Goal: Task Accomplishment & Management: Manage account settings

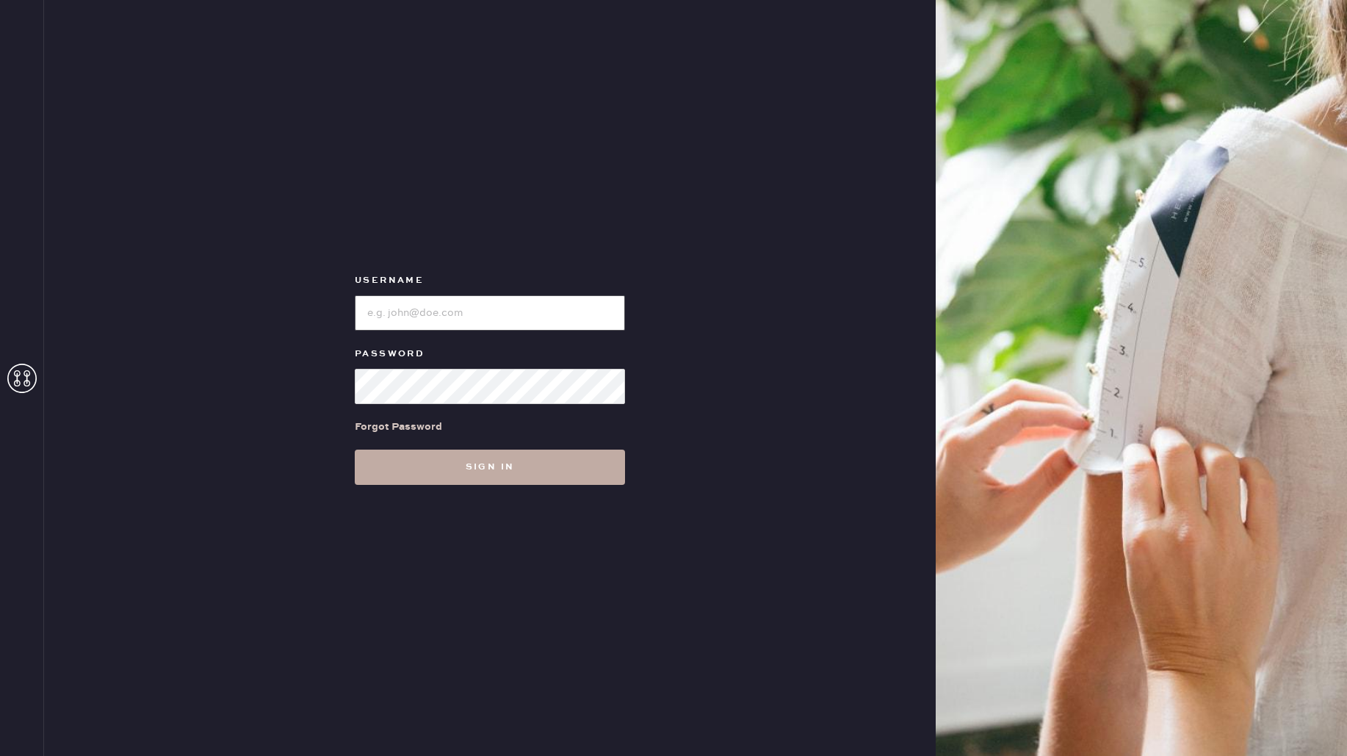
type input "reformationmelrose"
click at [580, 480] on button "Sign in" at bounding box center [490, 466] width 270 height 35
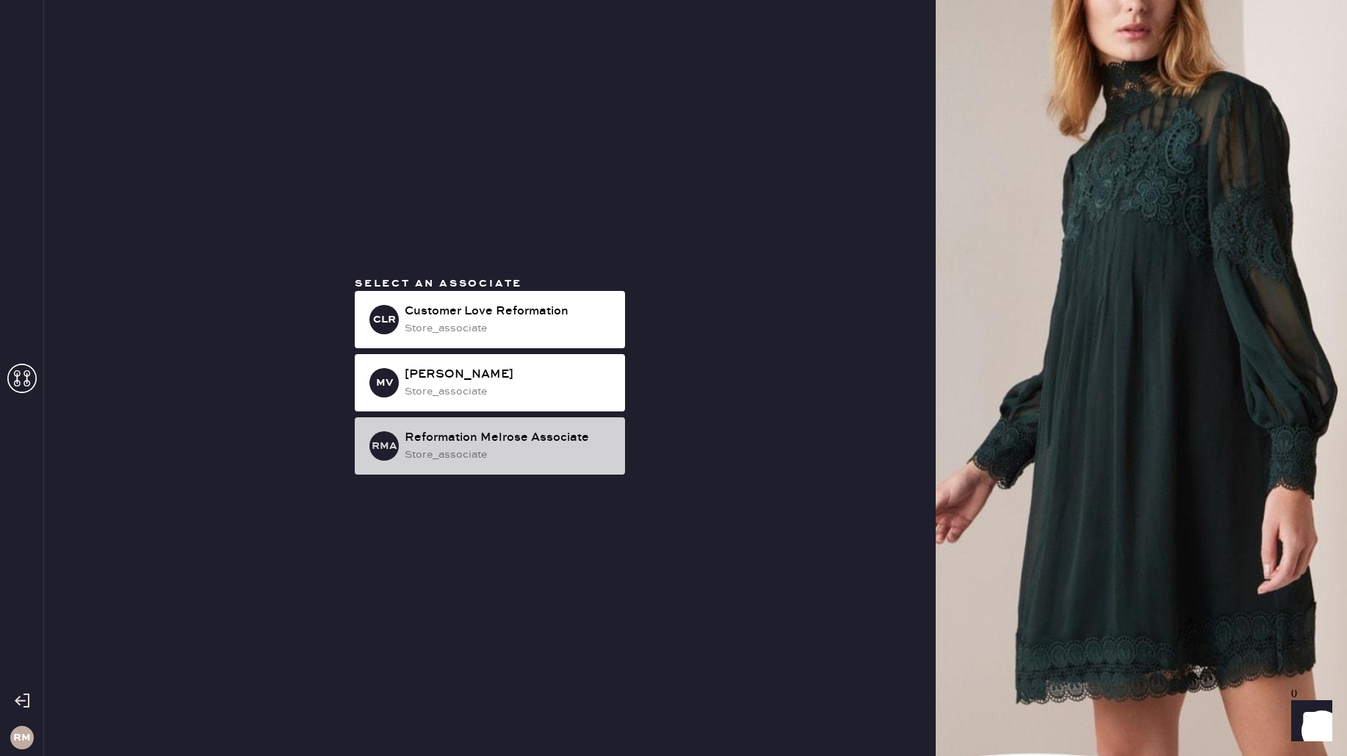
click at [584, 458] on div "store_associate" at bounding box center [509, 455] width 209 height 16
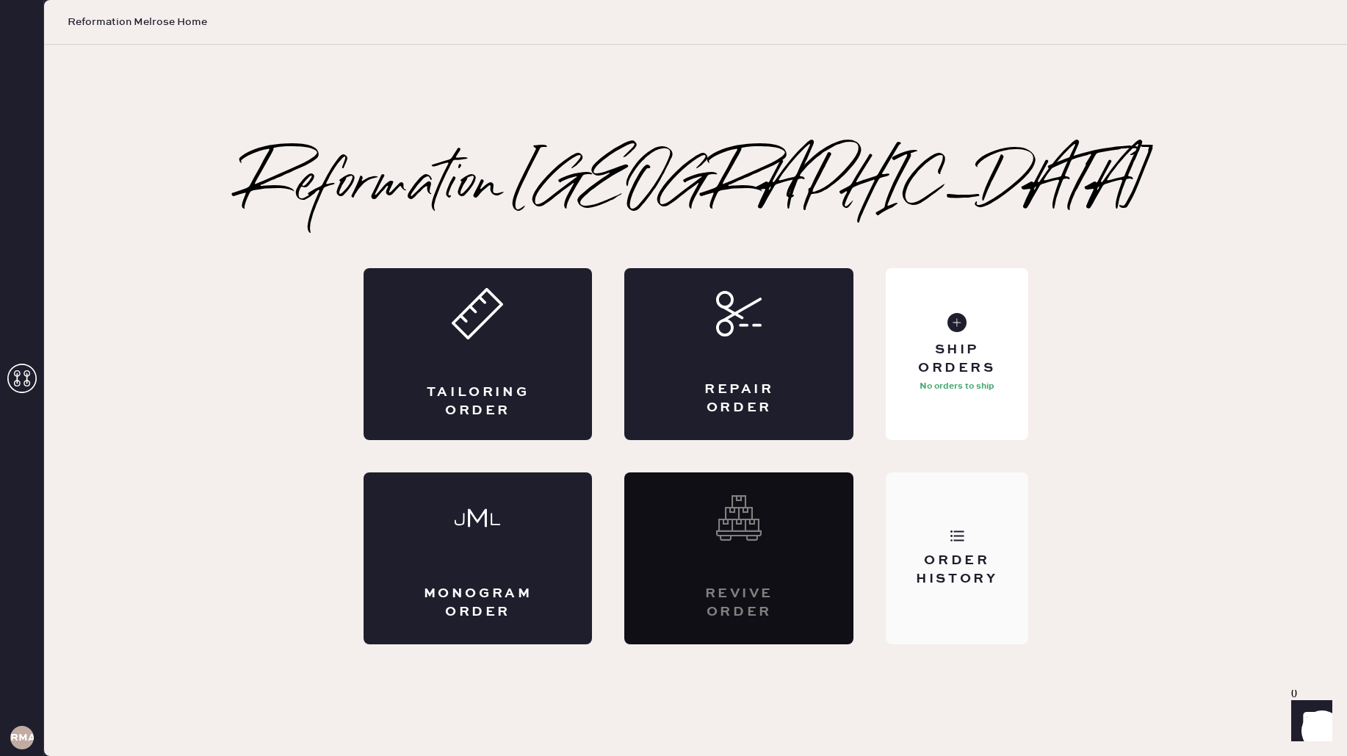
click at [978, 539] on div "Order History" at bounding box center [957, 558] width 142 height 172
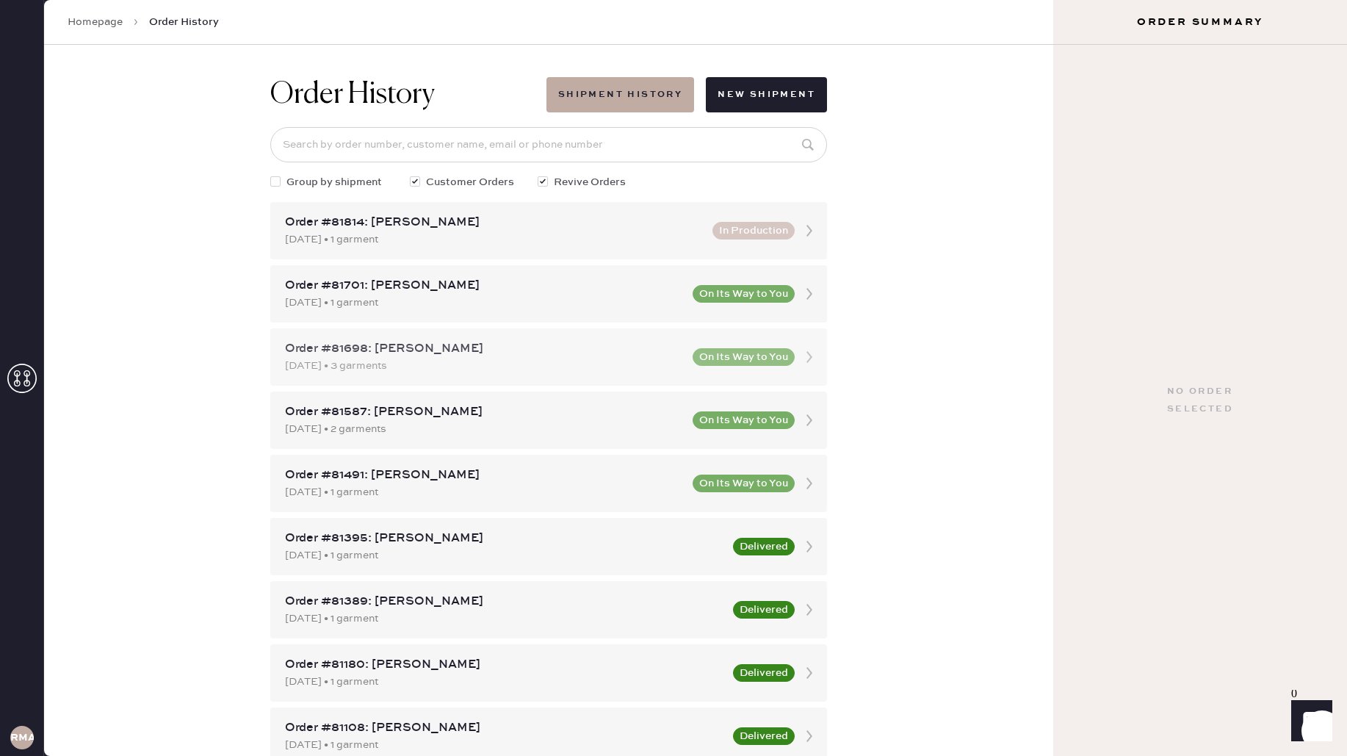
scroll to position [10, 0]
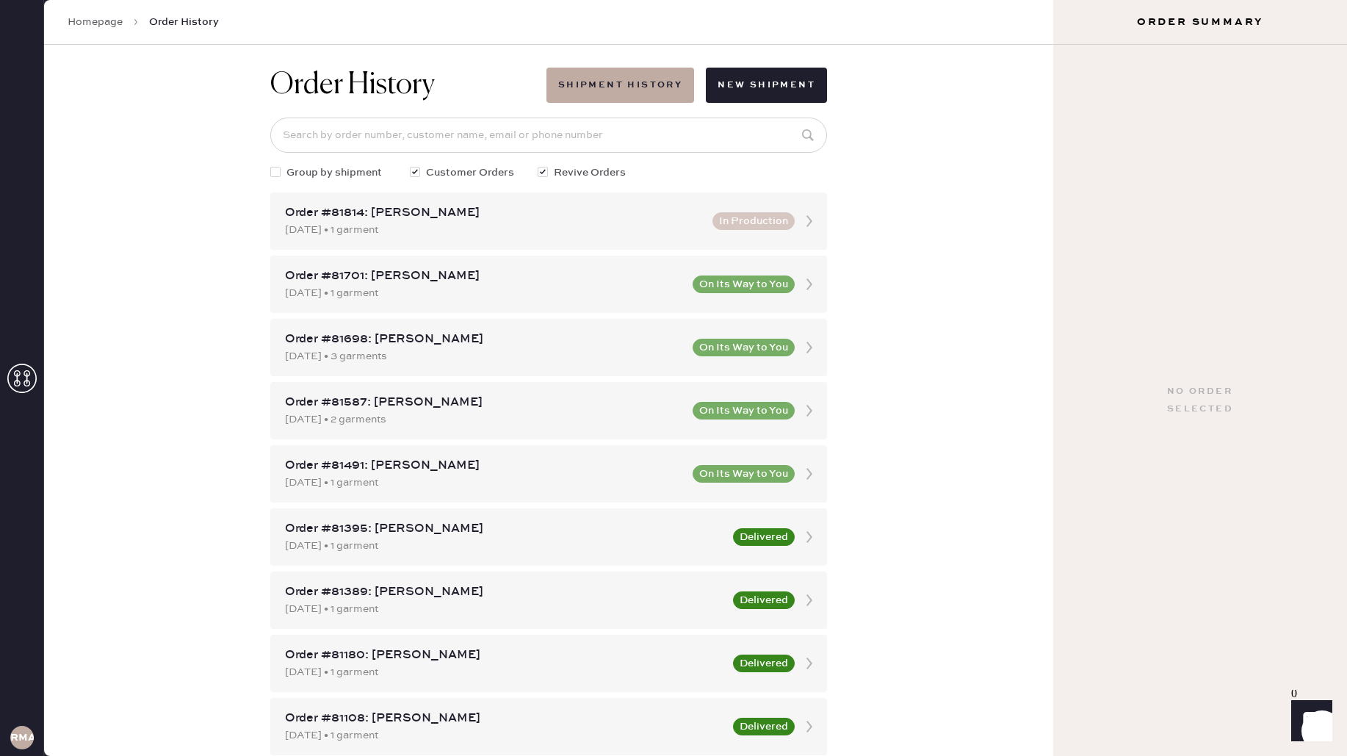
click at [20, 369] on icon at bounding box center [21, 378] width 29 height 29
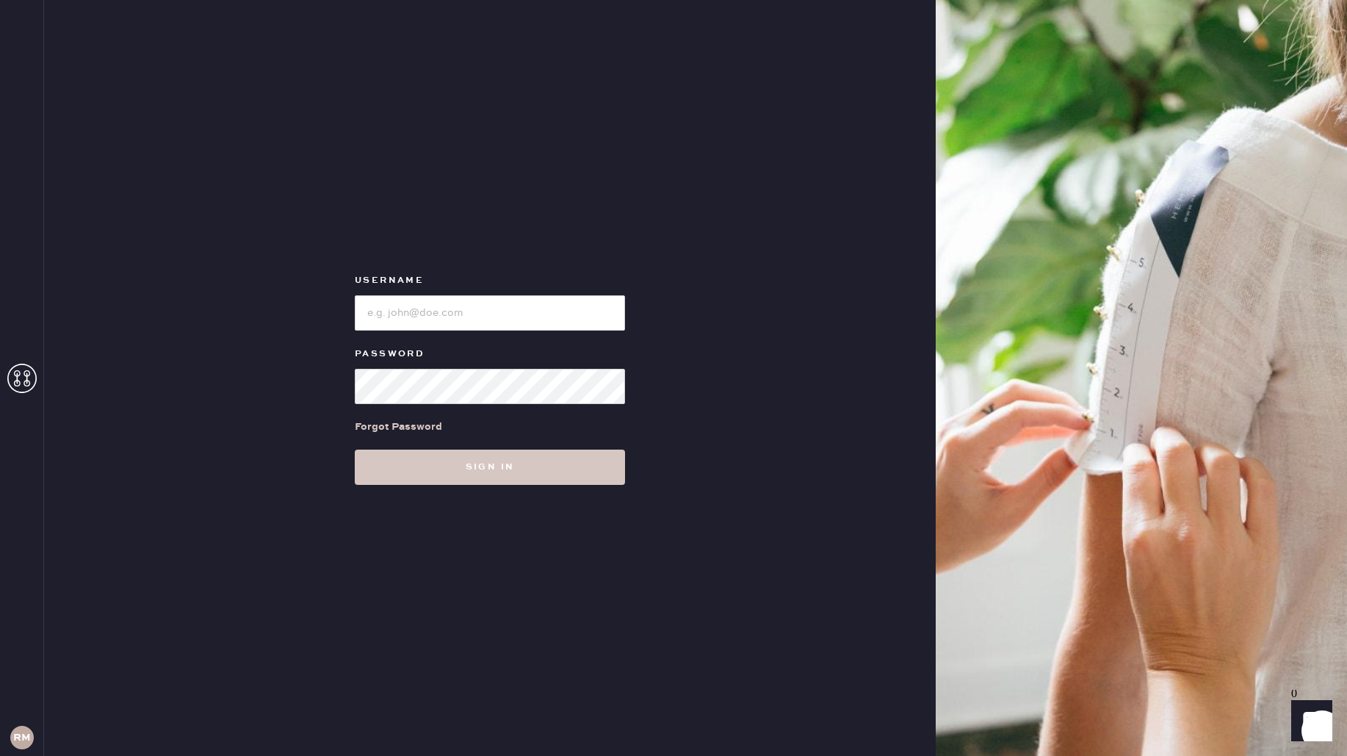
scroll to position [0, 0]
type input "reformationmelrose"
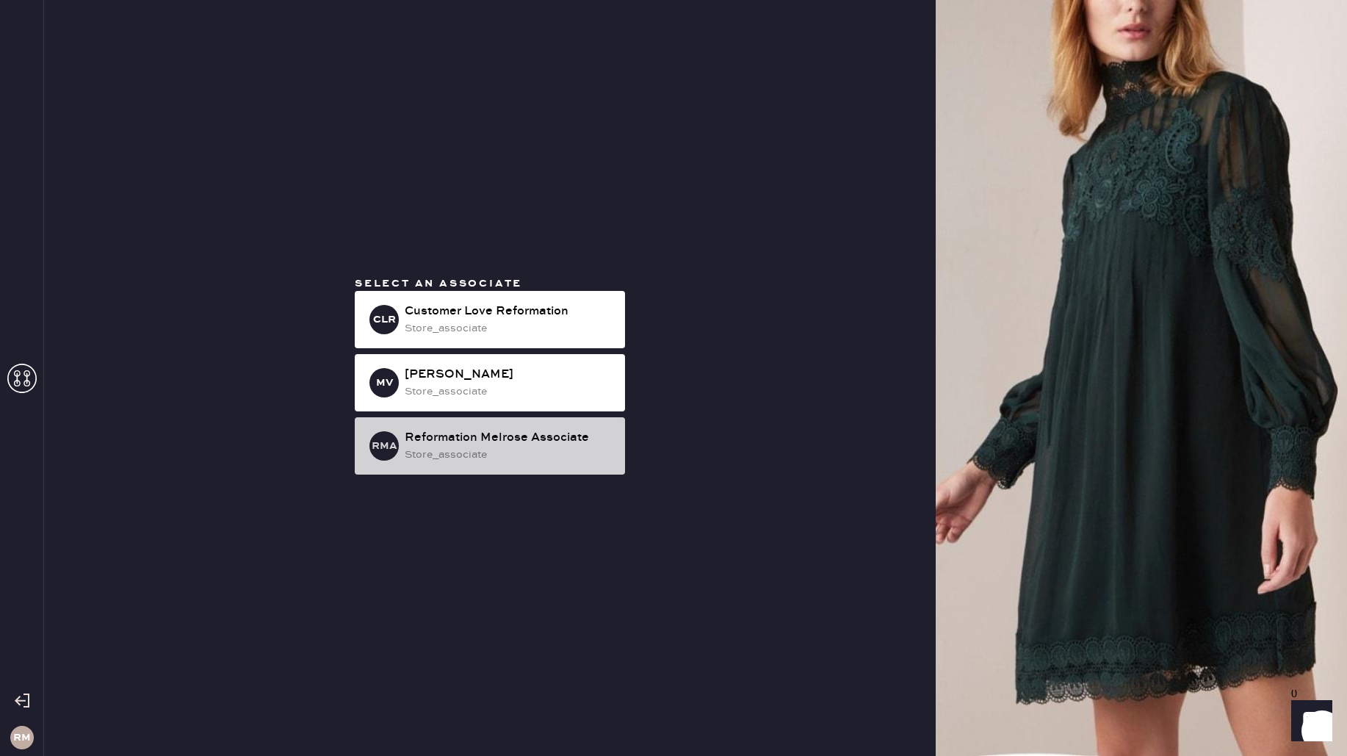
click at [532, 435] on div "Reformation Melrose Associate" at bounding box center [509, 438] width 209 height 18
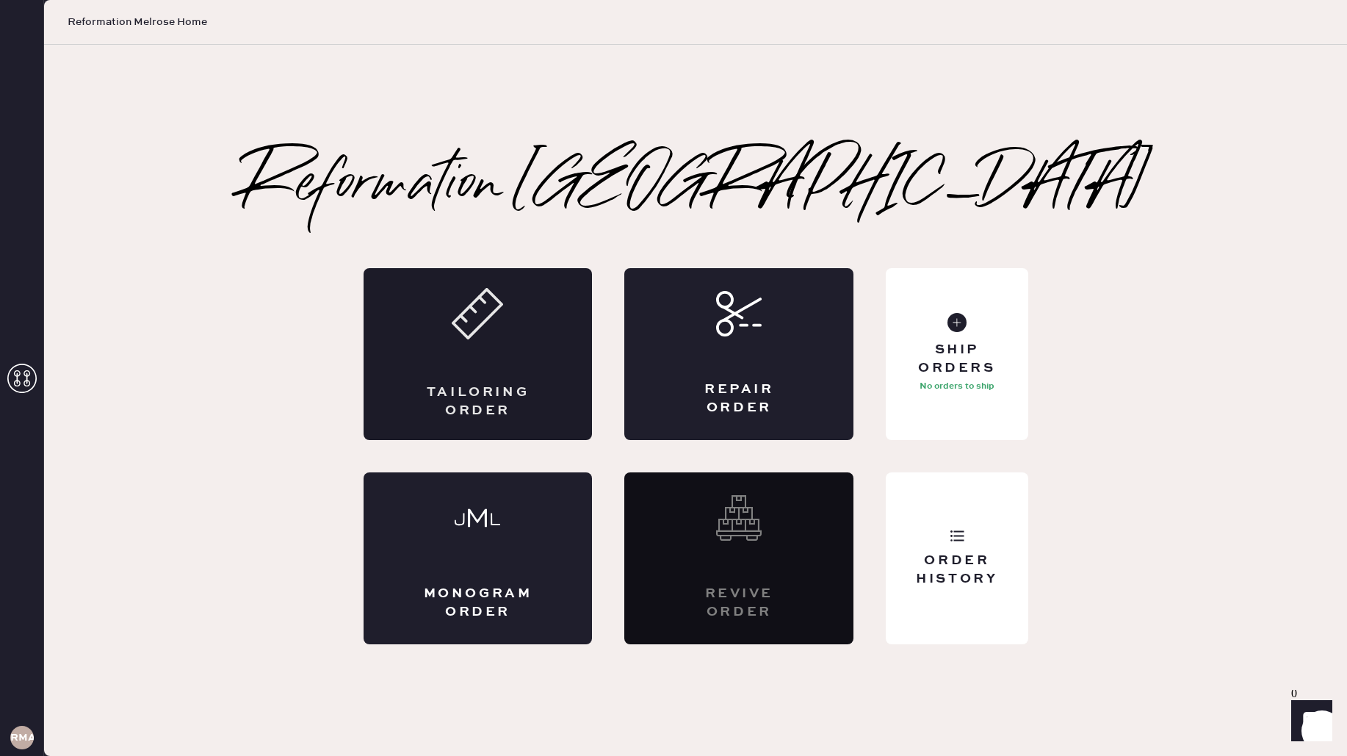
click at [532, 387] on div "Tailoring Order" at bounding box center [478, 401] width 112 height 37
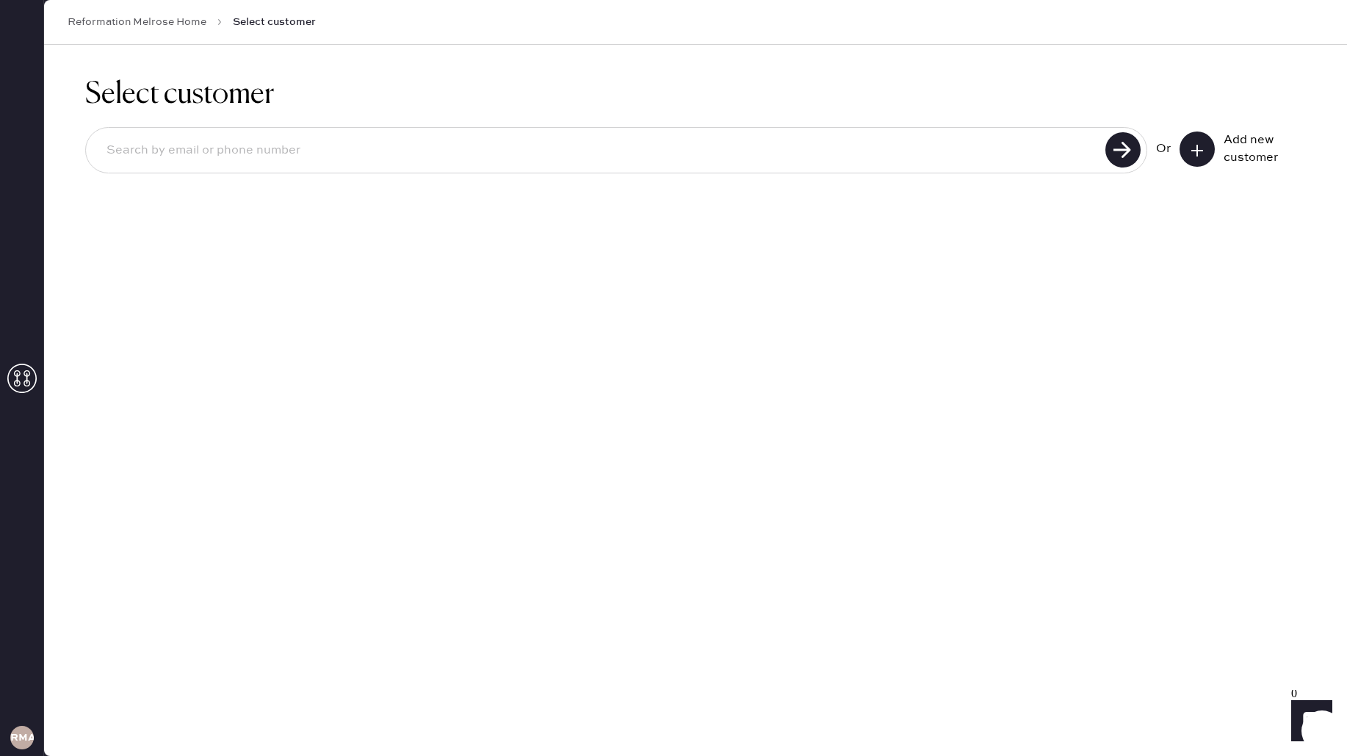
click at [24, 389] on icon at bounding box center [21, 378] width 29 height 29
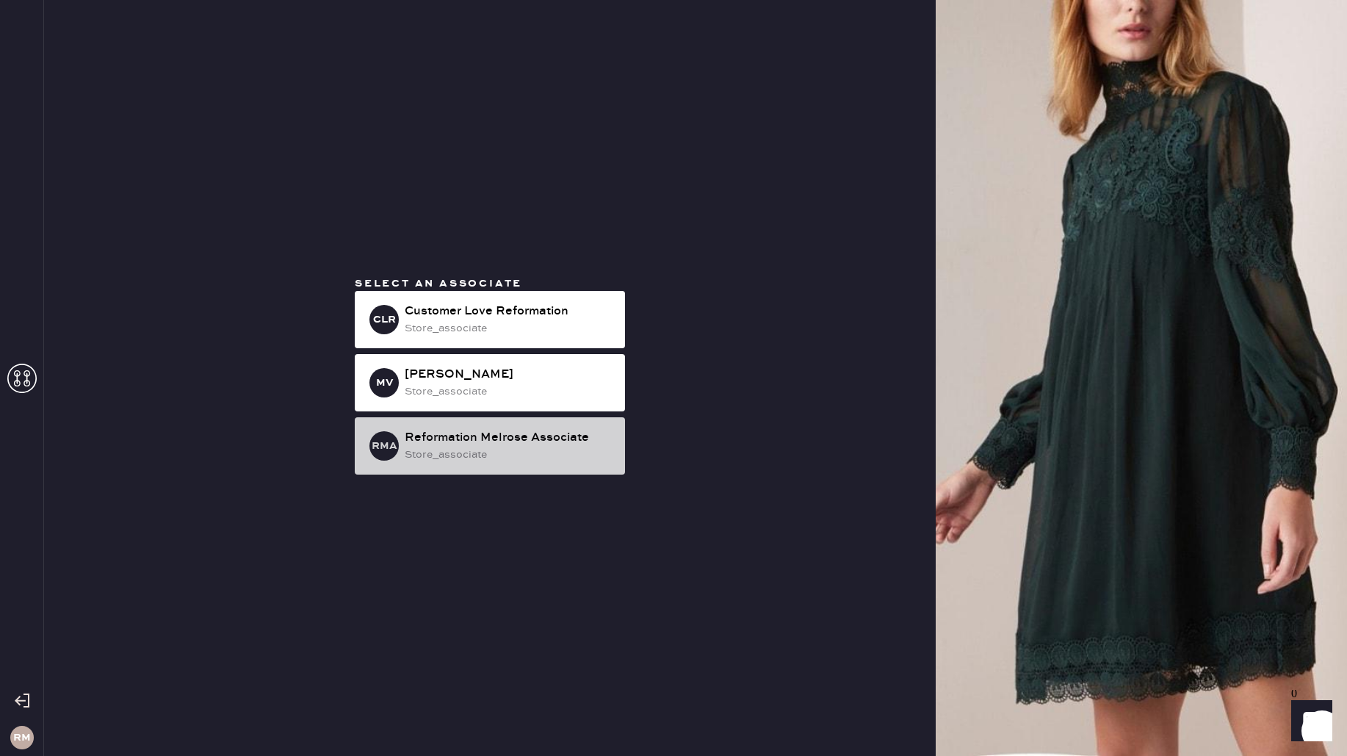
click at [554, 466] on div "RMA Reformation Melrose Associate store_associate" at bounding box center [490, 445] width 270 height 57
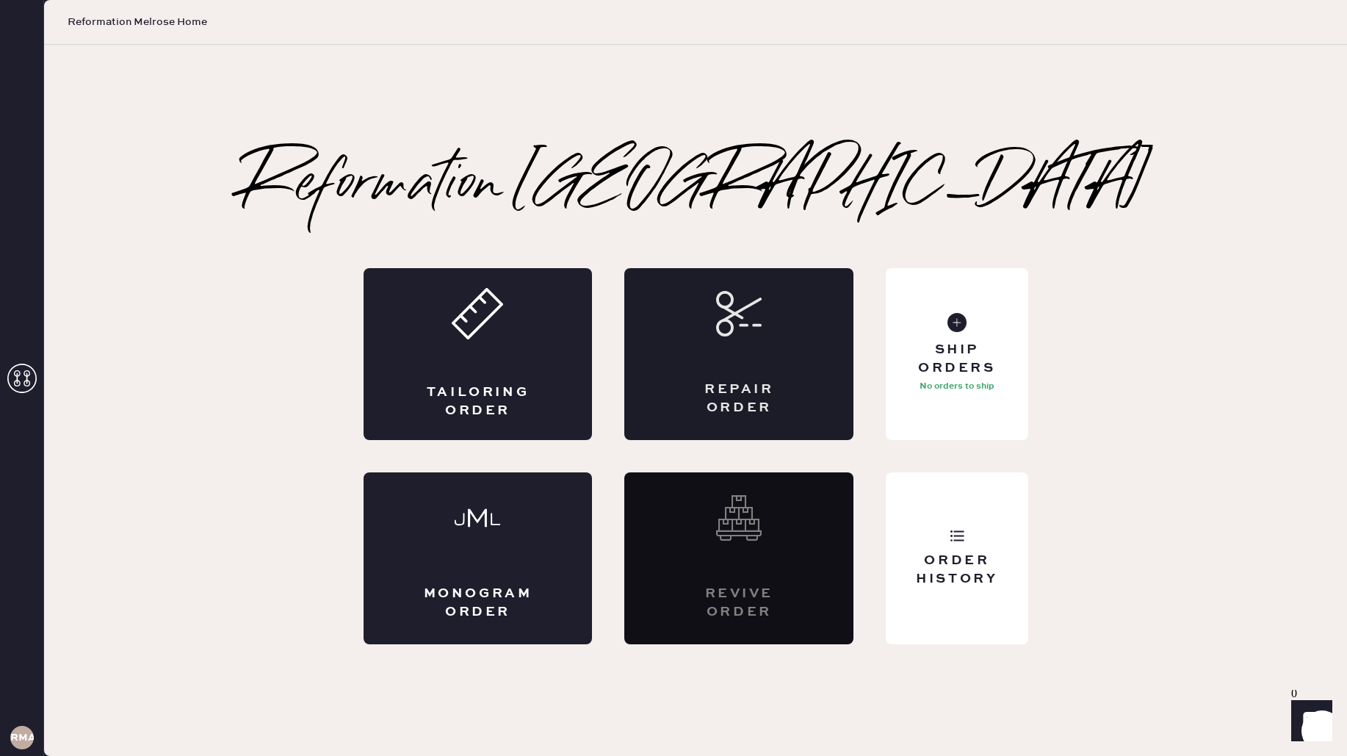
click at [765, 369] on div "Repair Order" at bounding box center [738, 354] width 229 height 172
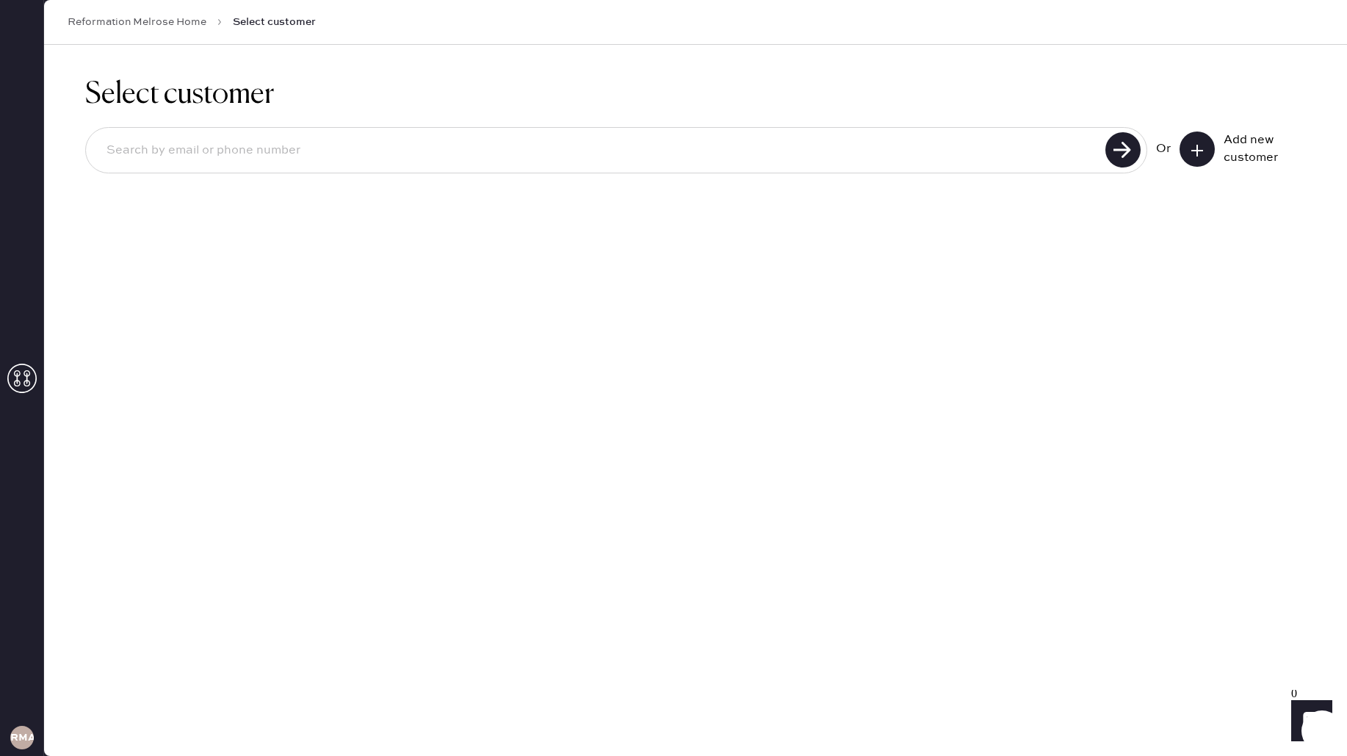
click at [270, 151] on input at bounding box center [598, 151] width 1006 height 34
type input "8189299794"
click at [232, 145] on input "8189299794" at bounding box center [598, 151] width 1006 height 34
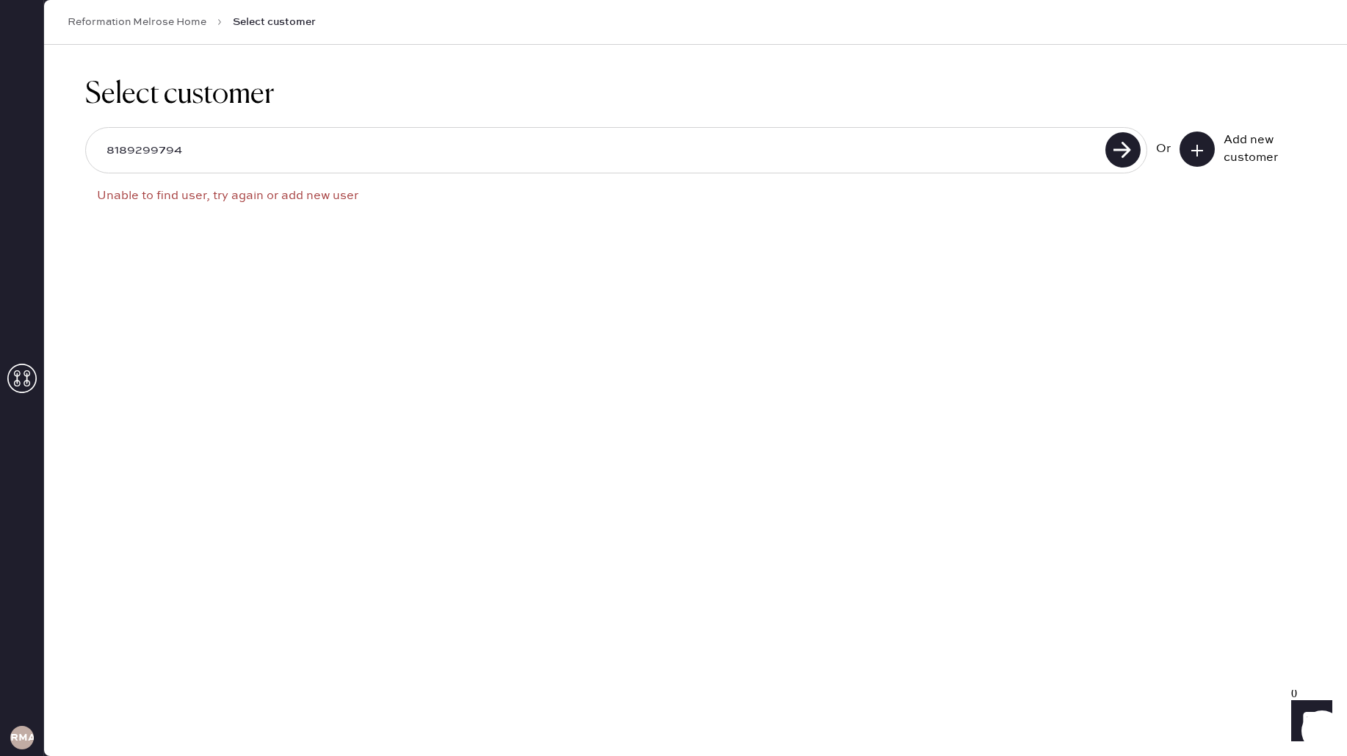
click at [1183, 147] on button at bounding box center [1197, 148] width 35 height 35
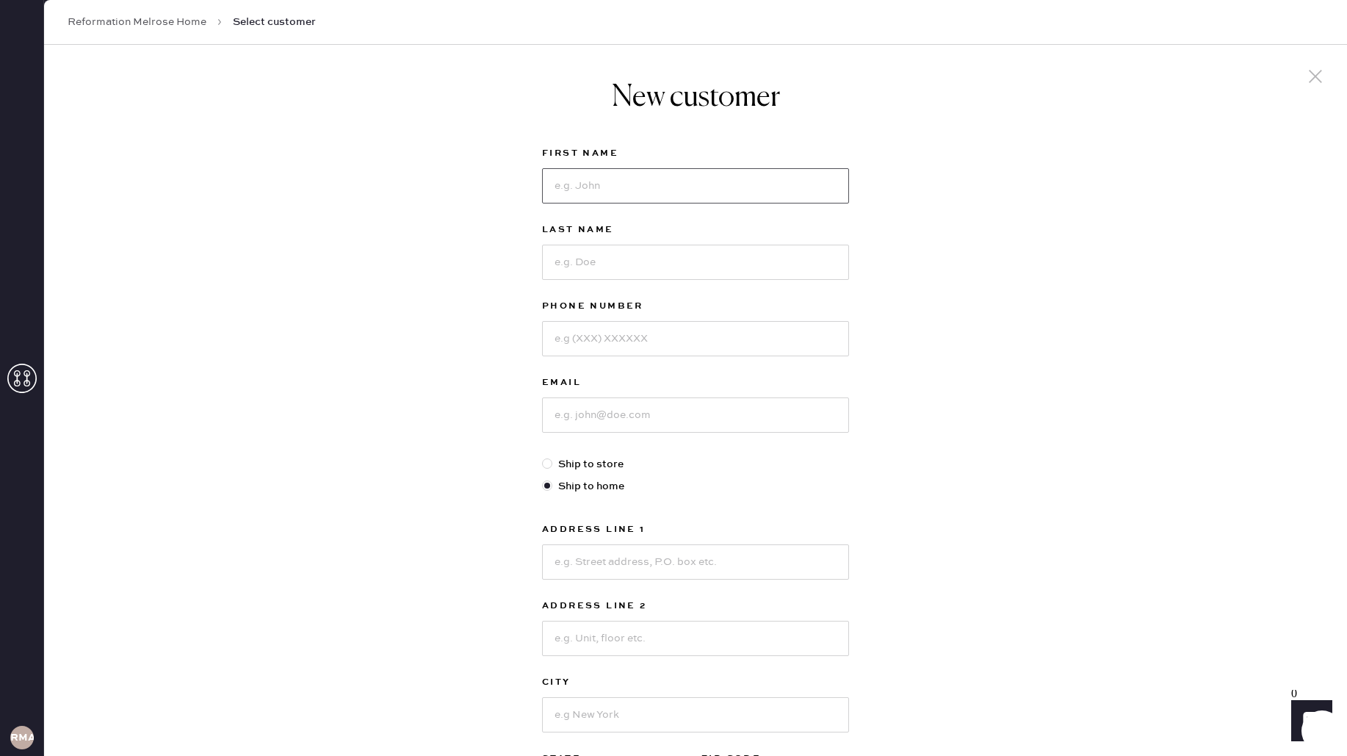
click at [589, 177] on input at bounding box center [695, 185] width 307 height 35
type input "[EMAIL_ADDRESS][DOMAIN_NAME]"
click at [620, 319] on div at bounding box center [695, 337] width 307 height 38
click at [620, 330] on input at bounding box center [695, 338] width 307 height 35
paste input "8189299794"
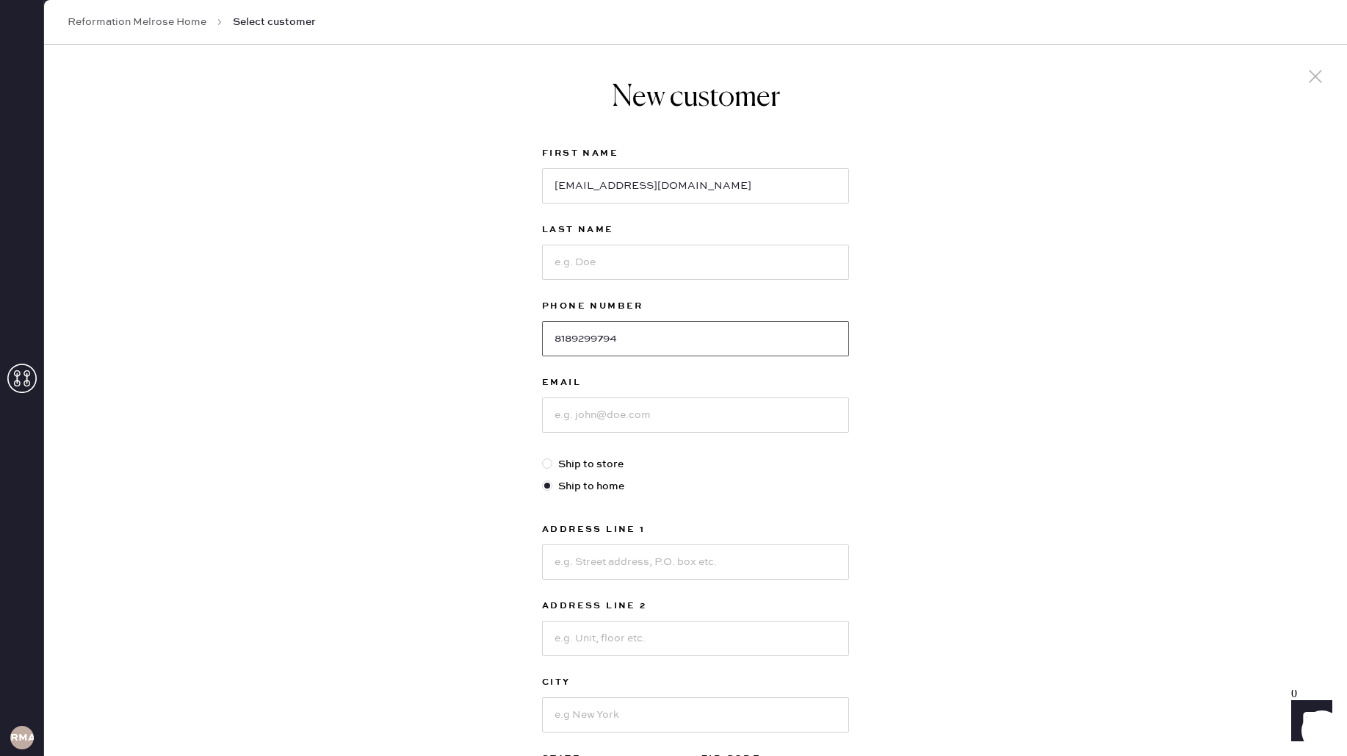
type input "8189299794"
click at [711, 192] on input "[EMAIL_ADDRESS][DOMAIN_NAME]" at bounding box center [695, 185] width 307 height 35
click at [710, 192] on input "[EMAIL_ADDRESS][DOMAIN_NAME]" at bounding box center [695, 185] width 307 height 35
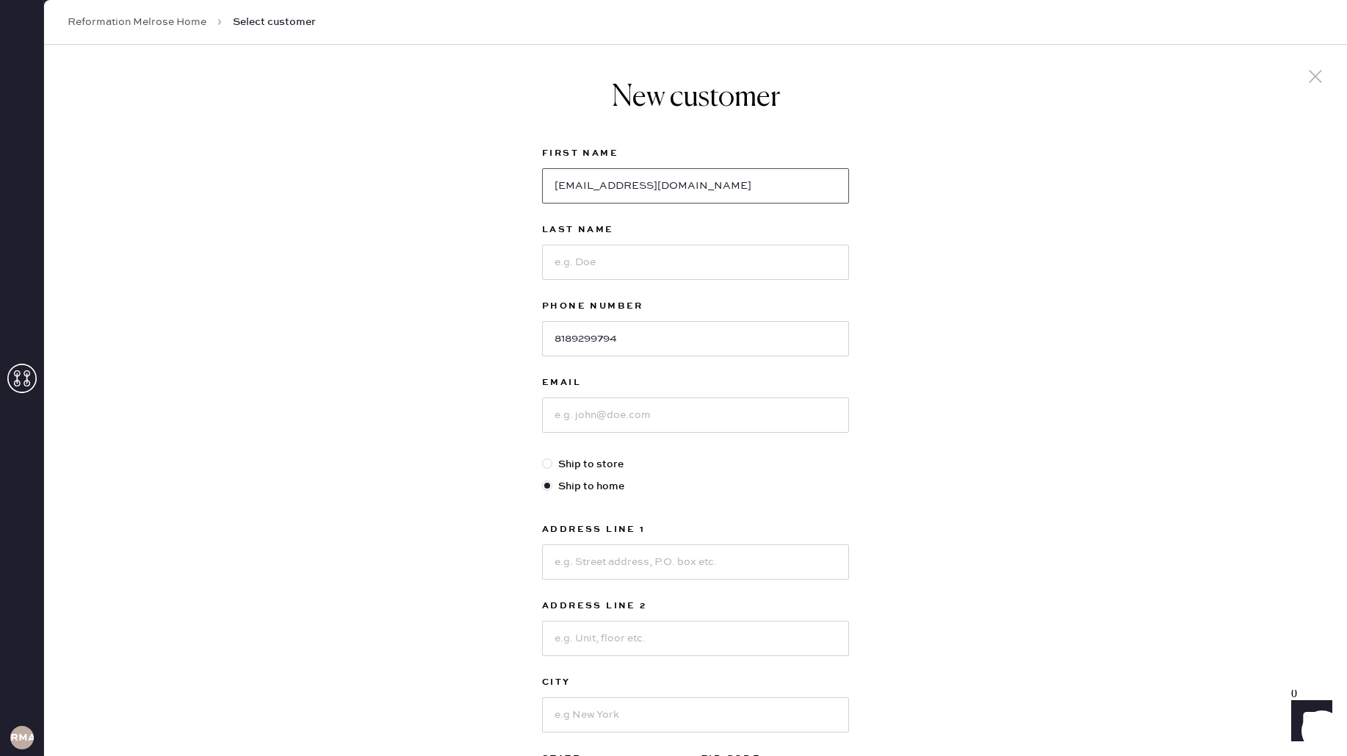
click at [710, 192] on input "[EMAIL_ADDRESS][DOMAIN_NAME]" at bounding box center [695, 185] width 307 height 35
click at [662, 417] on input at bounding box center [695, 414] width 307 height 35
paste input "[EMAIL_ADDRESS][DOMAIN_NAME]"
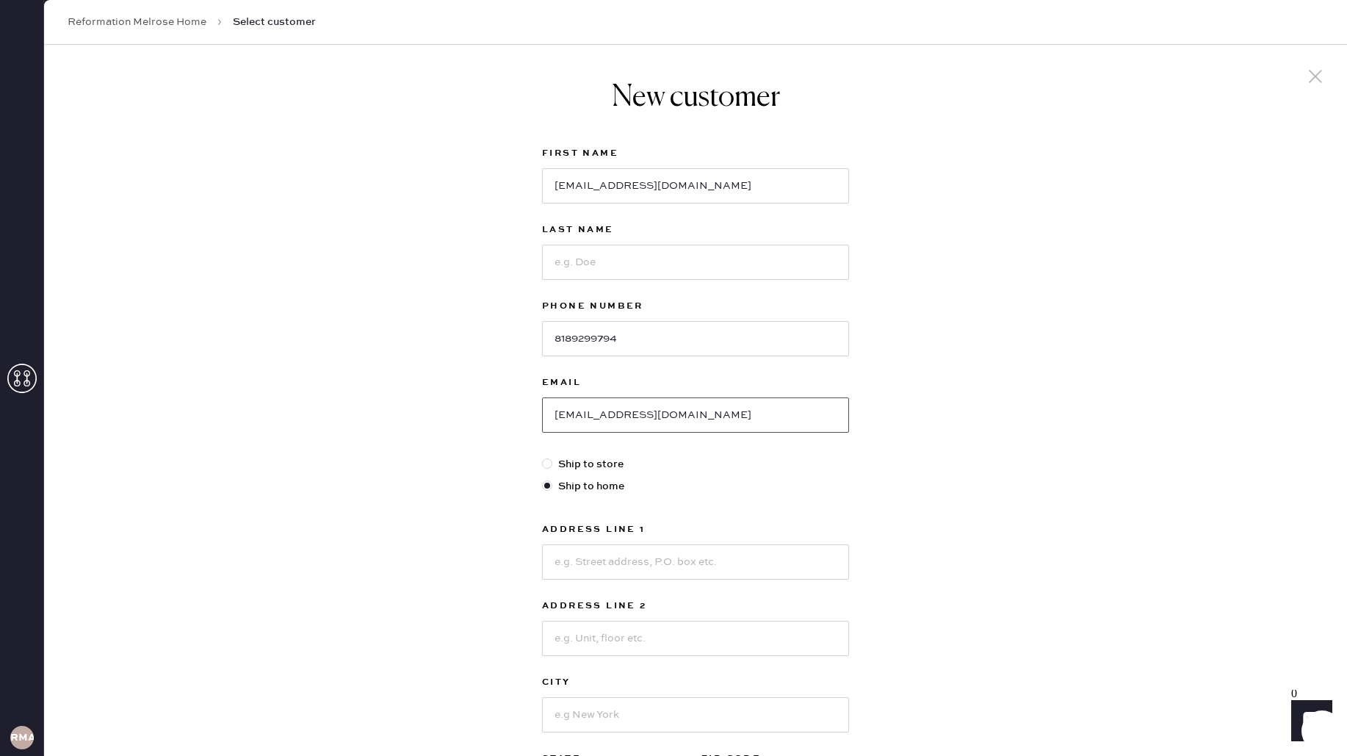
type input "[EMAIL_ADDRESS][DOMAIN_NAME]"
drag, startPoint x: 697, startPoint y: 180, endPoint x: 513, endPoint y: 164, distance: 184.3
click at [512, 165] on div "New customer First Name [EMAIL_ADDRESS][DOMAIN_NAME] Last Name Phone Number [PH…" at bounding box center [695, 500] width 1303 height 911
type input "[PERSON_NAME]"
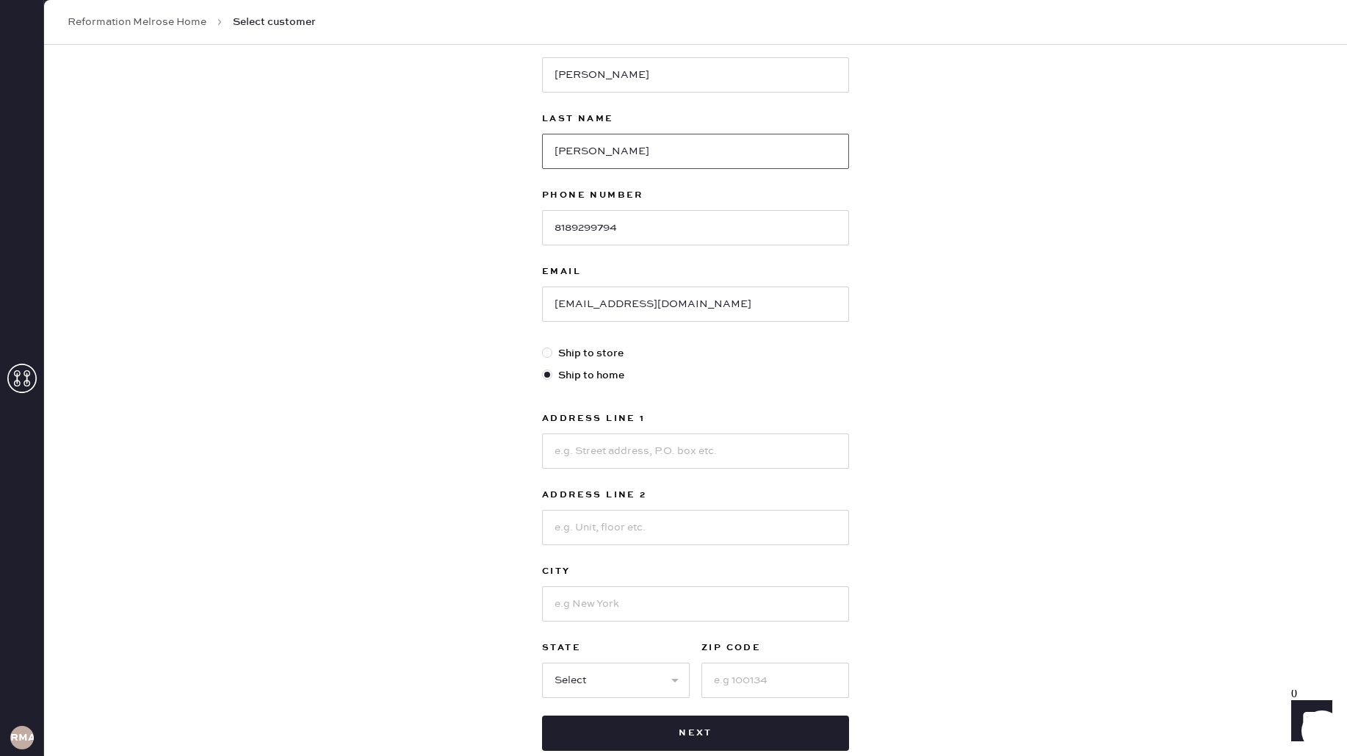
scroll to position [200, 0]
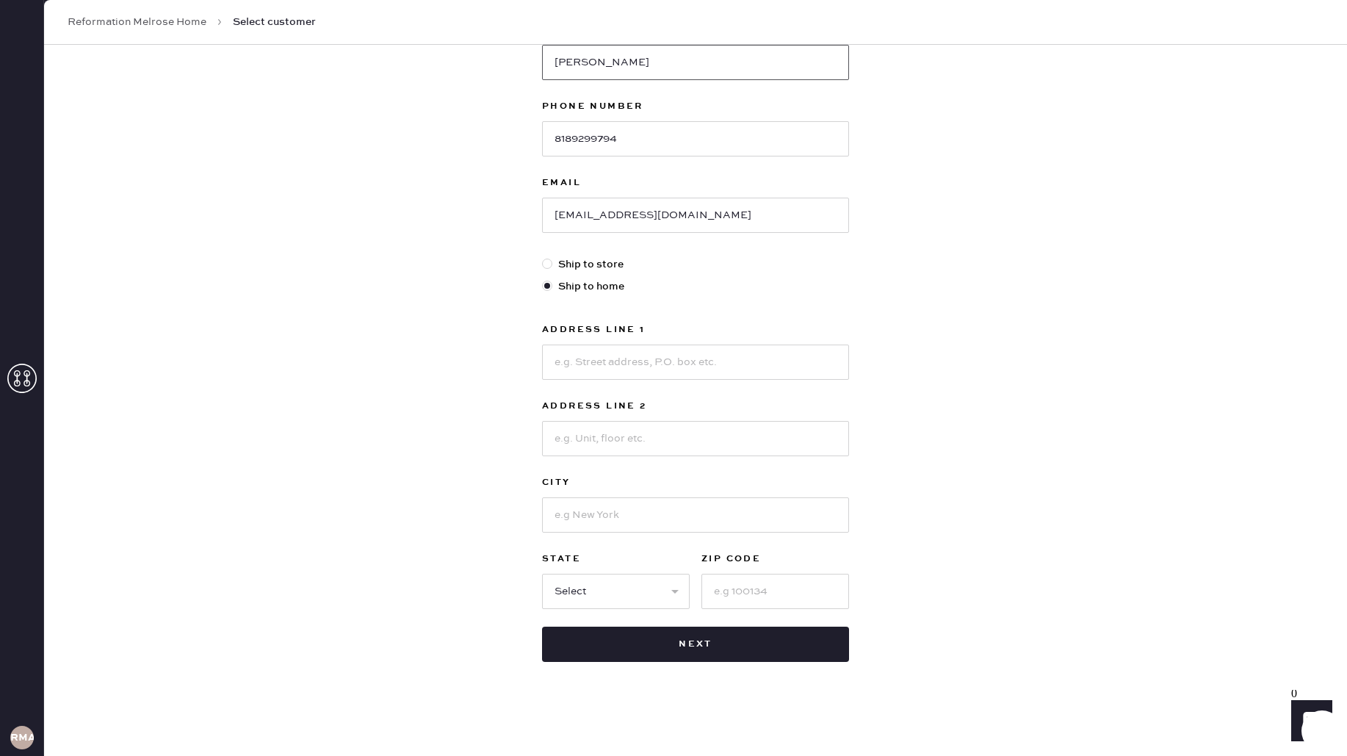
type input "[PERSON_NAME]"
click at [610, 361] on input at bounding box center [695, 361] width 307 height 35
type input "[STREET_ADDRESS][PERSON_NAME]"
type input "[PERSON_NAME][GEOGRAPHIC_DATA]"
select select "CA"
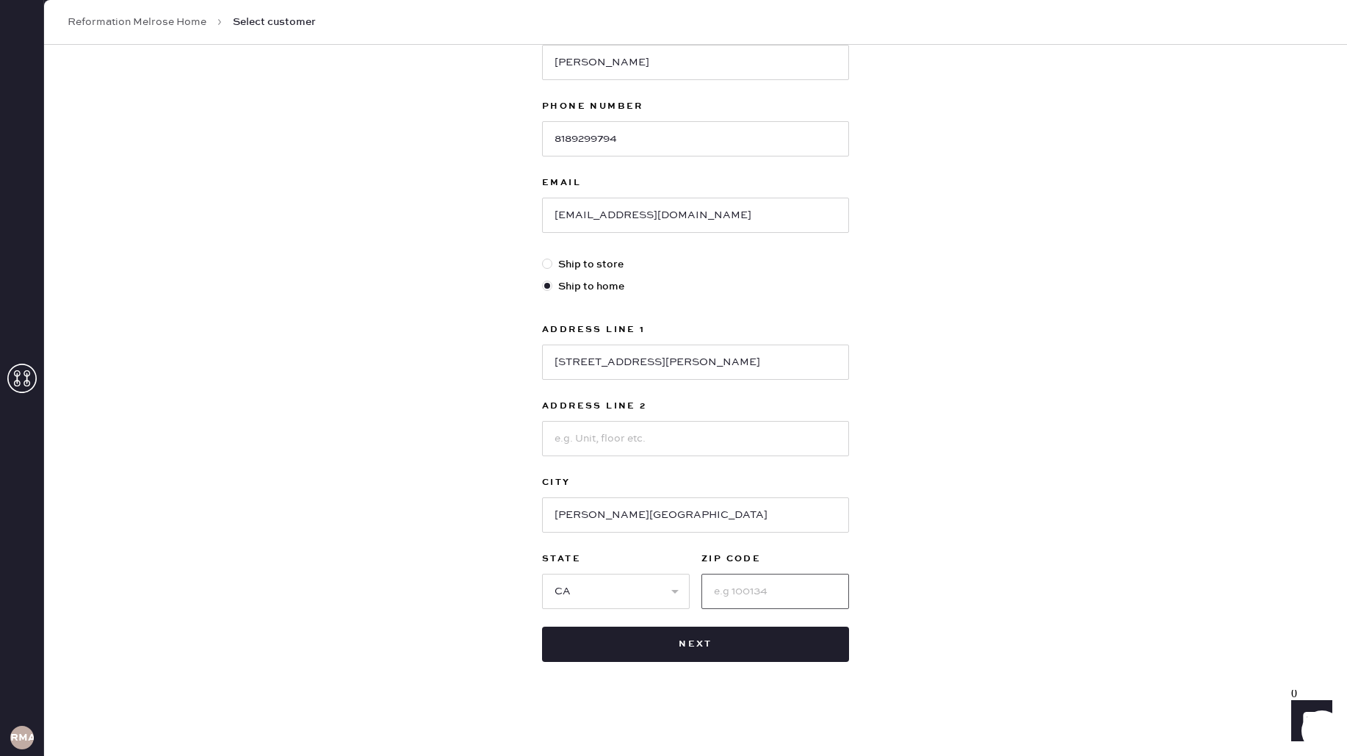
type input "9"
type input "91381"
click at [986, 510] on div "New customer First Name [PERSON_NAME] Last Name [PERSON_NAME] Phone Number [PHO…" at bounding box center [695, 300] width 1303 height 911
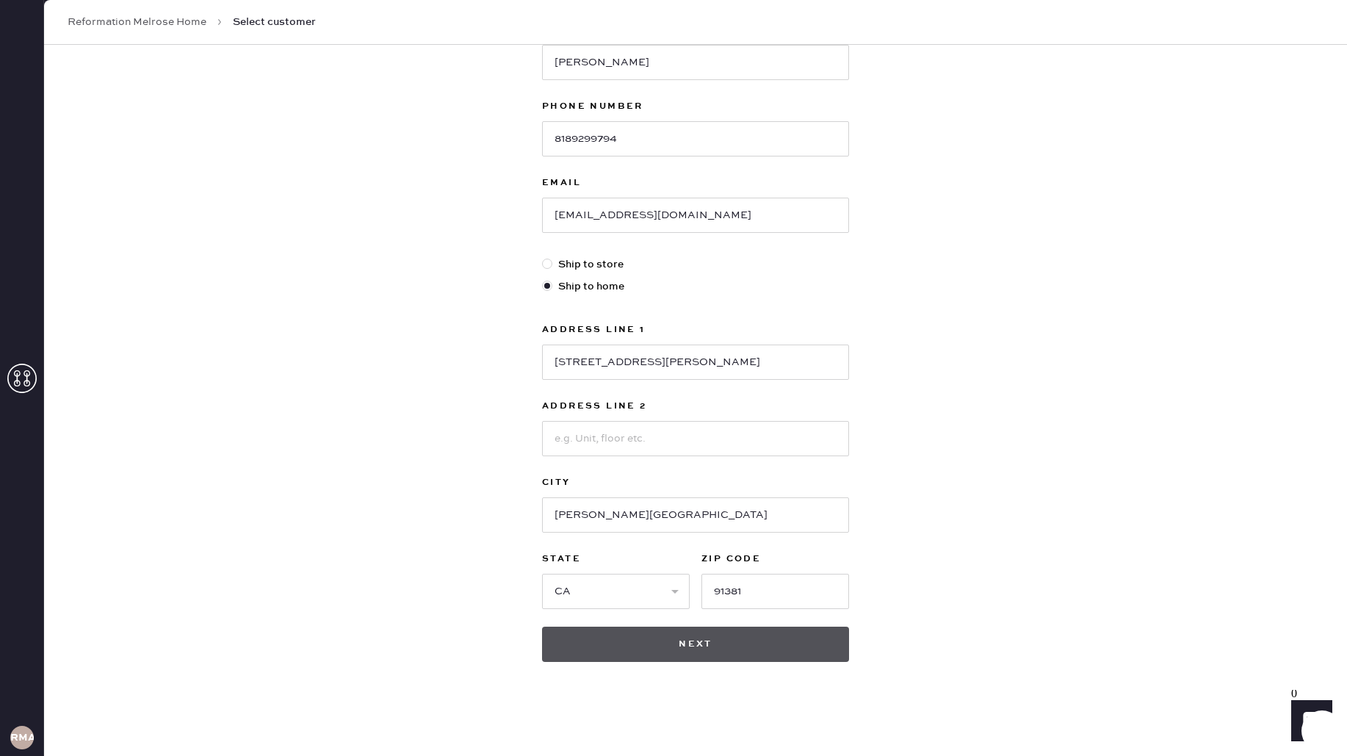
click at [646, 642] on button "Next" at bounding box center [695, 643] width 307 height 35
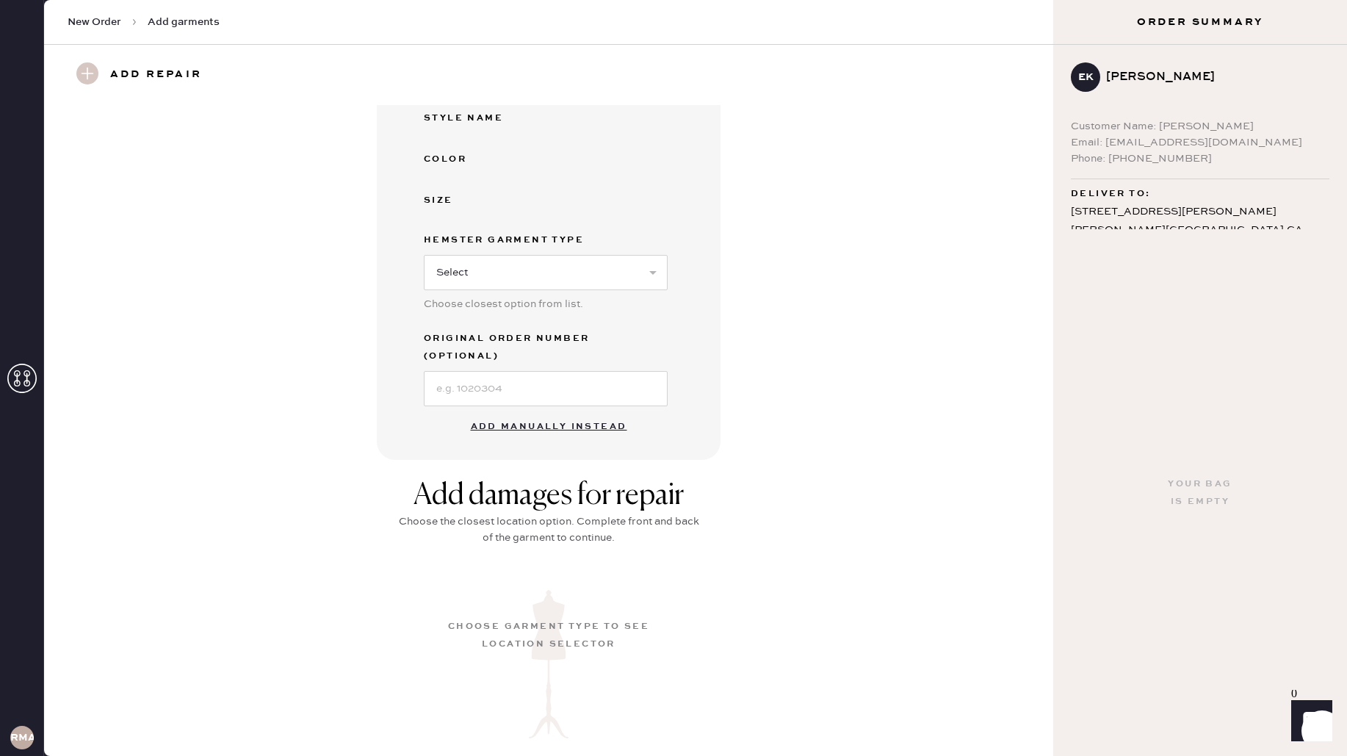
click at [543, 412] on button "Add manually instead" at bounding box center [549, 426] width 174 height 29
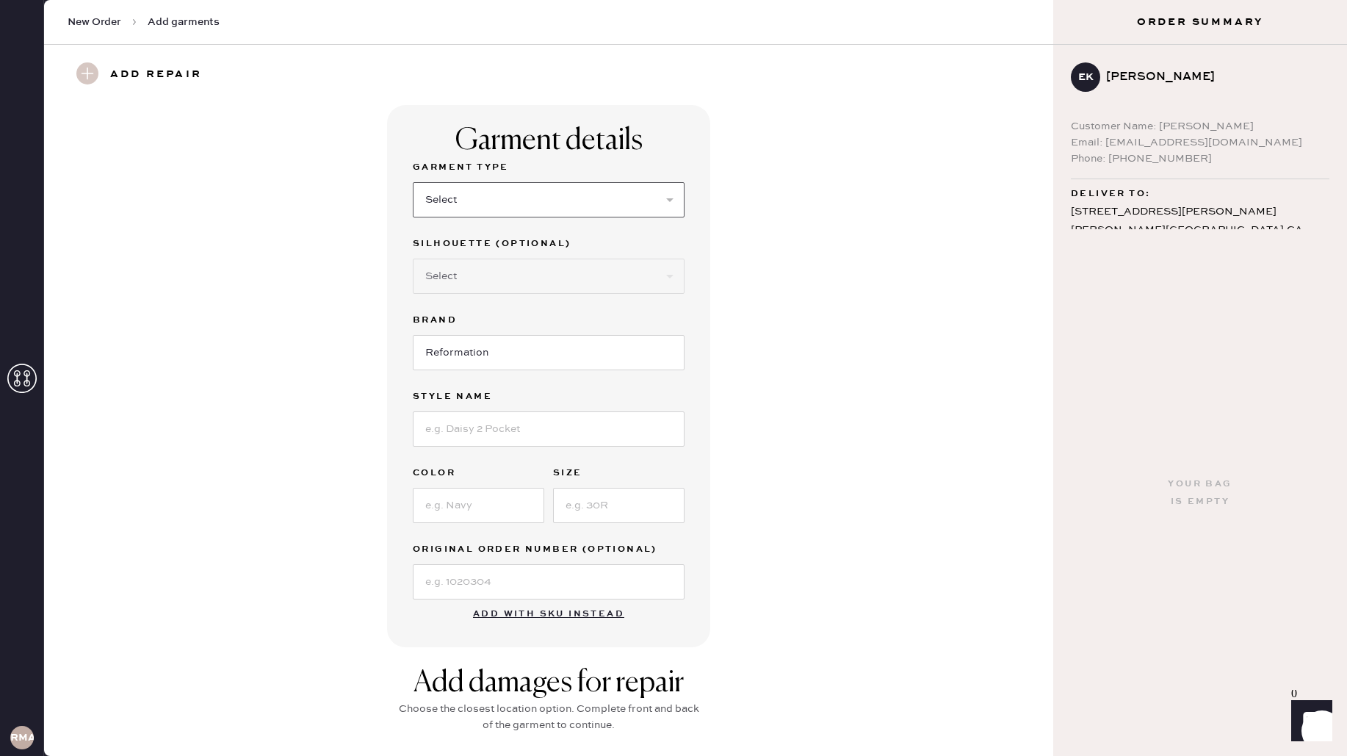
click at [453, 198] on select "Select Basic Skirt Jeans Leggings Pants Shorts Basic Sleeved Dress Basic Sleeve…" at bounding box center [549, 199] width 272 height 35
select select "6"
click at [516, 436] on input at bounding box center [549, 428] width 272 height 35
type input "Aubree linen dress"
type input "xs"
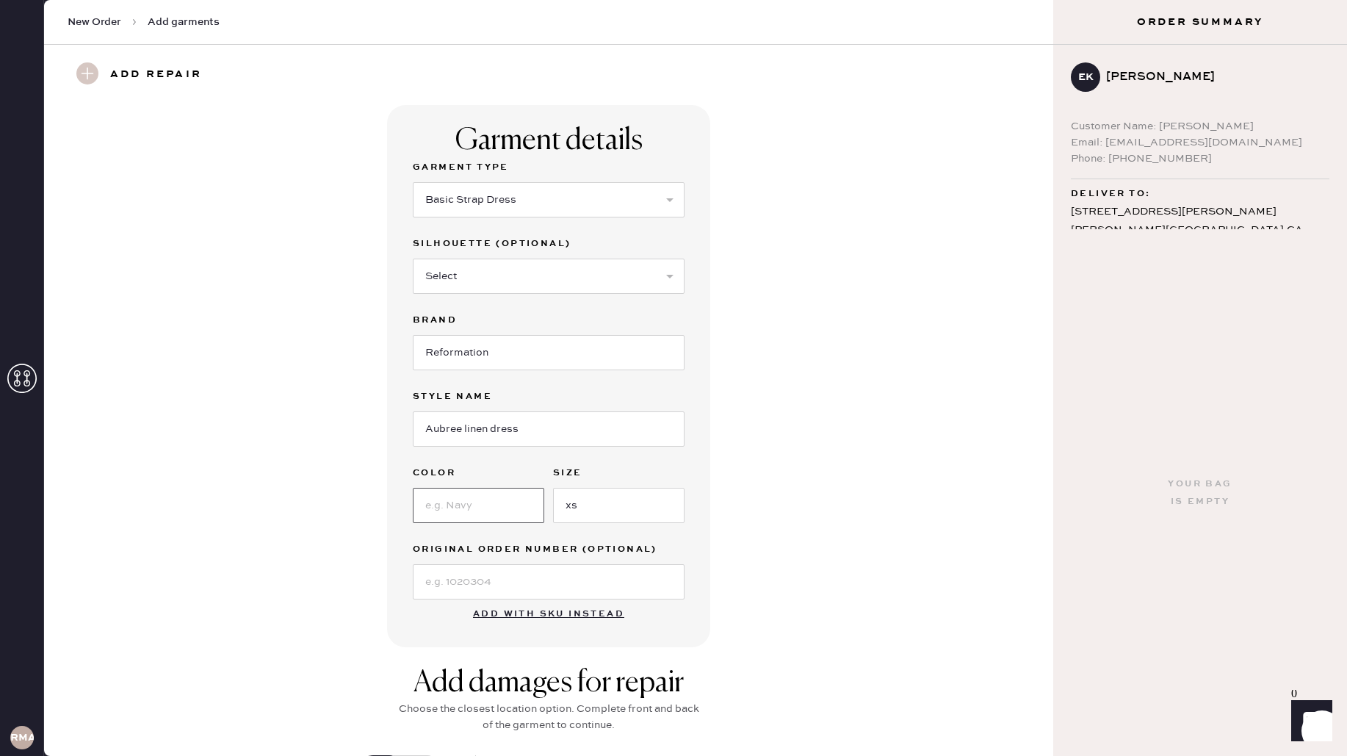
click at [487, 510] on input at bounding box center [478, 505] width 131 height 35
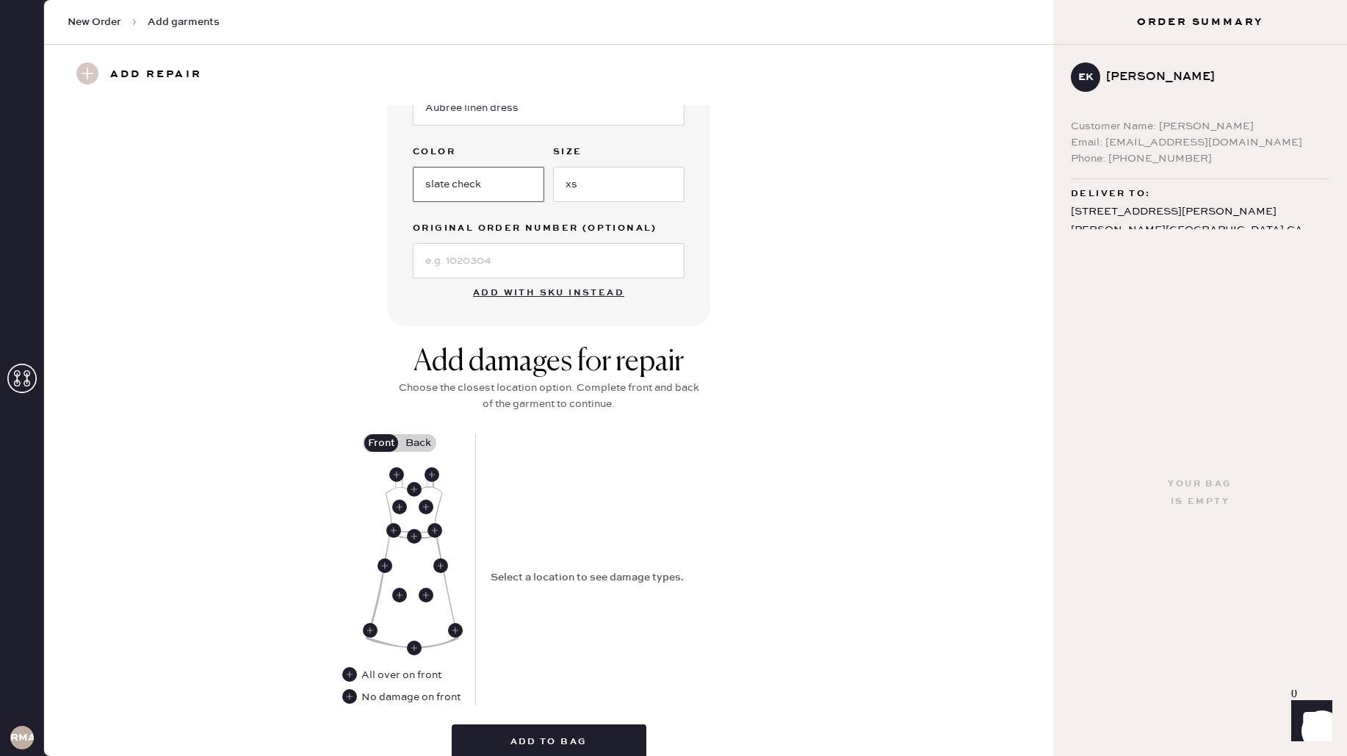
scroll to position [389, 0]
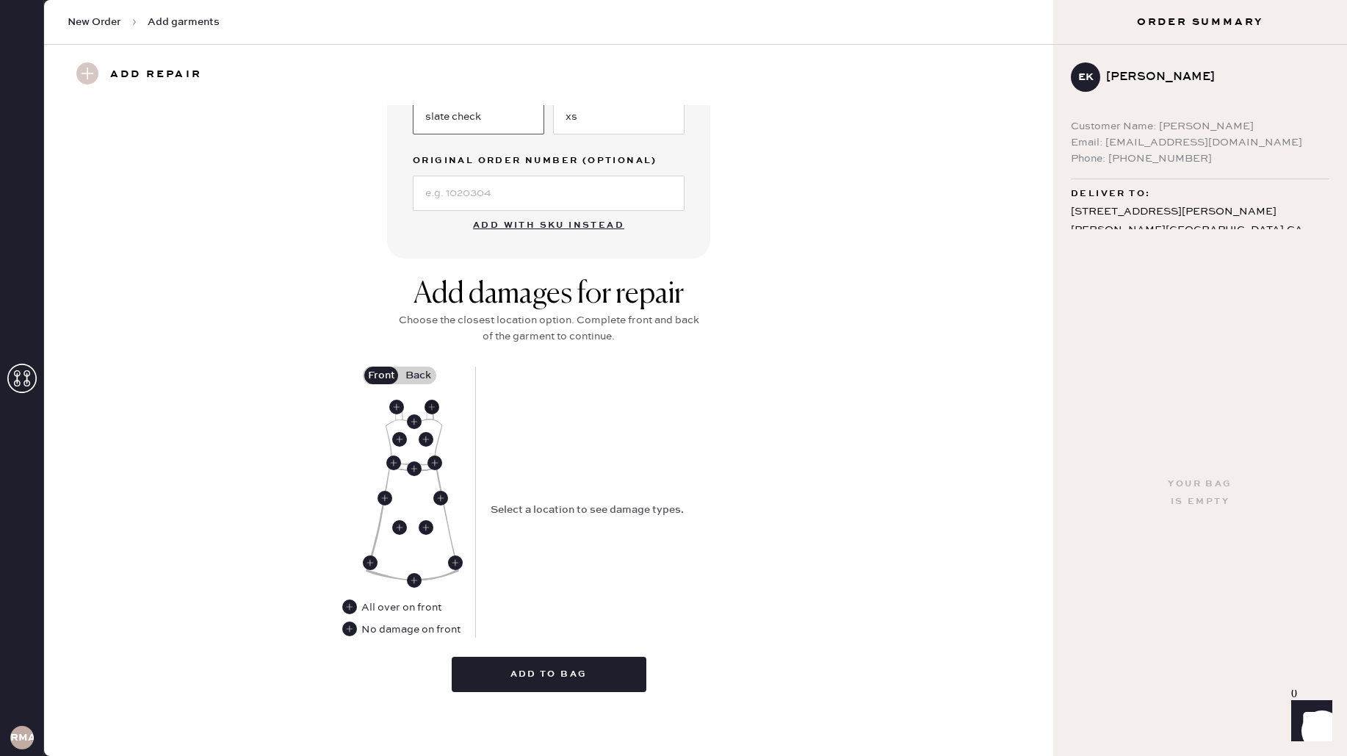
type input "slate check"
click at [436, 403] on use at bounding box center [432, 407] width 15 height 15
click at [427, 375] on label "Back" at bounding box center [418, 375] width 37 height 18
click at [418, 375] on input "Back" at bounding box center [418, 375] width 0 height 0
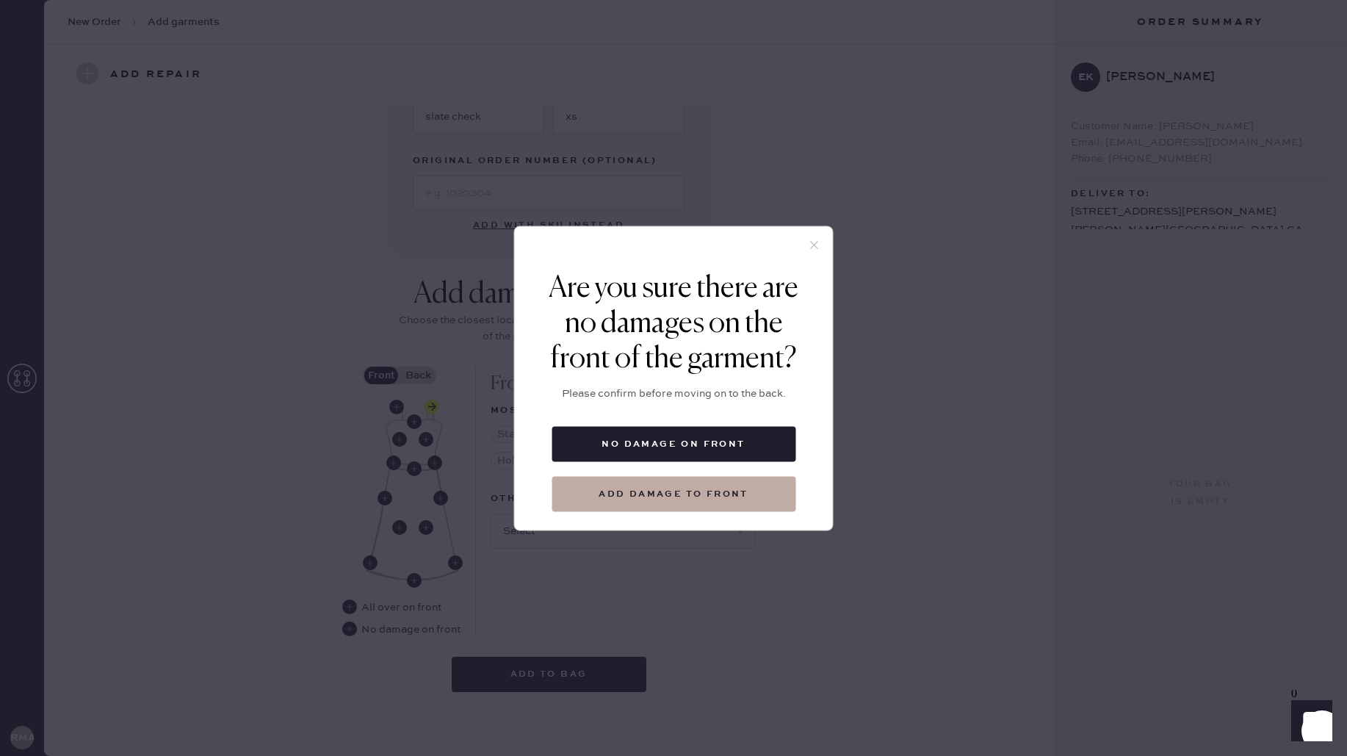
click at [817, 240] on icon at bounding box center [814, 244] width 13 height 13
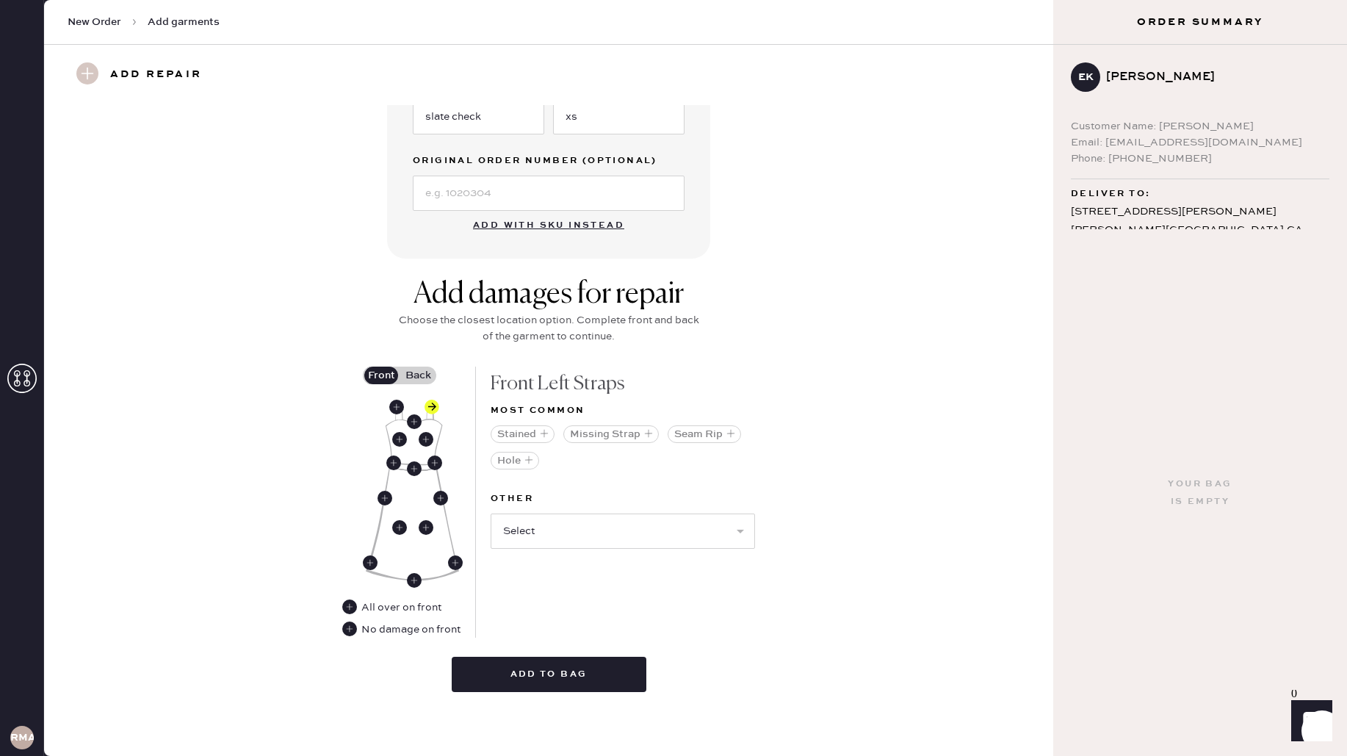
click at [607, 528] on select "Select Broken / Ripped Hem Broken Beads Broken Belt Loop Broken Button Broken C…" at bounding box center [623, 531] width 264 height 35
select select "1668"
select select
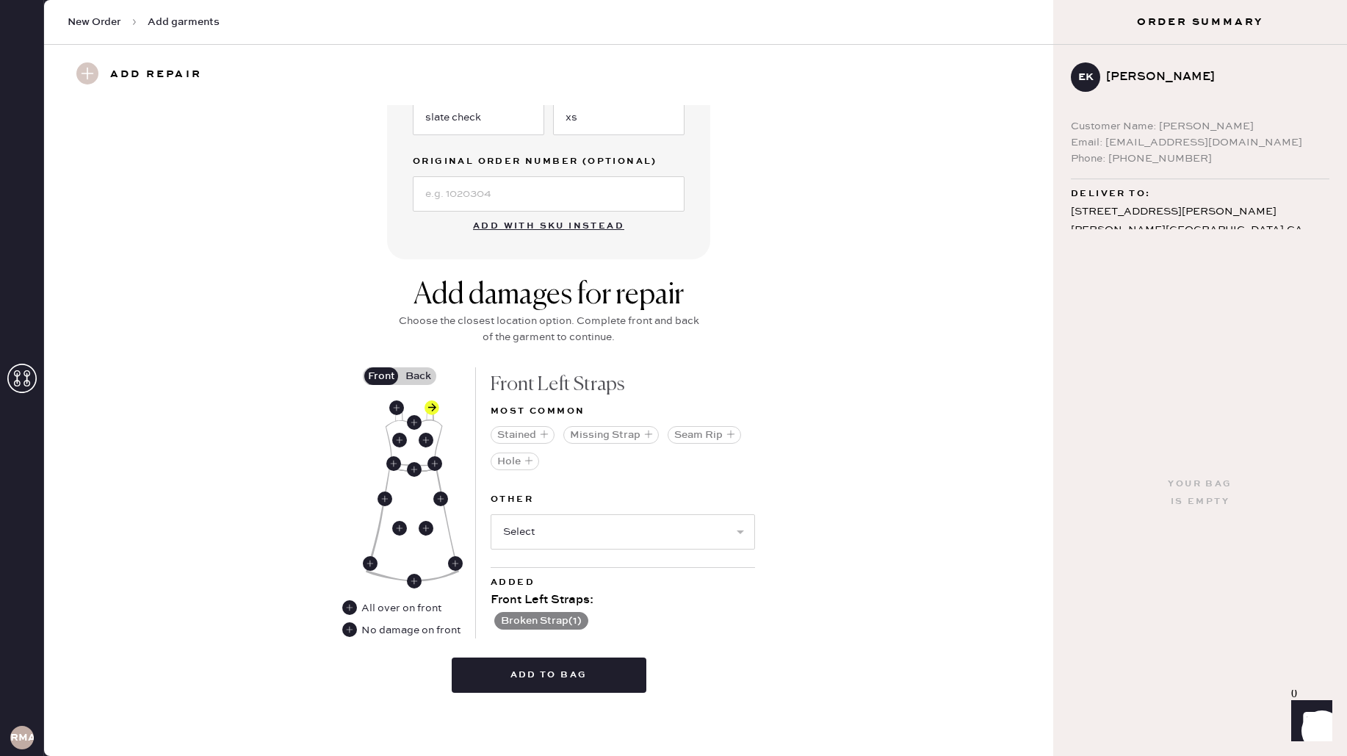
click at [426, 375] on label "Back" at bounding box center [418, 376] width 37 height 18
click at [418, 376] on input "Back" at bounding box center [418, 376] width 0 height 0
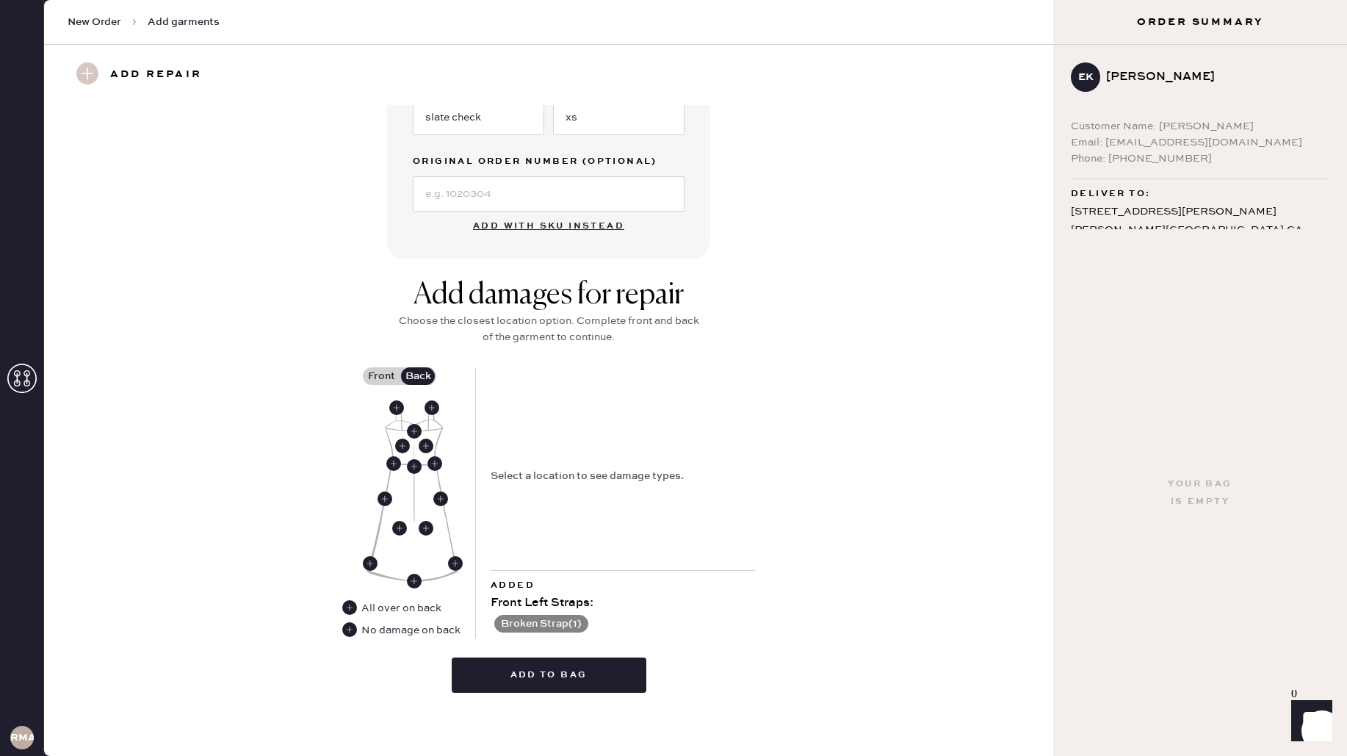
scroll to position [389, 0]
click at [394, 405] on use at bounding box center [396, 407] width 15 height 15
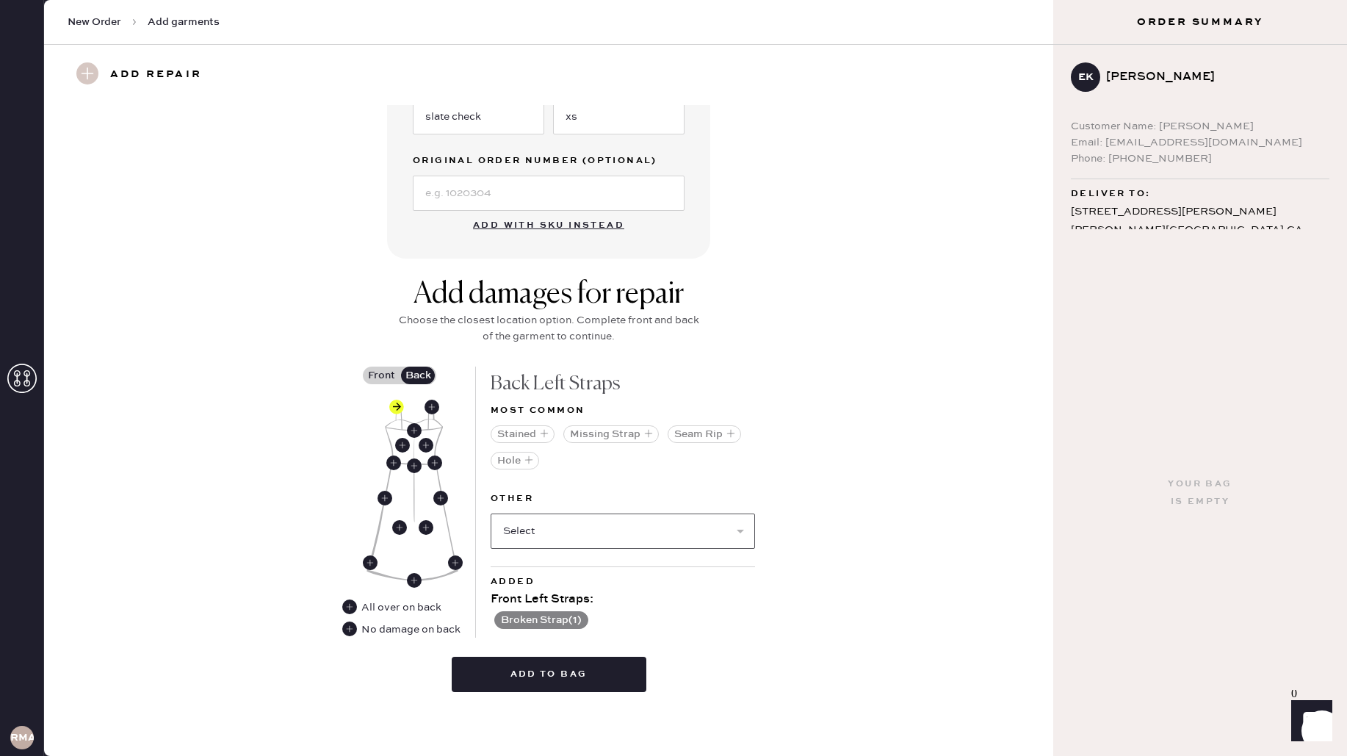
click at [602, 530] on select "Select Broken / Ripped Hem Broken Beads Broken Belt Loop Broken Button Broken C…" at bounding box center [623, 530] width 264 height 35
select select "1668"
select select
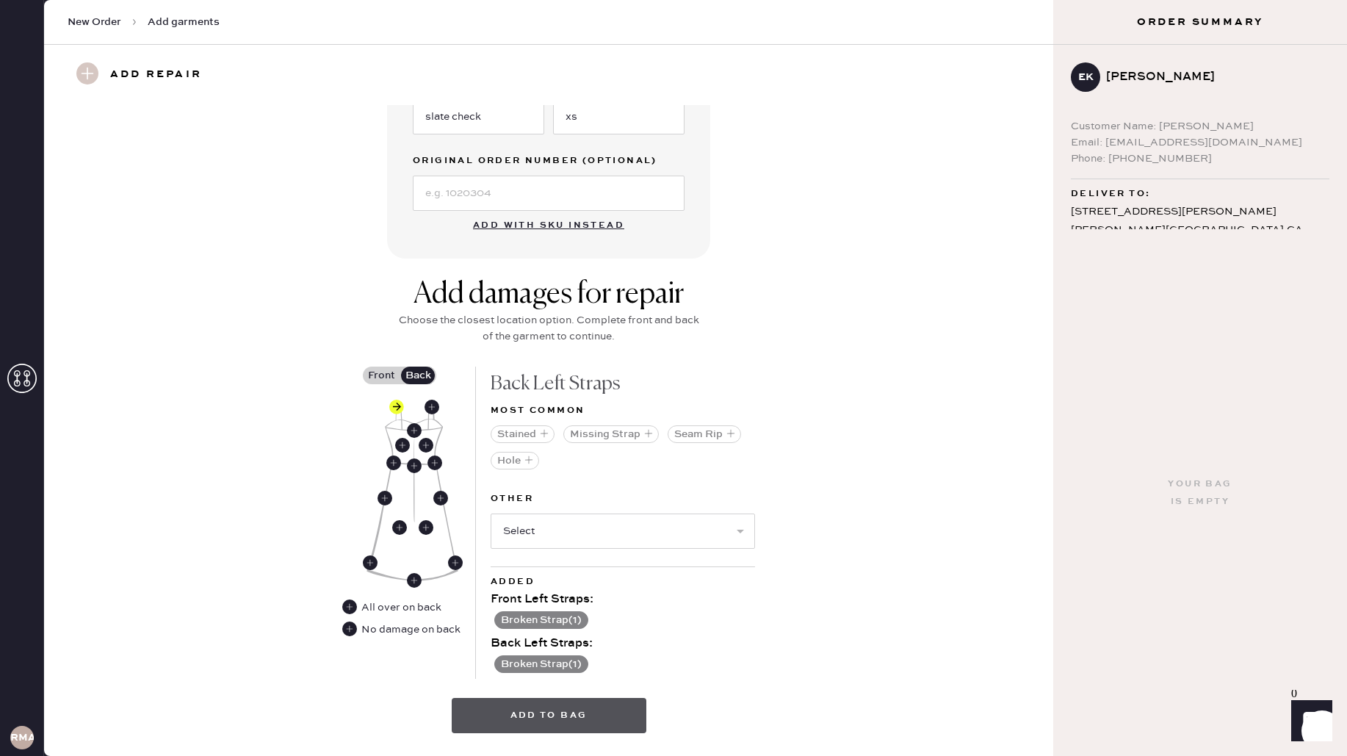
click at [572, 709] on button "Add to bag" at bounding box center [549, 715] width 195 height 35
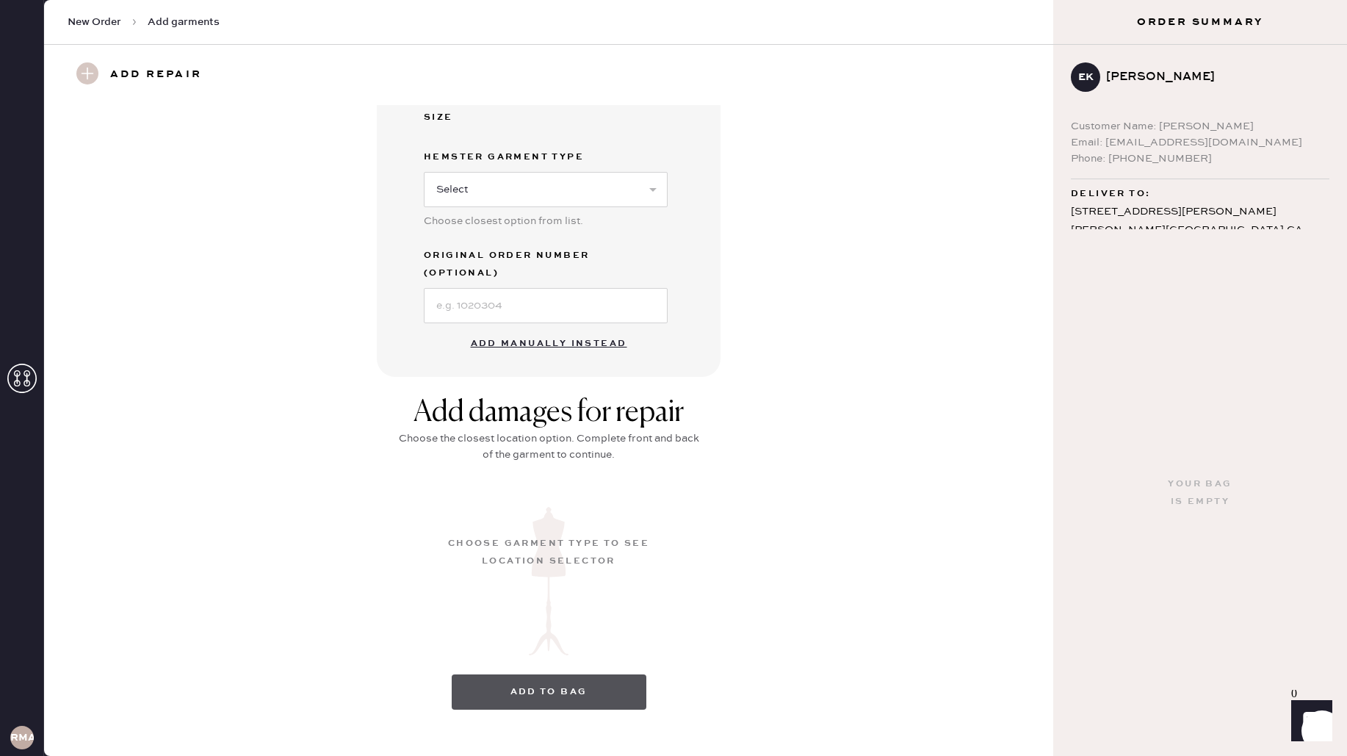
scroll to position [0, 0]
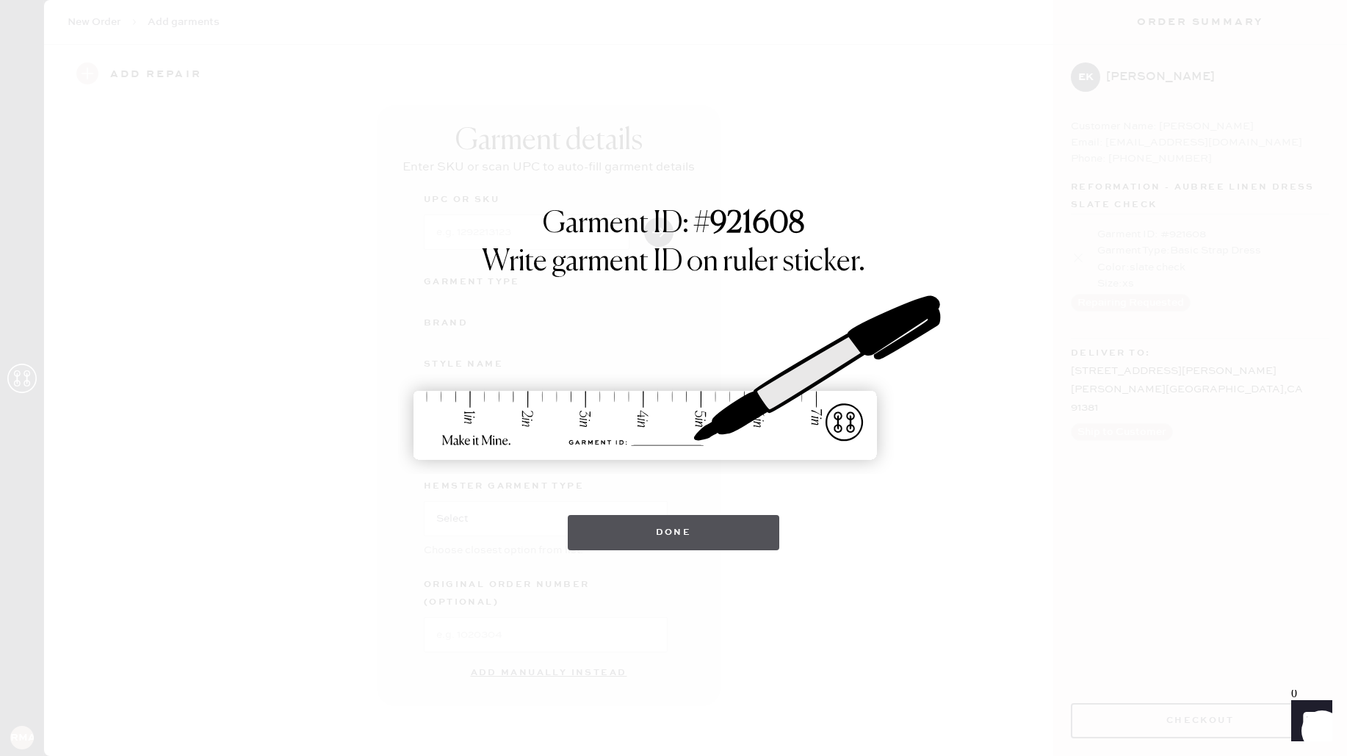
click at [619, 537] on button "Done" at bounding box center [674, 532] width 212 height 35
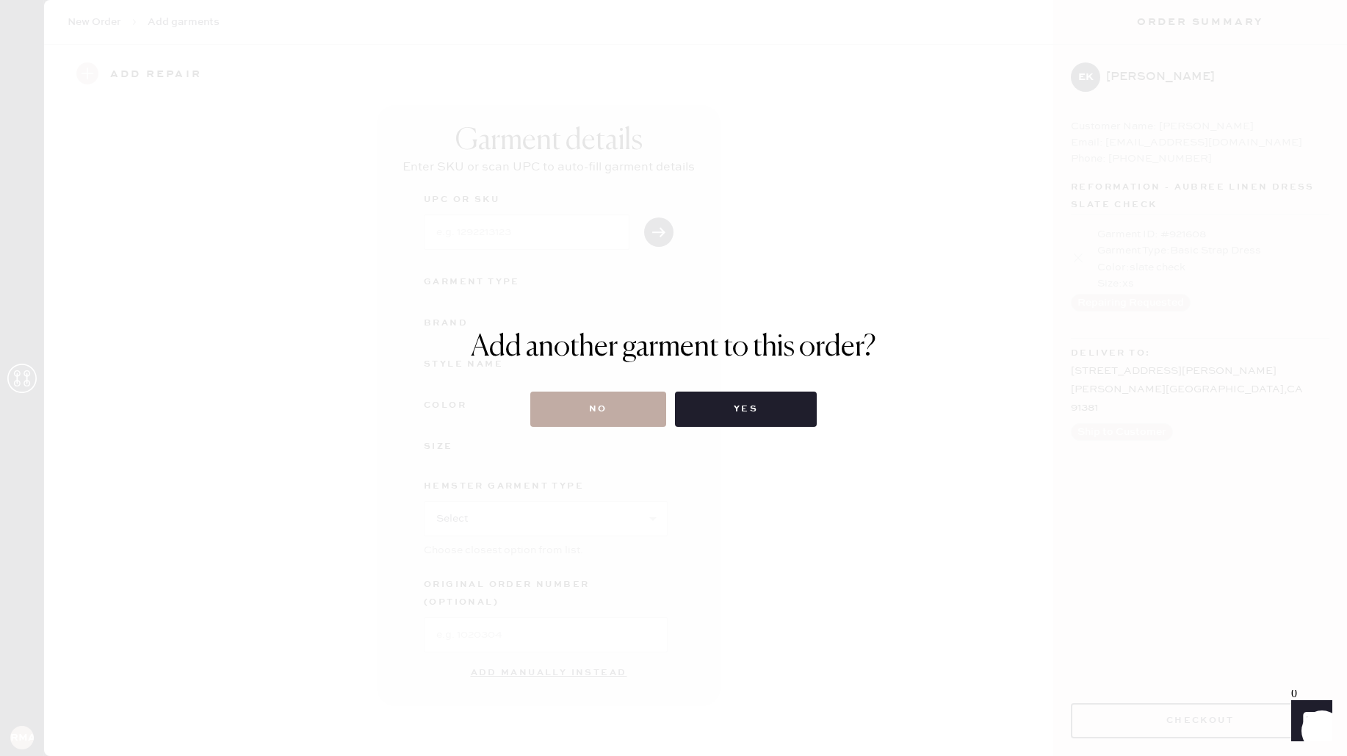
click at [600, 418] on button "No" at bounding box center [598, 408] width 136 height 35
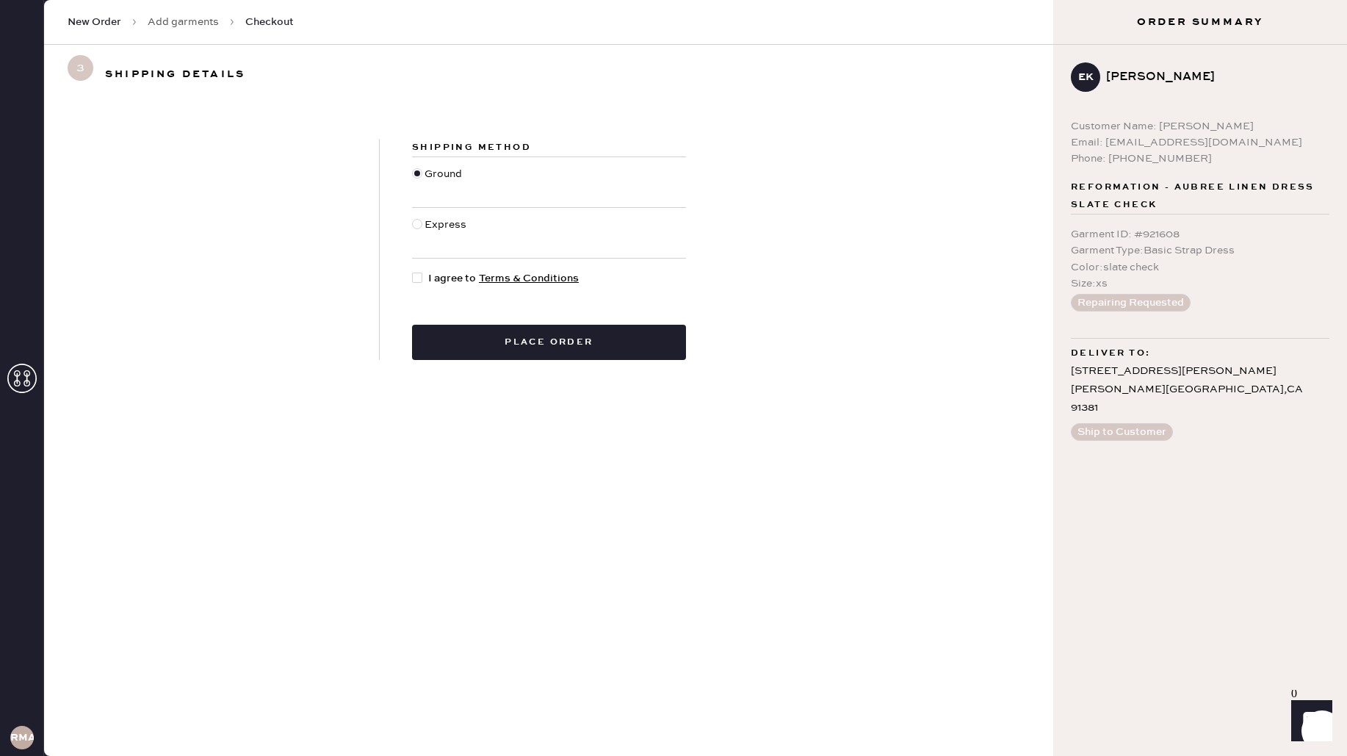
drag, startPoint x: 425, startPoint y: 278, endPoint x: 461, endPoint y: 294, distance: 39.2
click at [425, 278] on div at bounding box center [420, 278] width 16 height 16
click at [413, 271] on input "I agree to Terms & Conditions" at bounding box center [412, 270] width 1 height 1
checkbox input "true"
click at [607, 325] on button "Place order" at bounding box center [549, 342] width 274 height 35
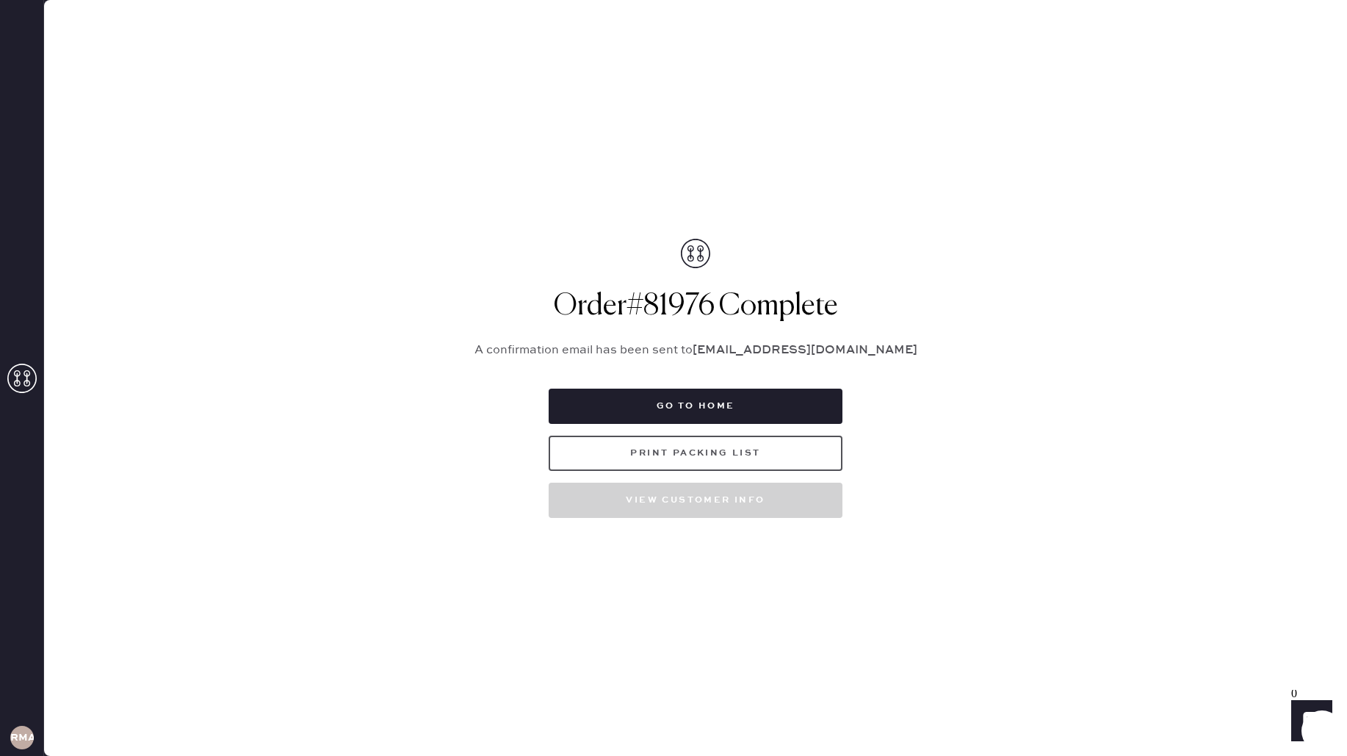
click at [643, 451] on button "Print Packing List" at bounding box center [696, 453] width 294 height 35
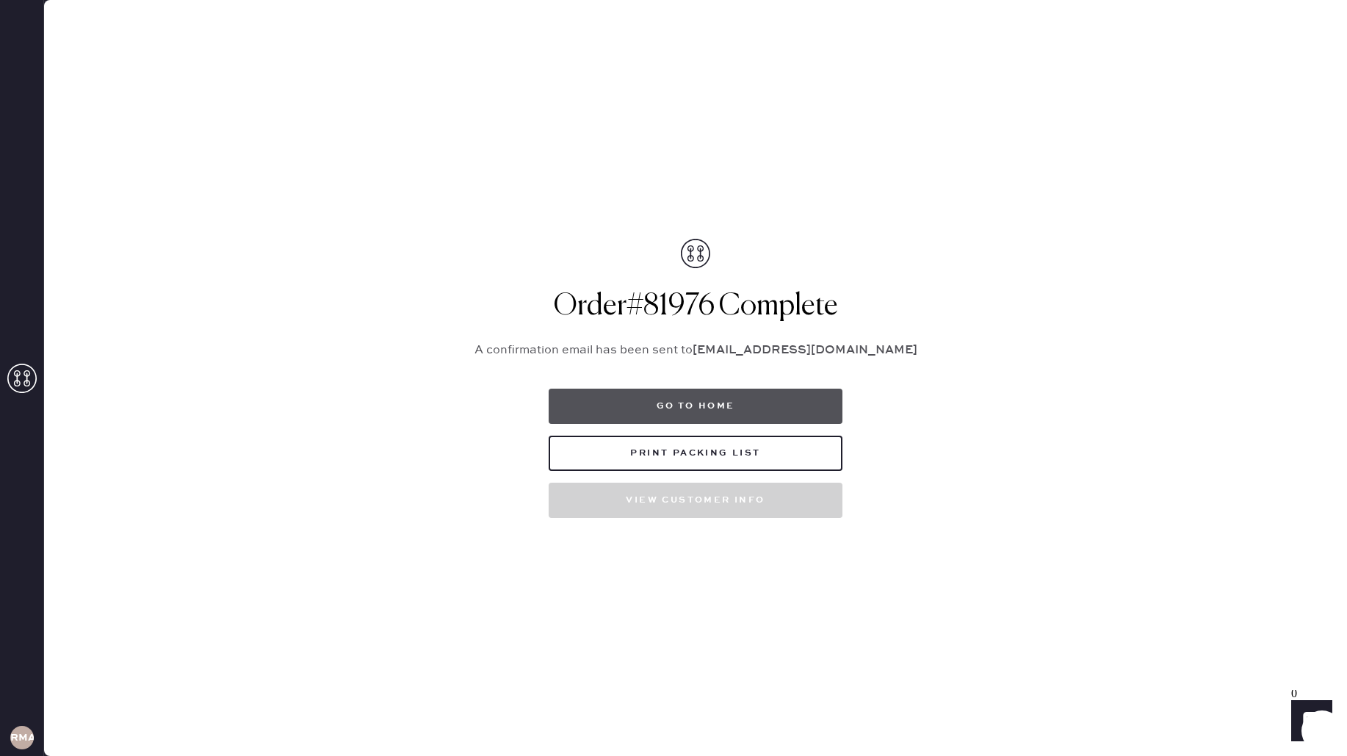
click at [791, 408] on button "Go to home" at bounding box center [696, 406] width 294 height 35
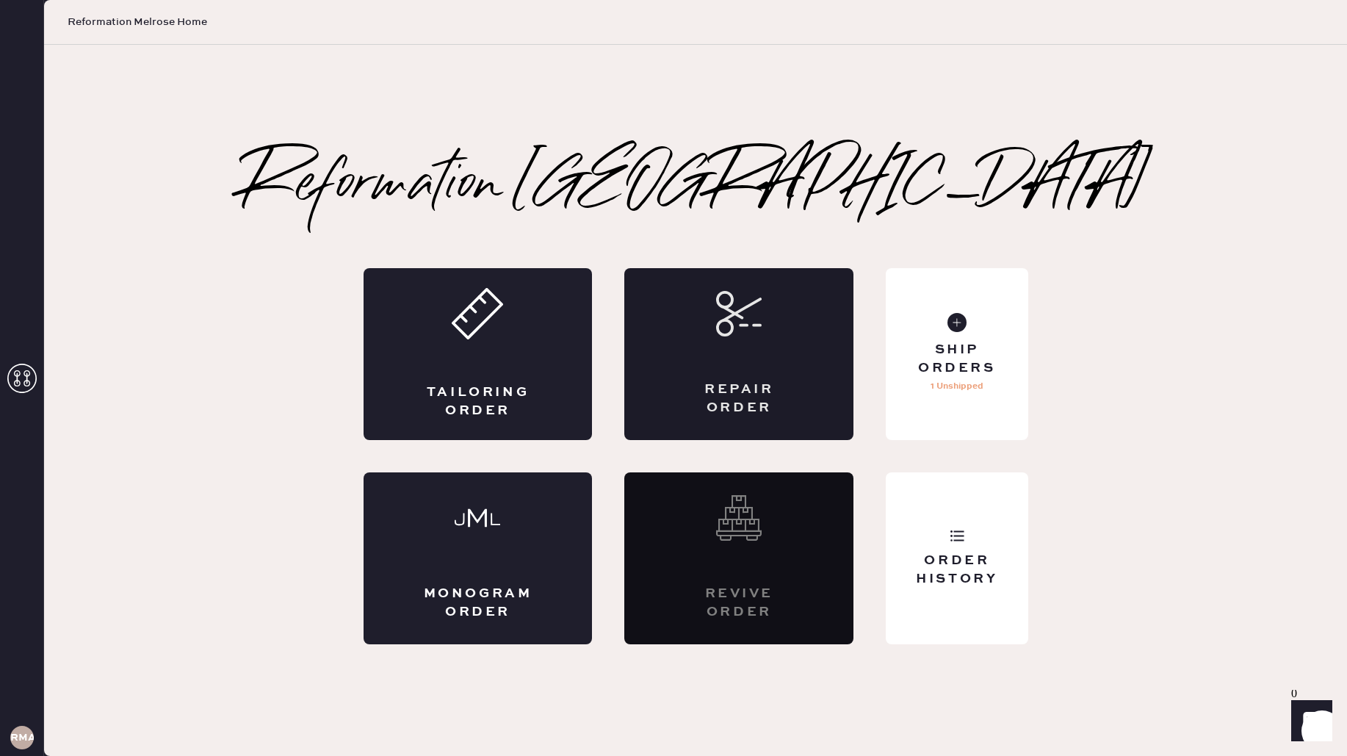
click at [676, 356] on div "Repair Order" at bounding box center [738, 354] width 229 height 172
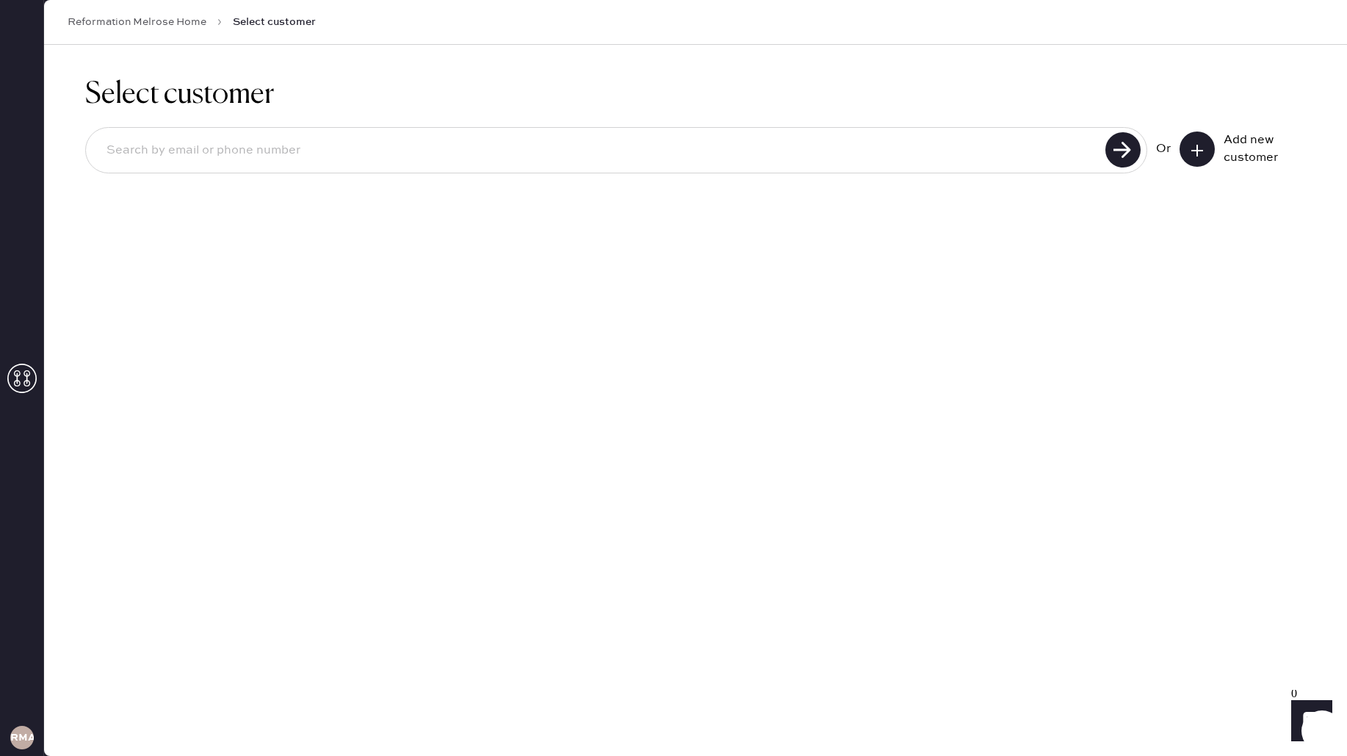
click at [975, 140] on input at bounding box center [598, 151] width 1006 height 34
type input "8"
type input "7869720905"
click at [1129, 138] on use at bounding box center [1122, 149] width 35 height 35
click at [1228, 142] on div "Add new customer" at bounding box center [1260, 148] width 73 height 35
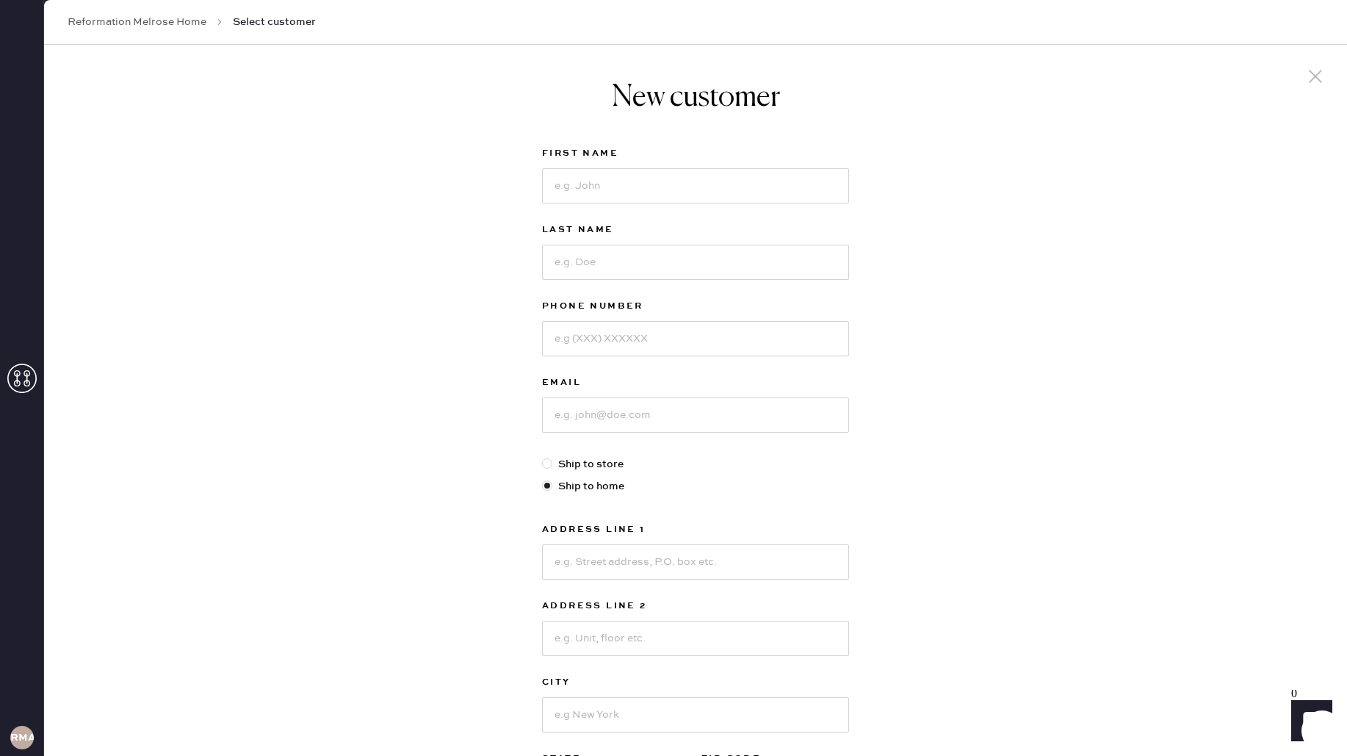
click at [1199, 150] on div "New customer First Name Last Name Phone Number Email Ship to store Ship to home…" at bounding box center [695, 500] width 1303 height 911
click at [638, 197] on input at bounding box center [695, 185] width 307 height 35
type input "Lexi"
type input "Leap"
type input "7869720905"
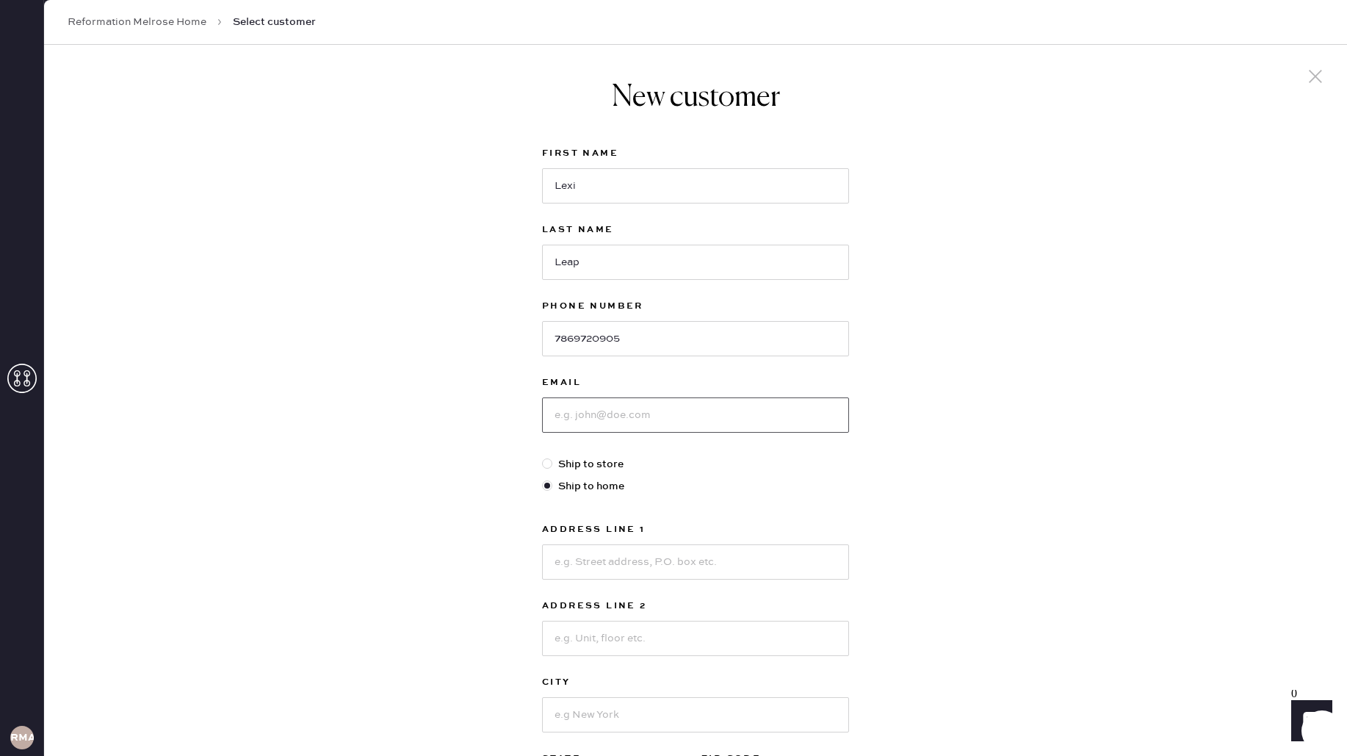
click at [707, 404] on input at bounding box center [695, 414] width 307 height 35
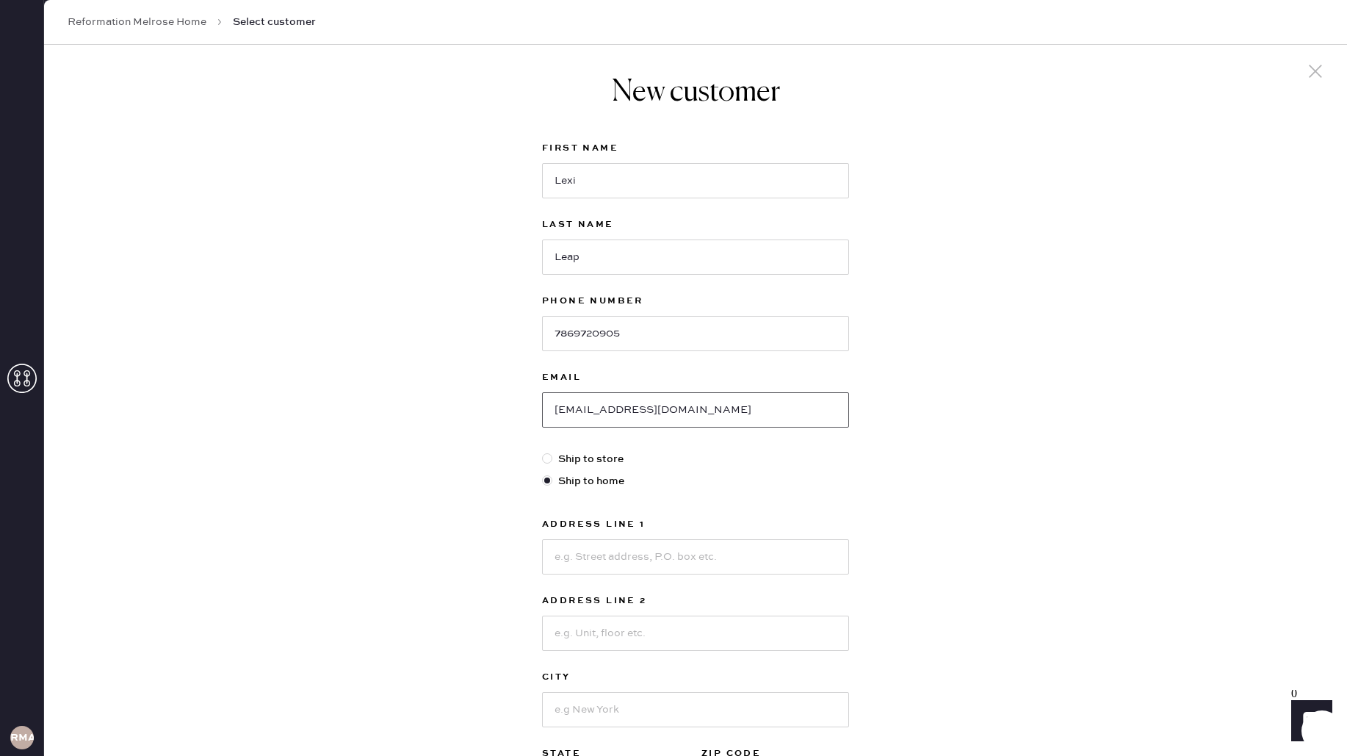
type input "[EMAIL_ADDRESS][DOMAIN_NAME]"
click at [715, 549] on input at bounding box center [695, 556] width 307 height 35
type input "[STREET_ADDRESS]"
type input "Apt 5"
type input "[GEOGRAPHIC_DATA]"
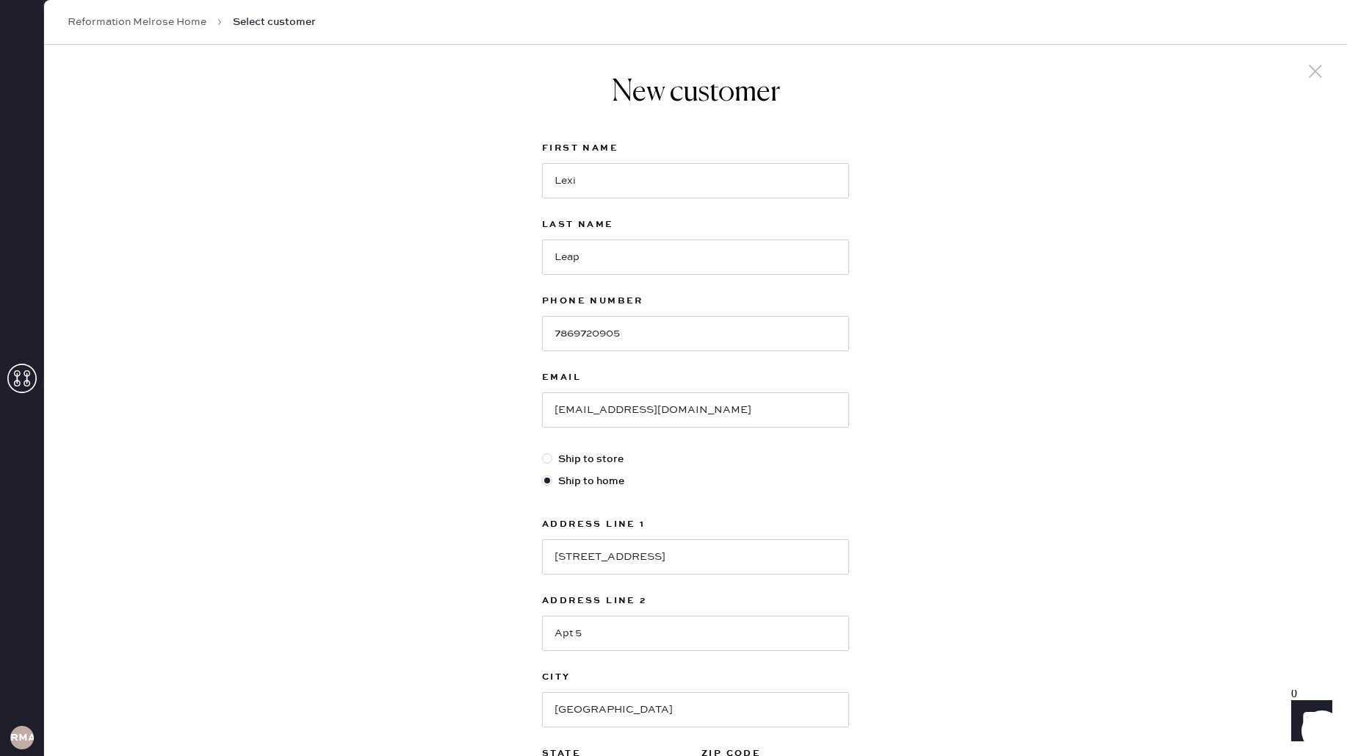
scroll to position [200, 0]
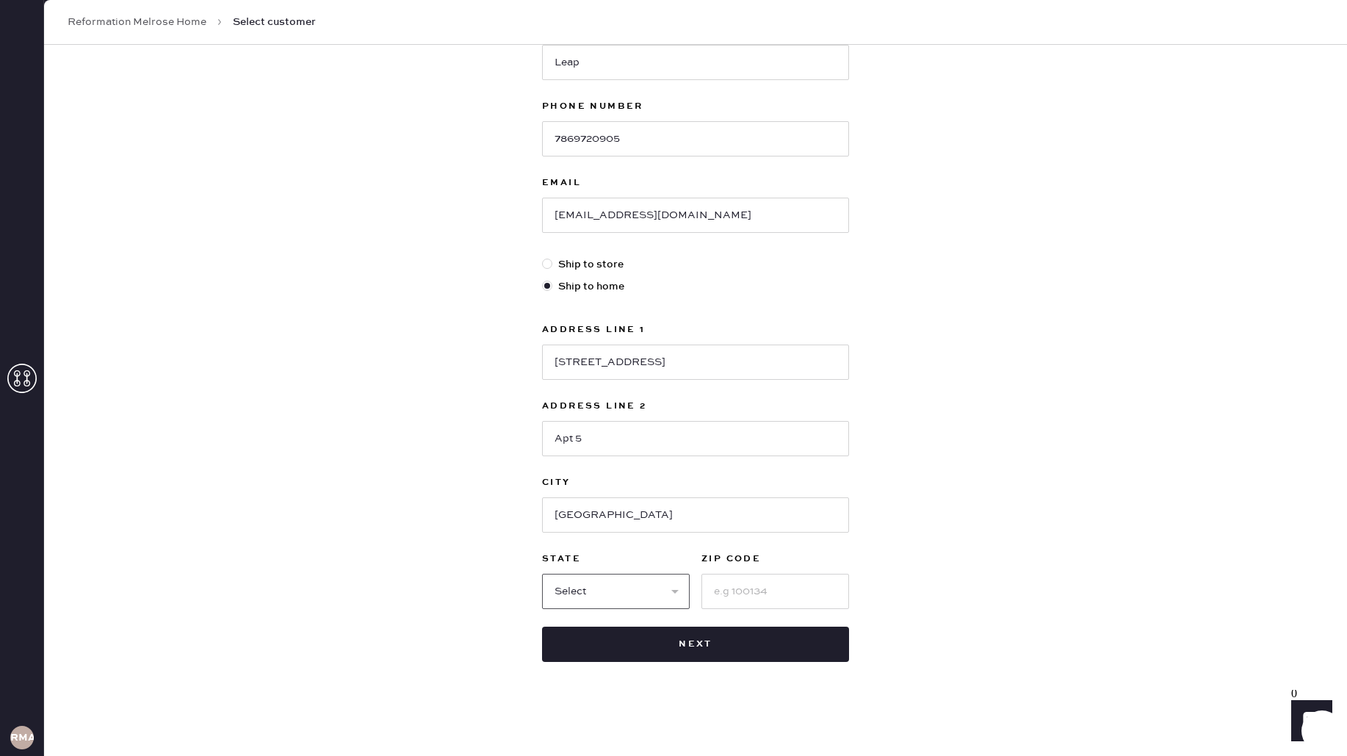
select select "CA"
type input "90019"
click at [720, 536] on div "Address Line 1 [GEOGRAPHIC_DATA] Address Line 2 [GEOGRAPHIC_DATA] [GEOGRAPHIC_D…" at bounding box center [695, 465] width 307 height 288
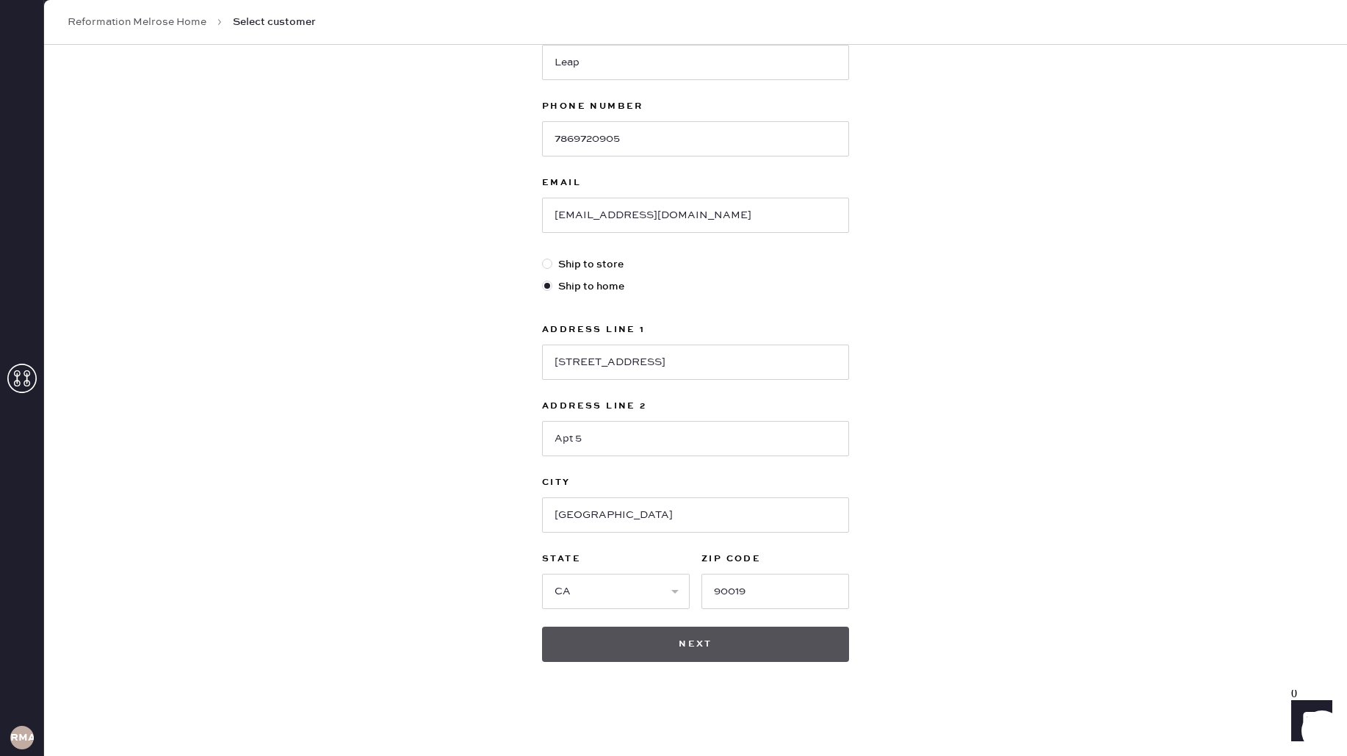
click at [784, 654] on button "Next" at bounding box center [695, 643] width 307 height 35
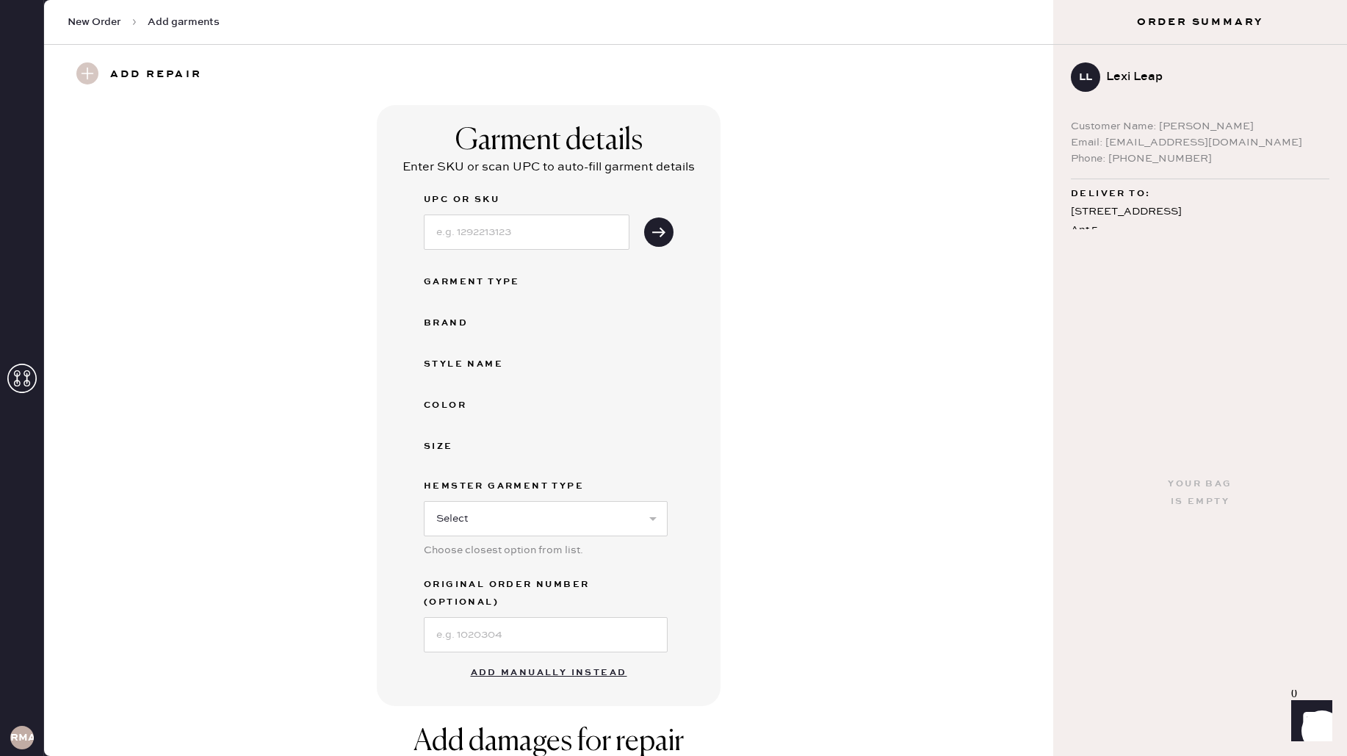
click at [577, 658] on button "Add manually instead" at bounding box center [549, 672] width 174 height 29
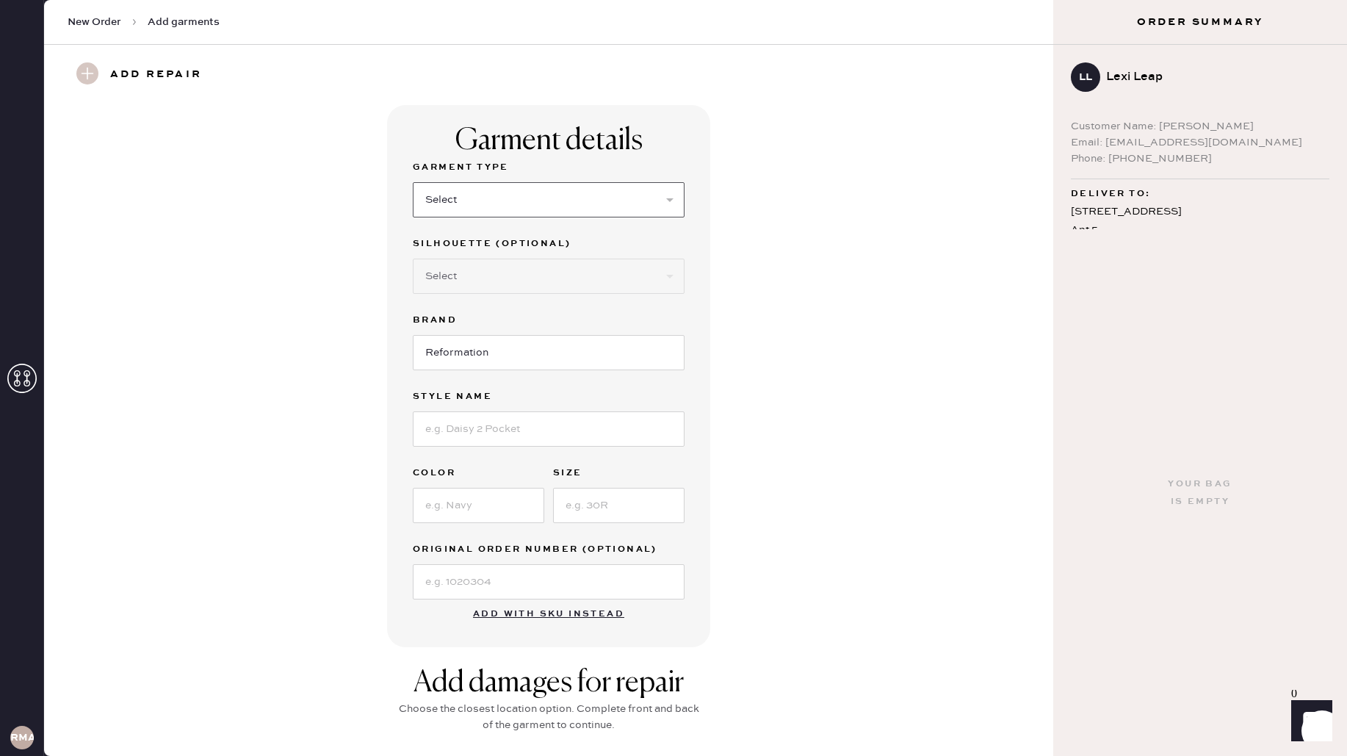
click at [559, 206] on select "Select Basic Skirt Jeans Leggings Pants Shorts Basic Sleeved Dress Basic Sleeve…" at bounding box center [549, 199] width 272 height 35
click at [487, 195] on select "Select Basic Skirt Jeans Leggings Pants Shorts Basic Sleeved Dress Basic Sleeve…" at bounding box center [549, 199] width 272 height 35
select select "4"
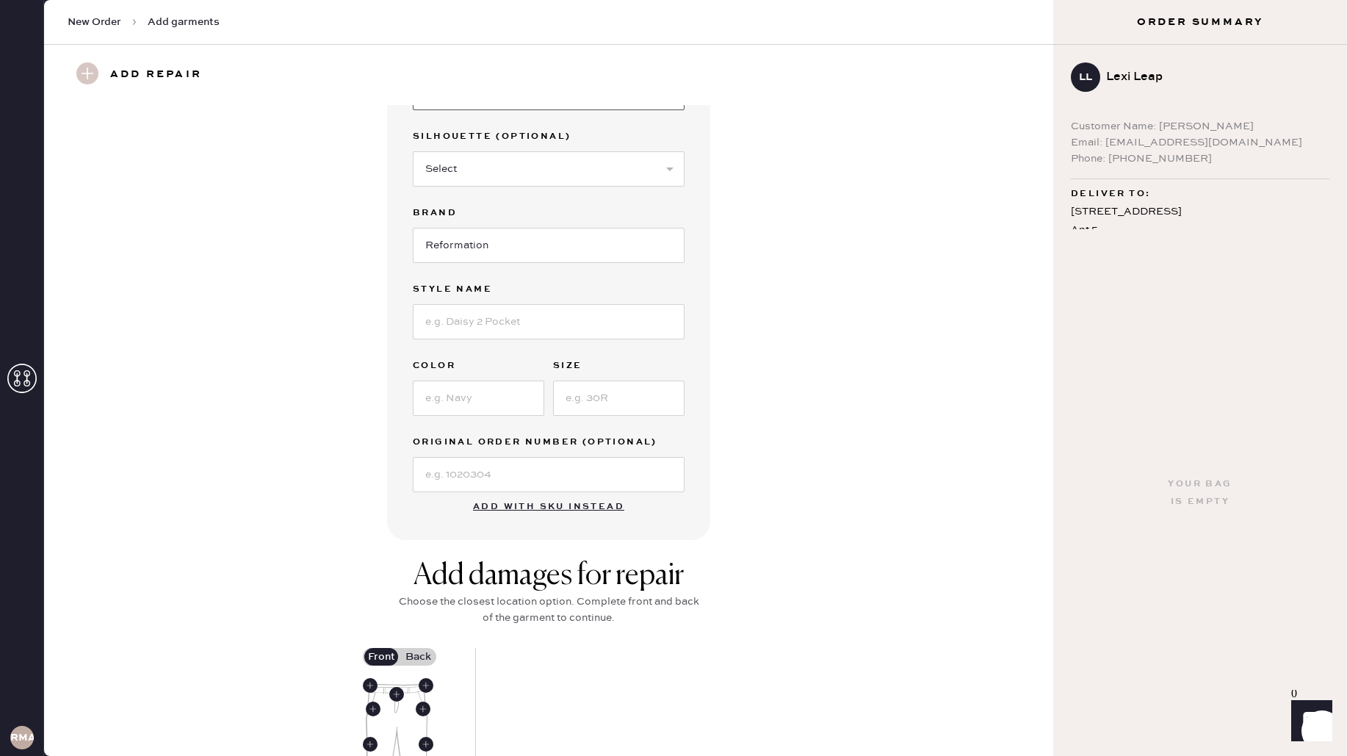
scroll to position [117, 0]
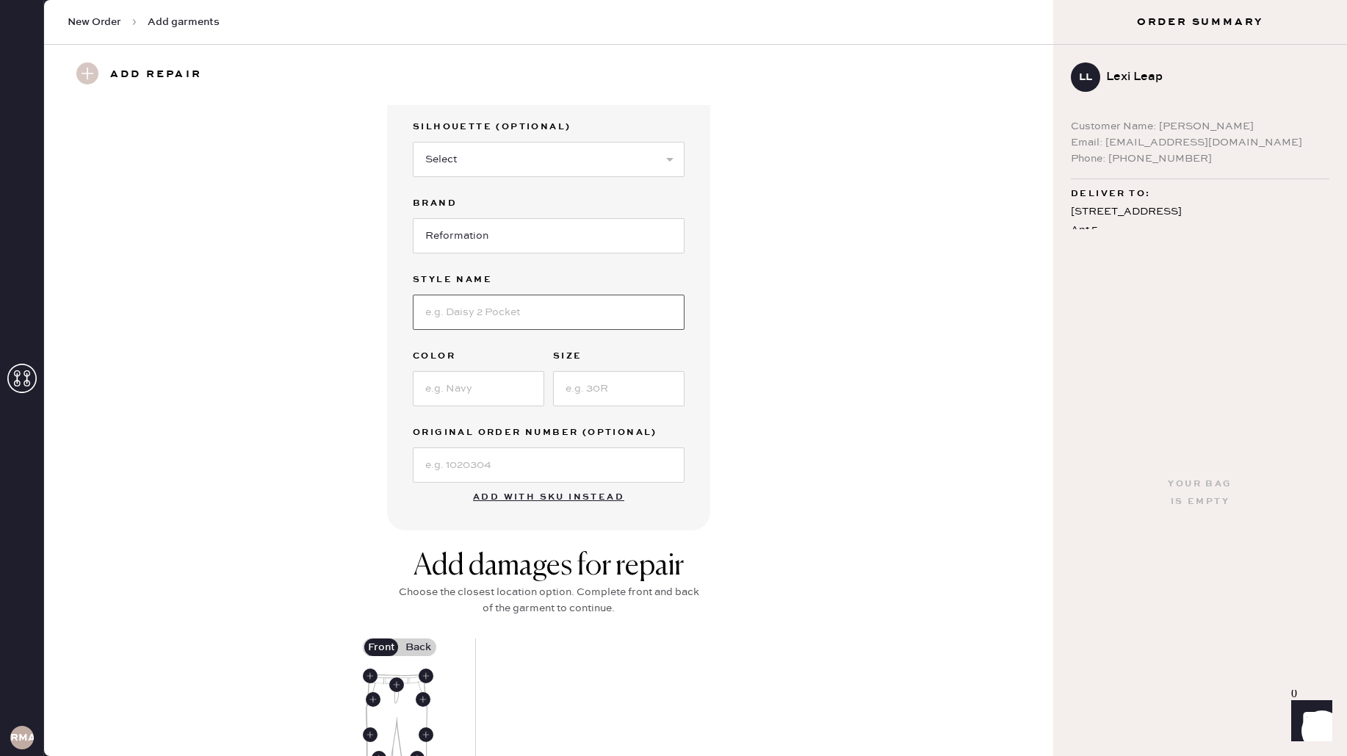
click at [485, 304] on input at bounding box center [549, 312] width 272 height 35
type input "vida low rise pant"
type input "black"
type input "6"
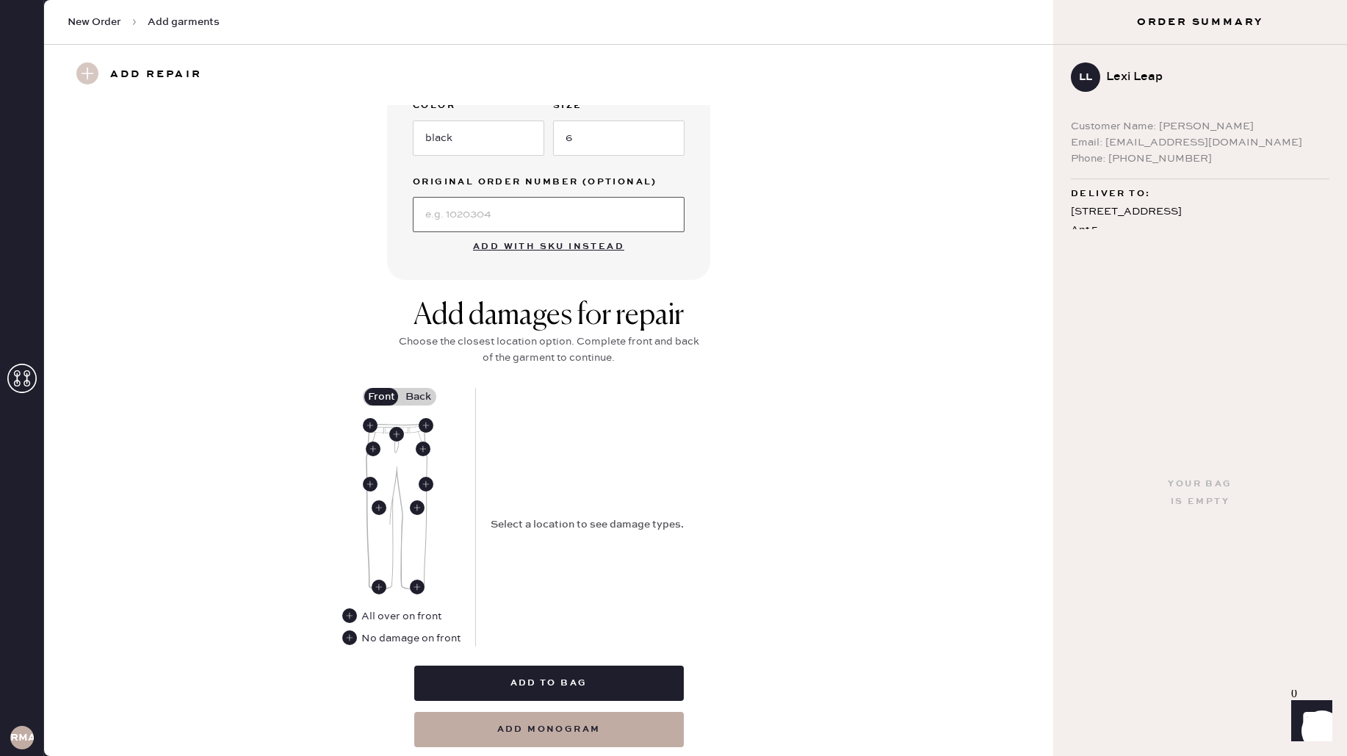
scroll to position [411, 0]
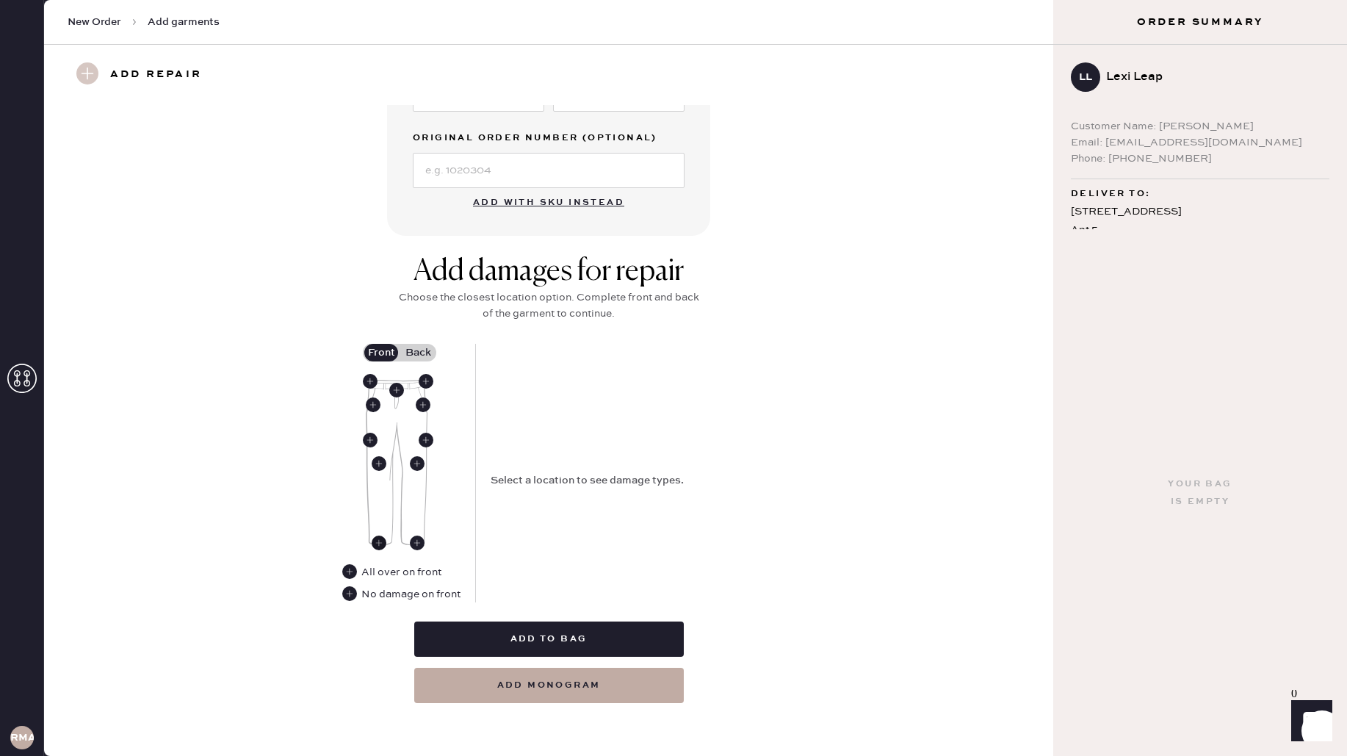
click at [375, 540] on use at bounding box center [379, 542] width 15 height 15
click at [643, 474] on select "Select Broken / Ripped Hem Broken Beads Broken Belt Loop Broken Button Broken E…" at bounding box center [623, 481] width 264 height 35
select select "1706"
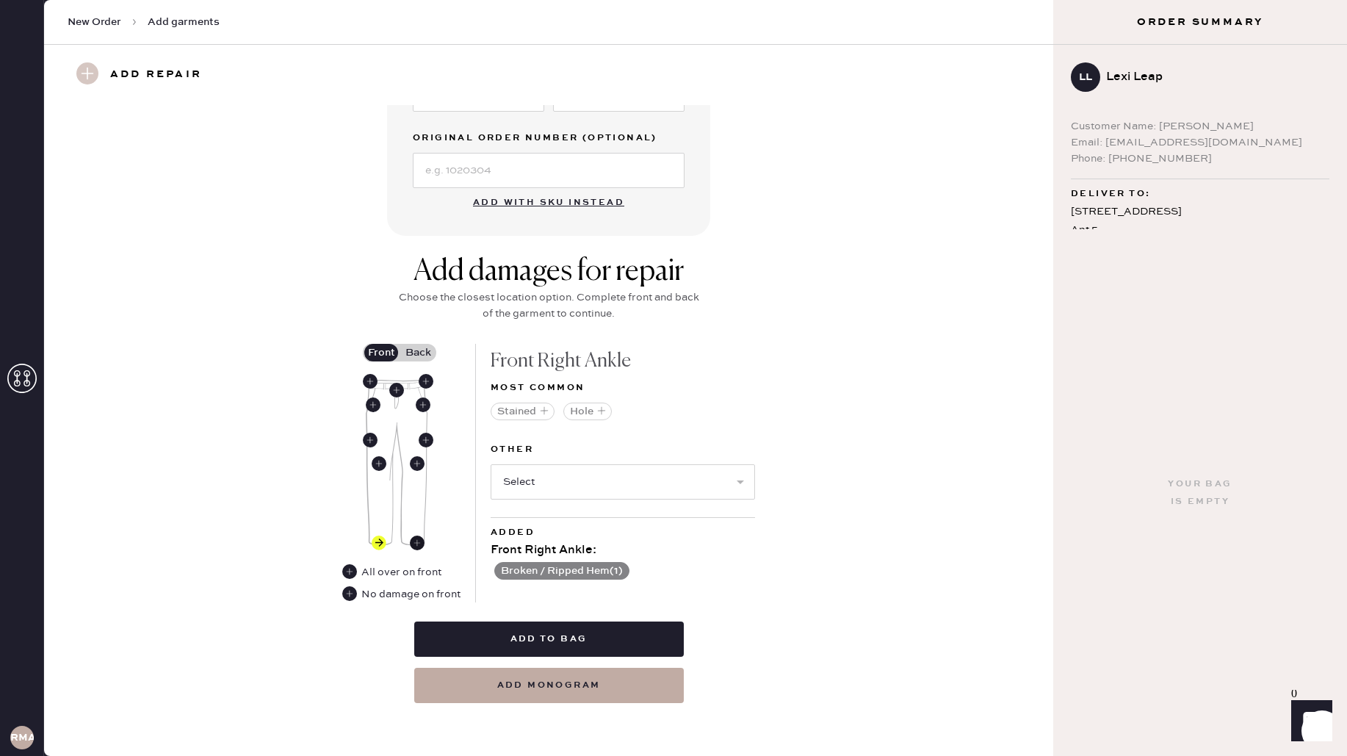
click at [413, 541] on use at bounding box center [417, 542] width 15 height 15
click at [610, 483] on select "Select Broken / Ripped Hem Broken Beads Broken Belt Loop Broken Button Broken E…" at bounding box center [623, 481] width 264 height 35
select select "1706"
select select
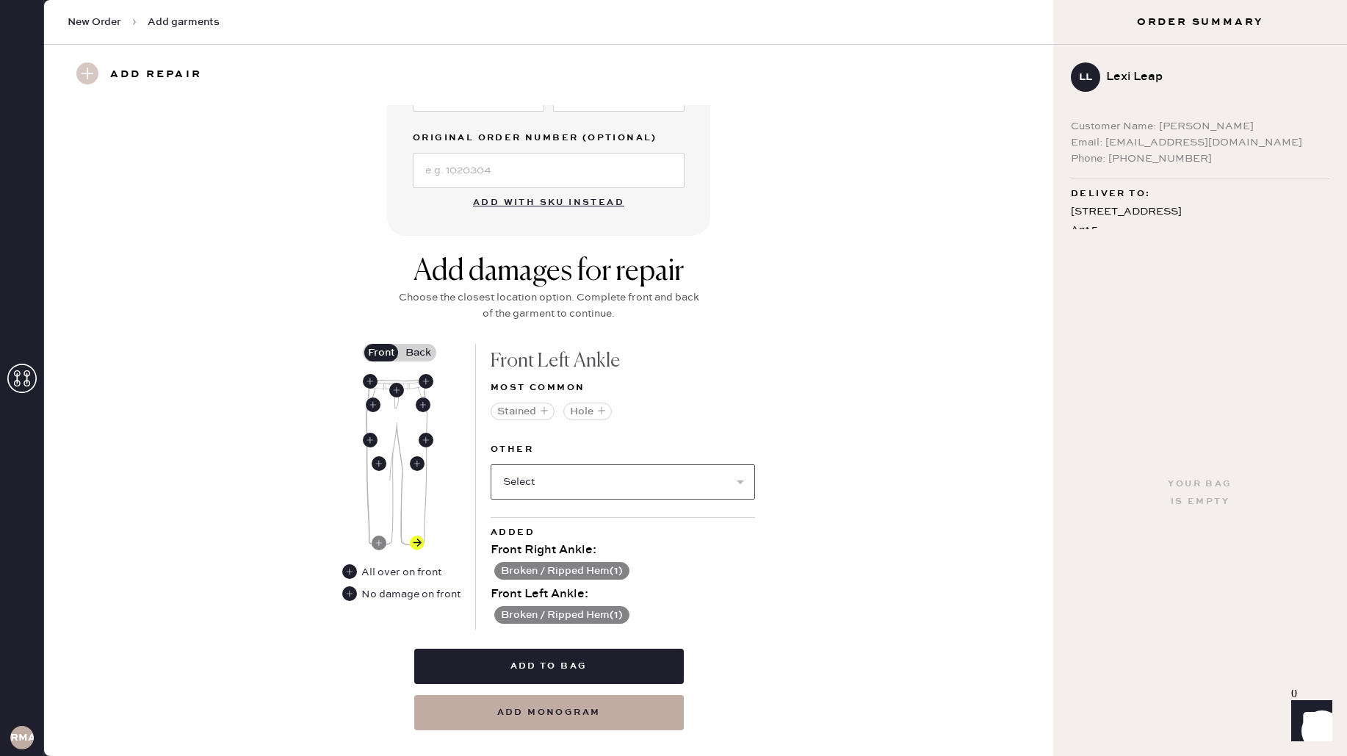
scroll to position [438, 0]
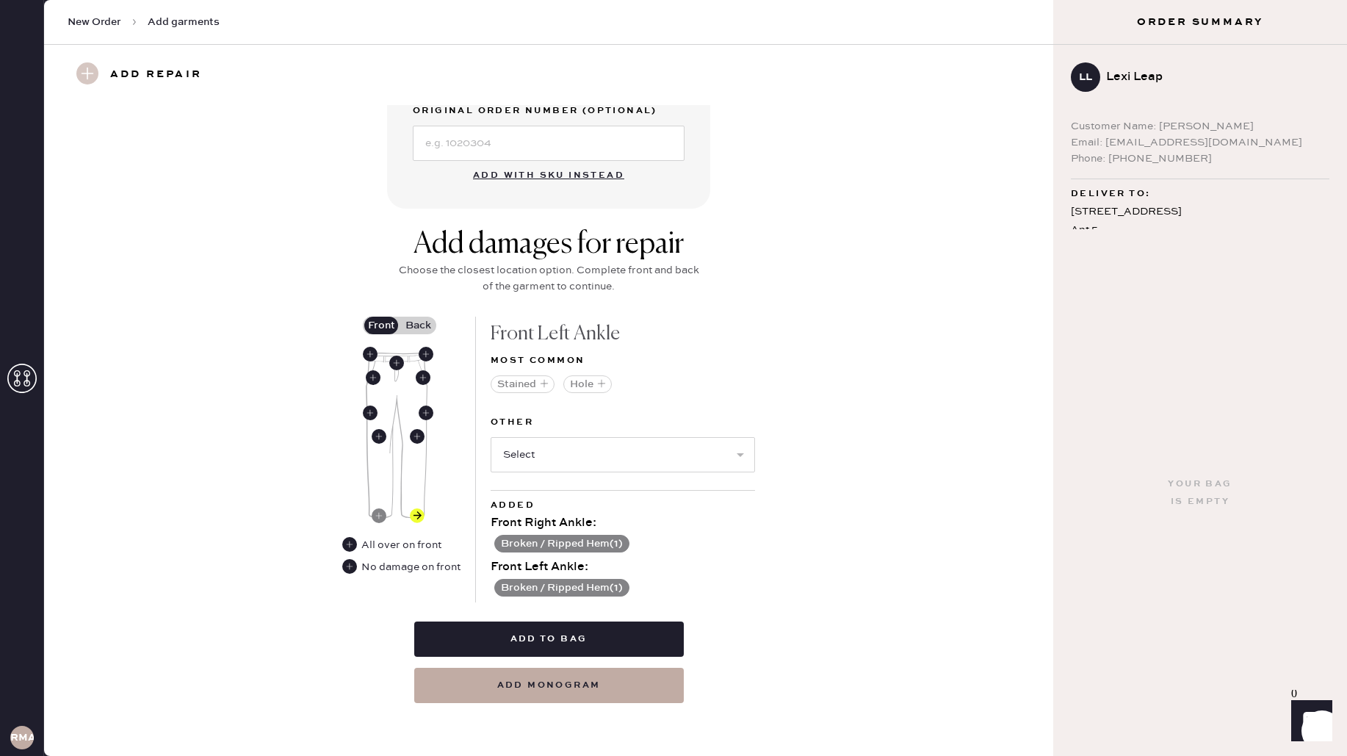
click at [425, 322] on label "Back" at bounding box center [418, 326] width 37 height 18
click at [418, 325] on input "Back" at bounding box center [418, 325] width 0 height 0
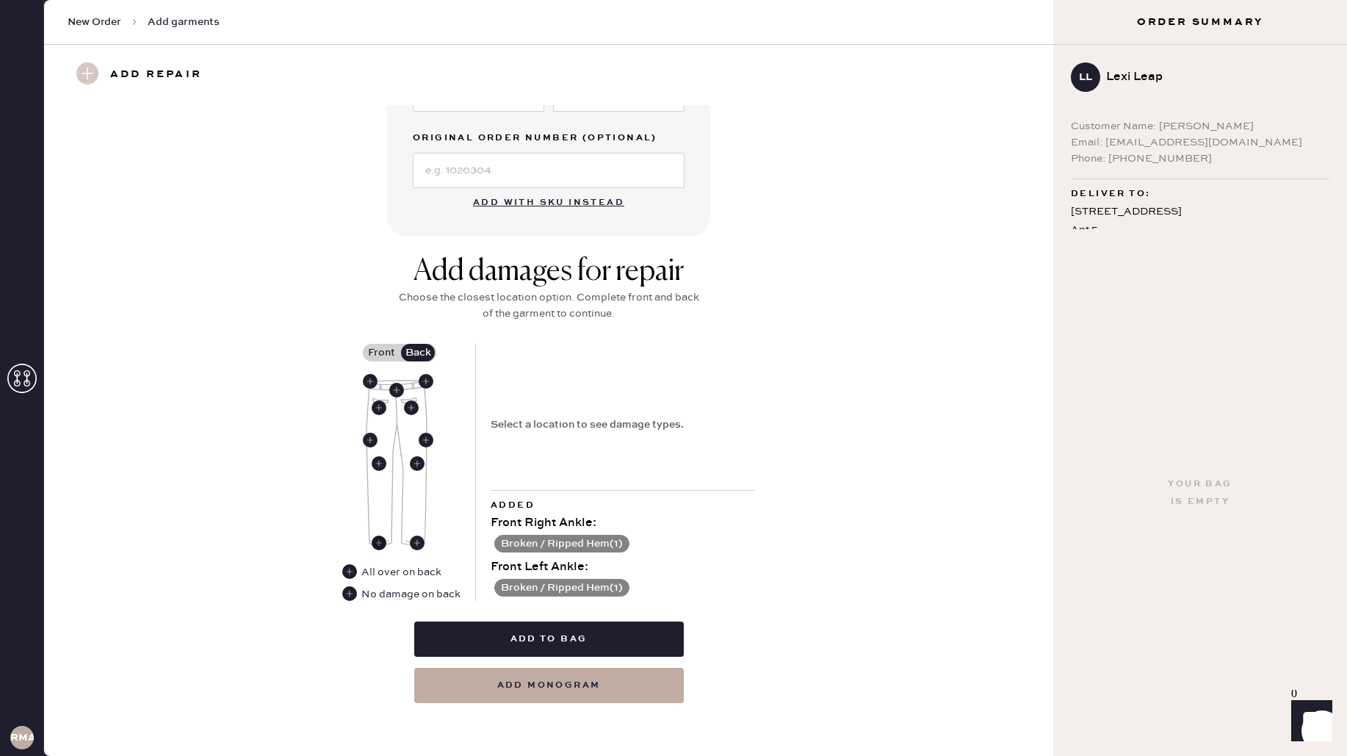
click at [380, 540] on use at bounding box center [379, 542] width 15 height 15
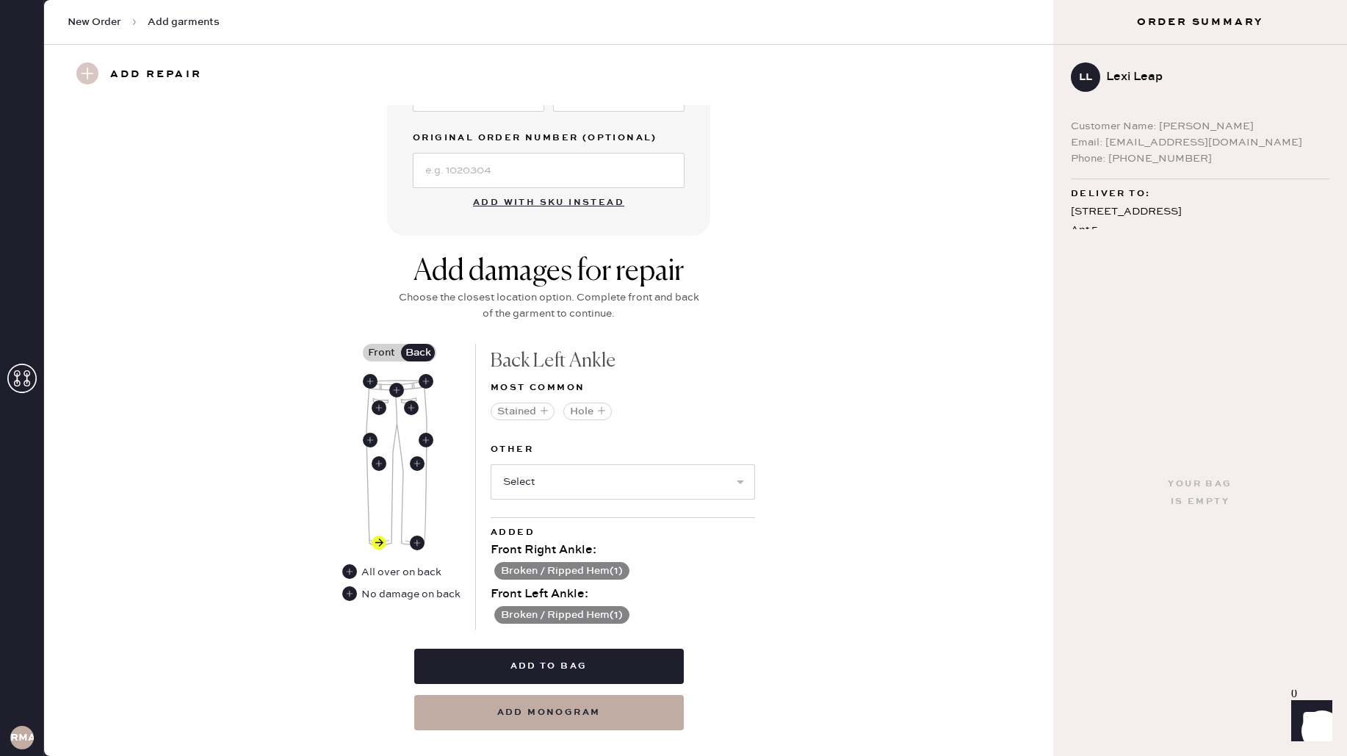
click at [582, 502] on div "Other Select Broken / Ripped Hem Broken Beads Broken Belt Loop Broken Button Br…" at bounding box center [623, 479] width 264 height 76
click at [577, 480] on select "Select Broken / Ripped Hem Broken Beads Broken Belt Loop Broken Button Broken E…" at bounding box center [623, 481] width 264 height 35
select select "1706"
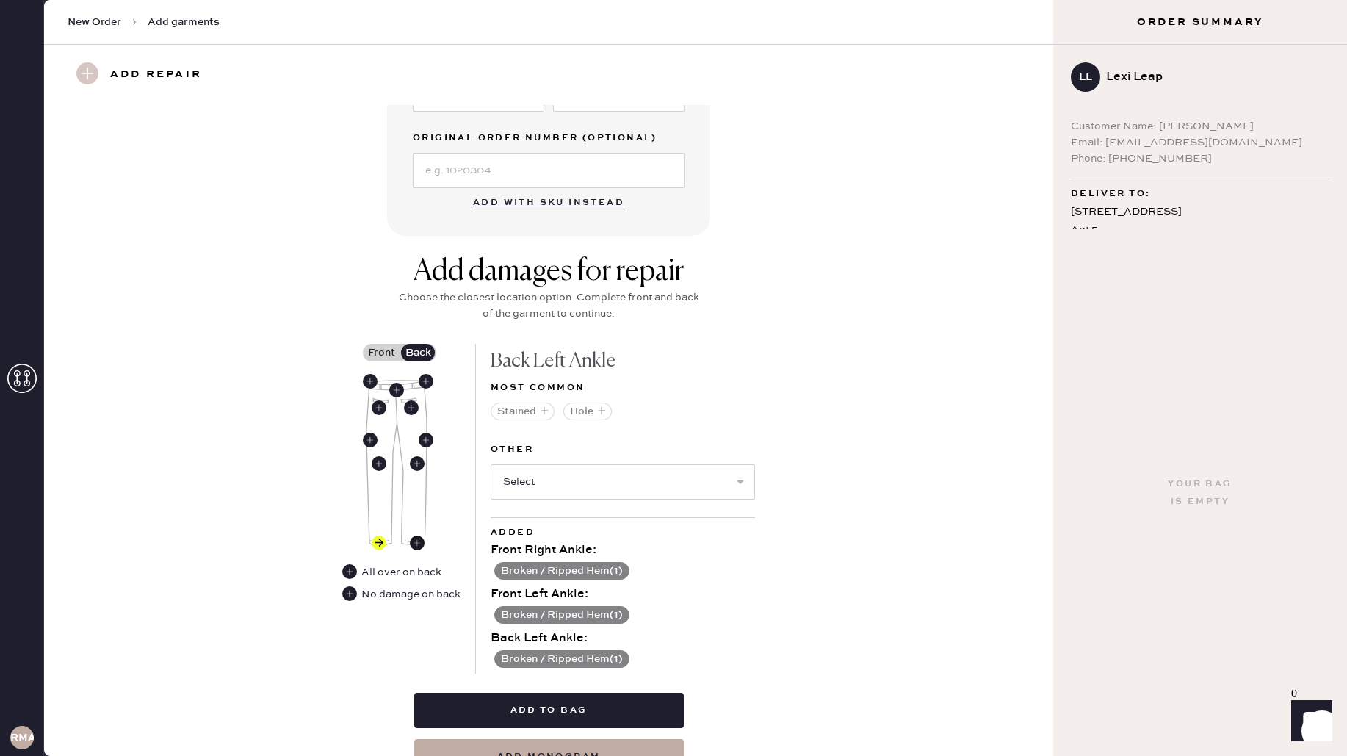
click at [416, 541] on use at bounding box center [417, 542] width 15 height 15
click at [574, 469] on select "Select Broken / Ripped Hem Broken Beads Broken Belt Loop Broken Button Broken E…" at bounding box center [623, 481] width 264 height 35
select select "1706"
select select
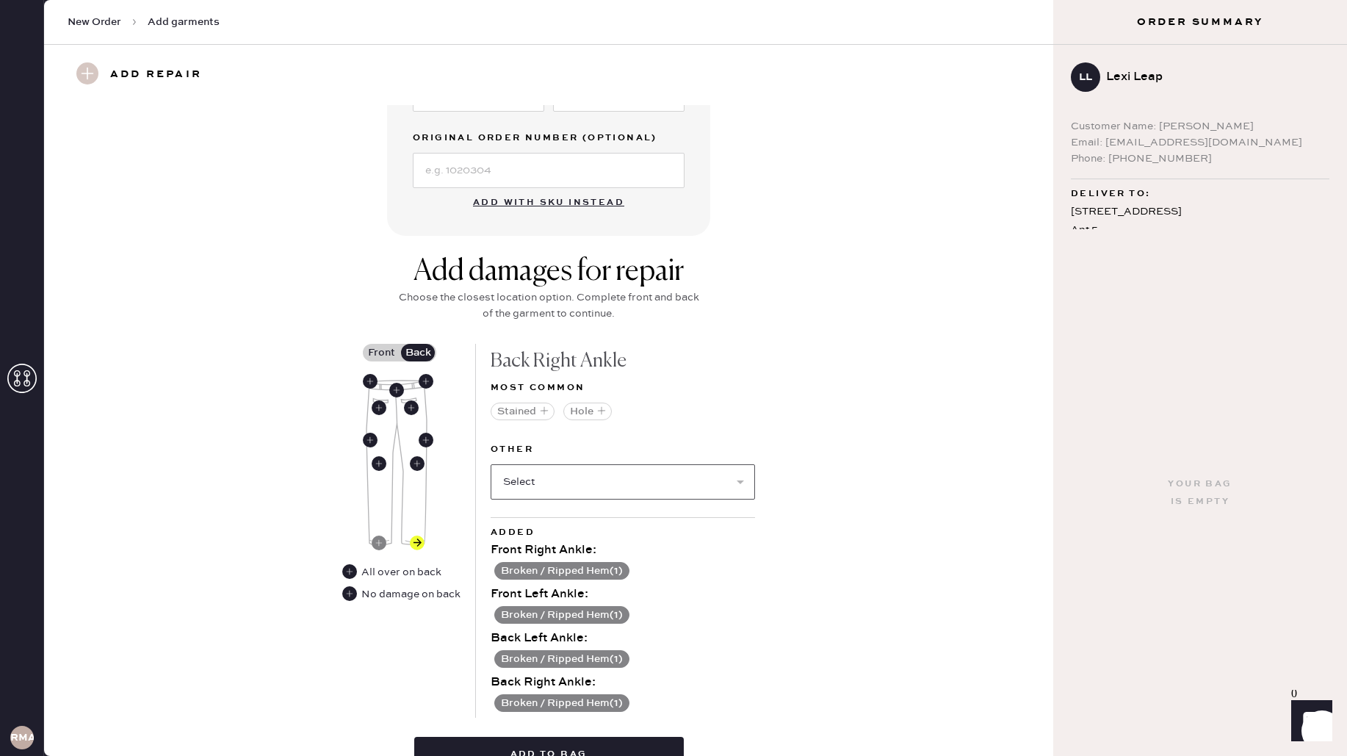
scroll to position [527, 0]
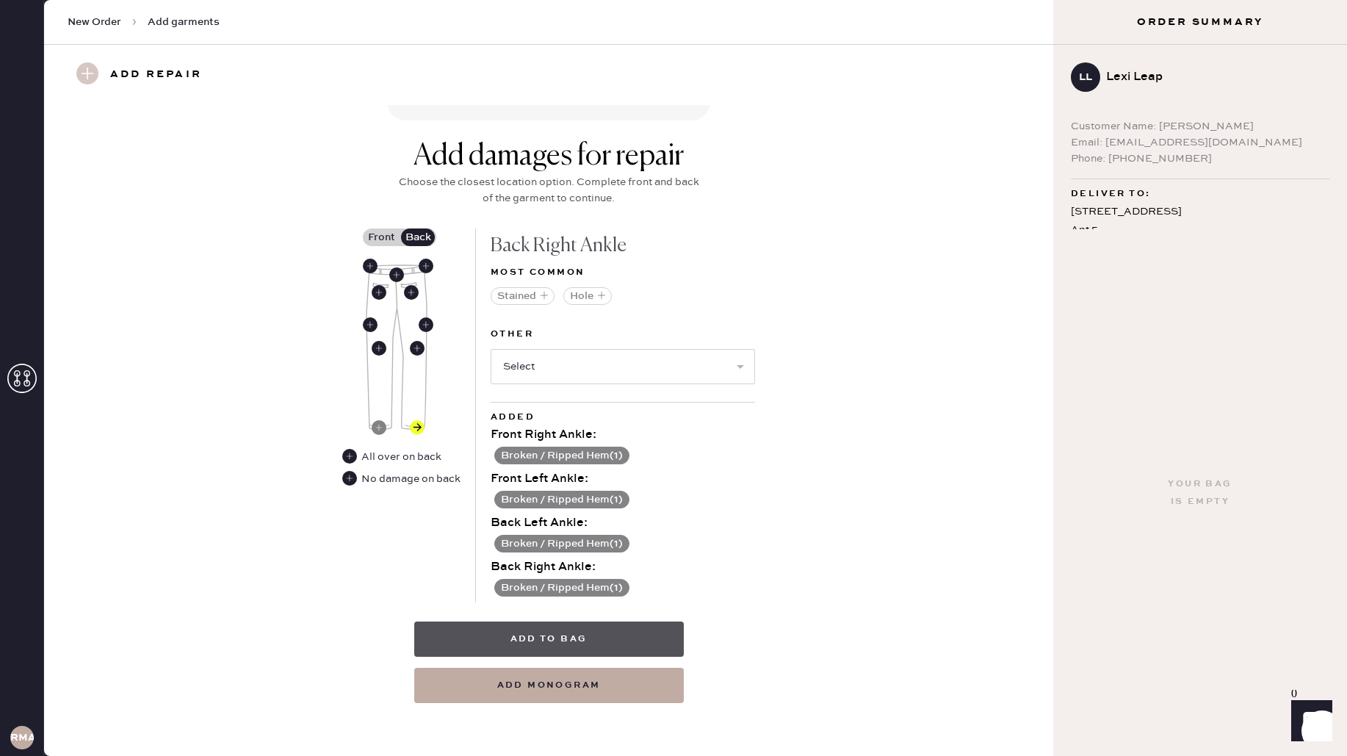
click at [601, 636] on button "Add to bag" at bounding box center [549, 638] width 270 height 35
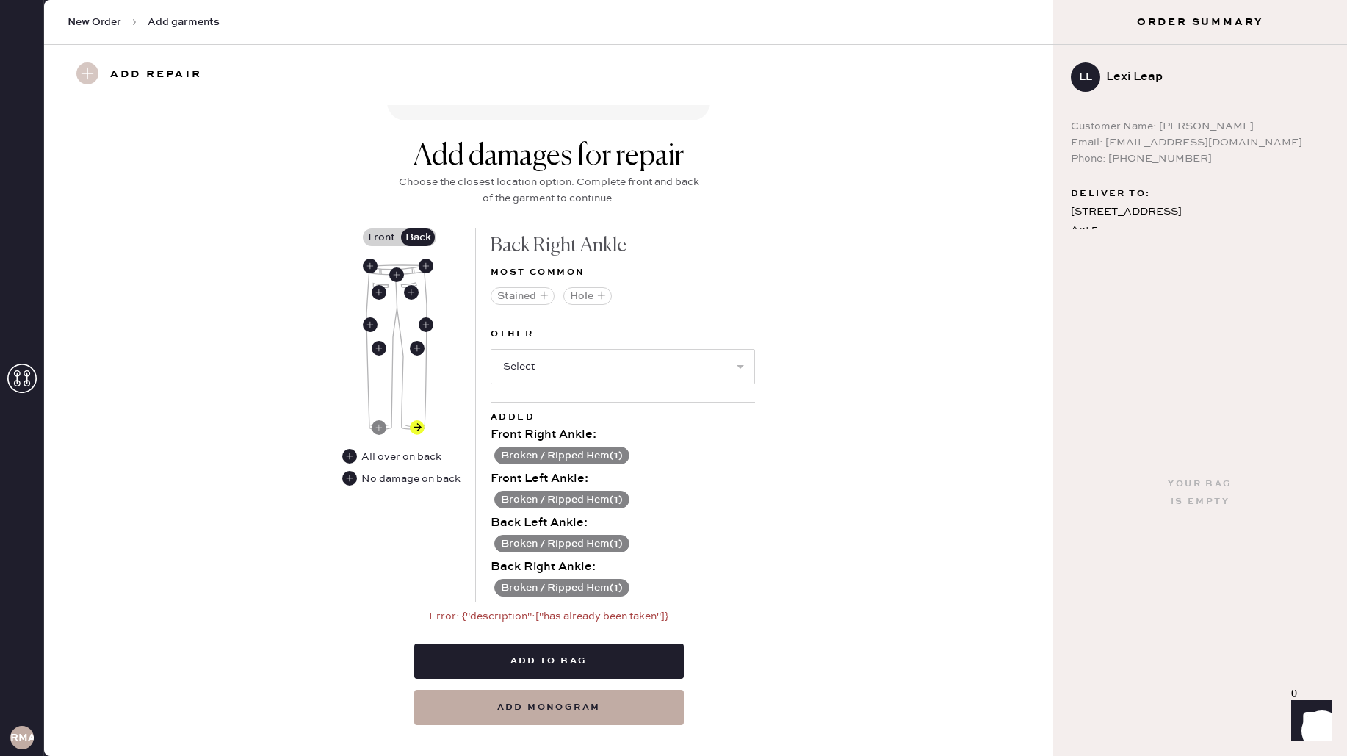
click at [704, 519] on div "Back Left Ankle :" at bounding box center [623, 523] width 264 height 18
click at [418, 427] on use at bounding box center [417, 427] width 15 height 15
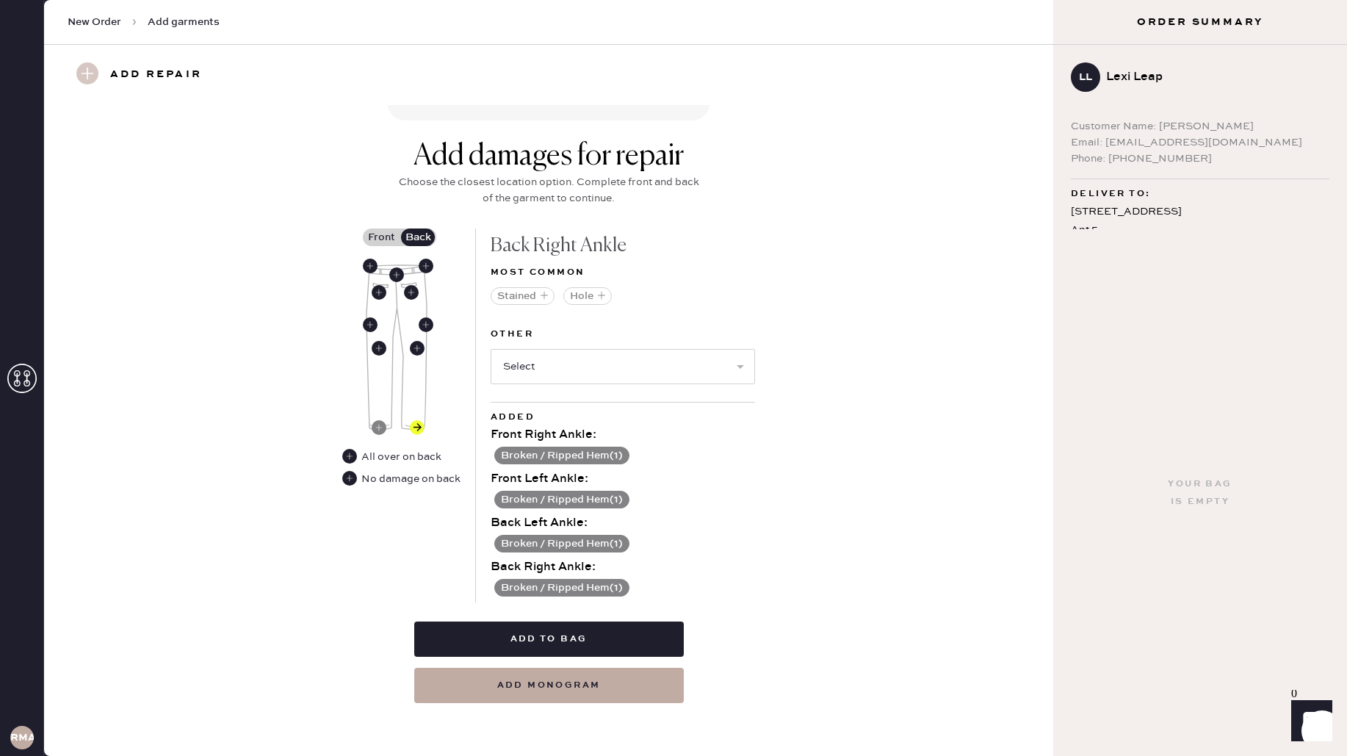
drag, startPoint x: 720, startPoint y: 552, endPoint x: 672, endPoint y: 589, distance: 61.3
click at [720, 552] on div "Front Right Ankle : Broken / Ripped Hem ( 1 ) Front Left Ankle : Broken / Rippe…" at bounding box center [623, 511] width 264 height 170
click at [532, 640] on button "Add to bag" at bounding box center [549, 638] width 270 height 35
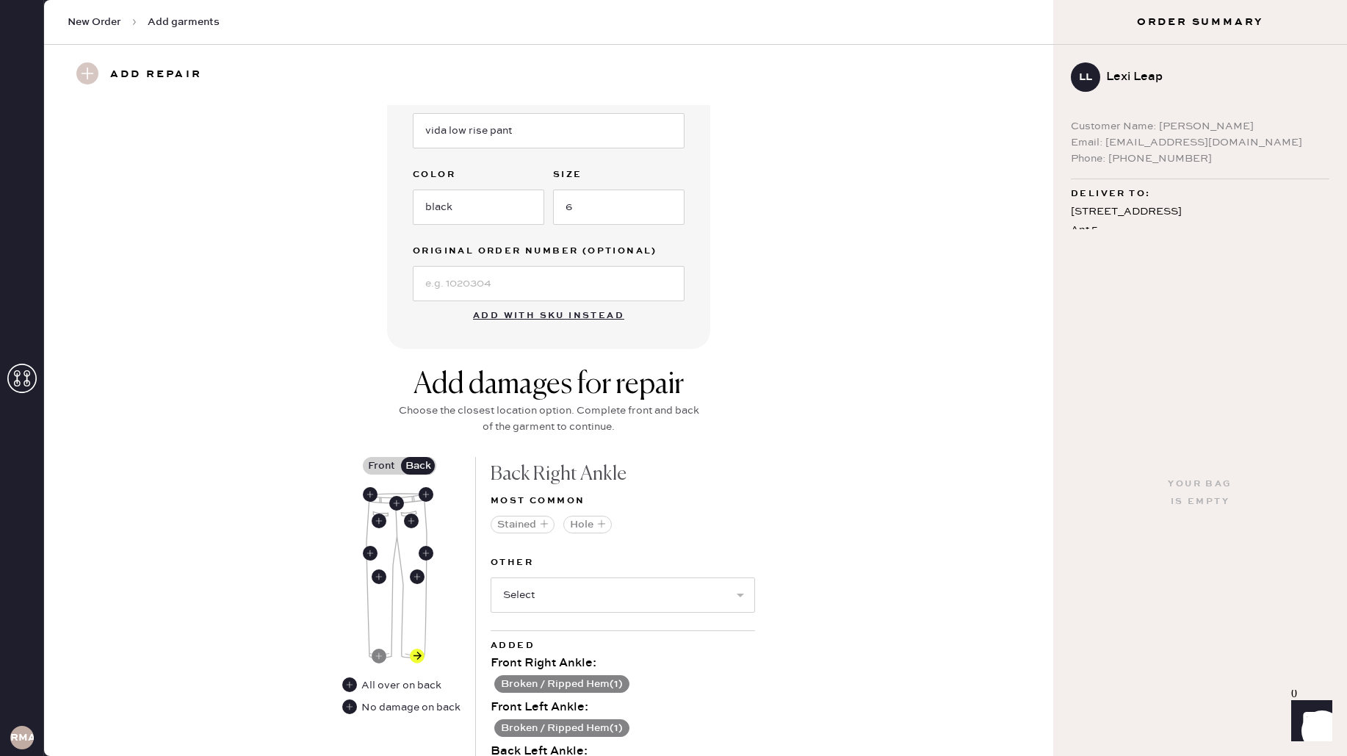
scroll to position [297, 0]
click at [637, 603] on select "Select Broken Beads Broken Belt Loop Broken Button Broken Elastic Broken Hook &…" at bounding box center [623, 596] width 264 height 35
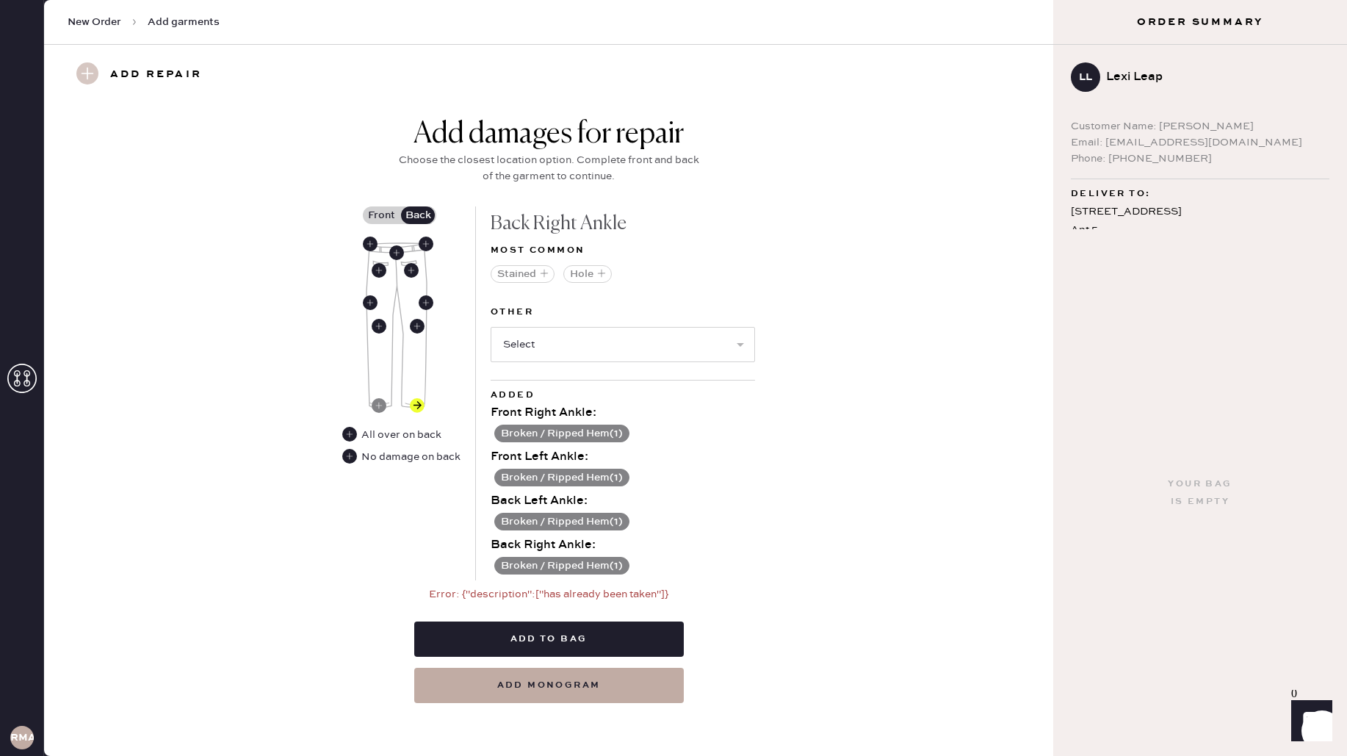
click at [373, 228] on div at bounding box center [413, 325] width 95 height 195
click at [90, 76] on use at bounding box center [87, 73] width 22 height 22
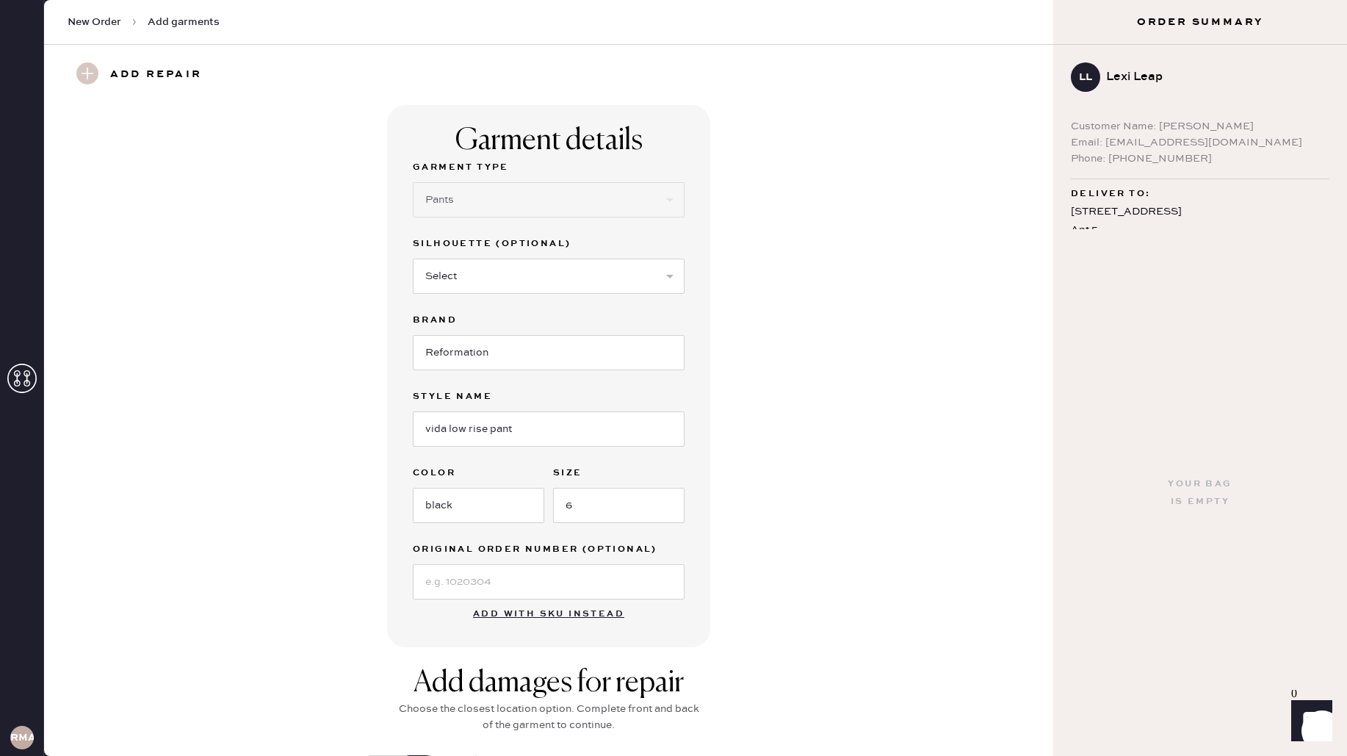
scroll to position [5, 0]
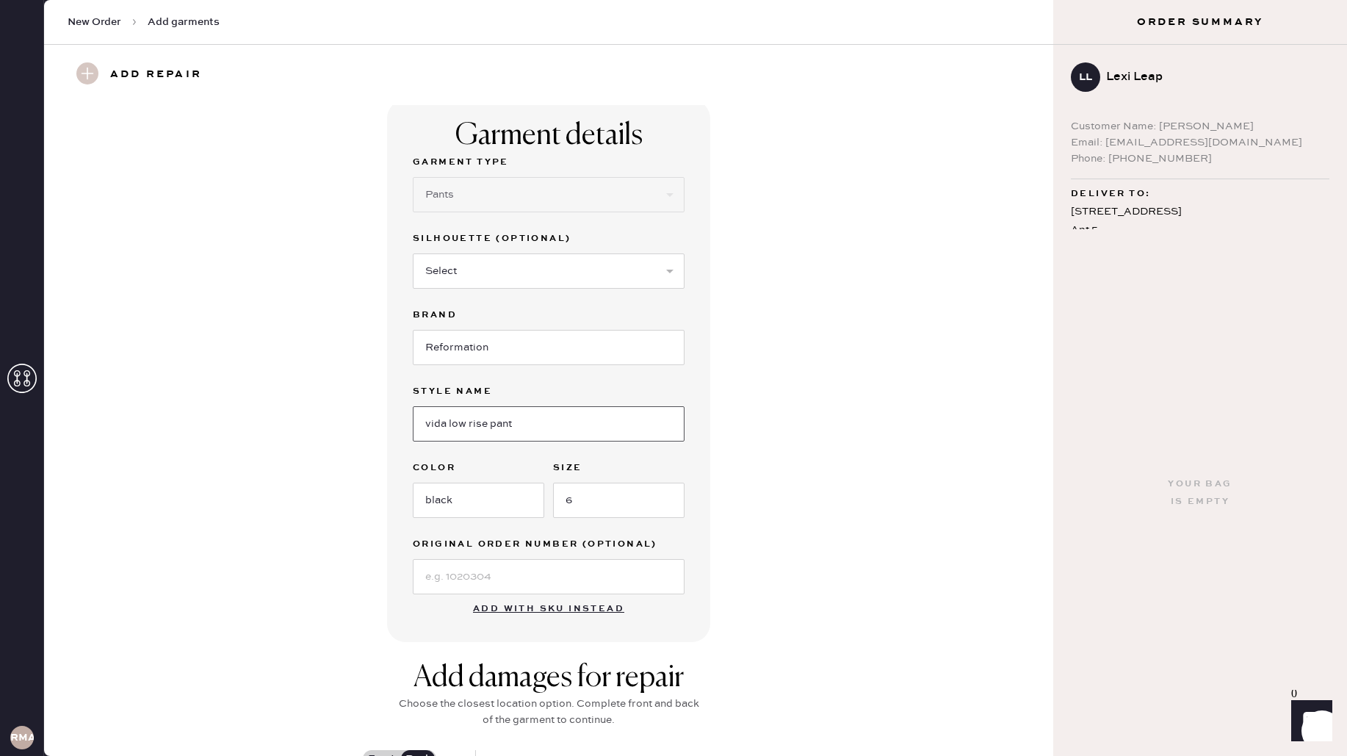
click at [535, 411] on input "vida low rise pant" at bounding box center [549, 423] width 272 height 35
click at [21, 383] on icon at bounding box center [21, 378] width 29 height 29
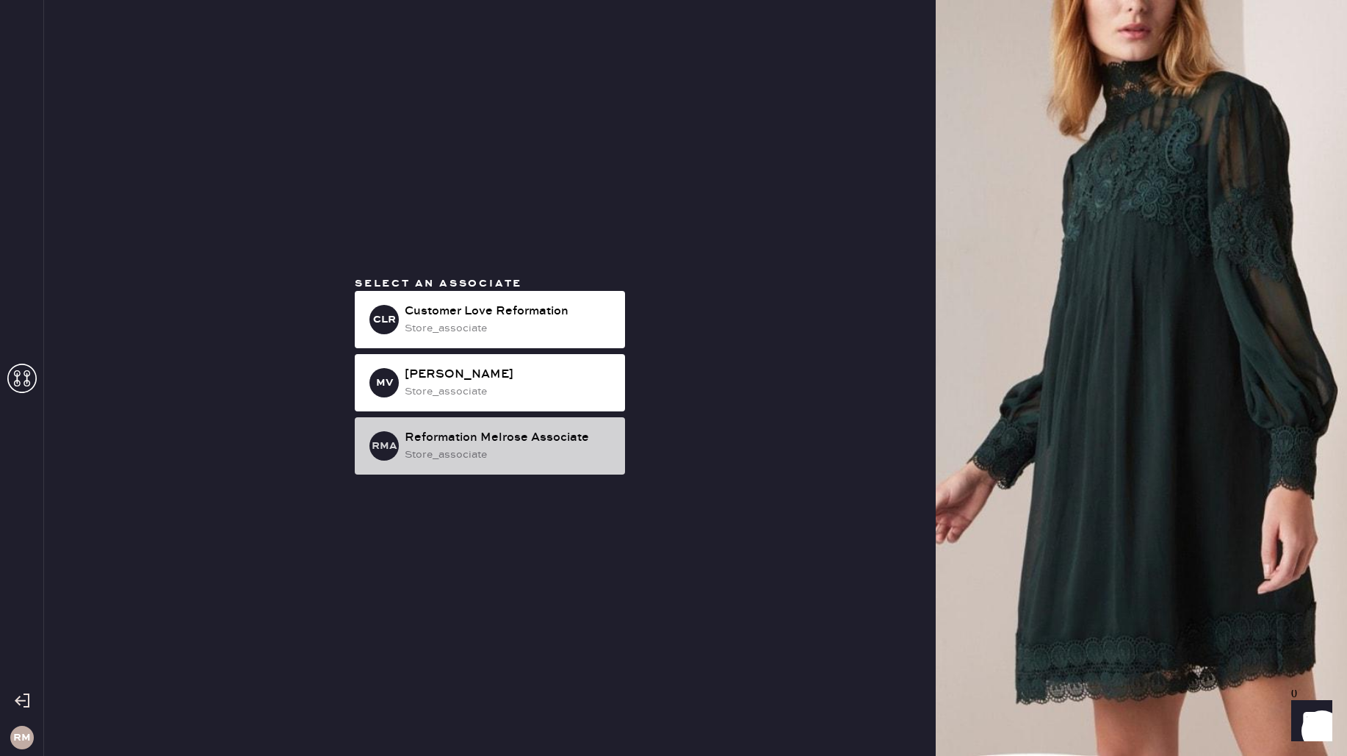
click at [466, 447] on div "store_associate" at bounding box center [509, 455] width 209 height 16
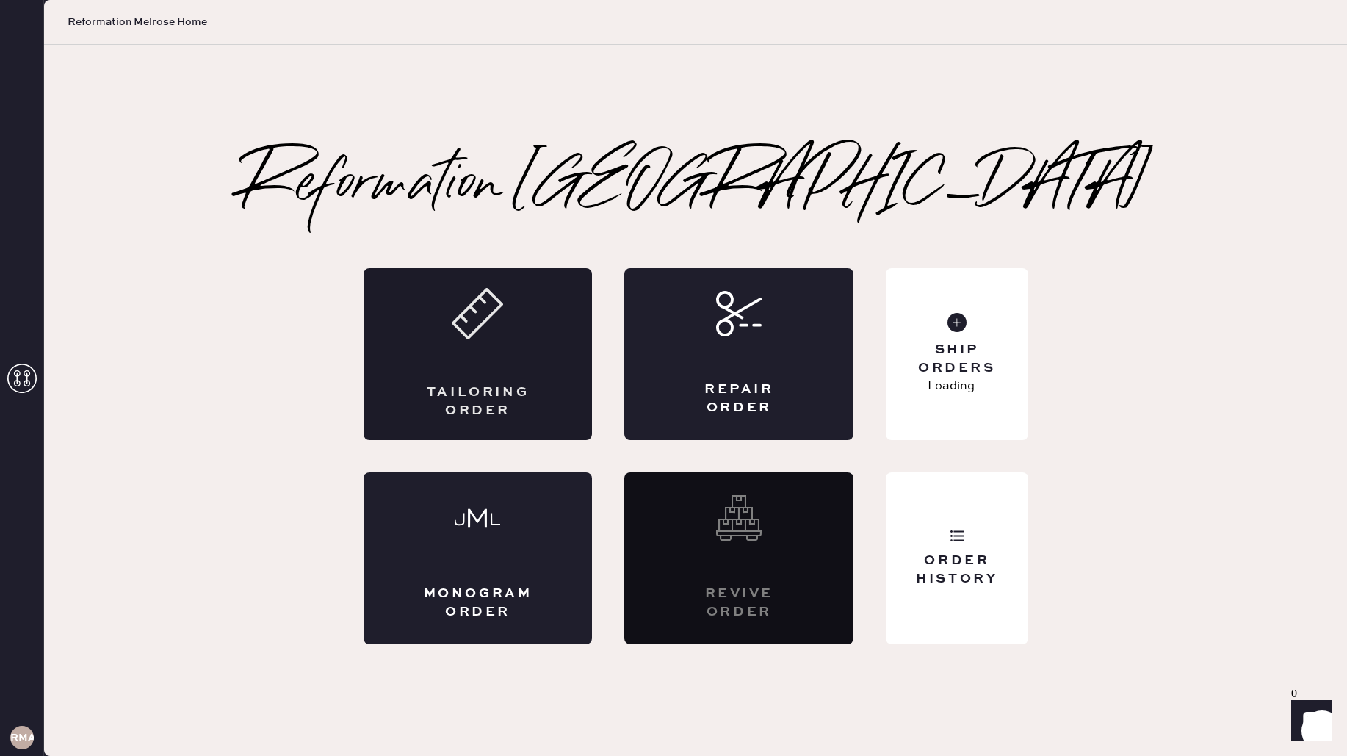
click at [458, 409] on div "Tailoring Order" at bounding box center [478, 401] width 112 height 37
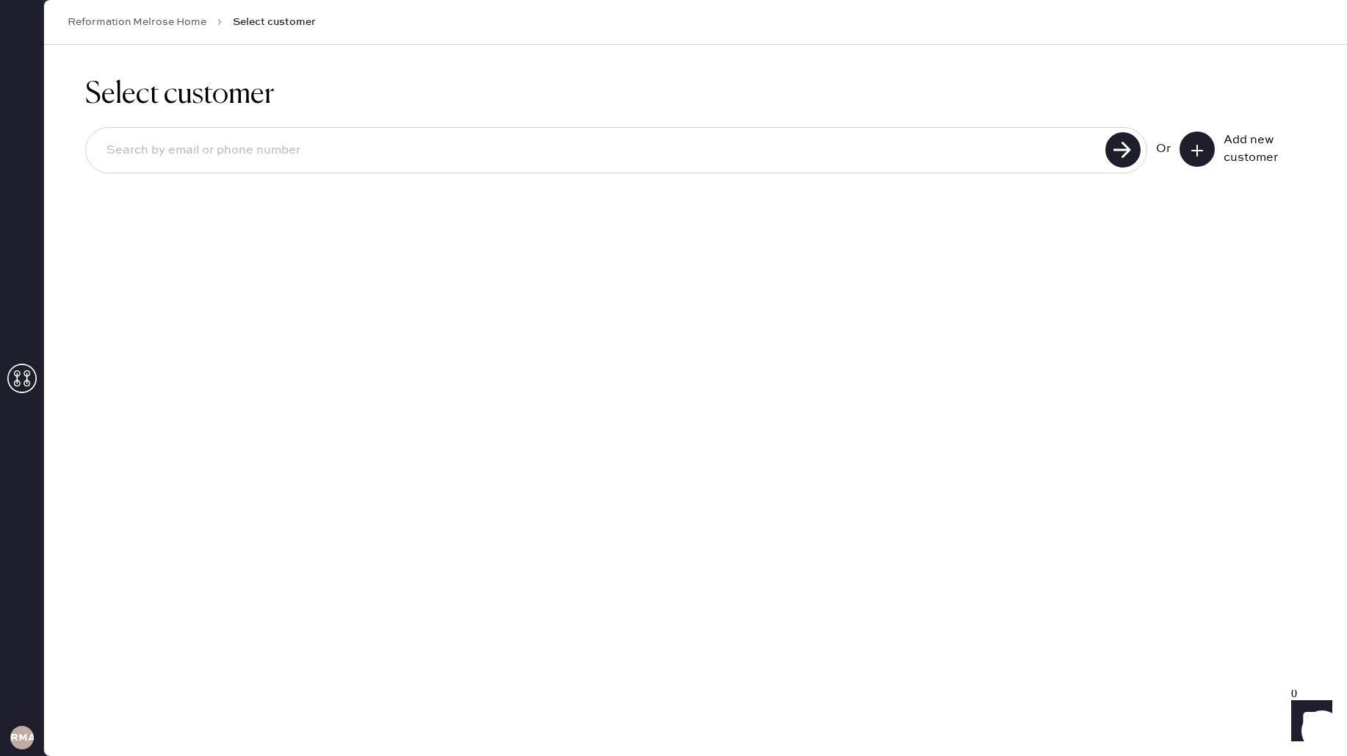
click at [339, 148] on input at bounding box center [598, 151] width 1006 height 34
click at [1198, 148] on icon at bounding box center [1197, 150] width 15 height 15
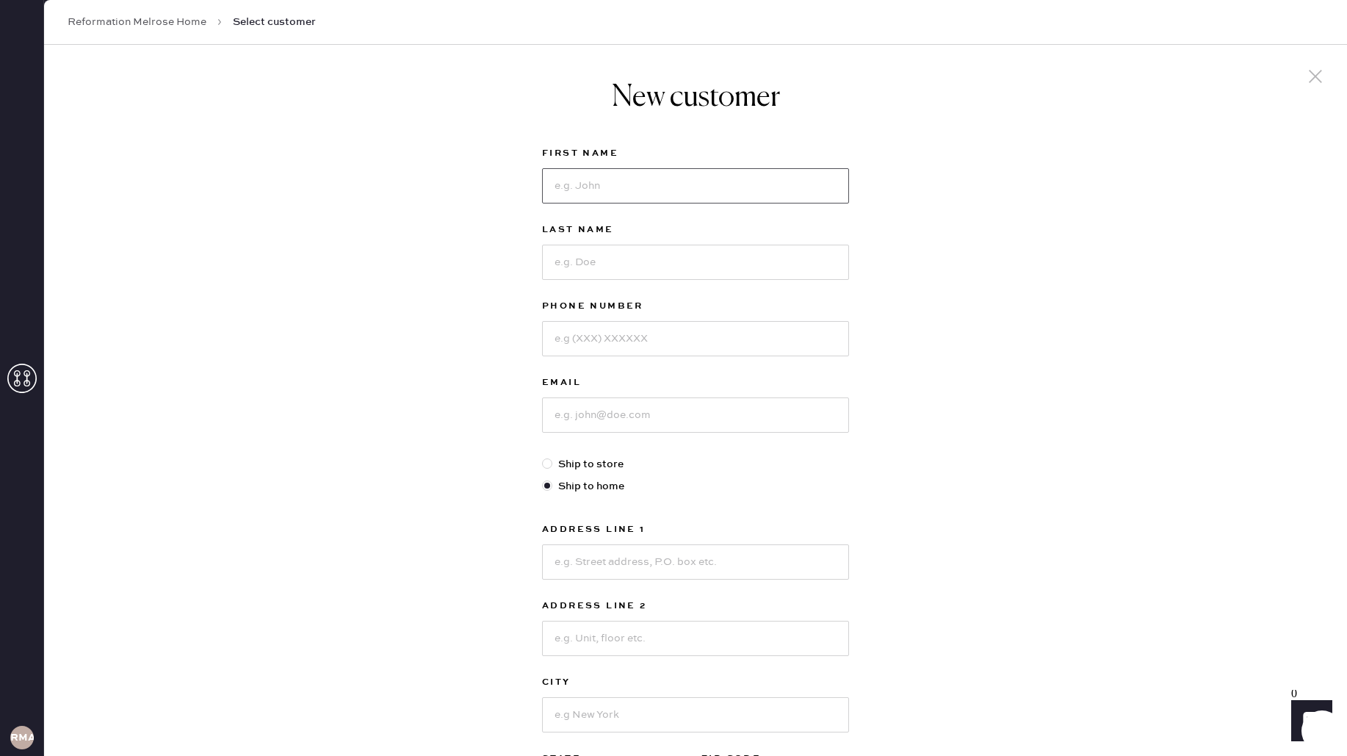
click at [635, 191] on input at bounding box center [695, 185] width 307 height 35
type input "Lexi"
type input "Leap"
type input "7869720905"
type input "[EMAIL_ADDRESS][DOMAIN_NAME]"
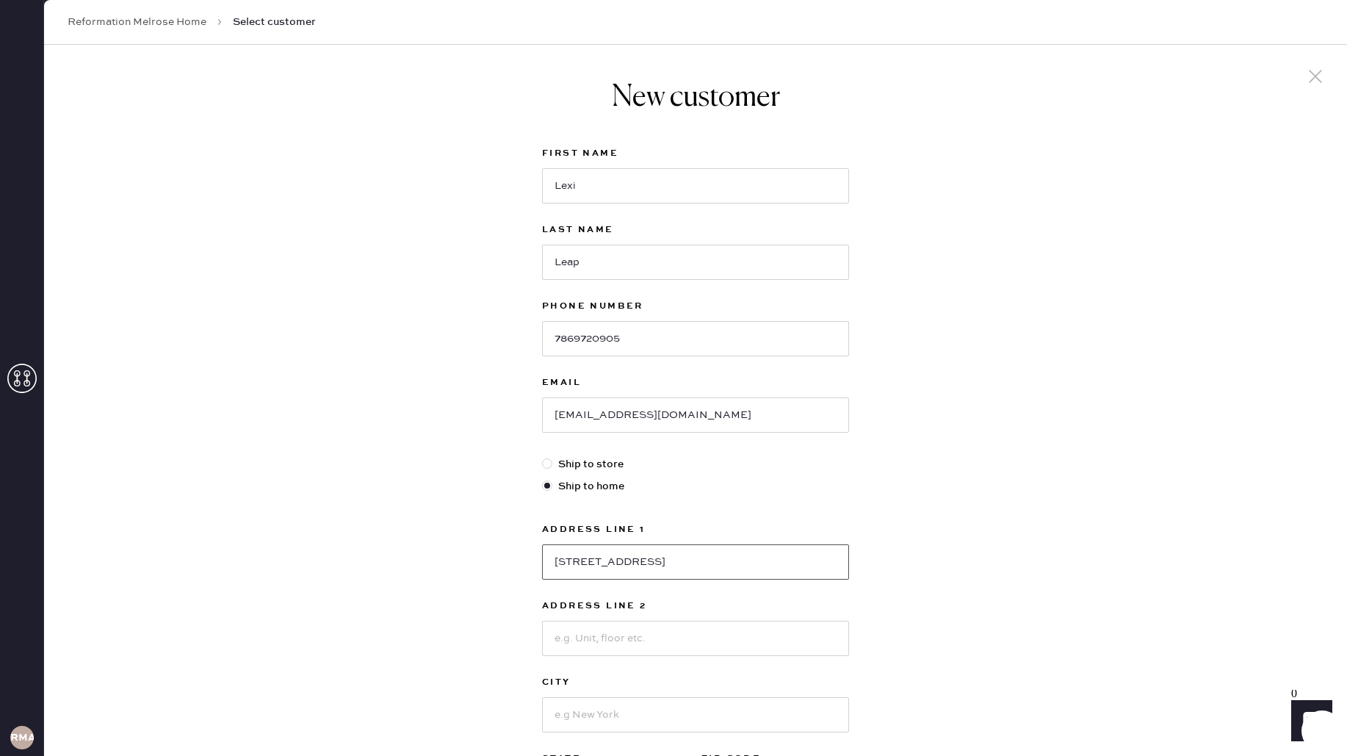
type input "[STREET_ADDRESS]"
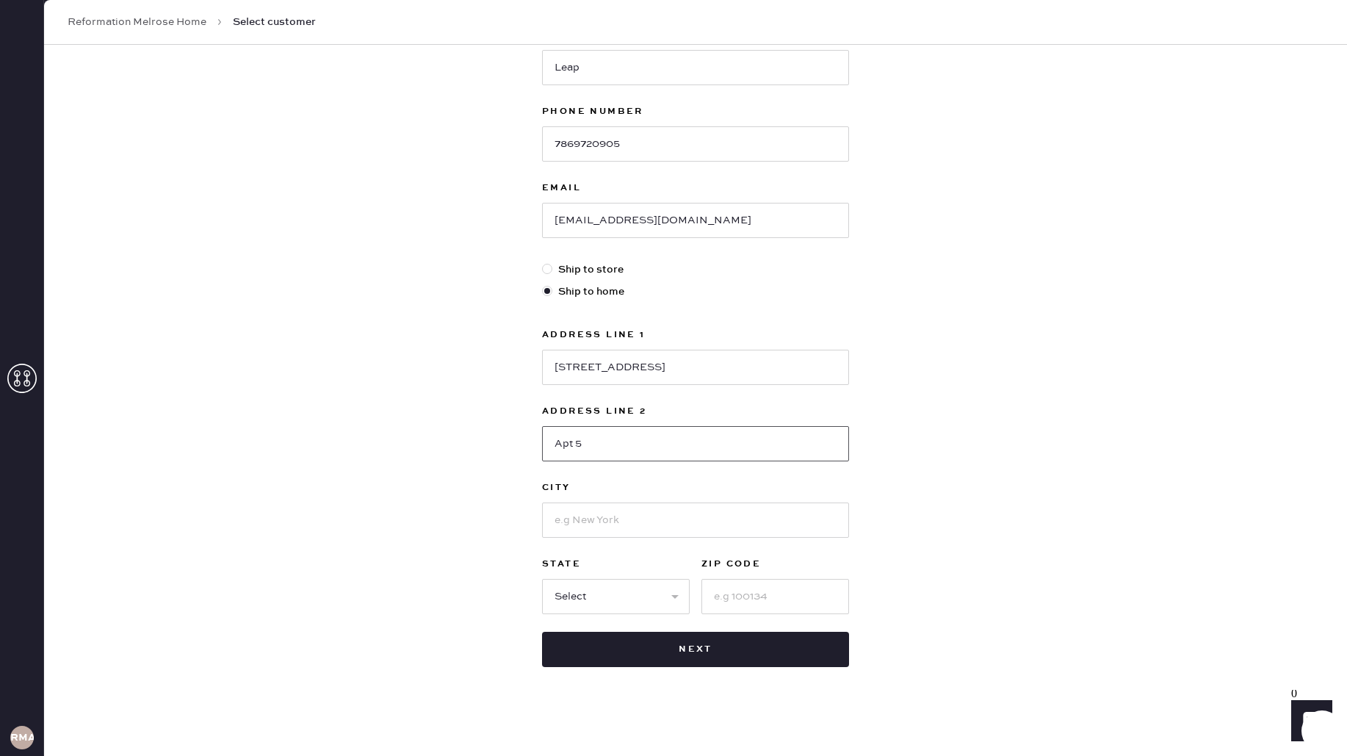
scroll to position [200, 0]
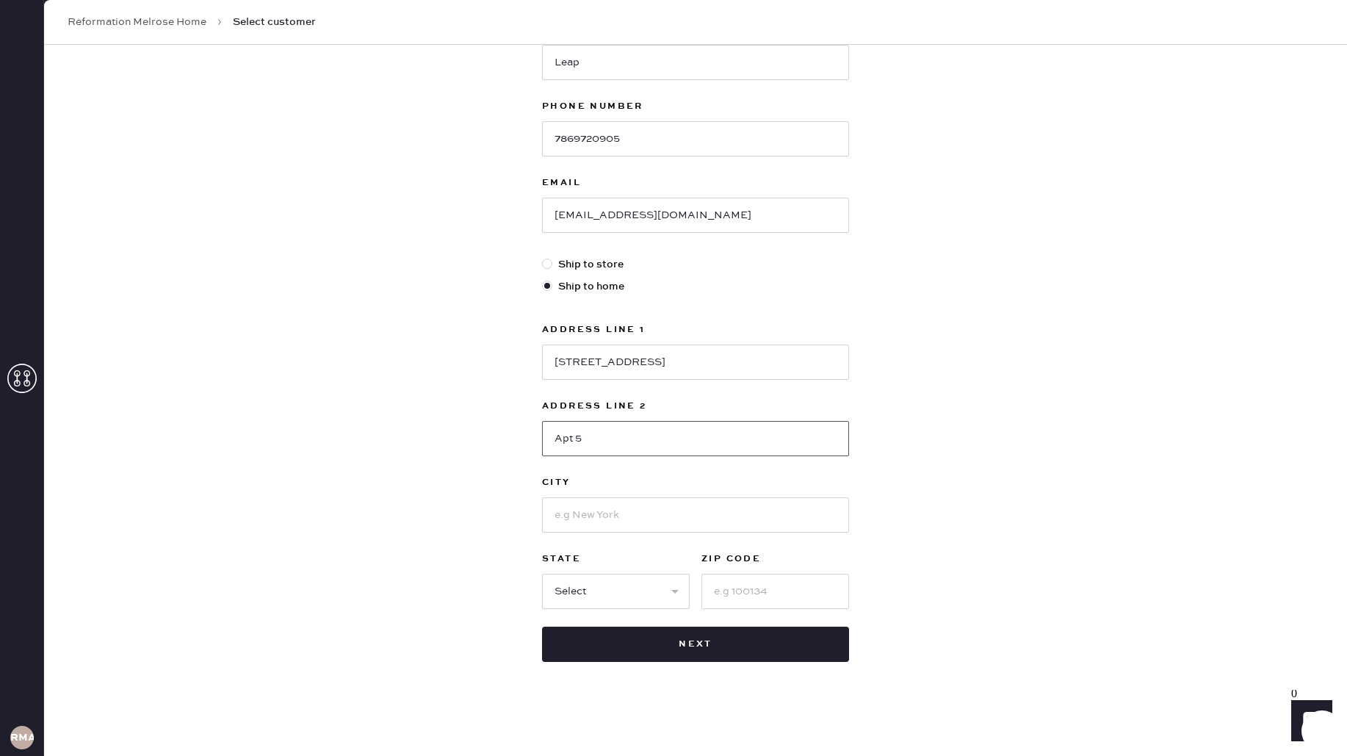
type input "Apt 5"
click at [721, 503] on input at bounding box center [695, 514] width 307 height 35
type input "[GEOGRAPHIC_DATA]"
select select "CA"
type input "90019"
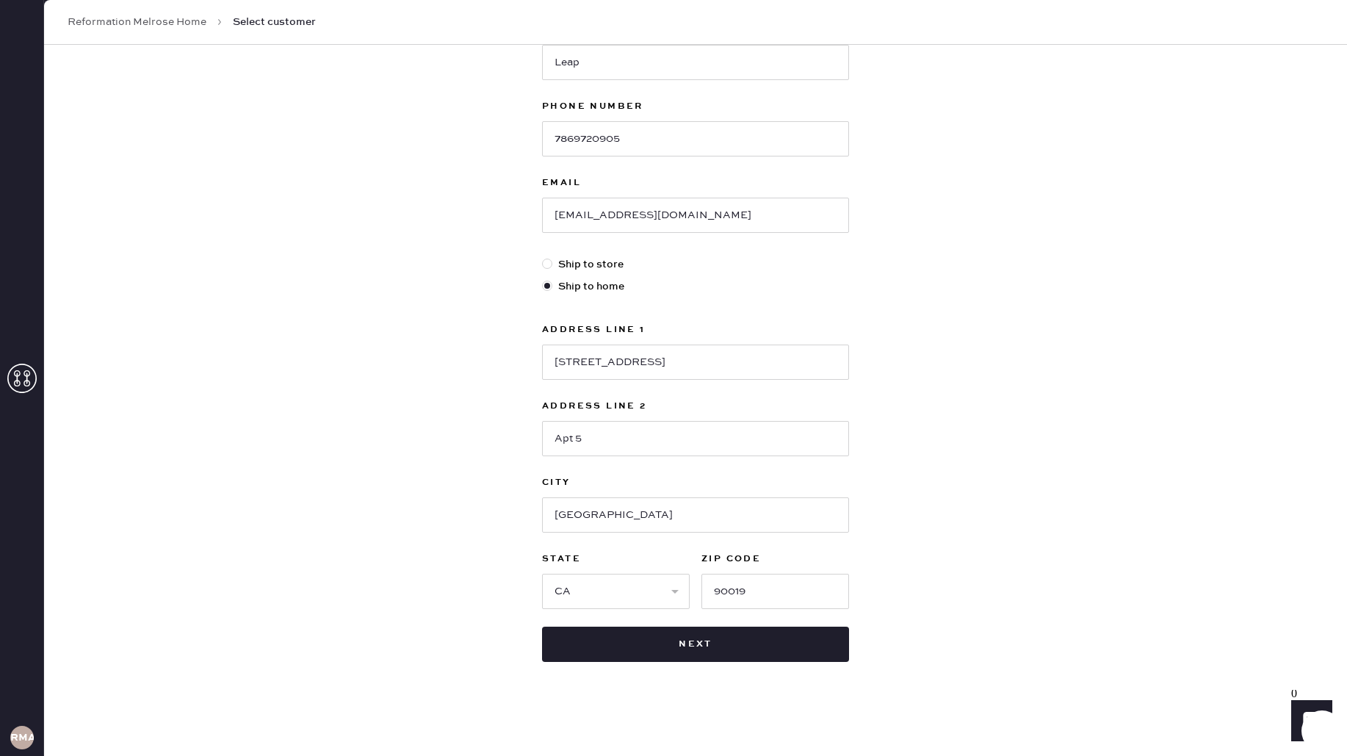
click at [719, 621] on div "First Name Lexi Last Name Leap Phone Number [PHONE_NUMBER] Email [EMAIL_ADDRESS…" at bounding box center [695, 303] width 307 height 717
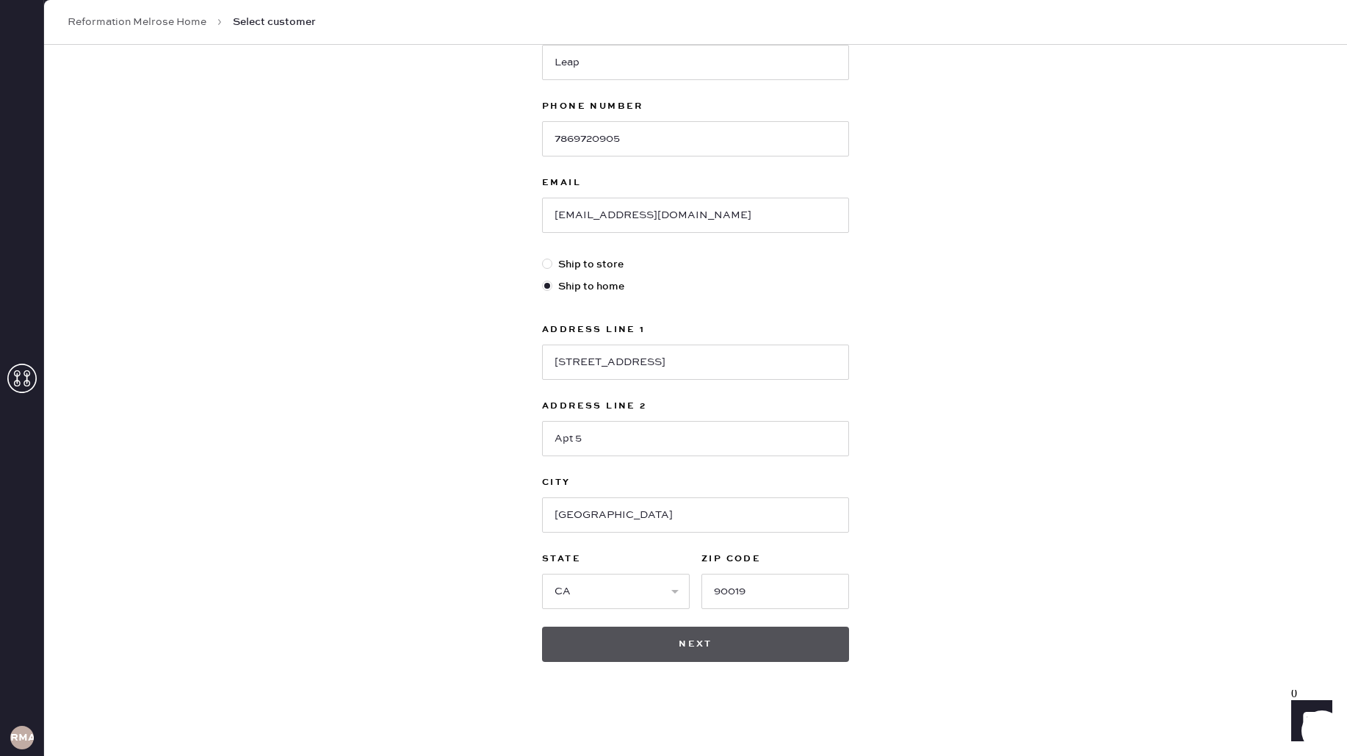
click at [707, 649] on button "Next" at bounding box center [695, 643] width 307 height 35
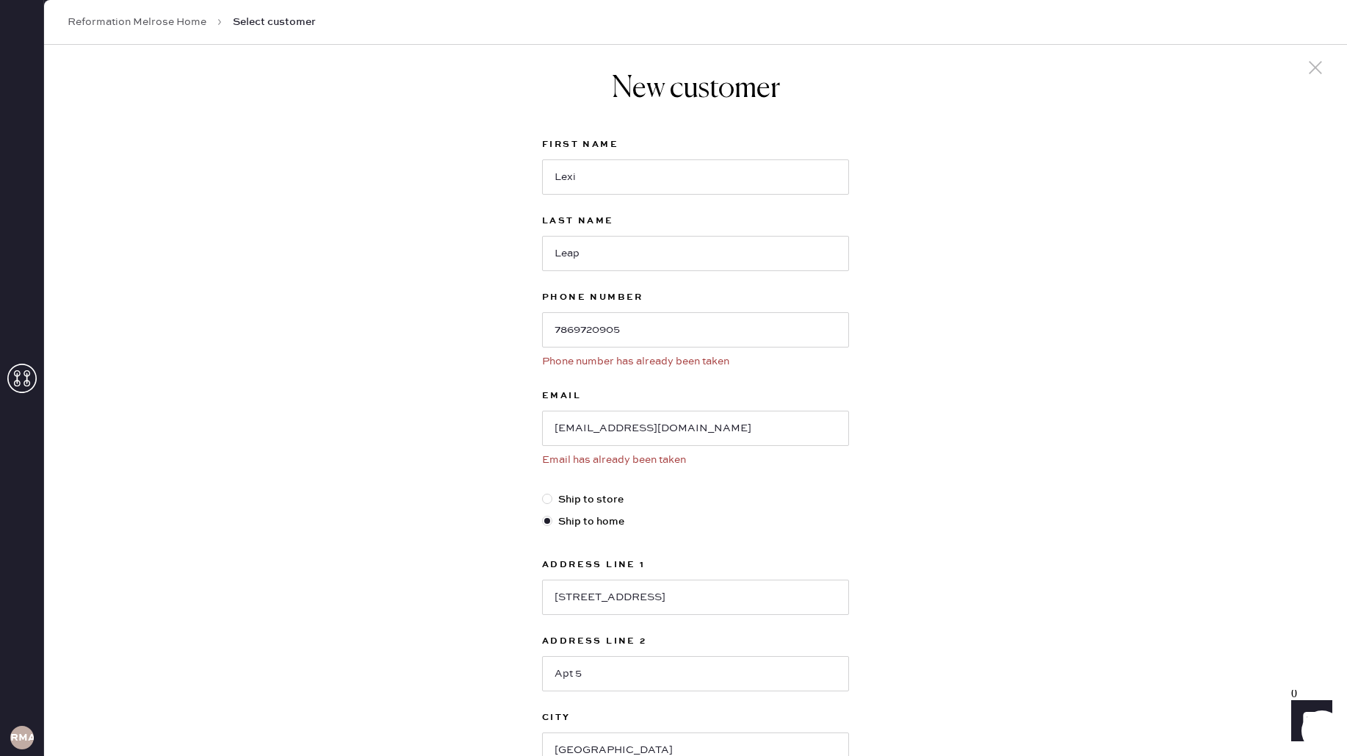
scroll to position [0, 0]
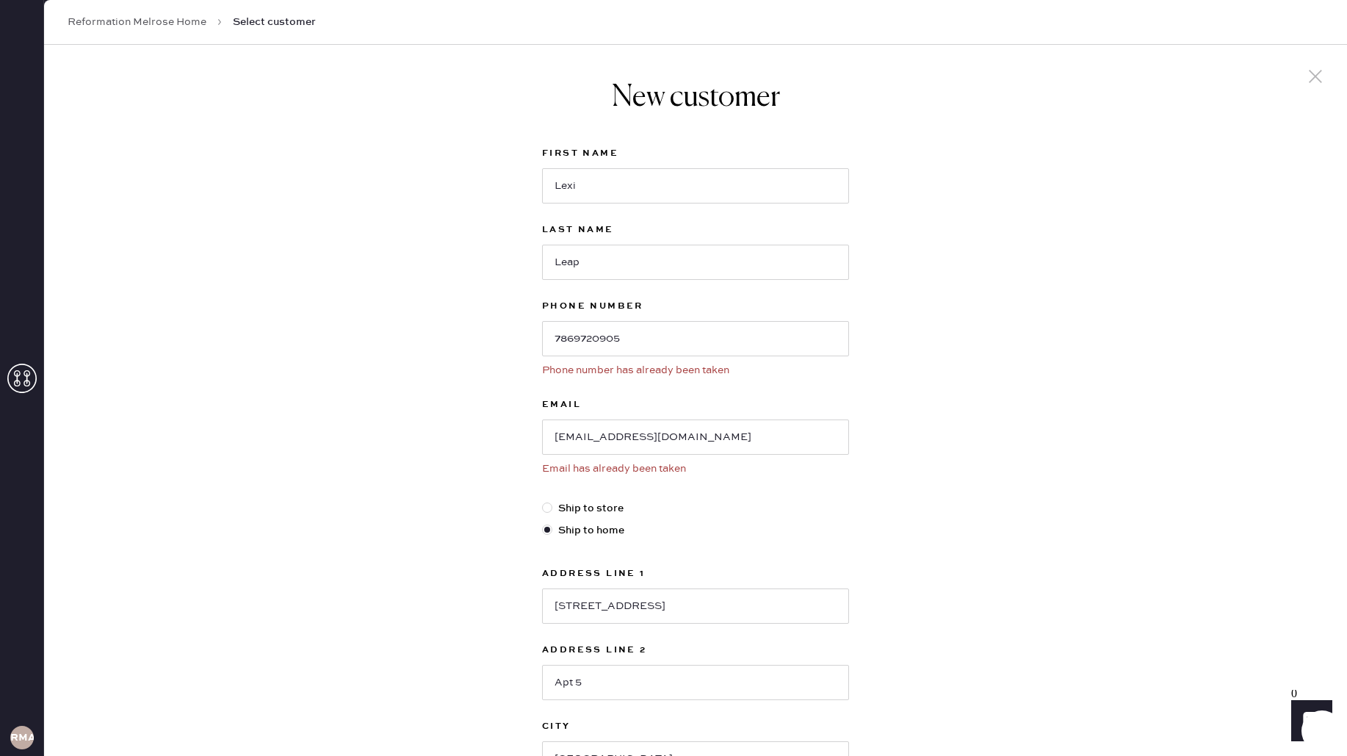
click at [26, 376] on use at bounding box center [21, 378] width 29 height 29
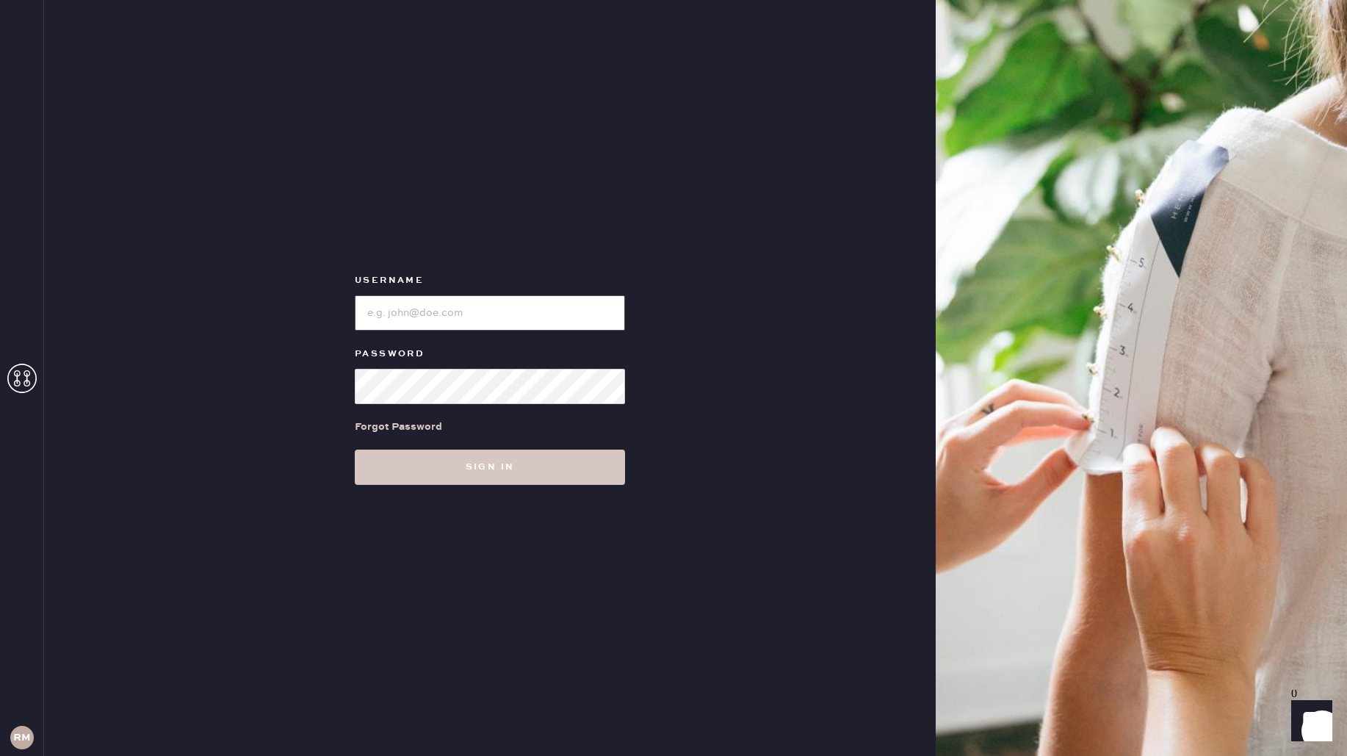
type input "reformationmelrose"
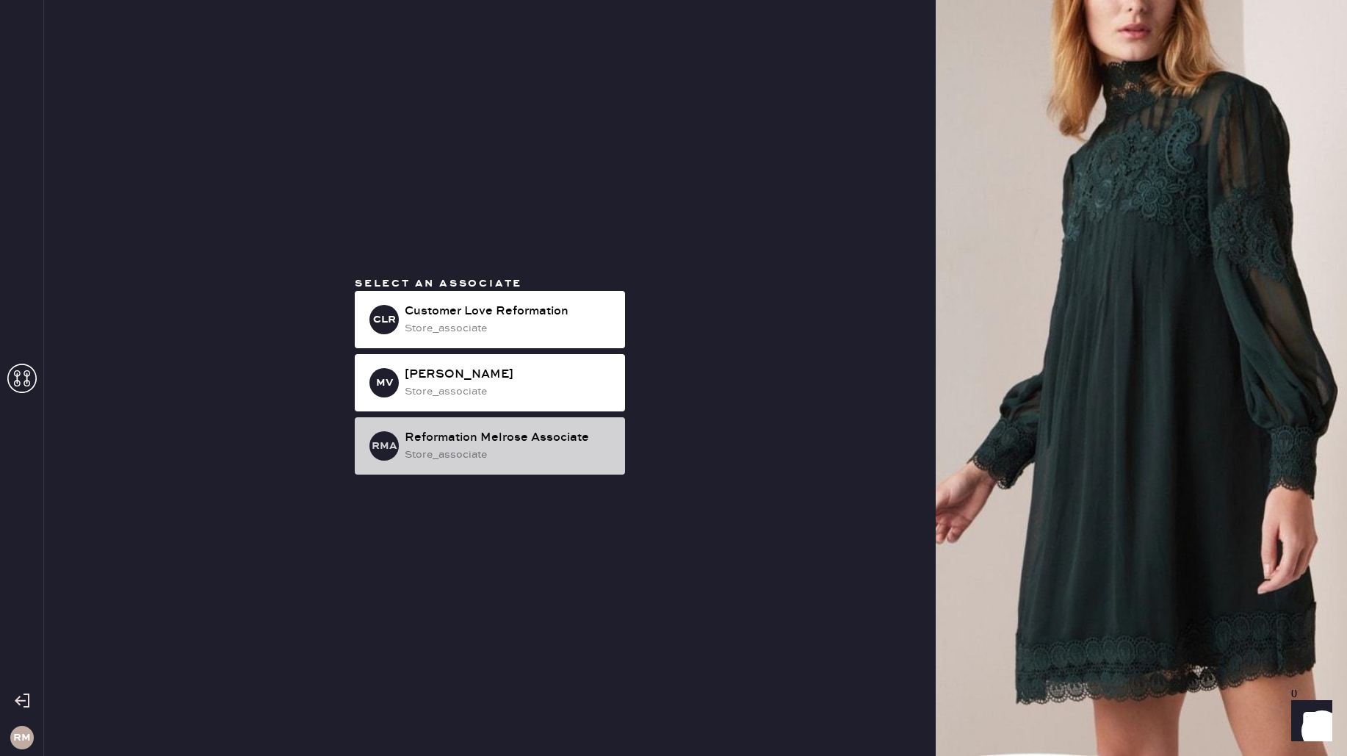
click at [549, 461] on div "store_associate" at bounding box center [509, 455] width 209 height 16
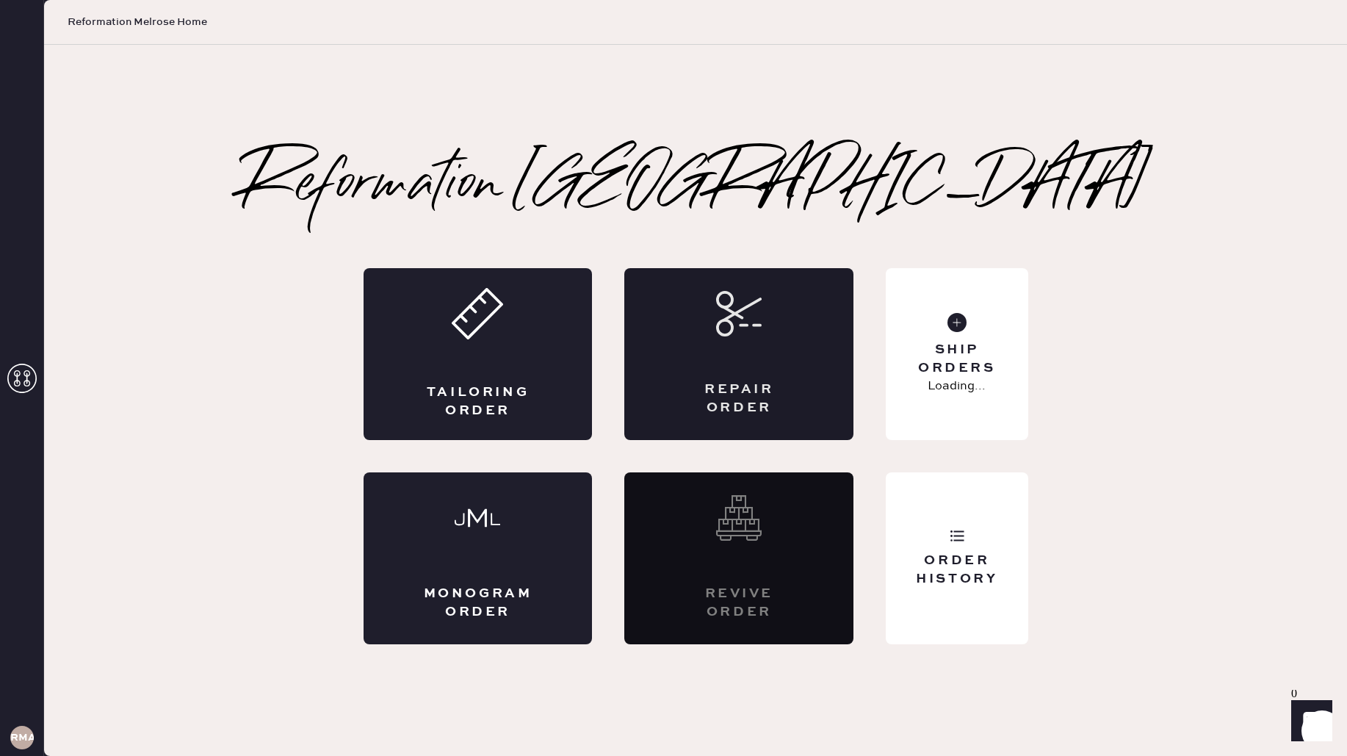
click at [765, 371] on div "Repair Order" at bounding box center [738, 354] width 229 height 172
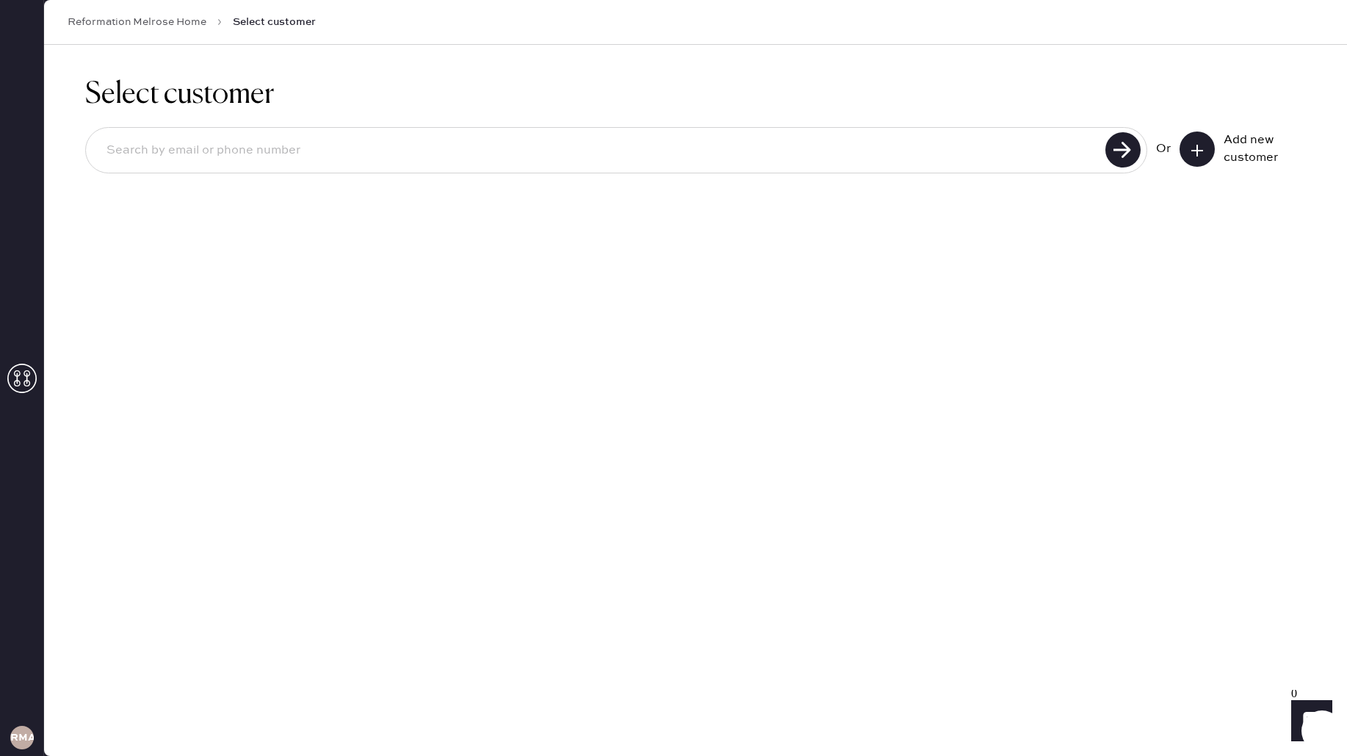
click at [398, 145] on input at bounding box center [598, 151] width 1006 height 34
type input "[EMAIL_ADDRESS][DOMAIN_NAME]"
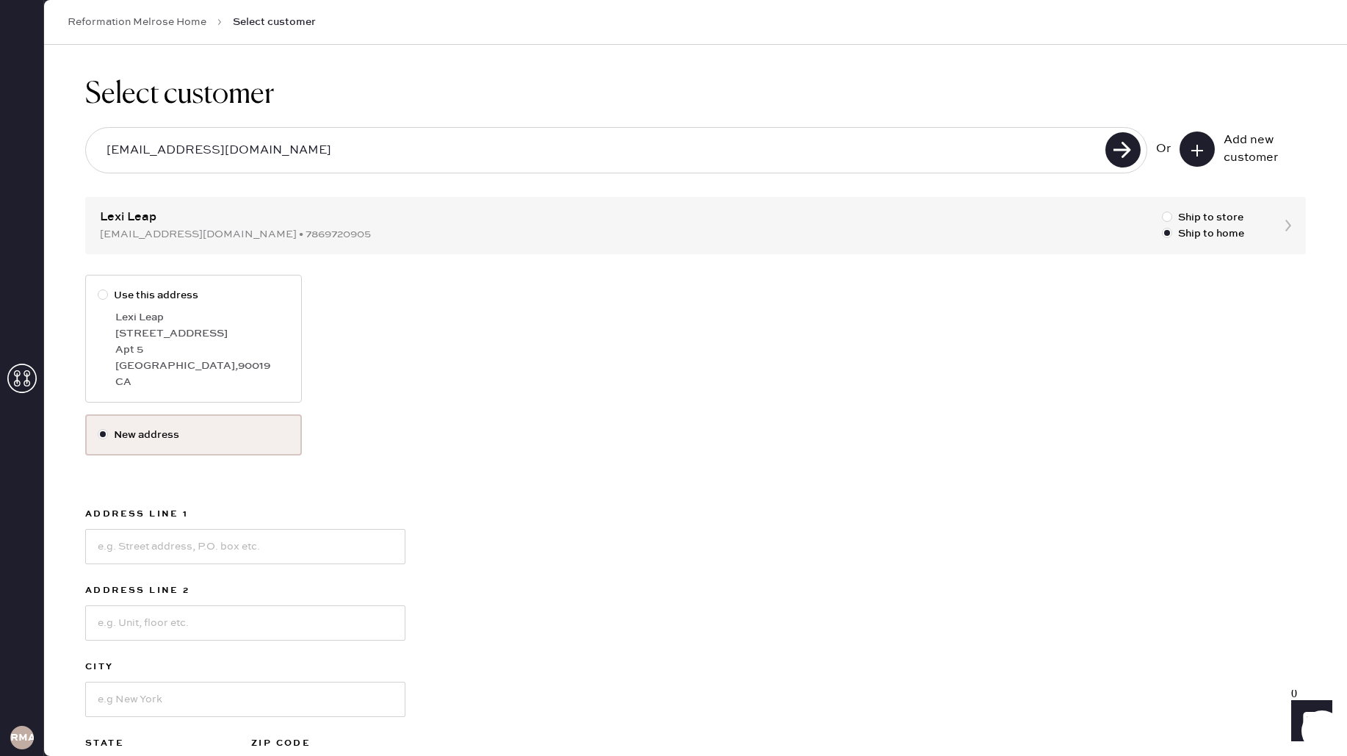
click at [236, 325] on div "[STREET_ADDRESS]" at bounding box center [202, 333] width 174 height 16
click at [98, 288] on input "Use this address" at bounding box center [98, 287] width 1 height 1
radio input "true"
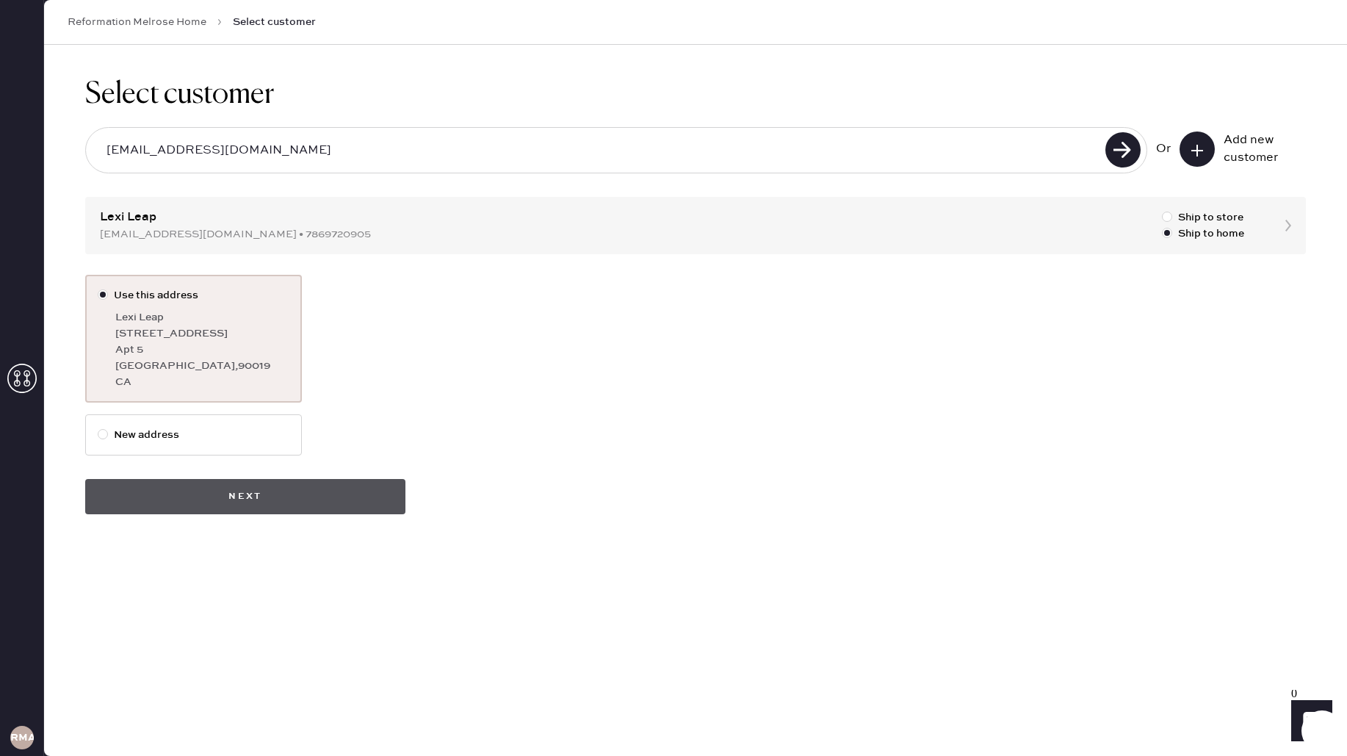
click at [319, 496] on button "Next" at bounding box center [245, 496] width 320 height 35
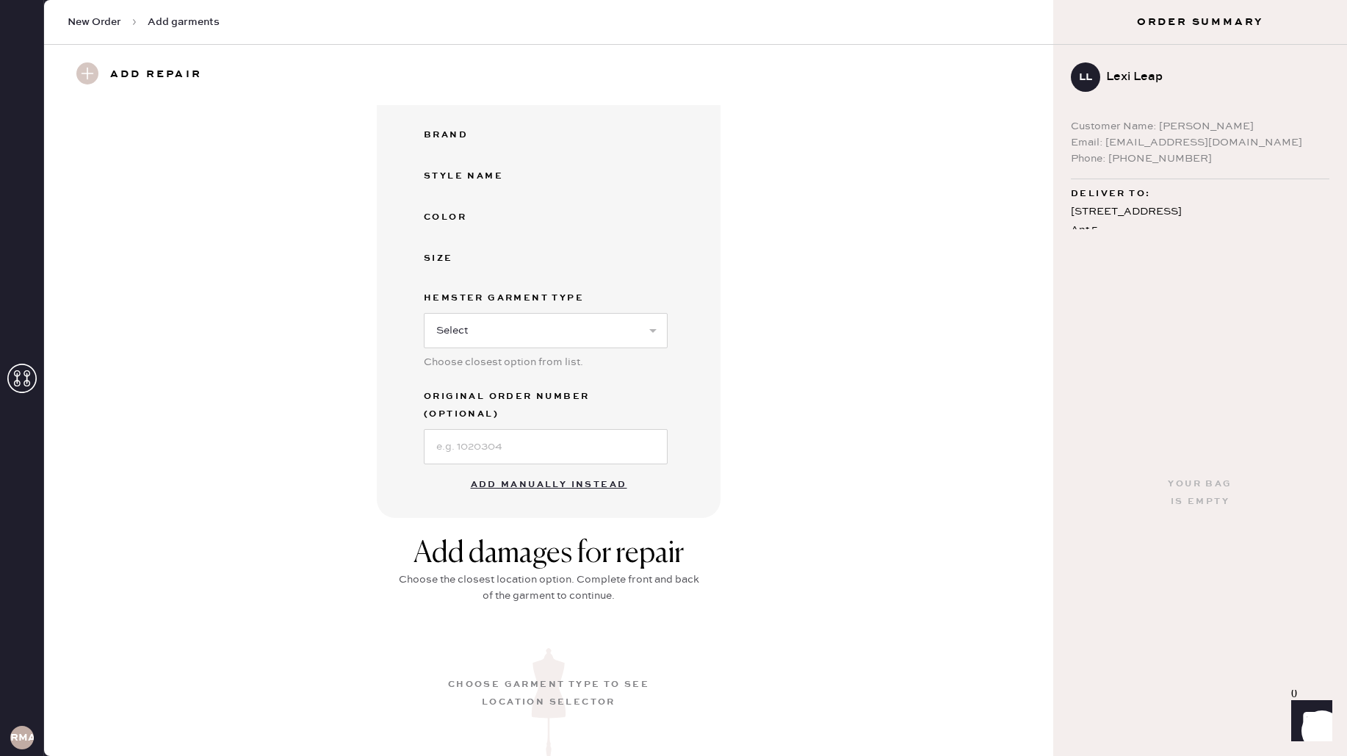
click at [533, 470] on button "Add manually instead" at bounding box center [549, 484] width 174 height 29
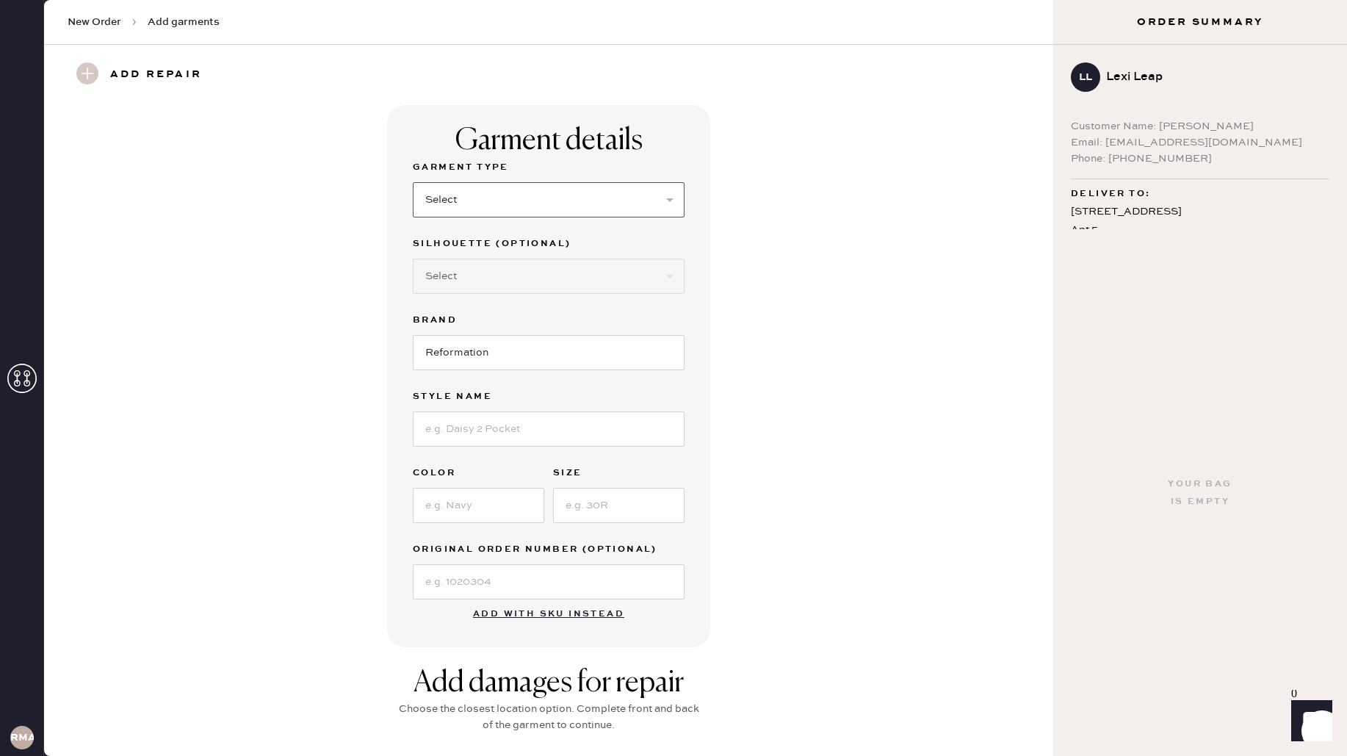
click at [486, 192] on select "Select Basic Skirt Jeans Leggings Pants Shorts Basic Sleeved Dress Basic Sleeve…" at bounding box center [549, 199] width 272 height 35
select select "4"
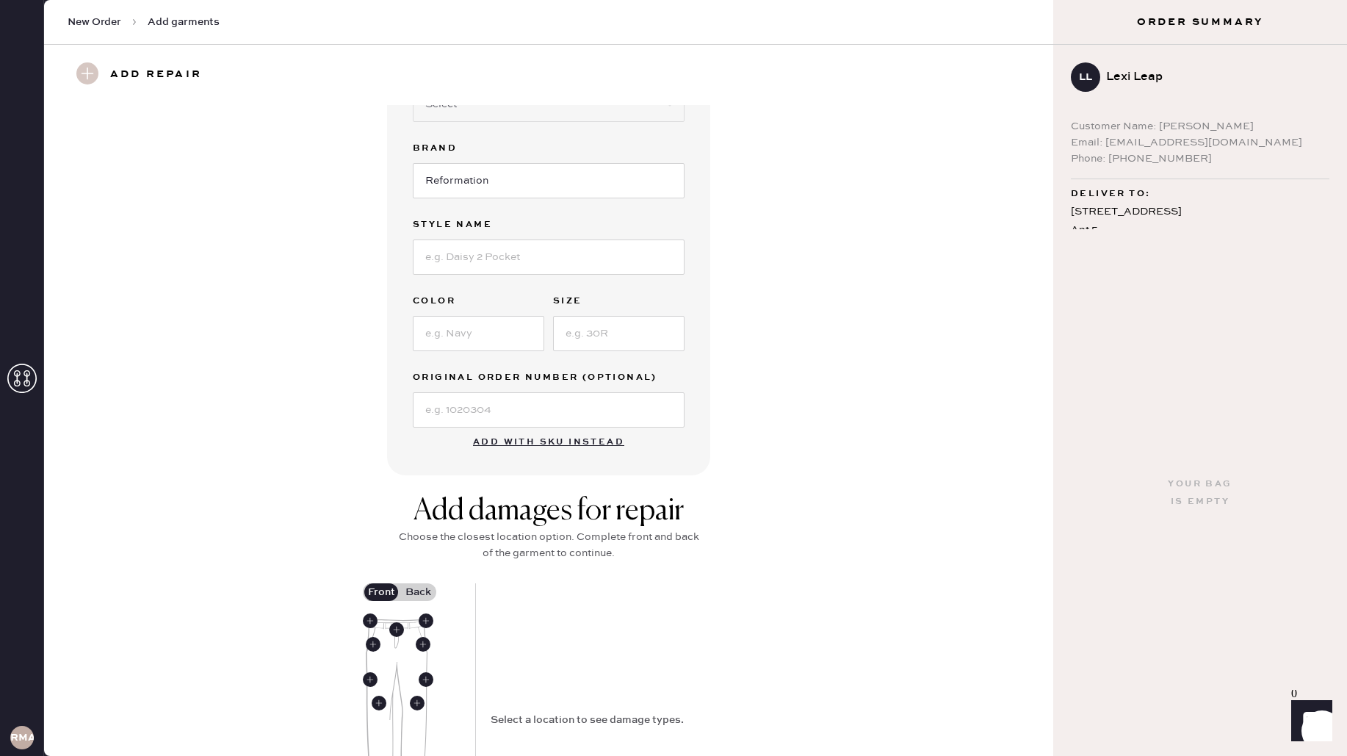
scroll to position [173, 0]
click at [468, 258] on input at bounding box center [549, 256] width 272 height 35
type input "vida low rise pant"
type input "black"
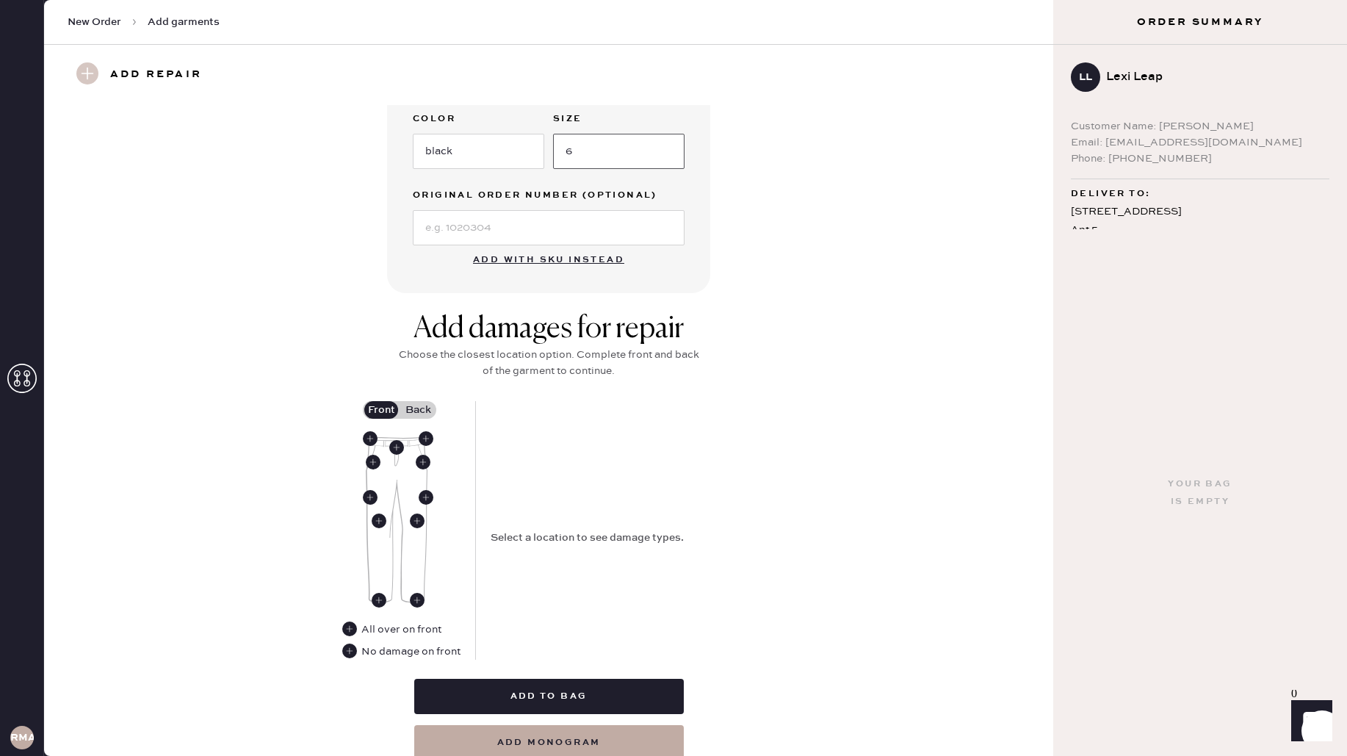
scroll to position [411, 0]
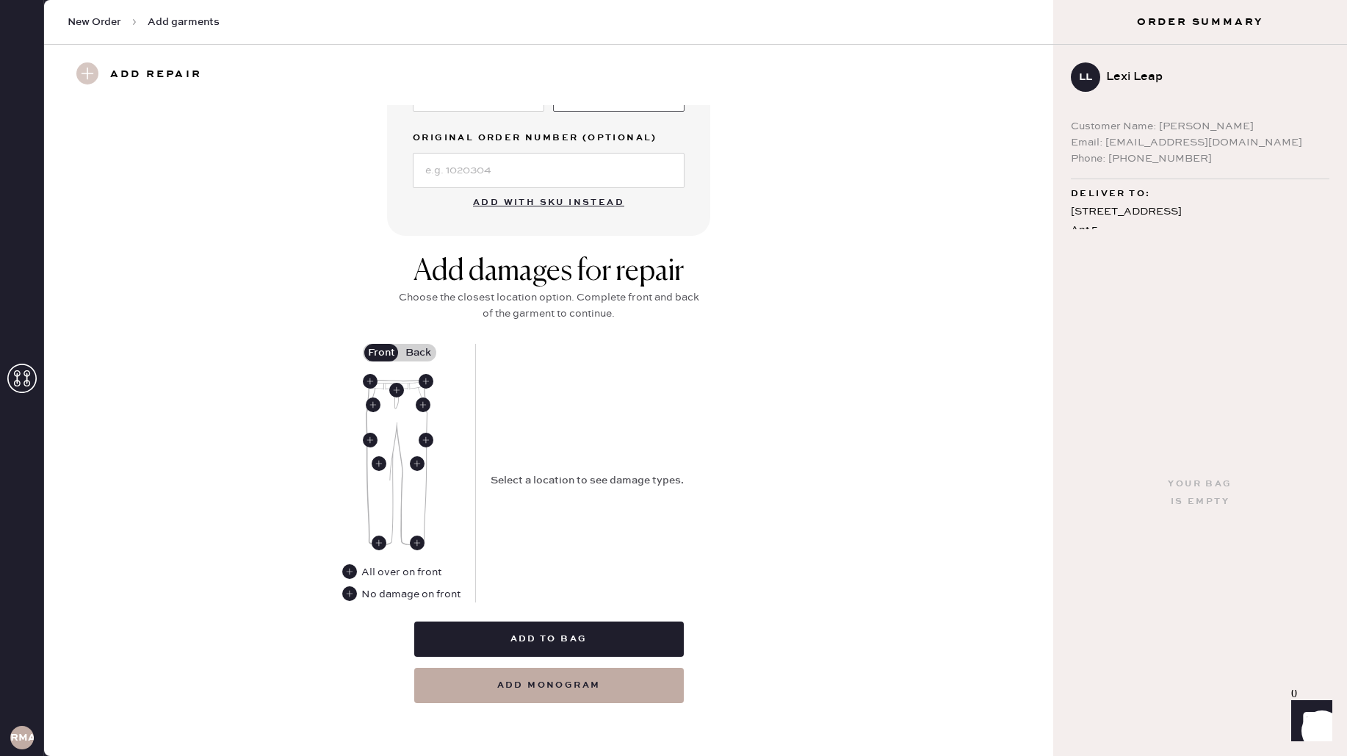
type input "6"
click at [376, 544] on use at bounding box center [379, 542] width 15 height 15
drag, startPoint x: 567, startPoint y: 505, endPoint x: 557, endPoint y: 477, distance: 29.1
click at [567, 502] on div "Other Select Broken / Ripped Hem Broken Beads Broken Belt Loop Broken Button Br…" at bounding box center [623, 479] width 264 height 76
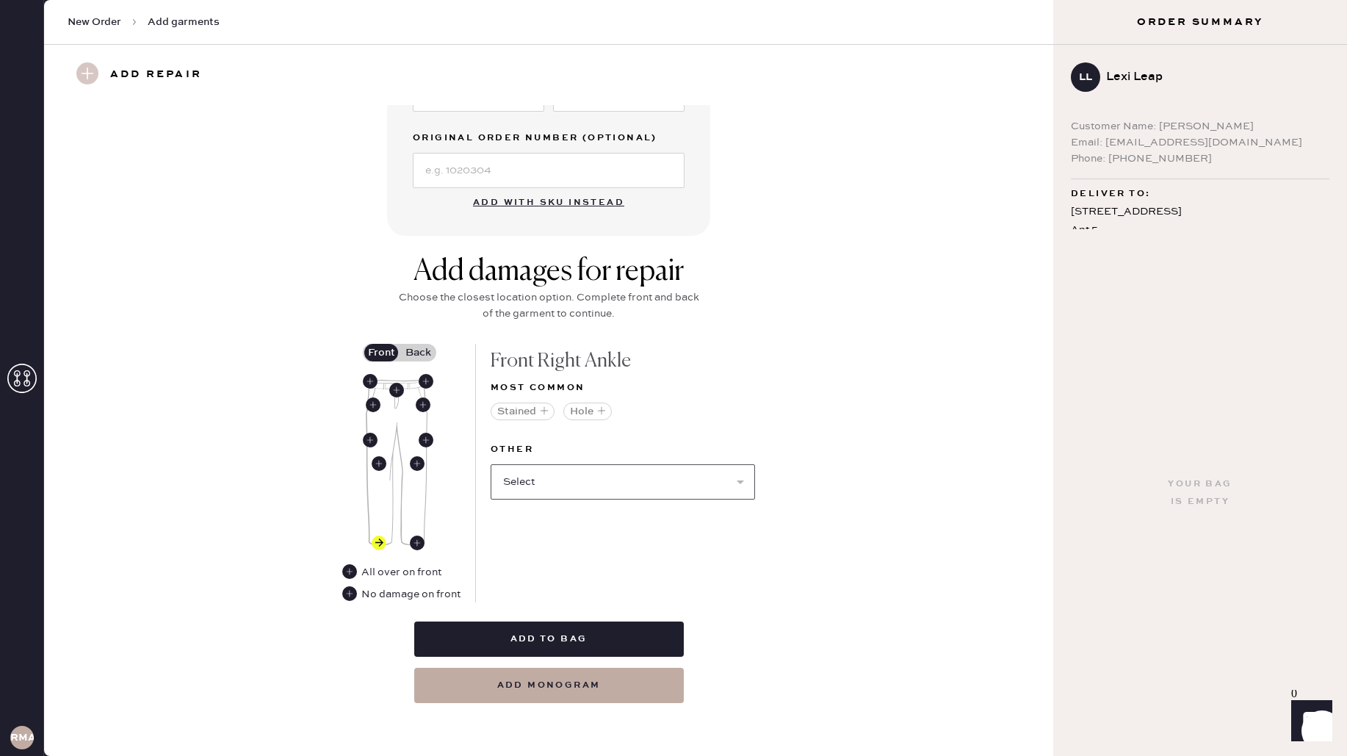
click at [557, 477] on select "Select Broken / Ripped Hem Broken Beads Broken Belt Loop Broken Button Broken E…" at bounding box center [623, 481] width 264 height 35
select select "1706"
click at [417, 541] on use at bounding box center [417, 542] width 15 height 15
drag, startPoint x: 561, startPoint y: 500, endPoint x: 560, endPoint y: 489, distance: 11.1
click at [560, 496] on div "Other Select Broken / Ripped Hem Broken Beads Broken Belt Loop Broken Button Br…" at bounding box center [623, 479] width 264 height 76
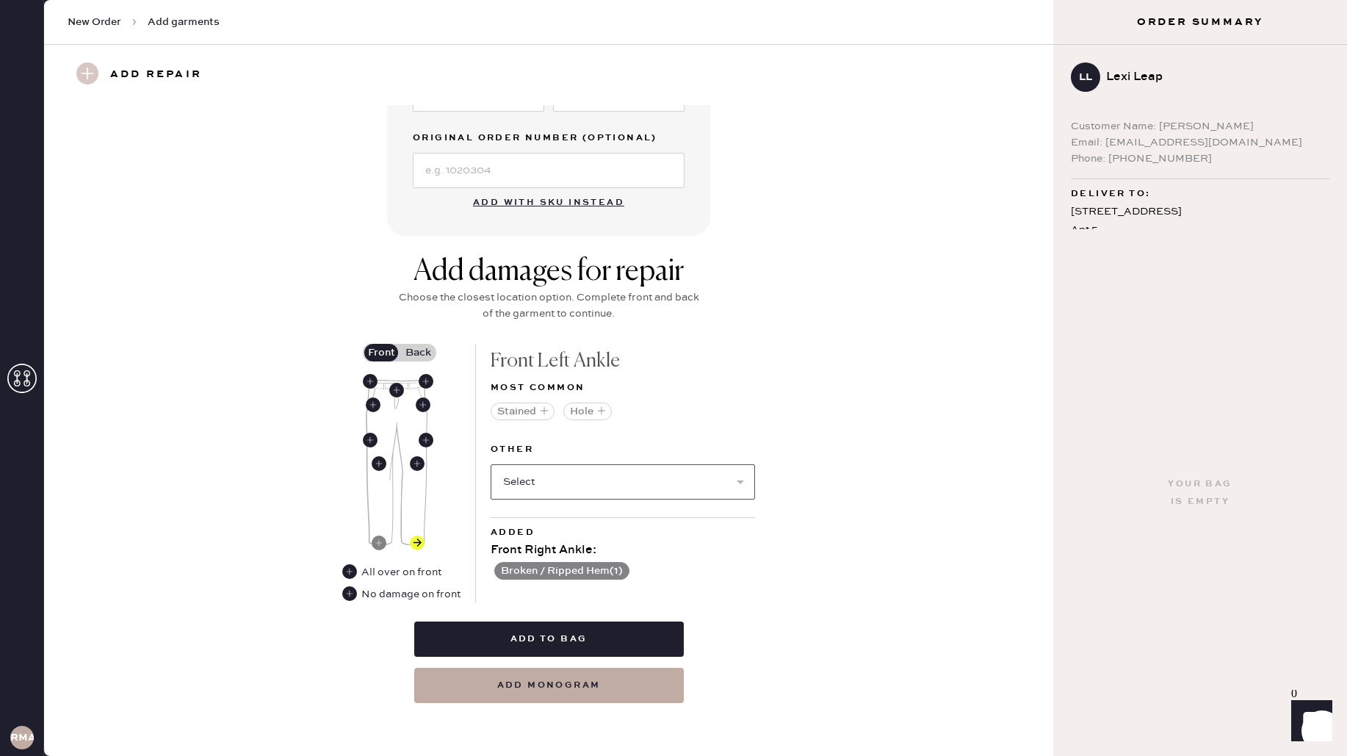
click at [560, 487] on select "Select Broken / Ripped Hem Broken Beads Broken Belt Loop Broken Button Broken E…" at bounding box center [623, 481] width 264 height 35
select select "1706"
select select
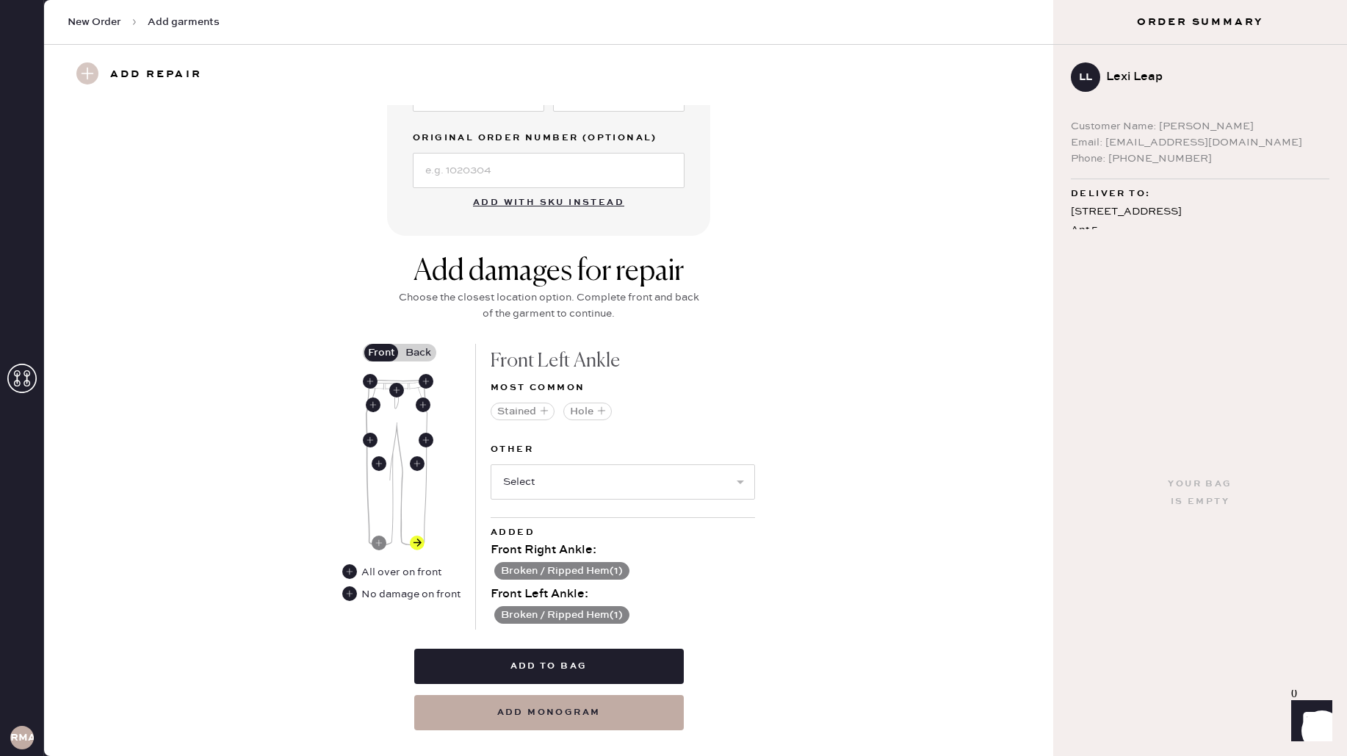
click at [413, 355] on label "Back" at bounding box center [418, 353] width 37 height 18
click at [418, 353] on input "Back" at bounding box center [418, 353] width 0 height 0
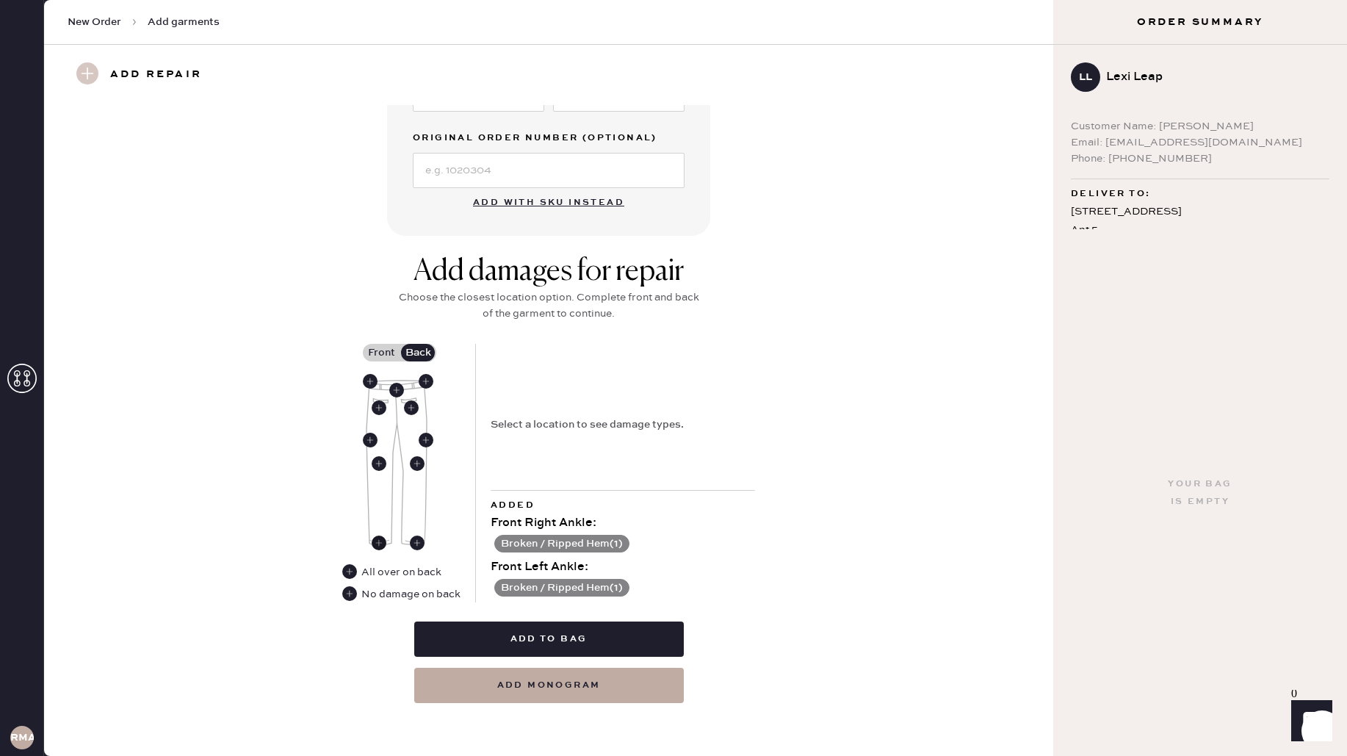
click at [379, 541] on use at bounding box center [379, 542] width 15 height 15
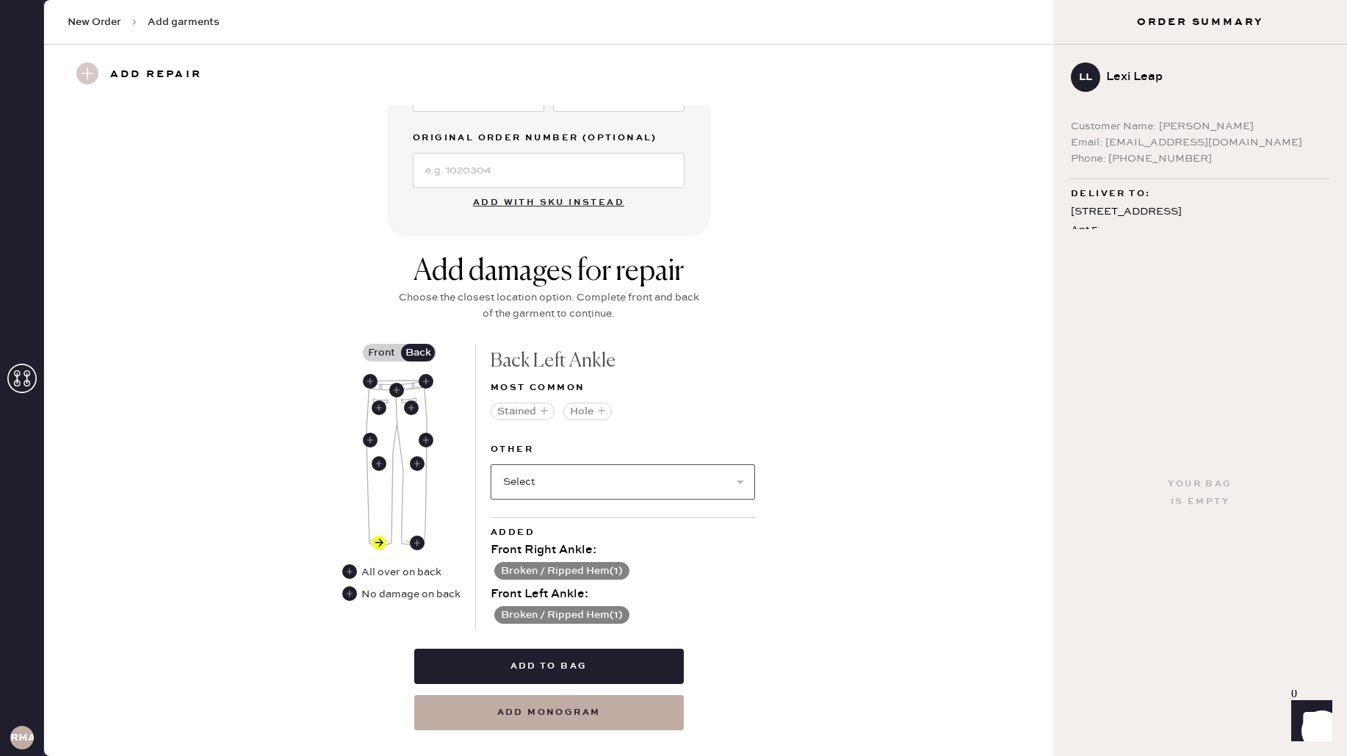
click at [541, 492] on select "Select Broken / Ripped Hem Broken Beads Broken Belt Loop Broken Button Broken E…" at bounding box center [623, 481] width 264 height 35
select select "1706"
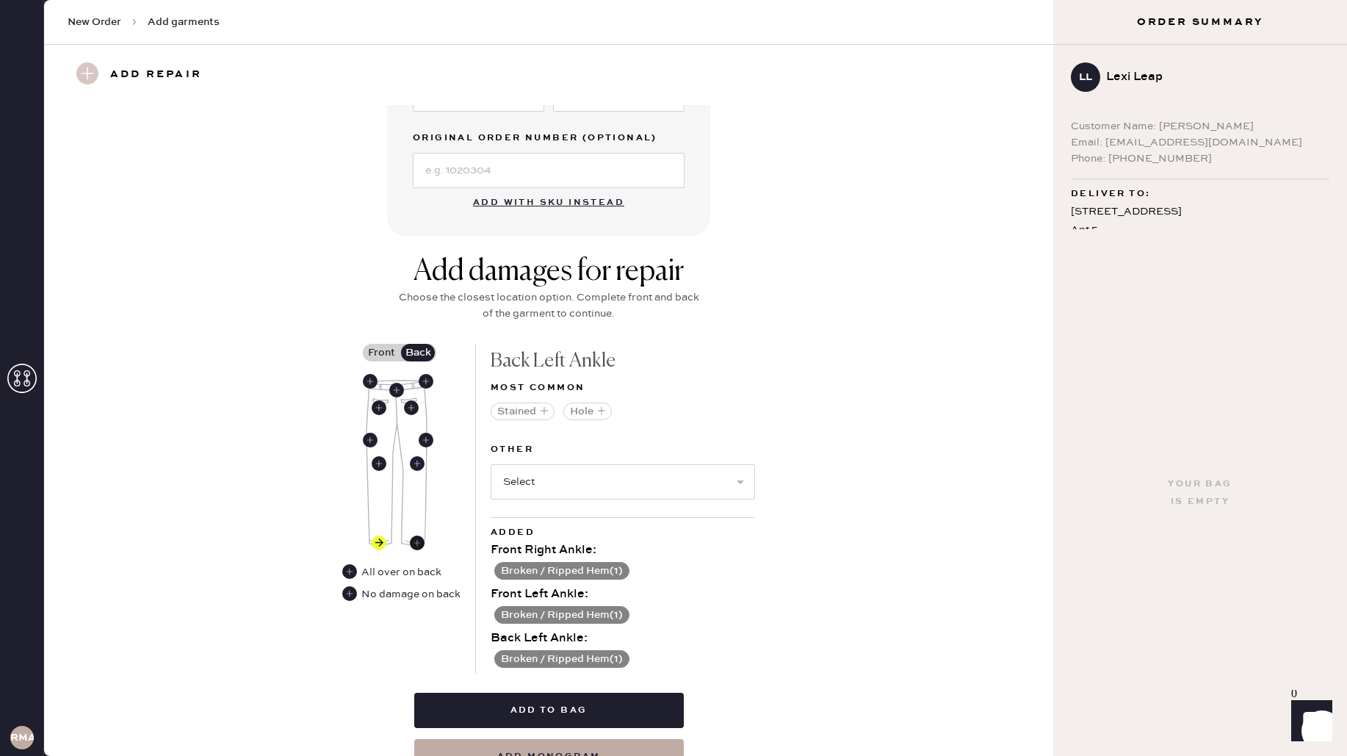
click at [417, 535] on use at bounding box center [417, 542] width 15 height 15
click at [601, 444] on label "Other" at bounding box center [623, 450] width 264 height 18
click at [599, 474] on select "Select Broken / Ripped Hem Broken Beads Broken Belt Loop Broken Button Broken E…" at bounding box center [623, 481] width 264 height 35
select select "1706"
select select
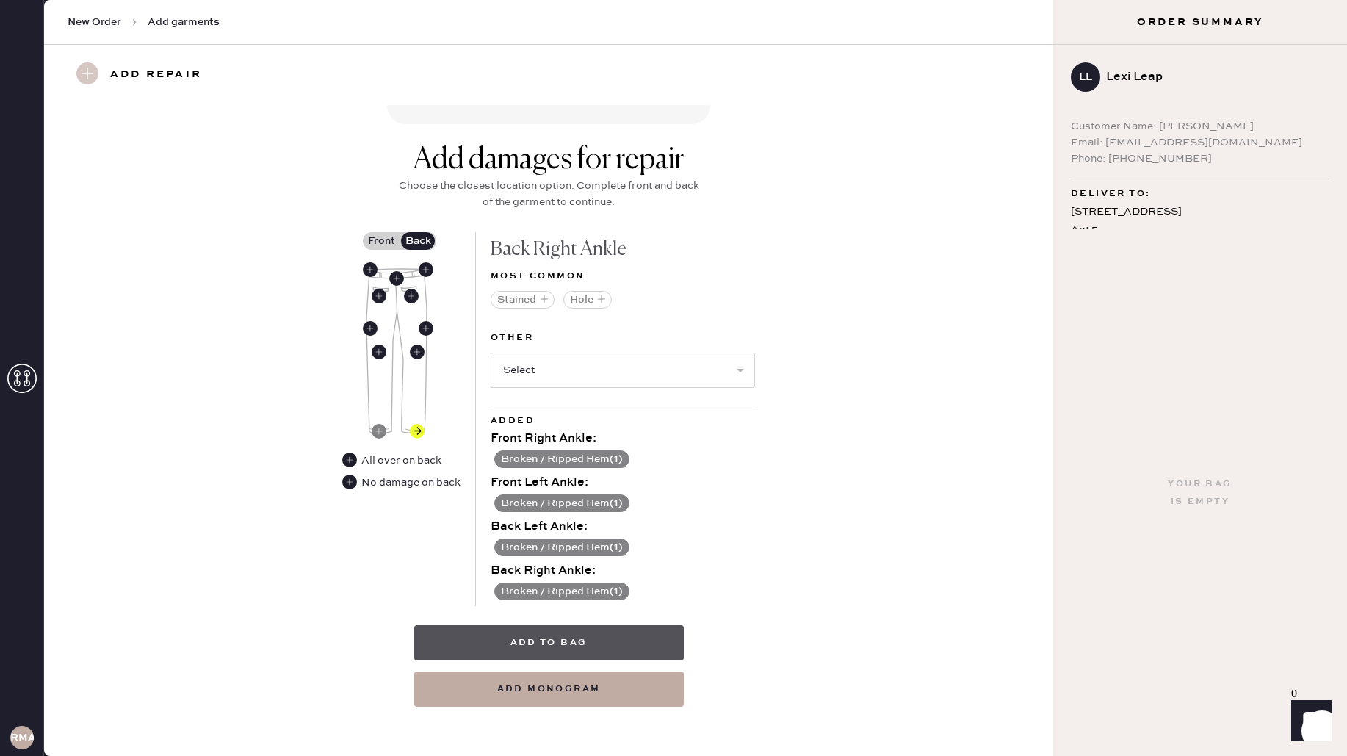
click at [612, 639] on button "Add to bag" at bounding box center [549, 642] width 270 height 35
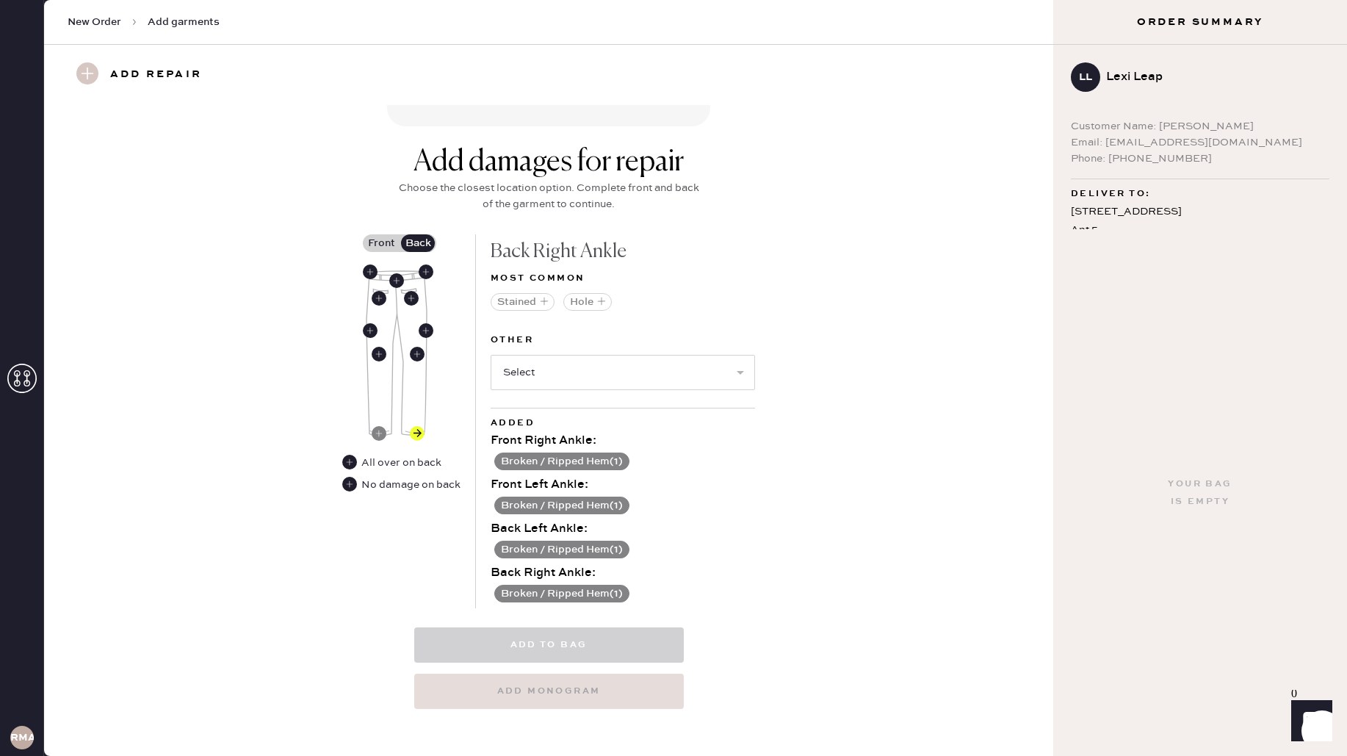
scroll to position [523, 0]
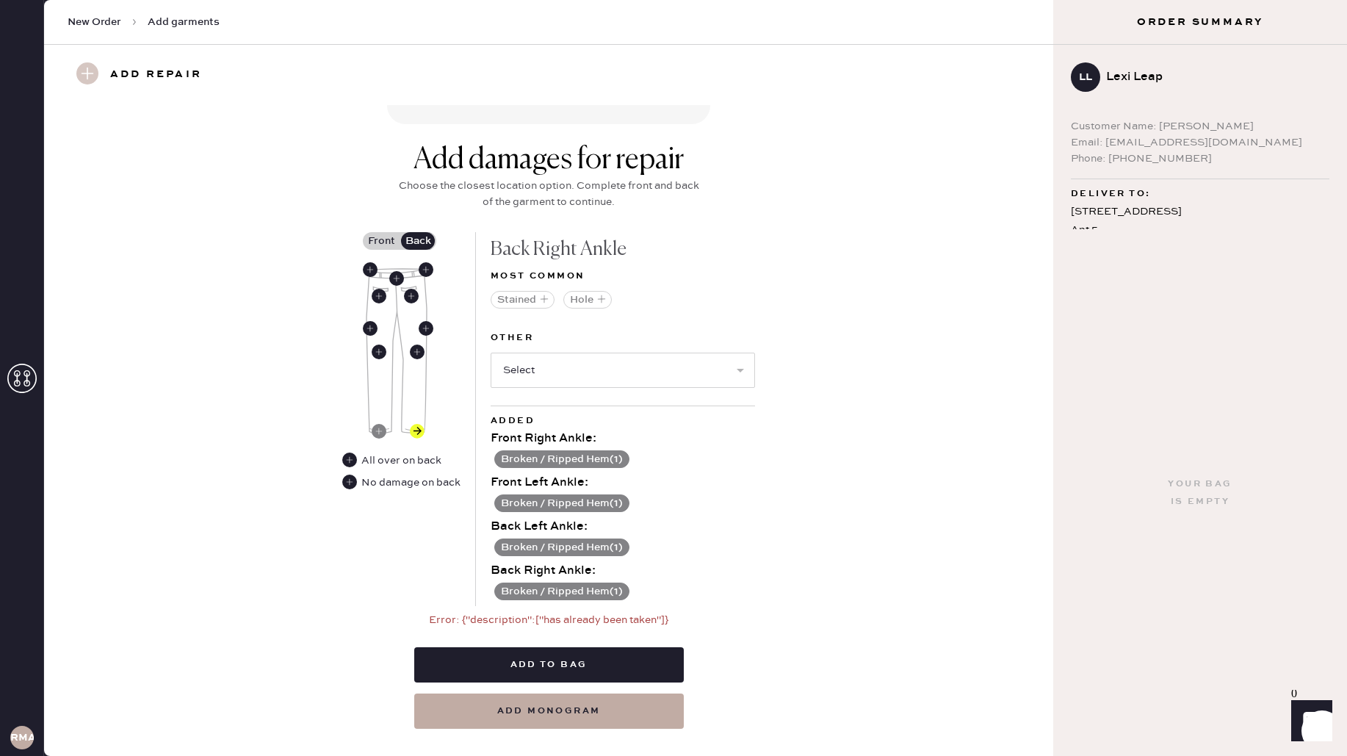
click at [591, 594] on button "Broken / Ripped Hem ( 1 )" at bounding box center [561, 591] width 135 height 18
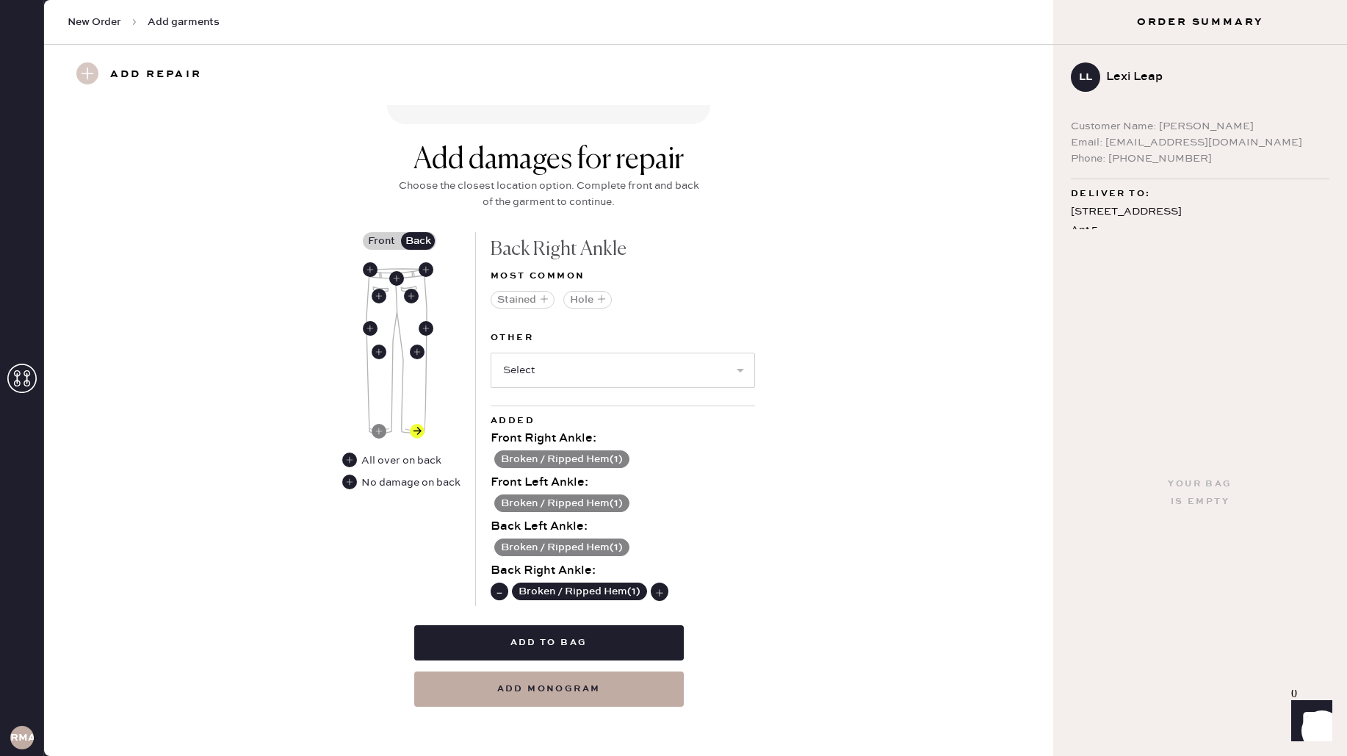
click at [500, 587] on use at bounding box center [499, 592] width 15 height 15
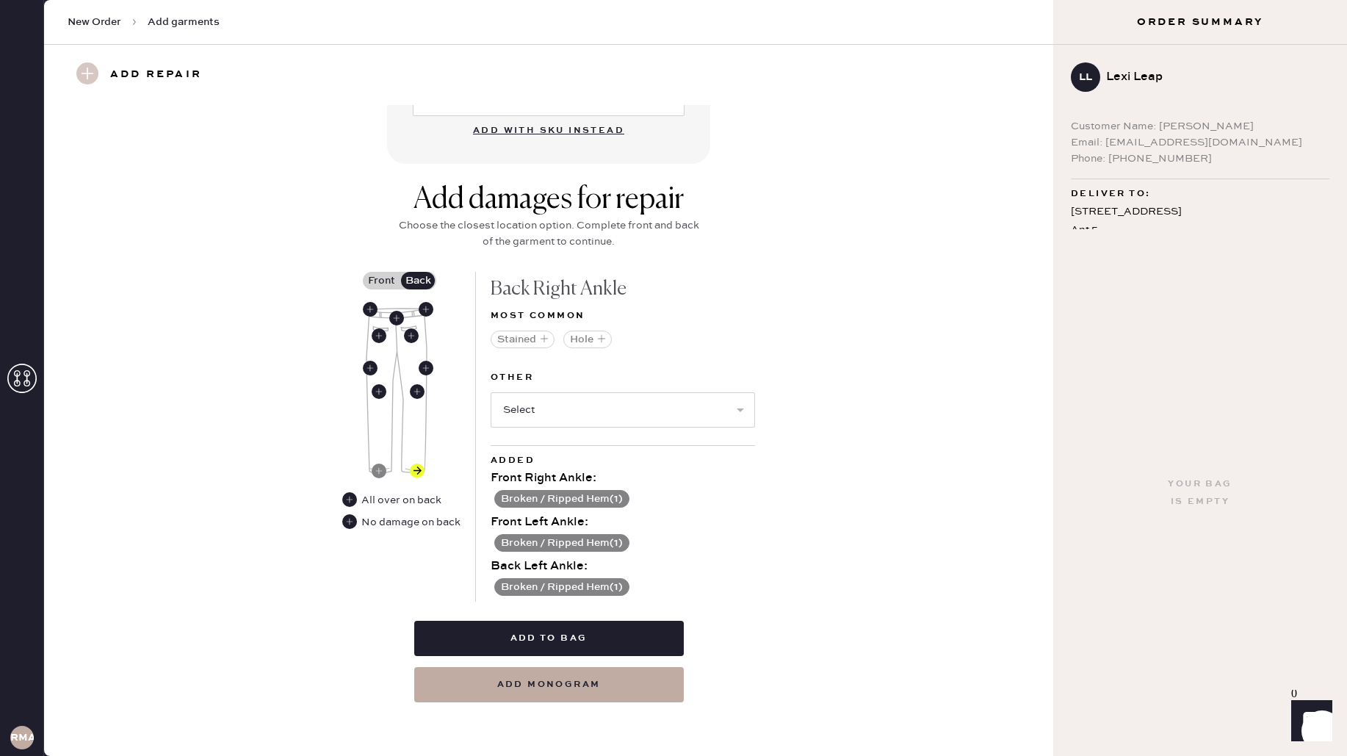
scroll to position [483, 0]
click at [504, 584] on button "Broken / Ripped Hem ( 1 )" at bounding box center [561, 588] width 135 height 18
drag, startPoint x: 500, startPoint y: 586, endPoint x: 516, endPoint y: 602, distance: 21.8
click at [500, 586] on use at bounding box center [499, 588] width 15 height 15
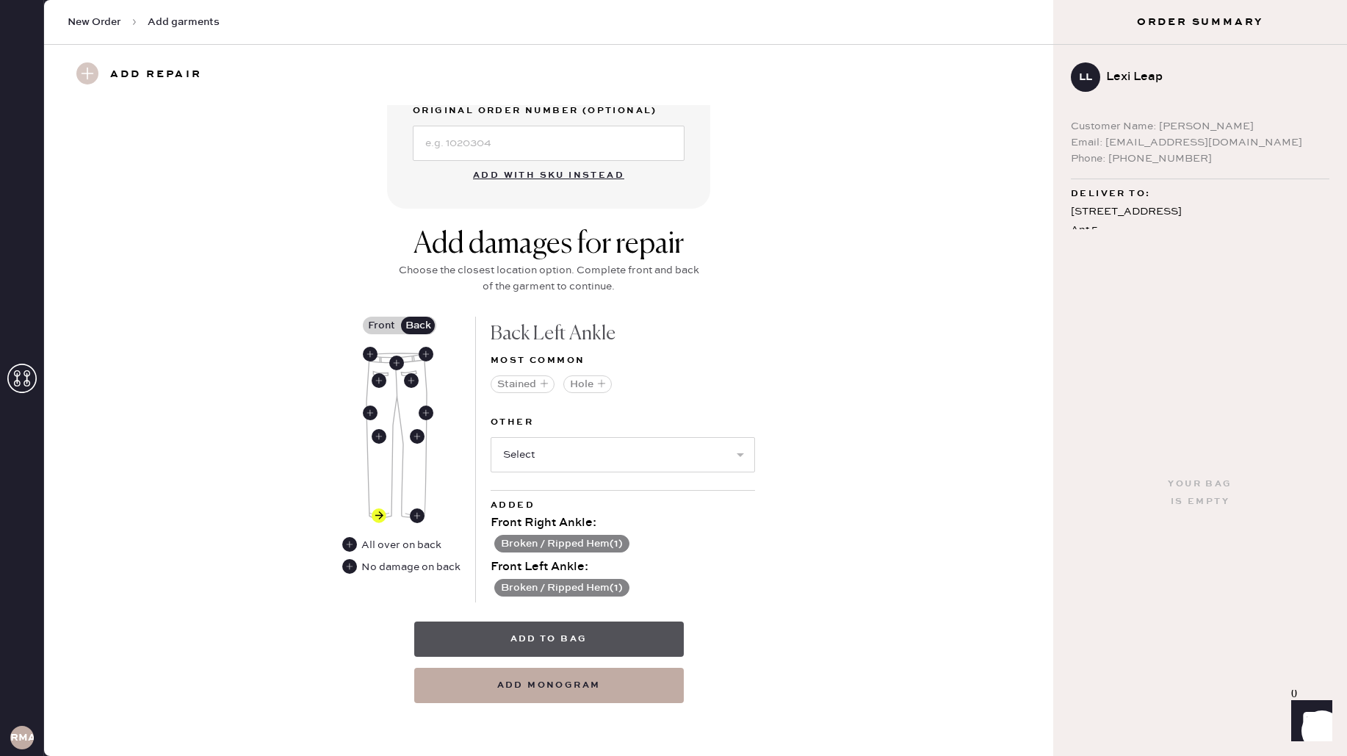
click at [575, 633] on button "Add to bag" at bounding box center [549, 638] width 270 height 35
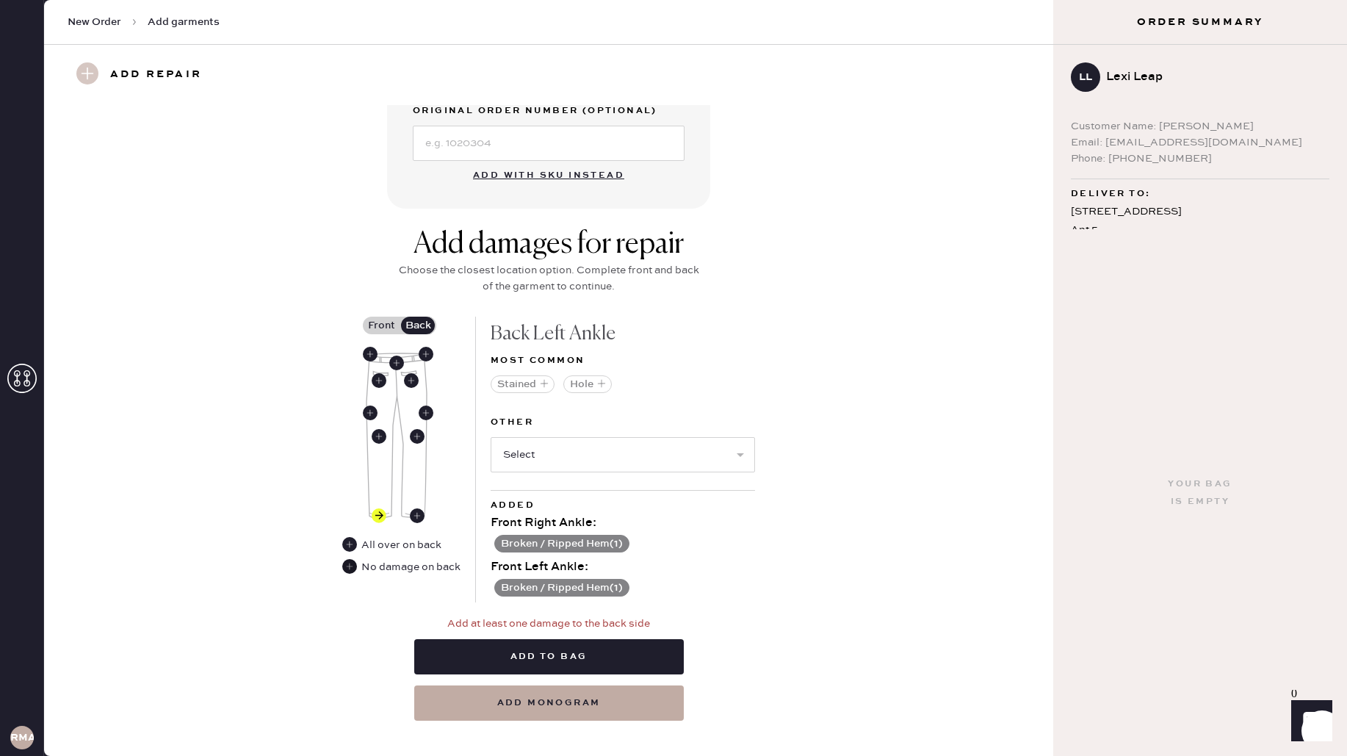
click at [350, 566] on use at bounding box center [349, 566] width 15 height 15
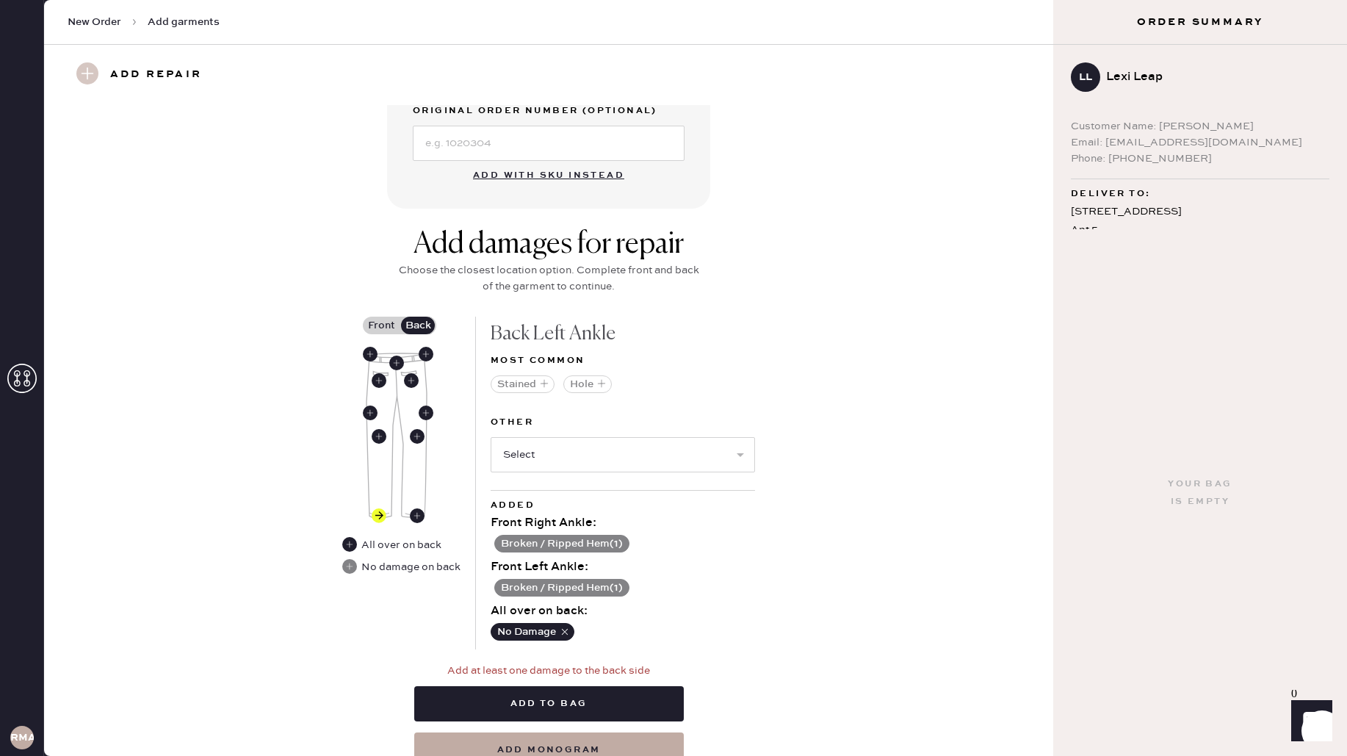
click at [632, 704] on button "Add to bag" at bounding box center [549, 703] width 270 height 35
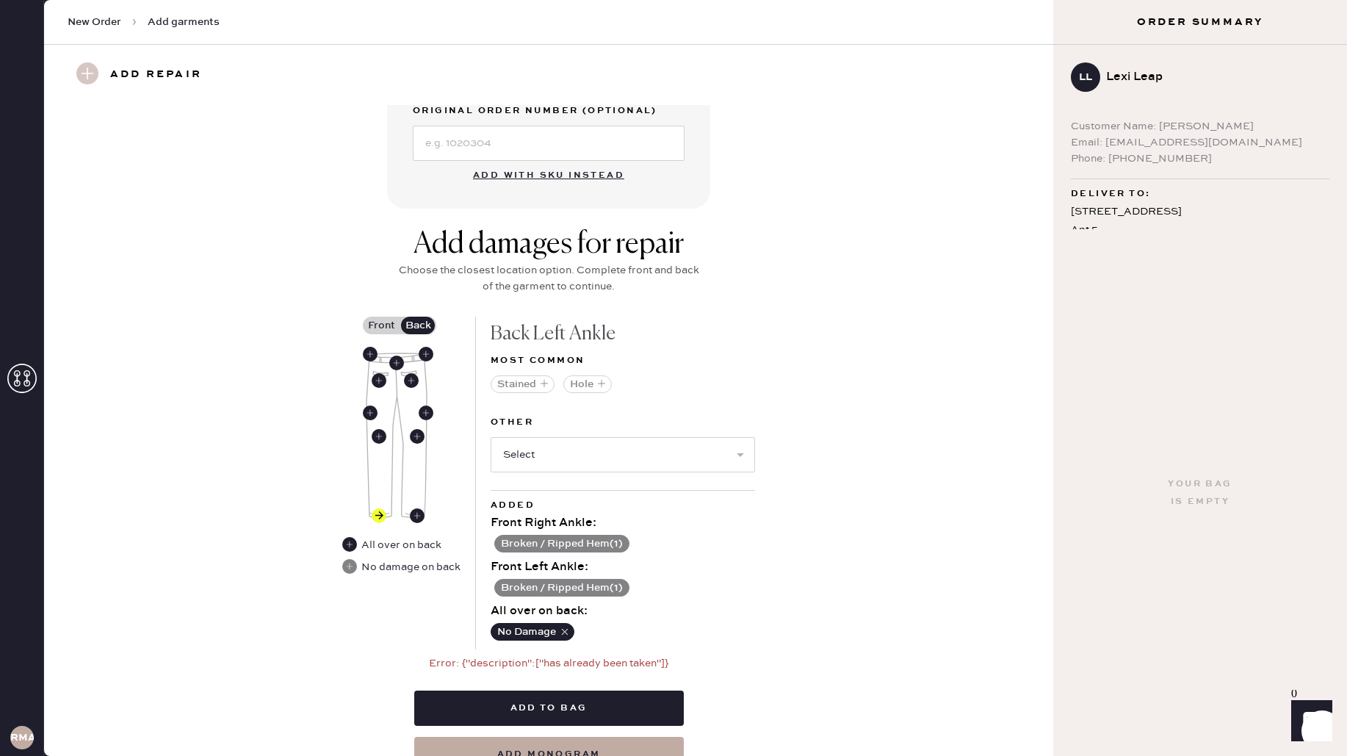
click at [715, 646] on div "Added Front Right Ankle : Broken / Ripped Hem ( 1 ) Front Left Ankle : Broken /…" at bounding box center [623, 569] width 264 height 159
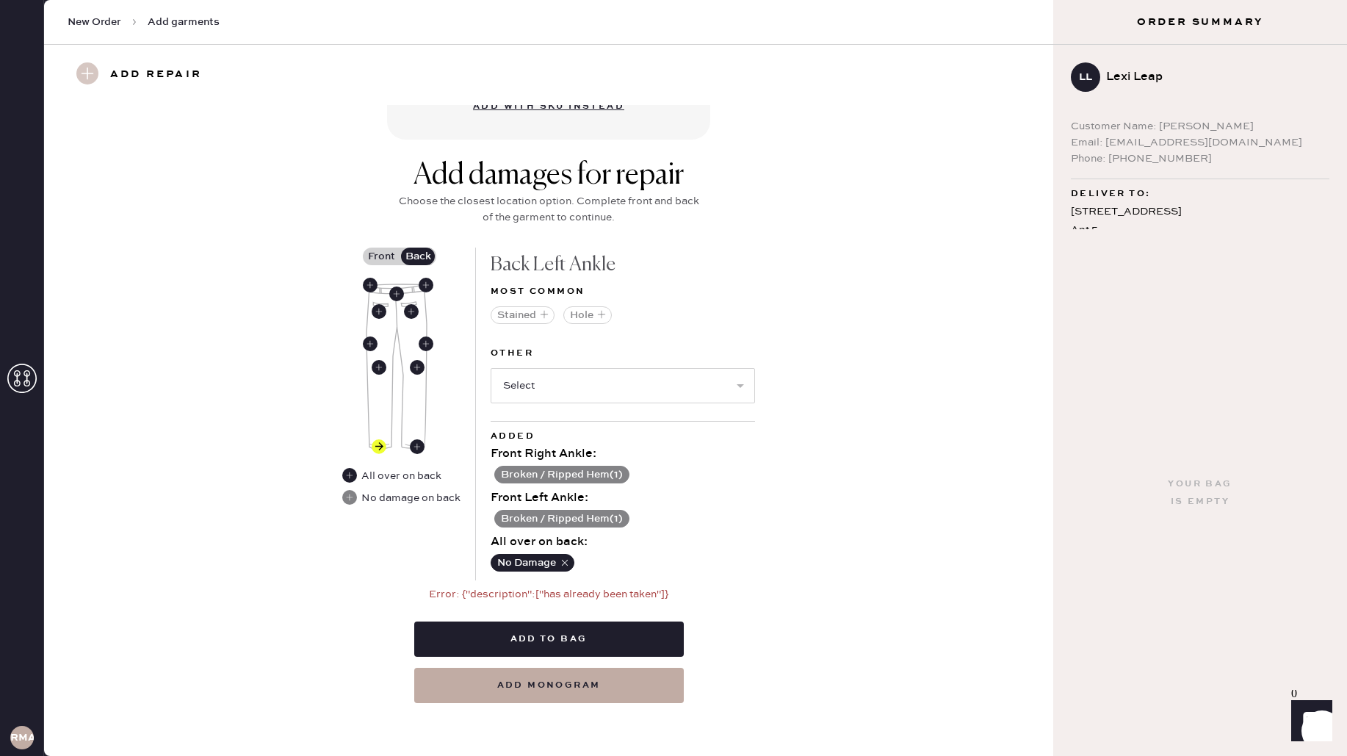
click at [538, 476] on button "Broken / Ripped Hem ( 1 )" at bounding box center [561, 475] width 135 height 18
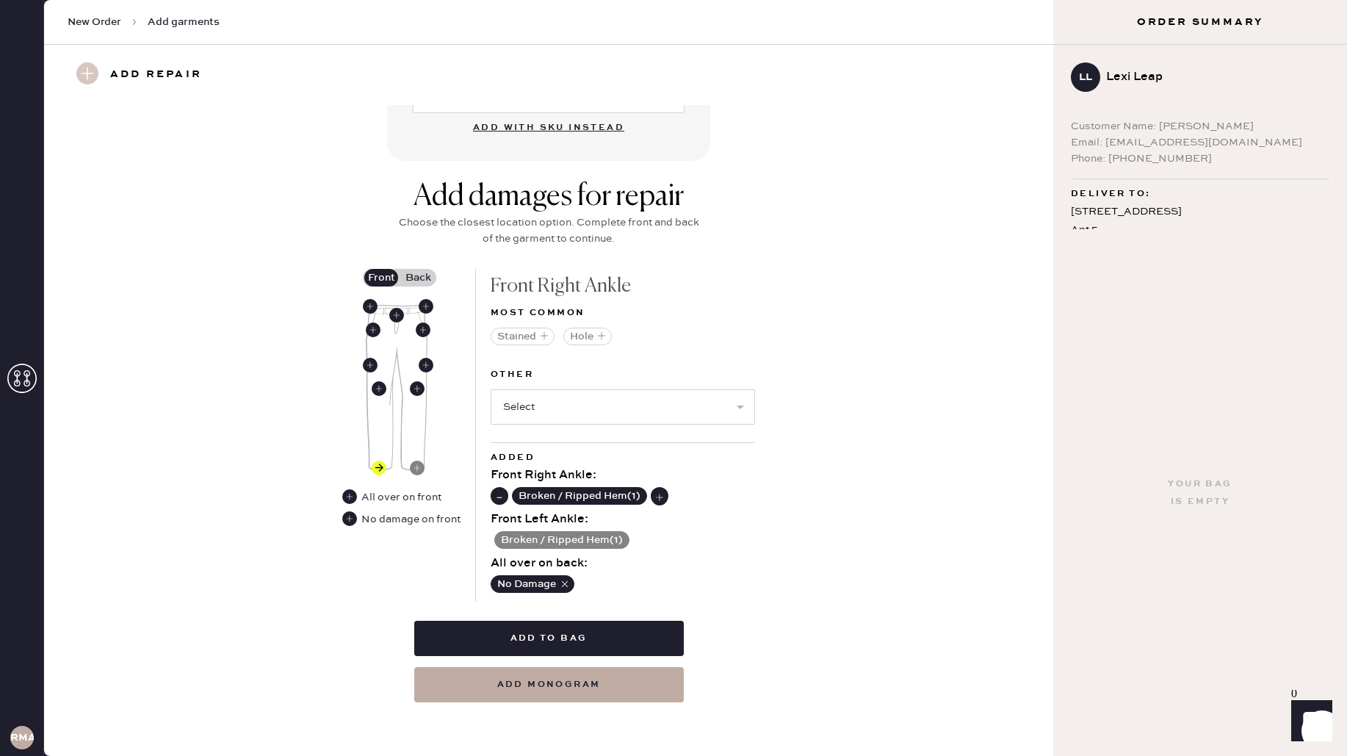
scroll to position [485, 0]
click at [507, 497] on div "Broken / Ripped Hem ( 1 )" at bounding box center [623, 495] width 264 height 21
click at [499, 497] on use at bounding box center [499, 497] width 15 height 15
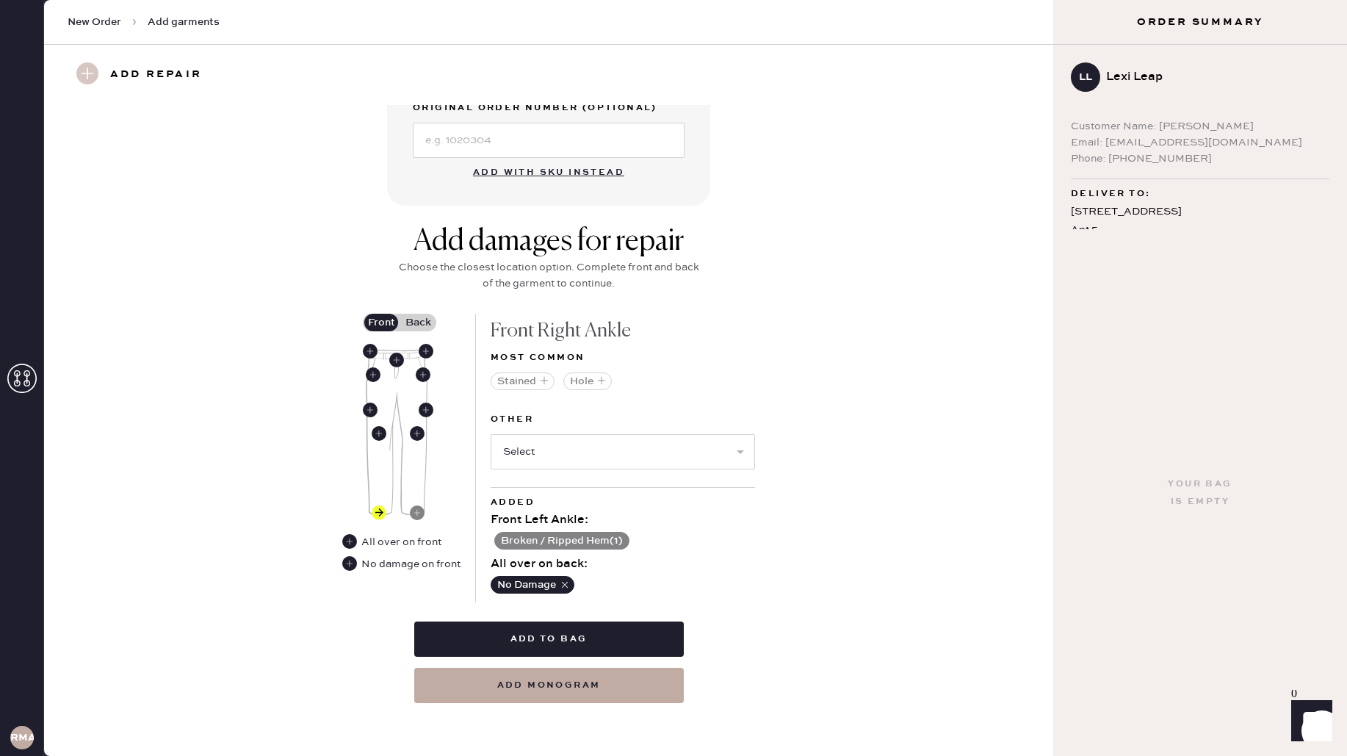
click at [557, 579] on button "No Damage" at bounding box center [533, 585] width 84 height 18
click at [561, 581] on icon "button" at bounding box center [565, 584] width 10 height 10
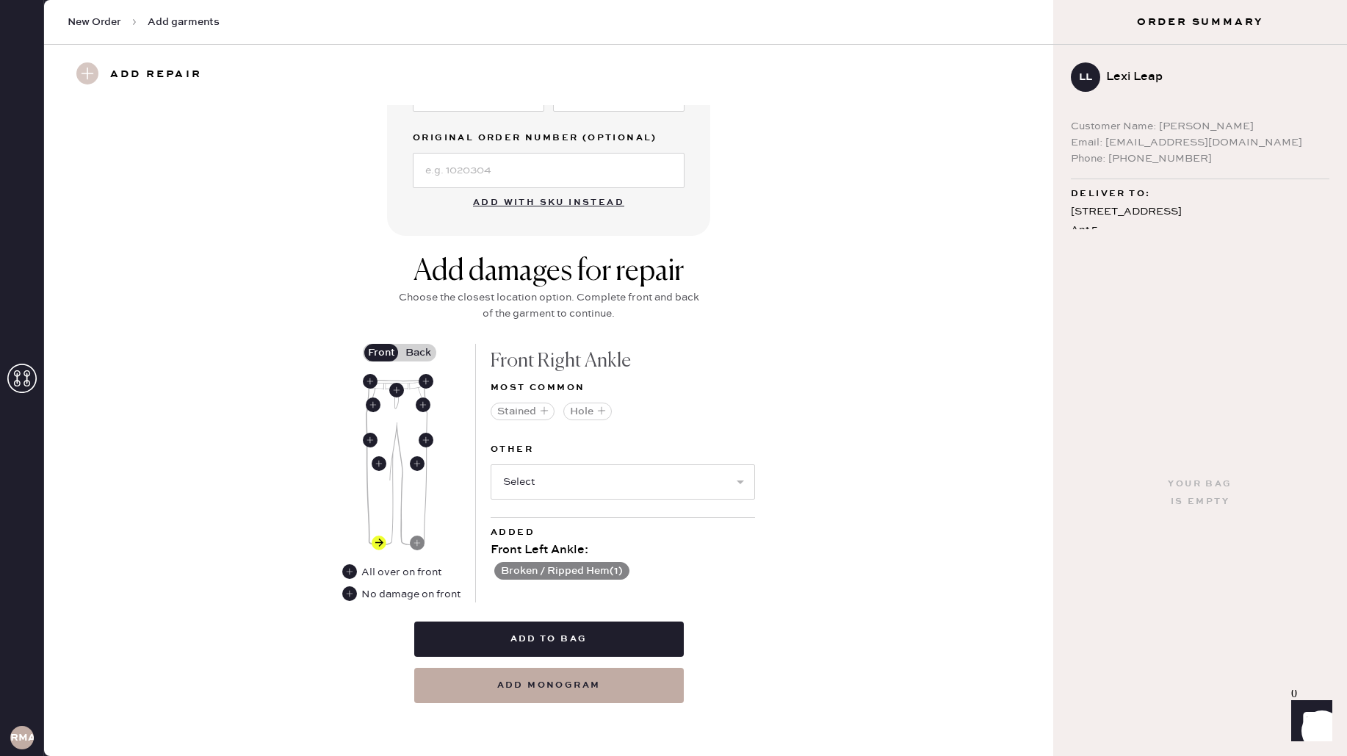
click at [430, 345] on label "Back" at bounding box center [418, 353] width 37 height 18
click at [418, 353] on input "Back" at bounding box center [418, 353] width 0 height 0
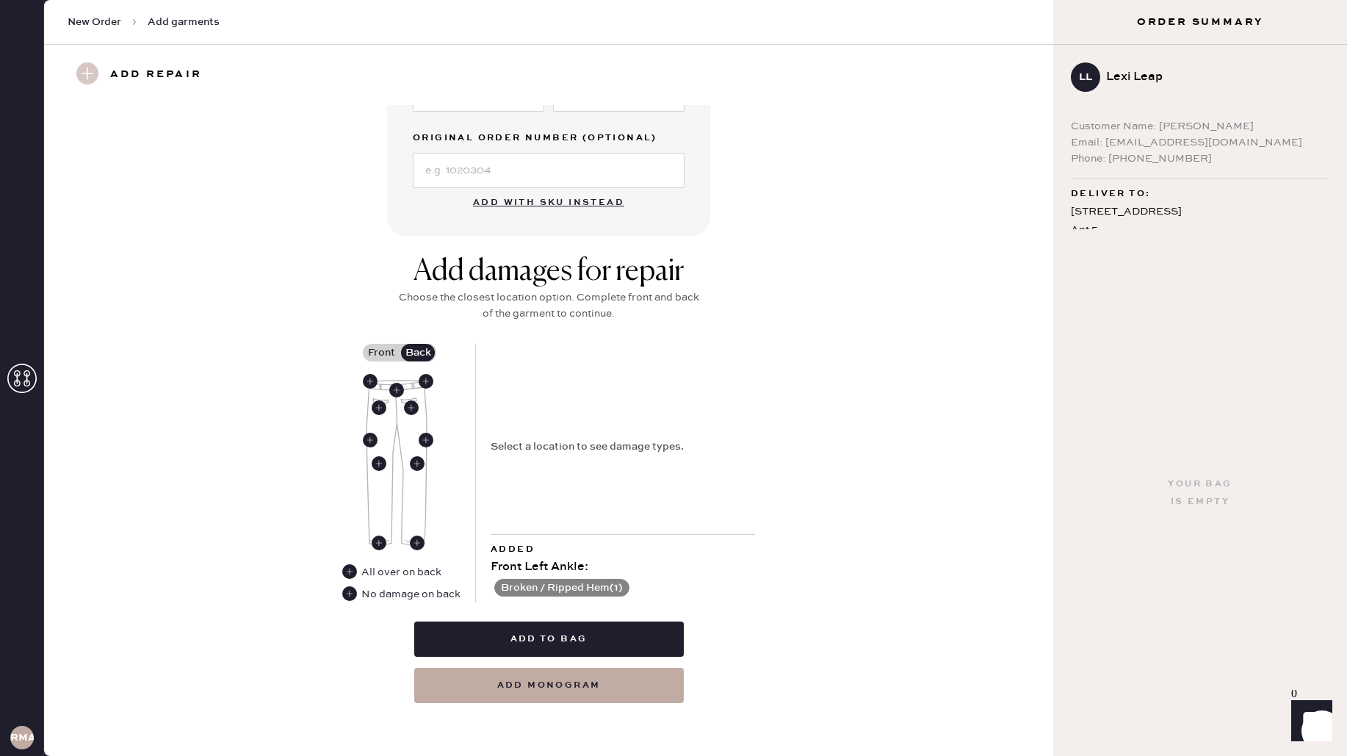
click at [523, 586] on button "Broken / Ripped Hem ( 1 )" at bounding box center [561, 588] width 135 height 18
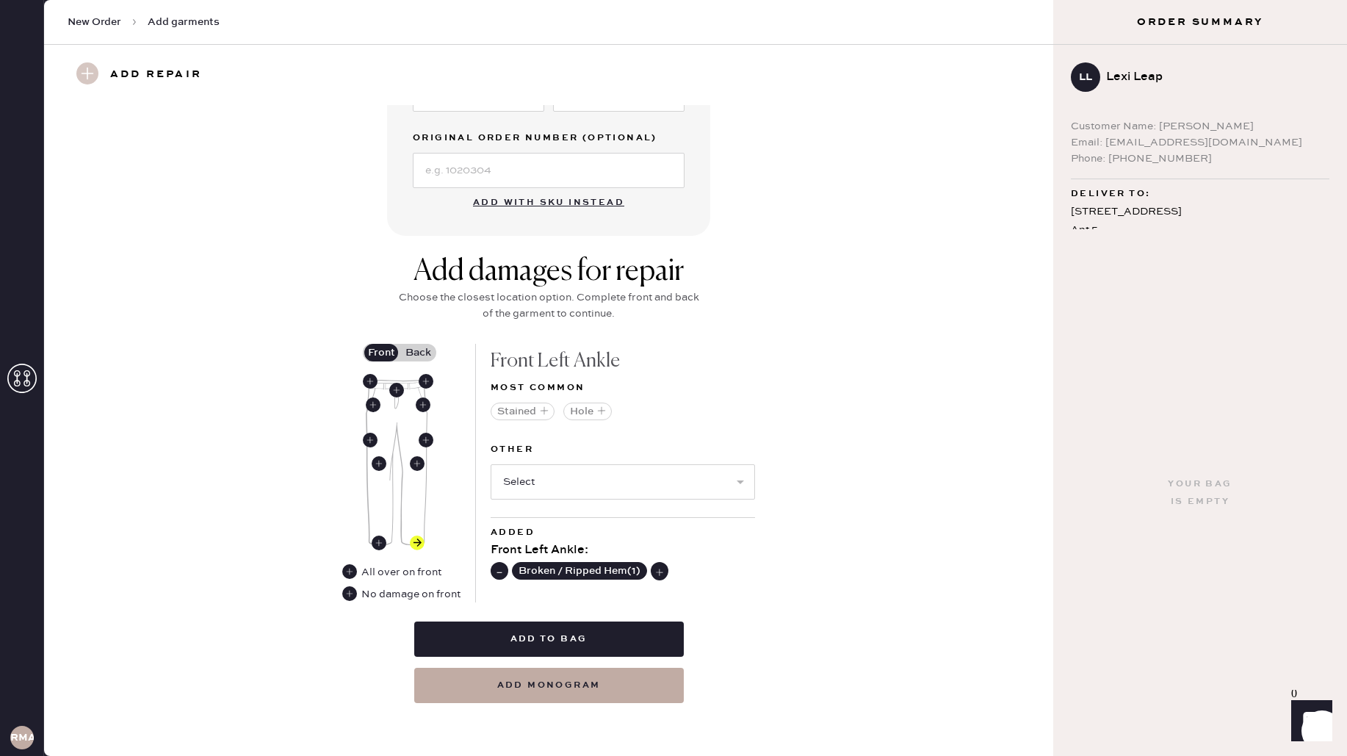
drag, startPoint x: 502, startPoint y: 573, endPoint x: 488, endPoint y: 572, distance: 14.0
click at [501, 572] on use at bounding box center [499, 571] width 15 height 15
click at [416, 541] on use at bounding box center [417, 542] width 15 height 15
click at [526, 485] on select "Select Broken / Ripped Hem Broken Beads Broken Belt Loop Broken Button Broken E…" at bounding box center [623, 481] width 264 height 35
select select "1706"
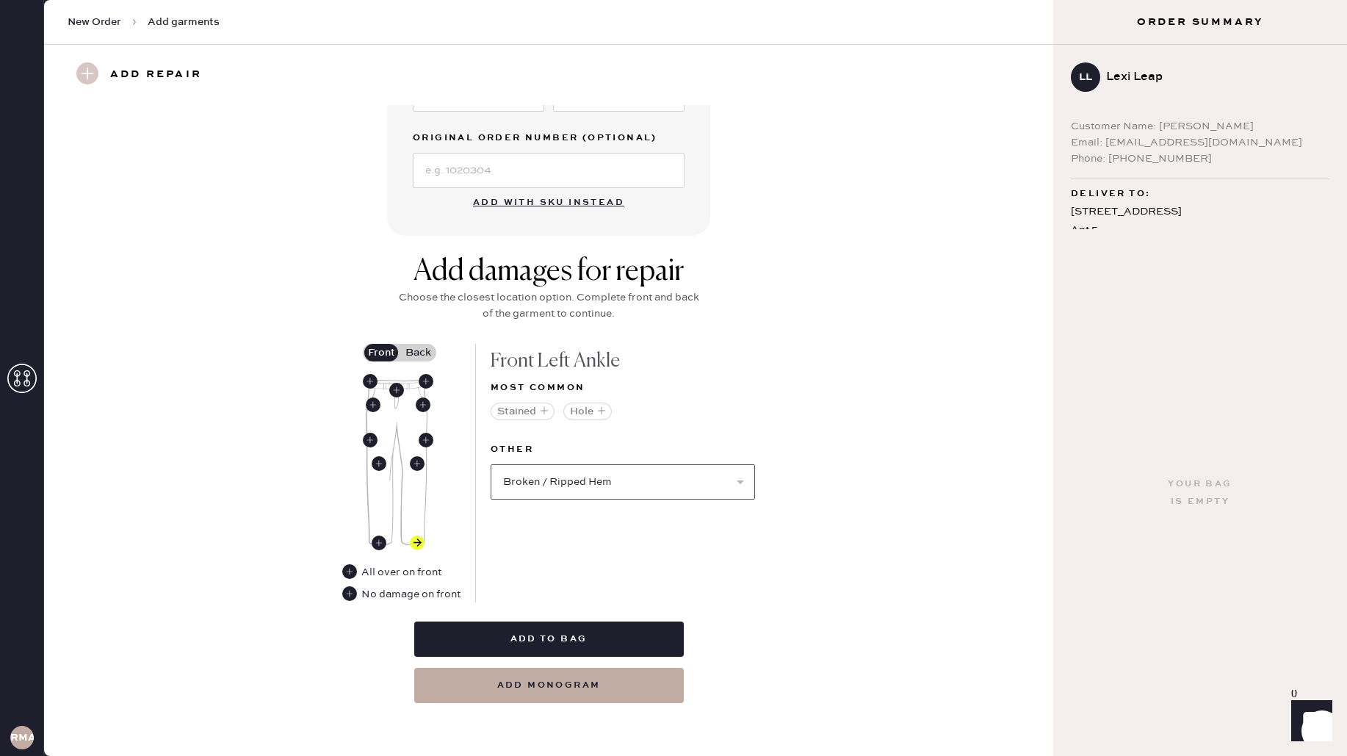
select select
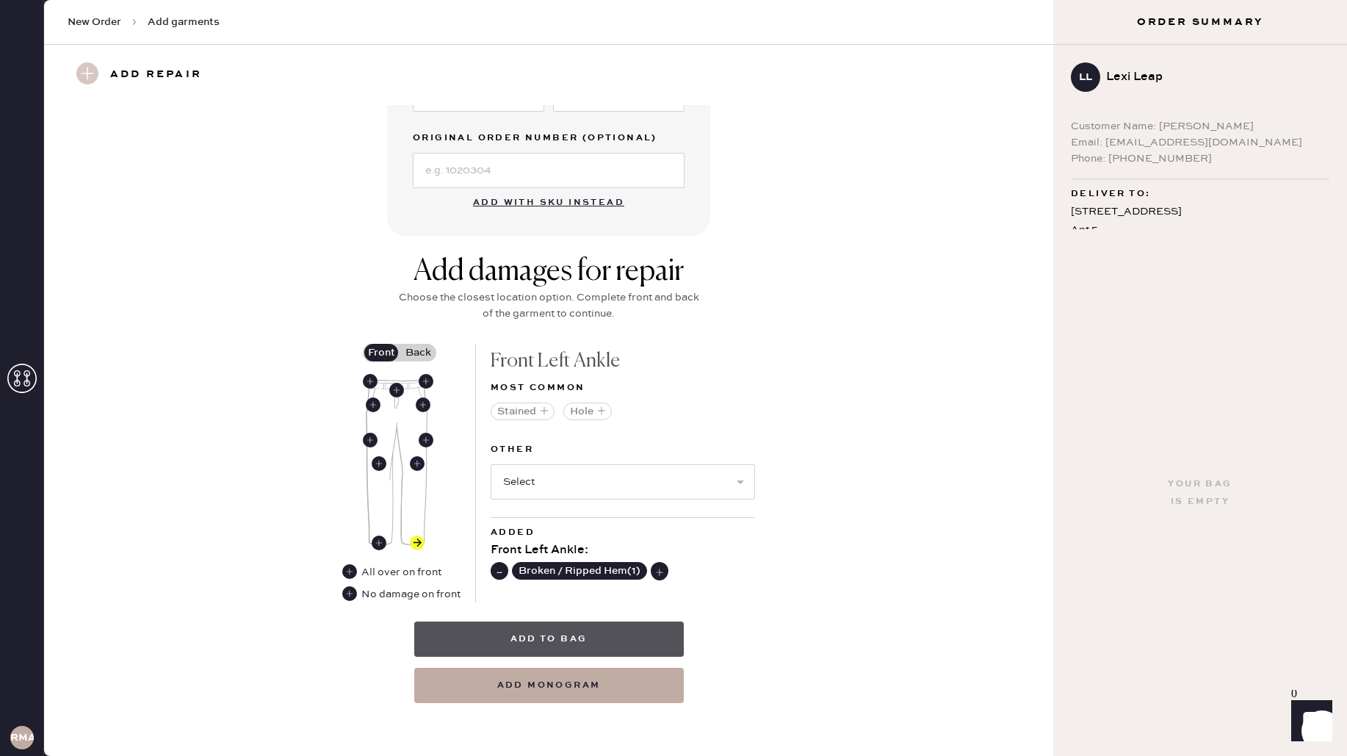
click at [604, 647] on button "Add to bag" at bounding box center [549, 638] width 270 height 35
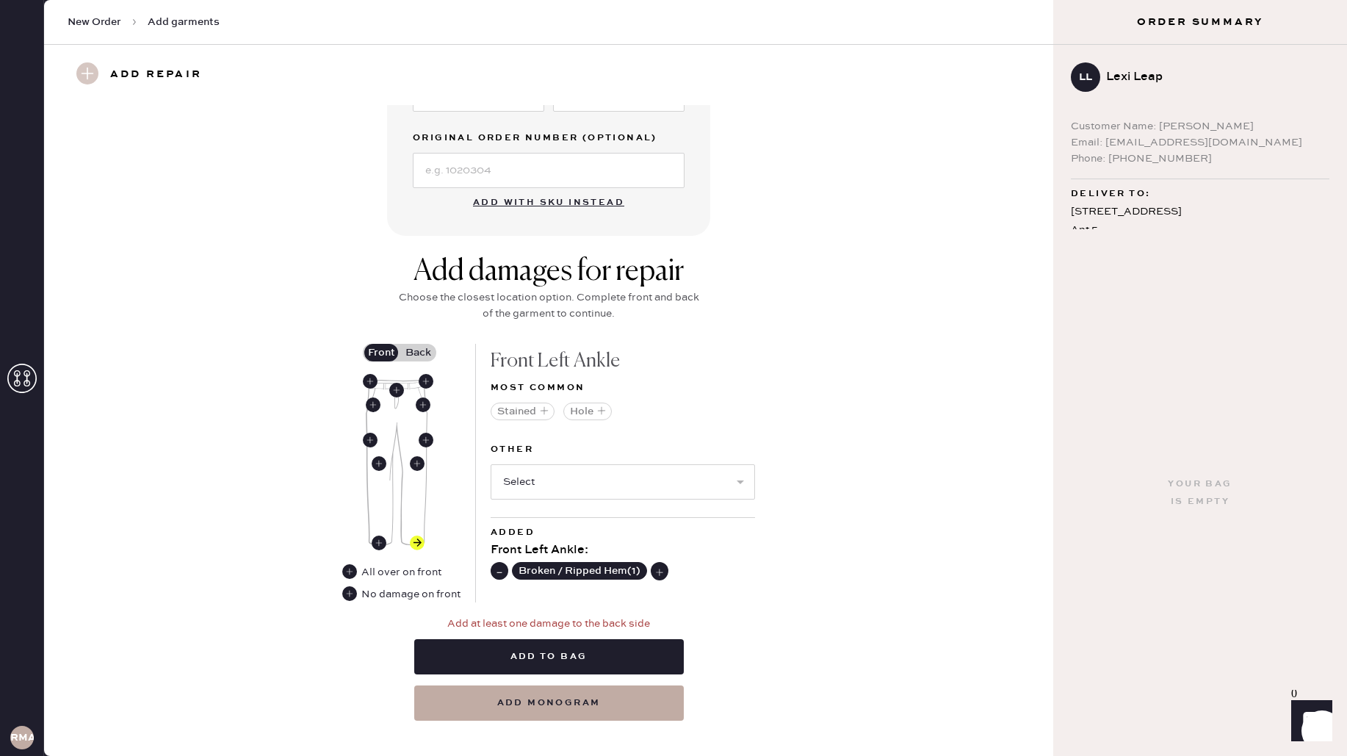
click at [425, 355] on label "Back" at bounding box center [418, 353] width 37 height 18
click at [418, 353] on input "Back" at bounding box center [418, 353] width 0 height 0
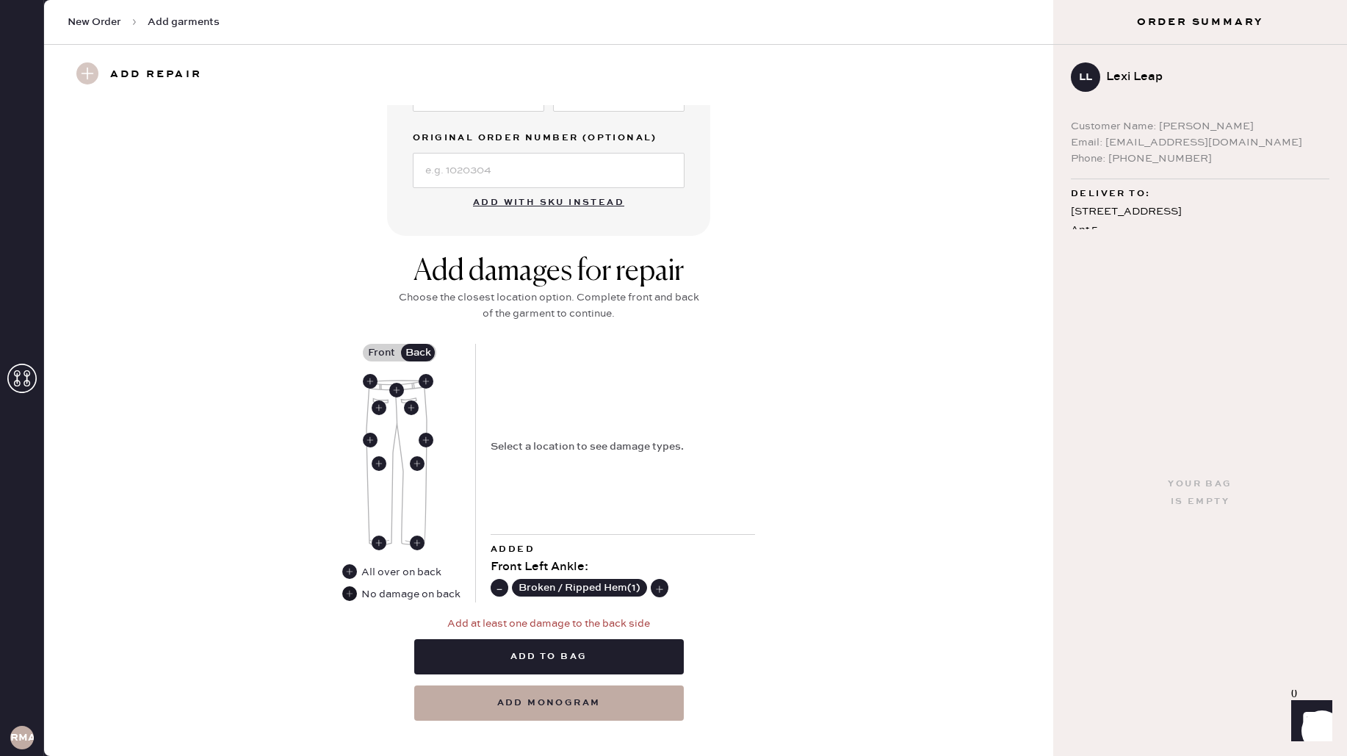
click at [355, 591] on use at bounding box center [349, 593] width 15 height 15
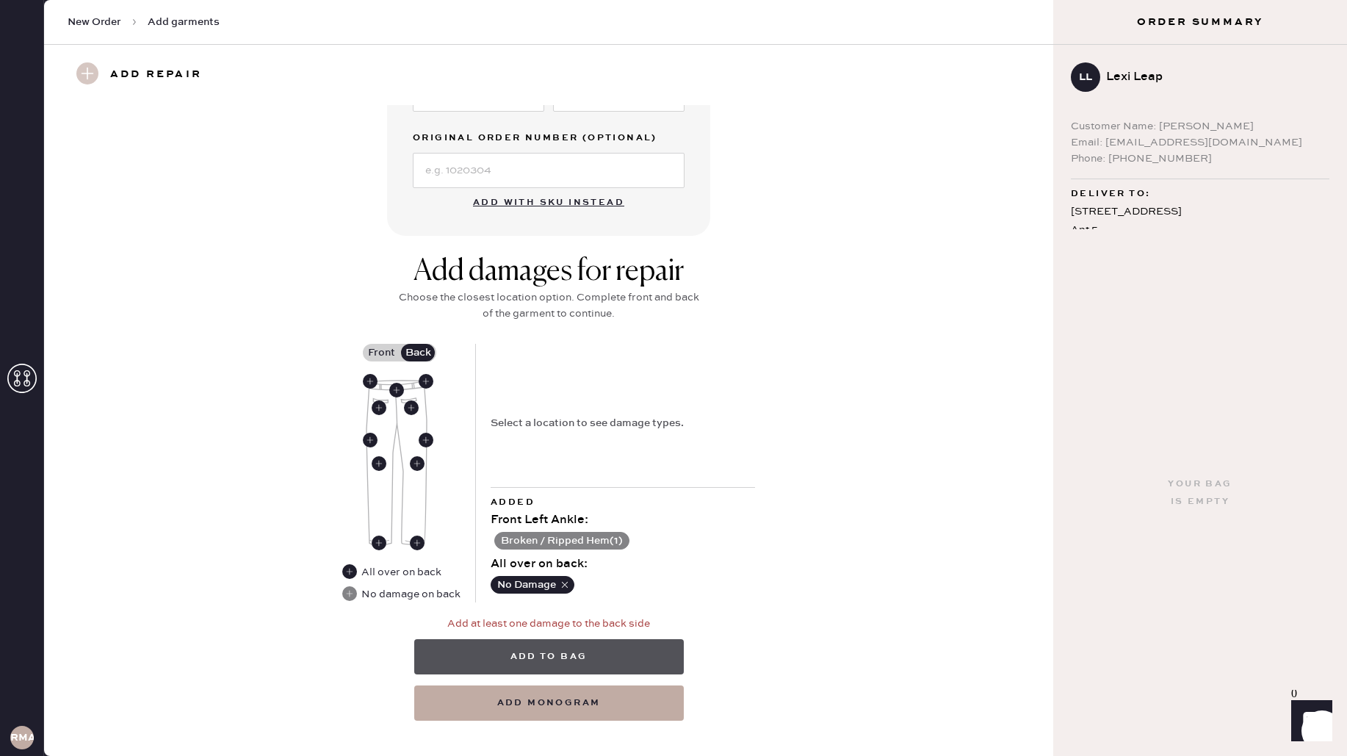
click at [552, 654] on button "Add to bag" at bounding box center [549, 656] width 270 height 35
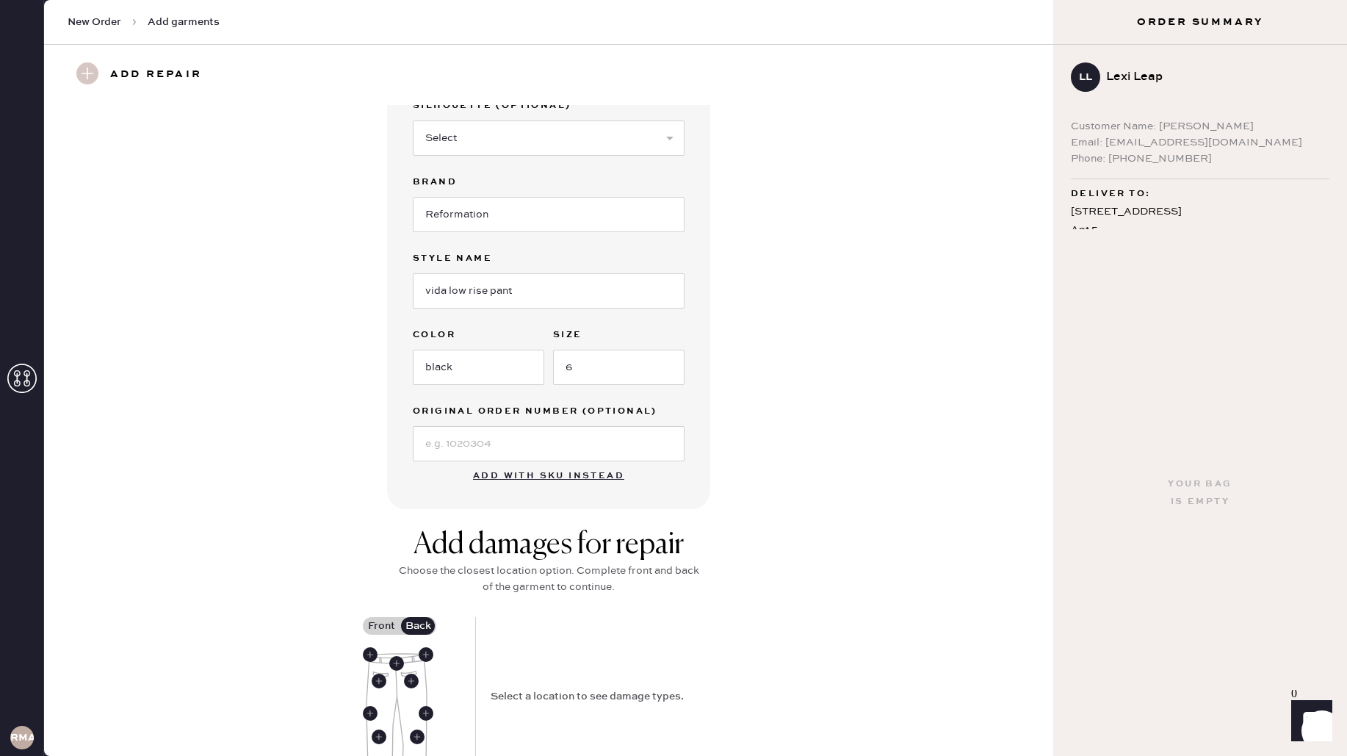
scroll to position [0, 0]
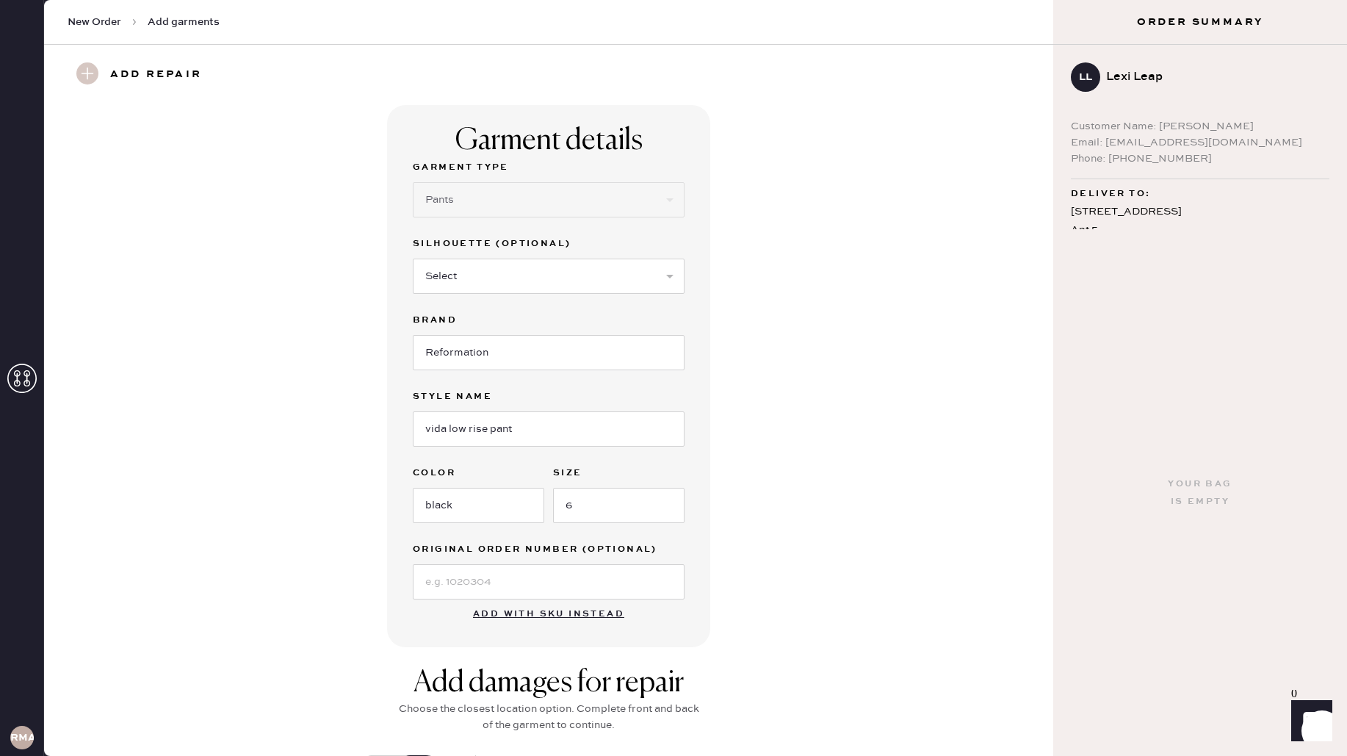
click at [686, 431] on div "Garment details Garment Type Select Basic Skirt Jeans Leggings Pants Shorts Bas…" at bounding box center [548, 376] width 323 height 542
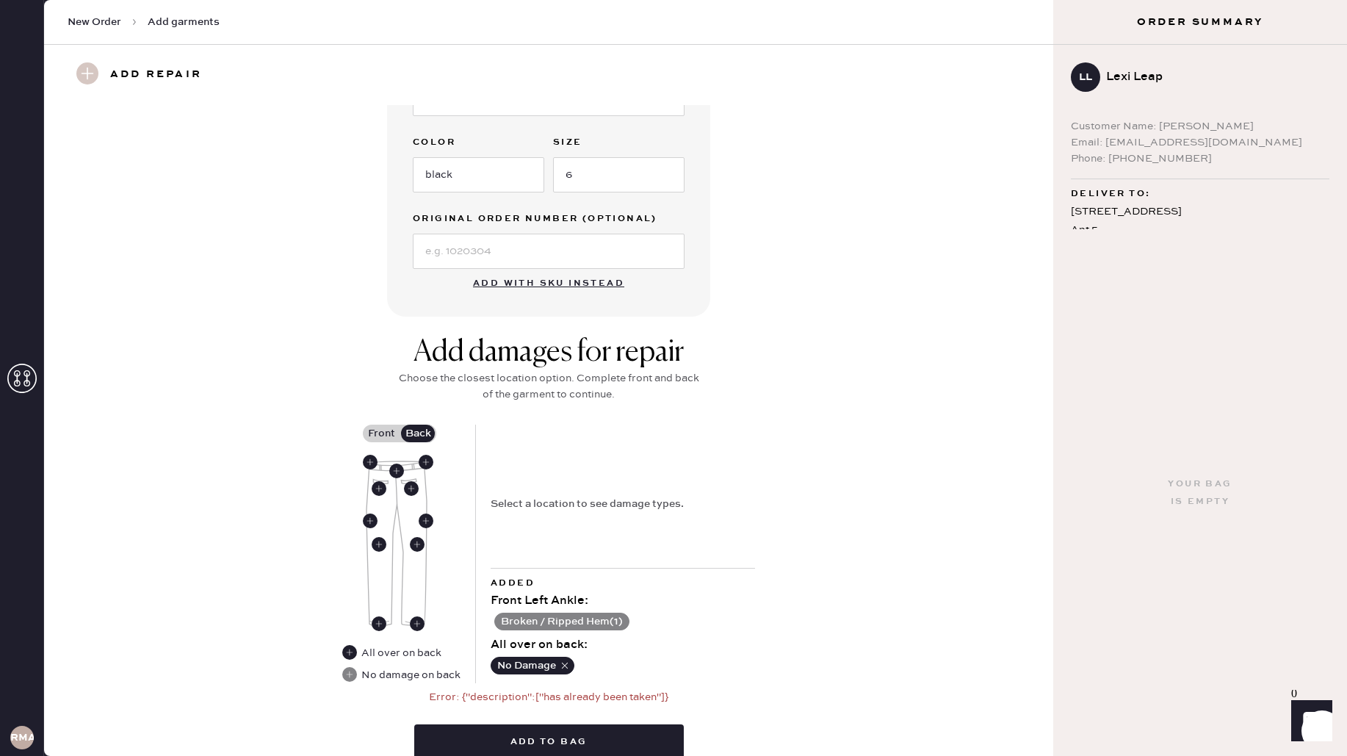
scroll to position [433, 0]
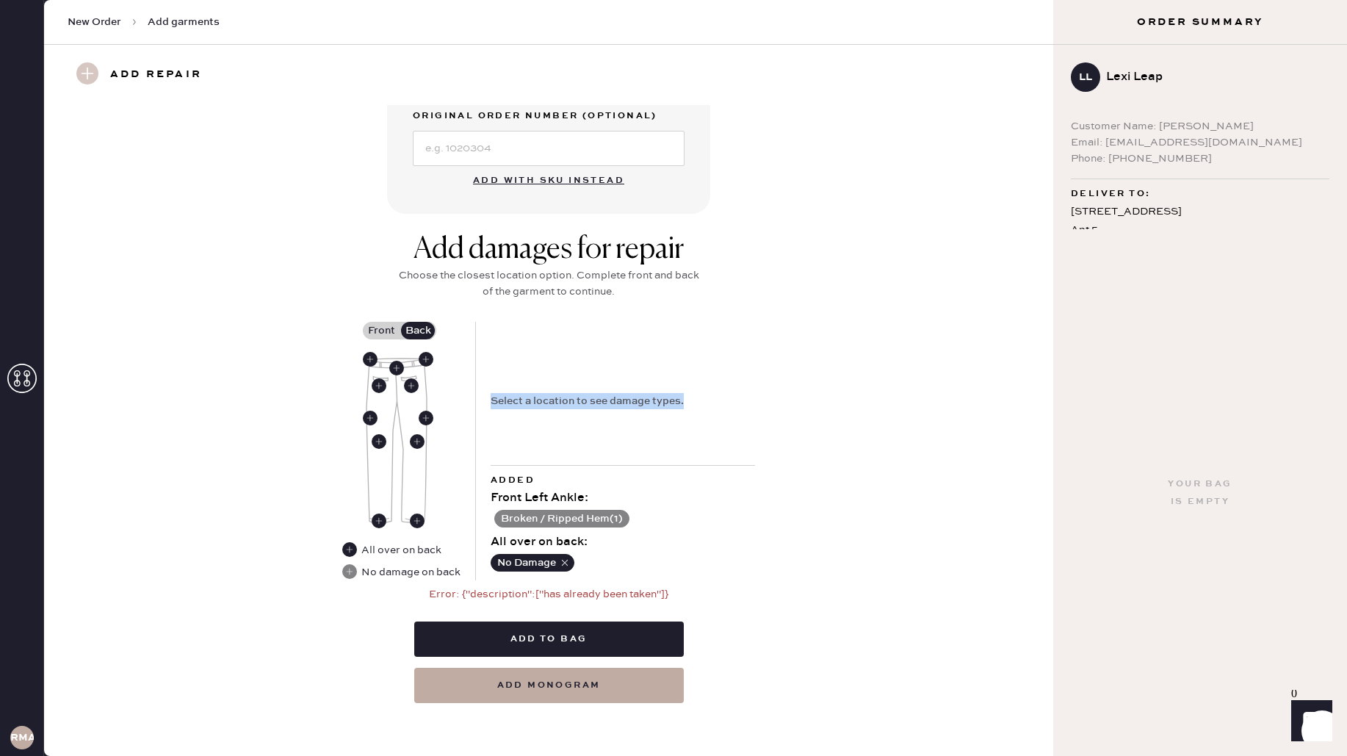
drag, startPoint x: 516, startPoint y: 391, endPoint x: 671, endPoint y: 447, distance: 164.5
click at [671, 447] on div "Select a location to see damage types." at bounding box center [623, 393] width 264 height 143
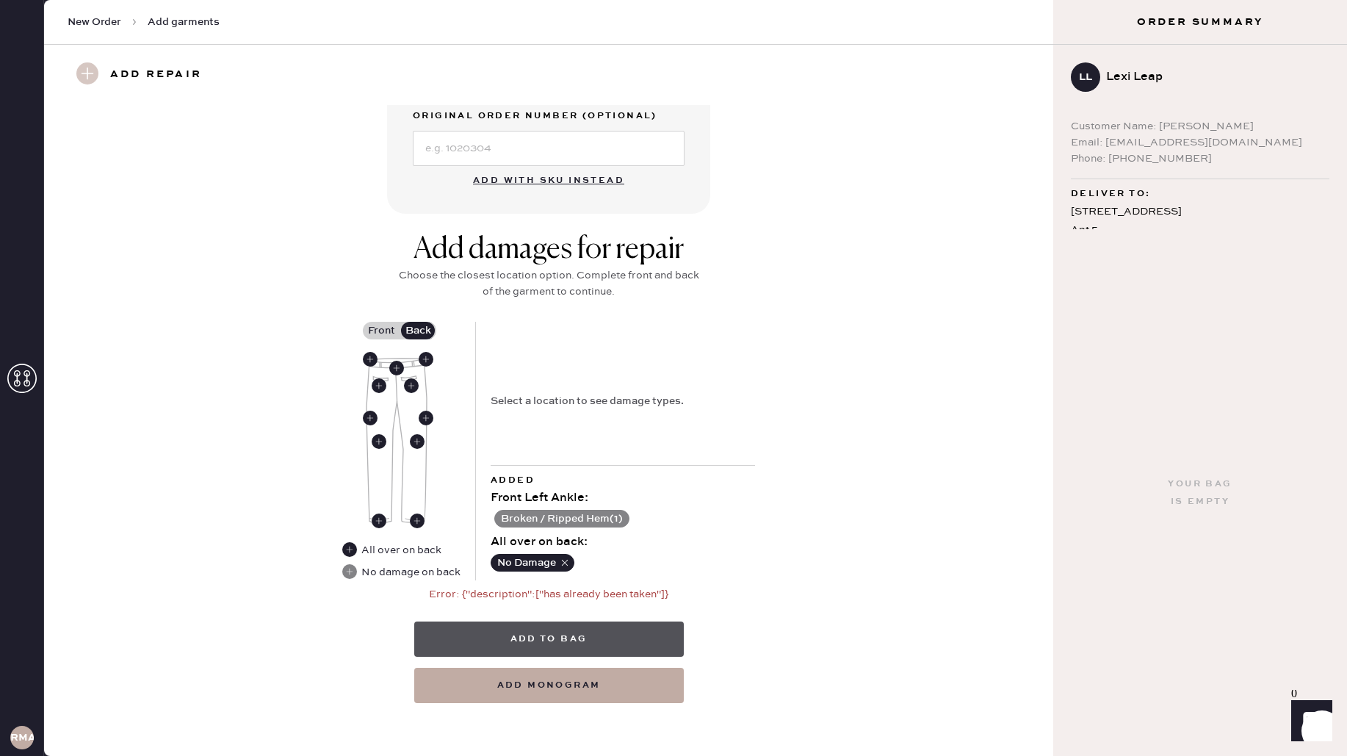
click at [636, 646] on button "Add to bag" at bounding box center [549, 638] width 270 height 35
drag, startPoint x: 1090, startPoint y: 299, endPoint x: 1091, endPoint y: 292, distance: 7.4
click at [1091, 296] on div "Your bag is empty" at bounding box center [1200, 492] width 294 height 527
click at [382, 330] on label "Front" at bounding box center [381, 331] width 37 height 18
click at [381, 330] on input "Front" at bounding box center [381, 330] width 0 height 0
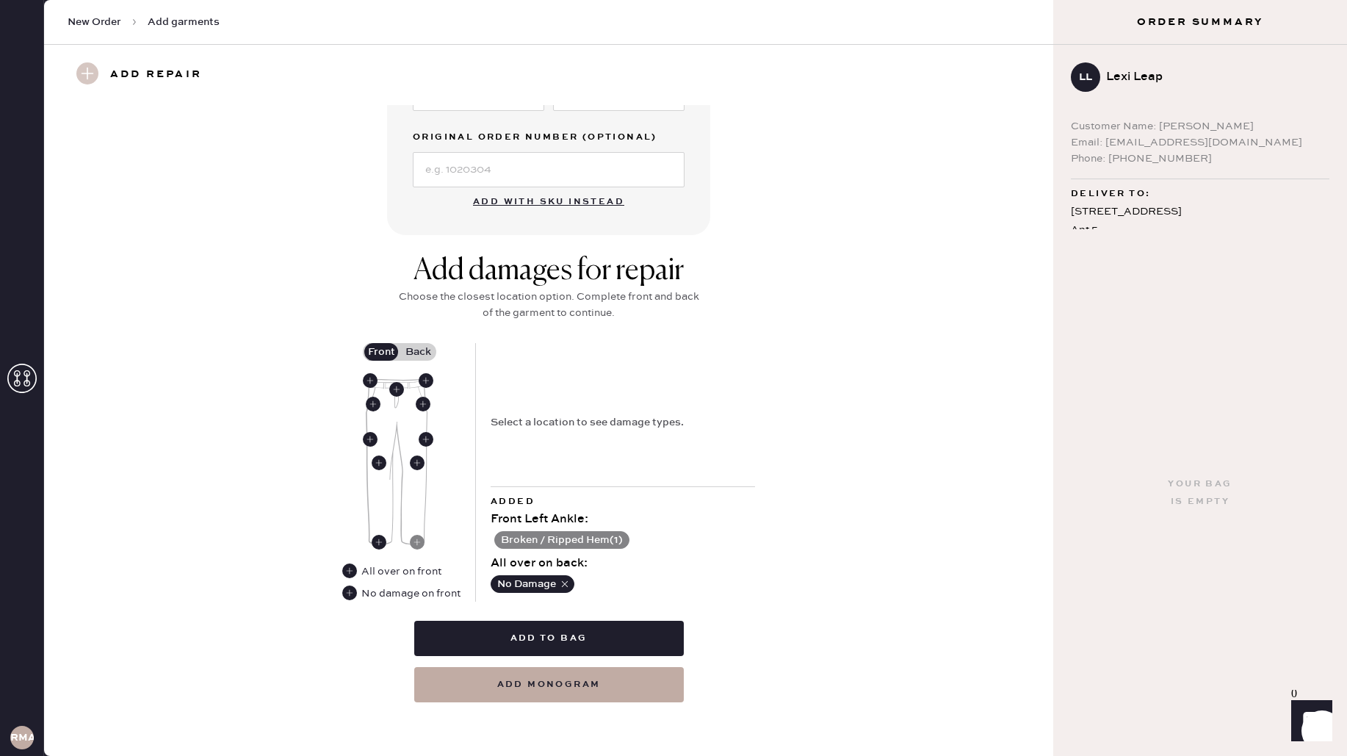
scroll to position [411, 0]
click at [698, 400] on div "Select a location to see damage types." at bounding box center [623, 415] width 264 height 143
click at [704, 461] on div "Select a location to see damage types." at bounding box center [623, 415] width 264 height 143
click at [595, 639] on button "Add to bag" at bounding box center [549, 638] width 270 height 35
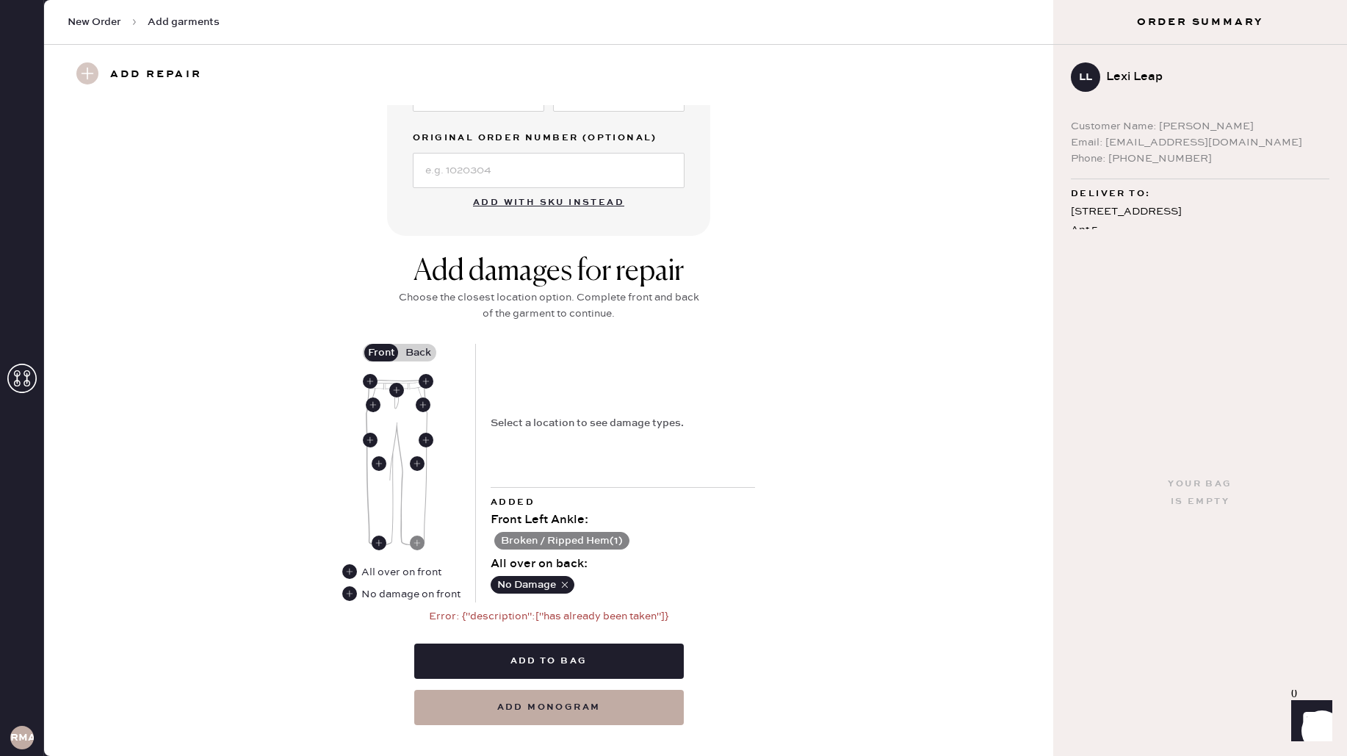
click at [579, 34] on div "New Order Add garments" at bounding box center [548, 22] width 1009 height 45
drag, startPoint x: 1310, startPoint y: 229, endPoint x: 1249, endPoint y: 225, distance: 61.9
click at [1287, 226] on form "LL Lexi Leap Customer Name: [PERSON_NAME] Email: [EMAIL_ADDRESS][DOMAIN_NAME] P…" at bounding box center [1200, 400] width 294 height 711
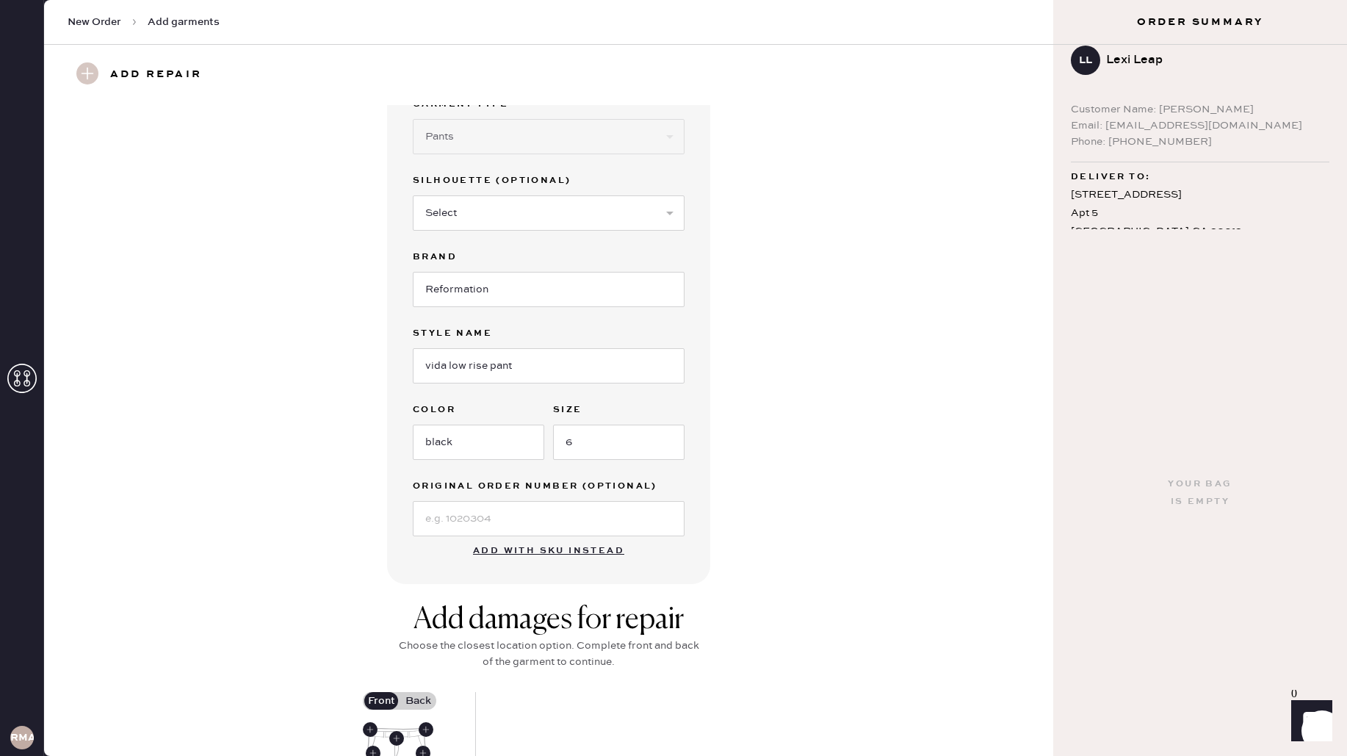
scroll to position [0, 0]
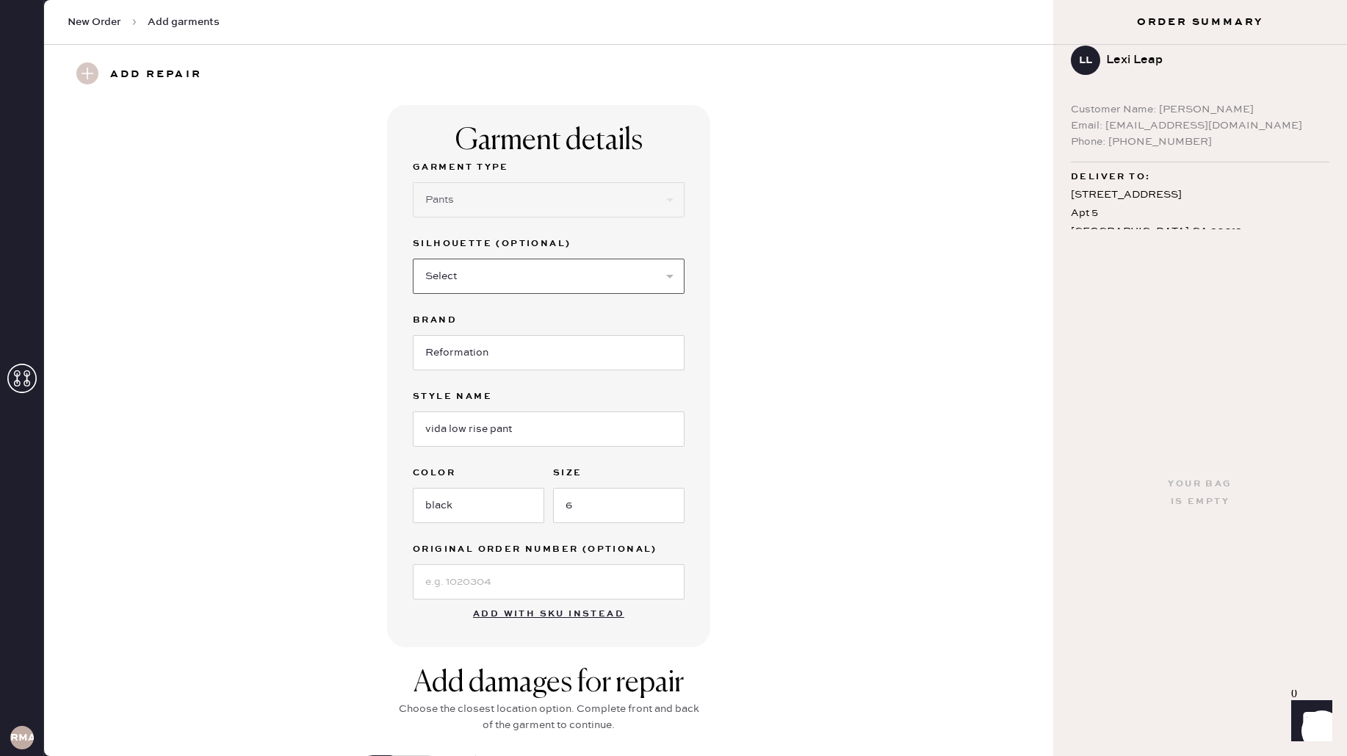
click at [515, 278] on select "Select Joggers Shorts Cropped Flare Boot Cut Straight Skinny Other" at bounding box center [549, 276] width 272 height 35
select select "other"
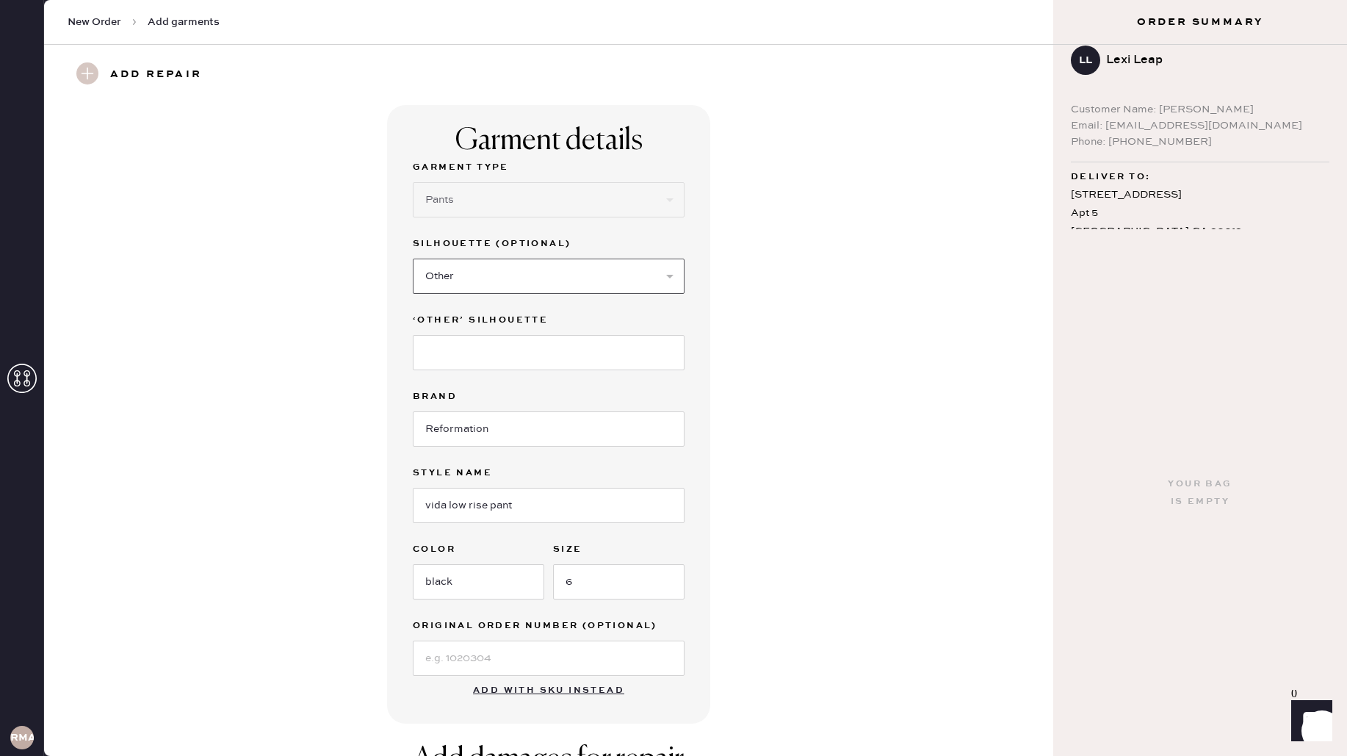
click at [549, 270] on select "Select Joggers Shorts Cropped Flare Boot Cut Straight Skinny Other" at bounding box center [549, 276] width 272 height 35
select select
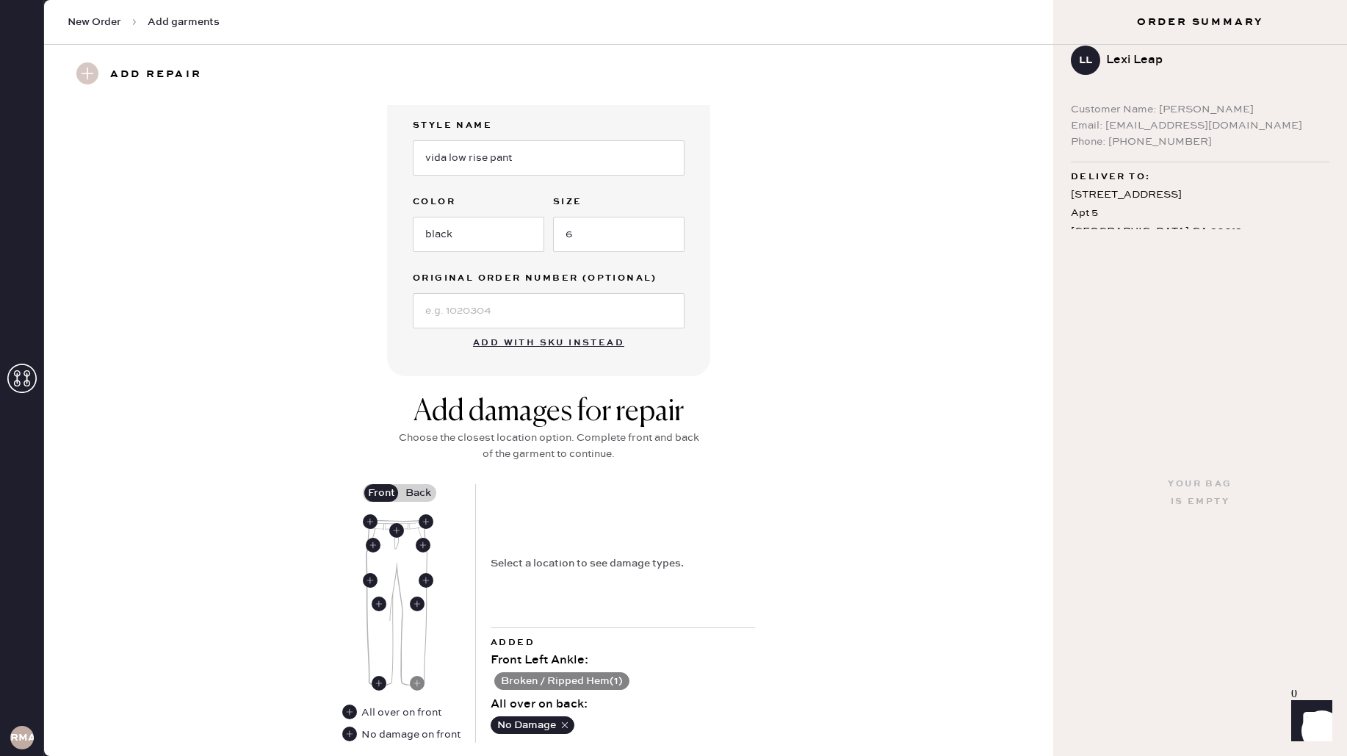
scroll to position [411, 0]
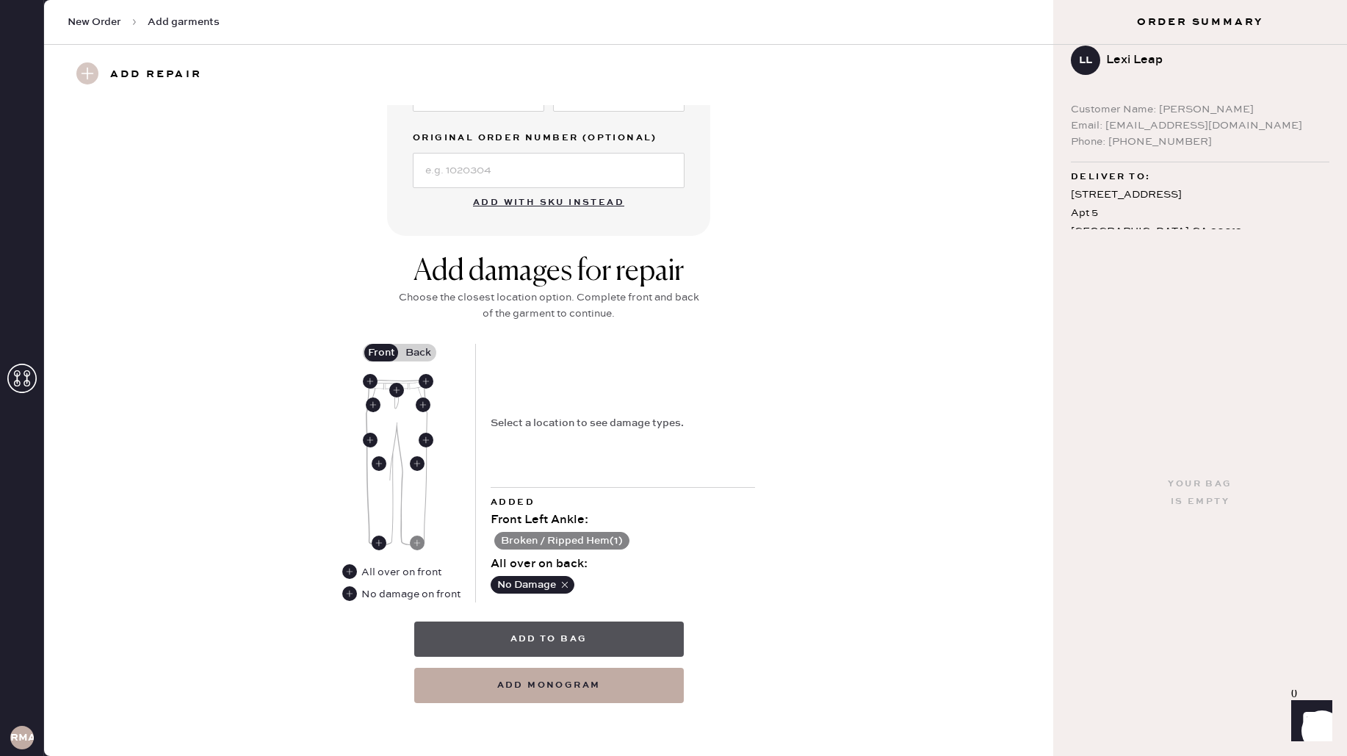
click at [523, 637] on button "Add to bag" at bounding box center [549, 638] width 270 height 35
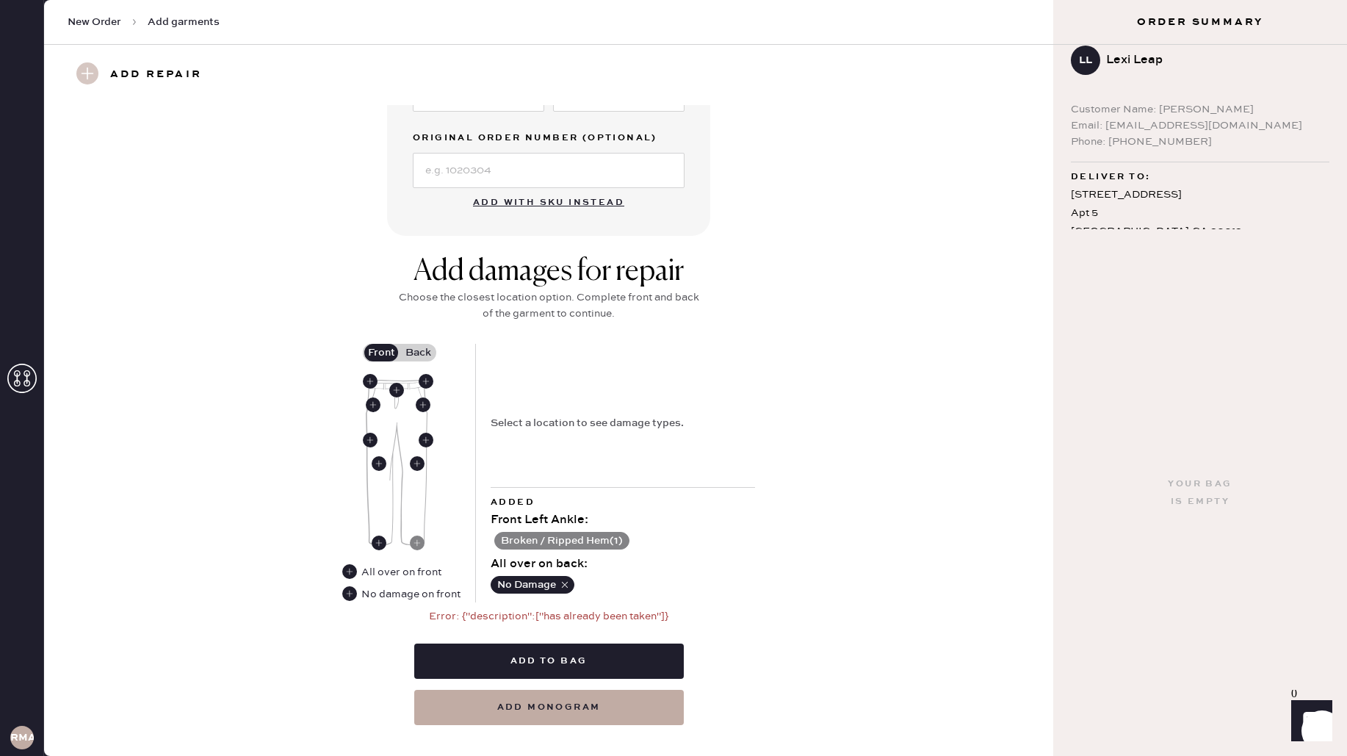
click at [21, 372] on icon at bounding box center [21, 378] width 29 height 29
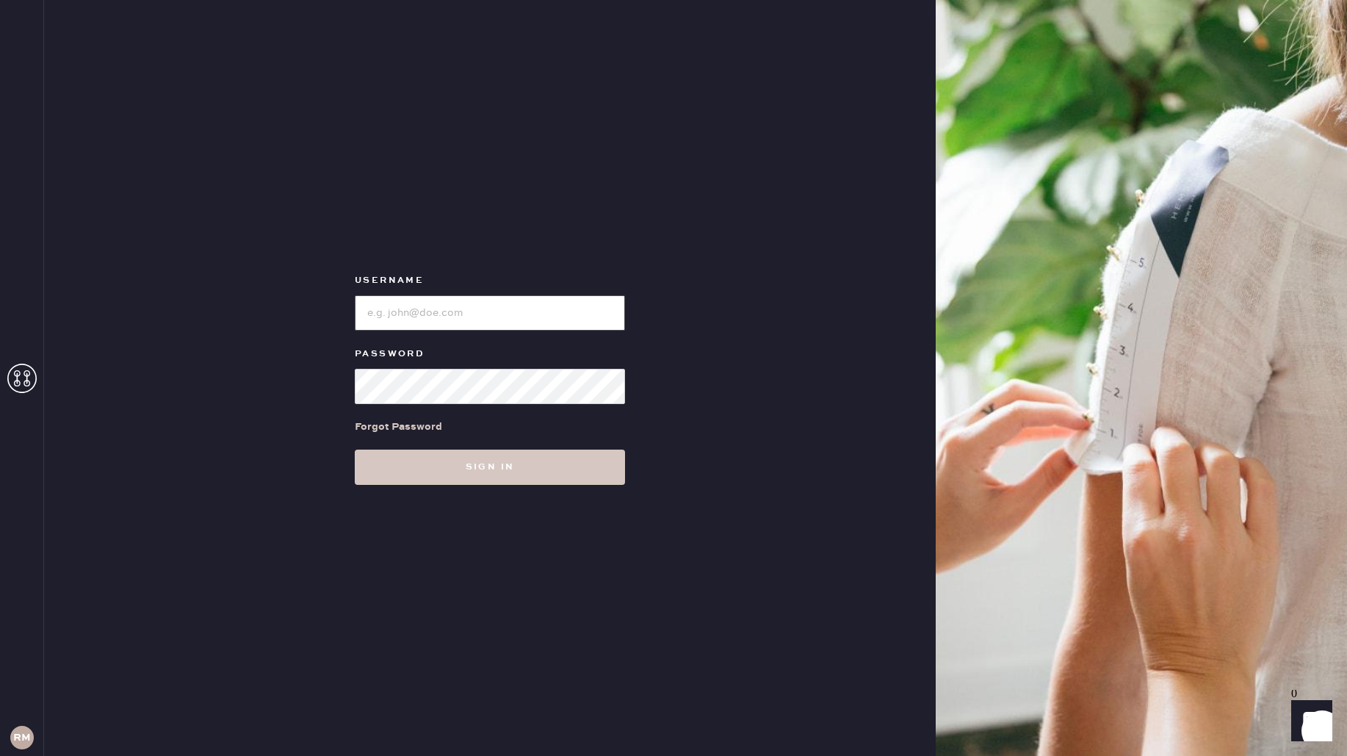
type input "reformationmelrose"
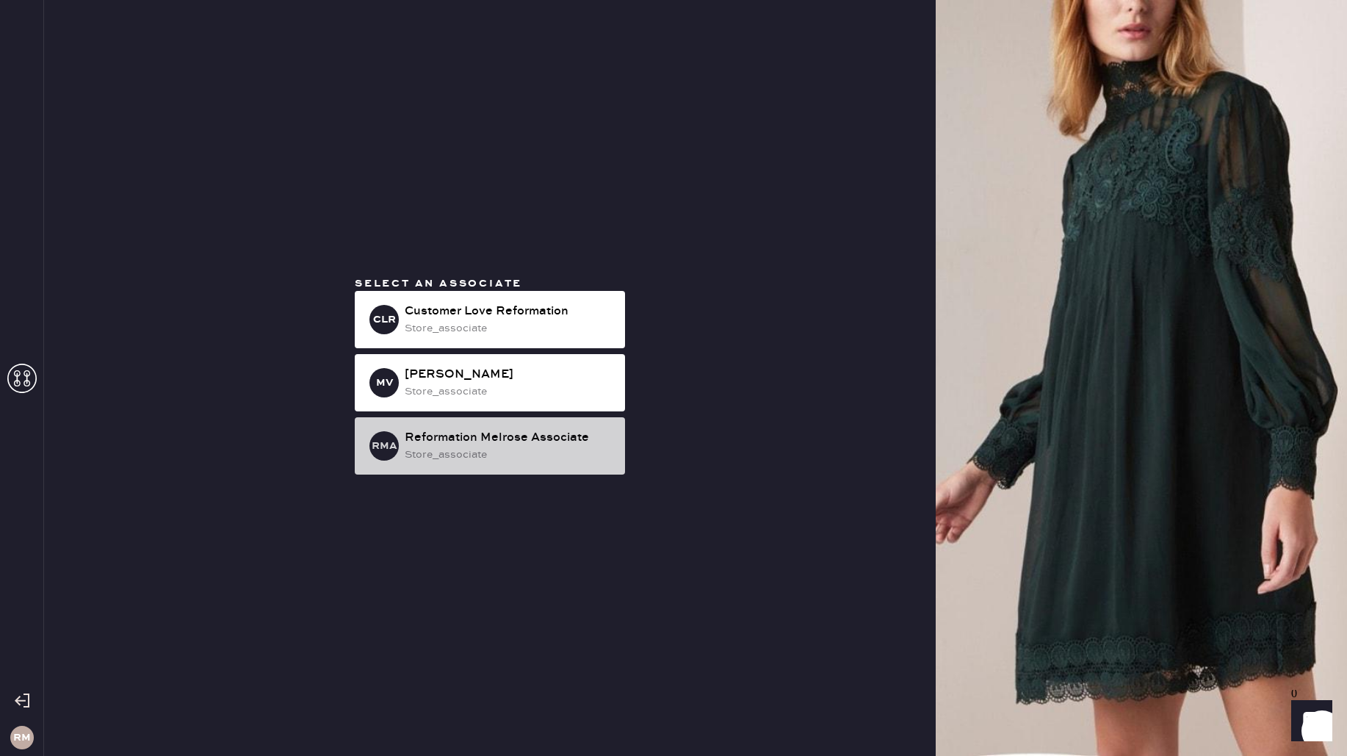
click at [530, 436] on div "Reformation Melrose Associate" at bounding box center [509, 438] width 209 height 18
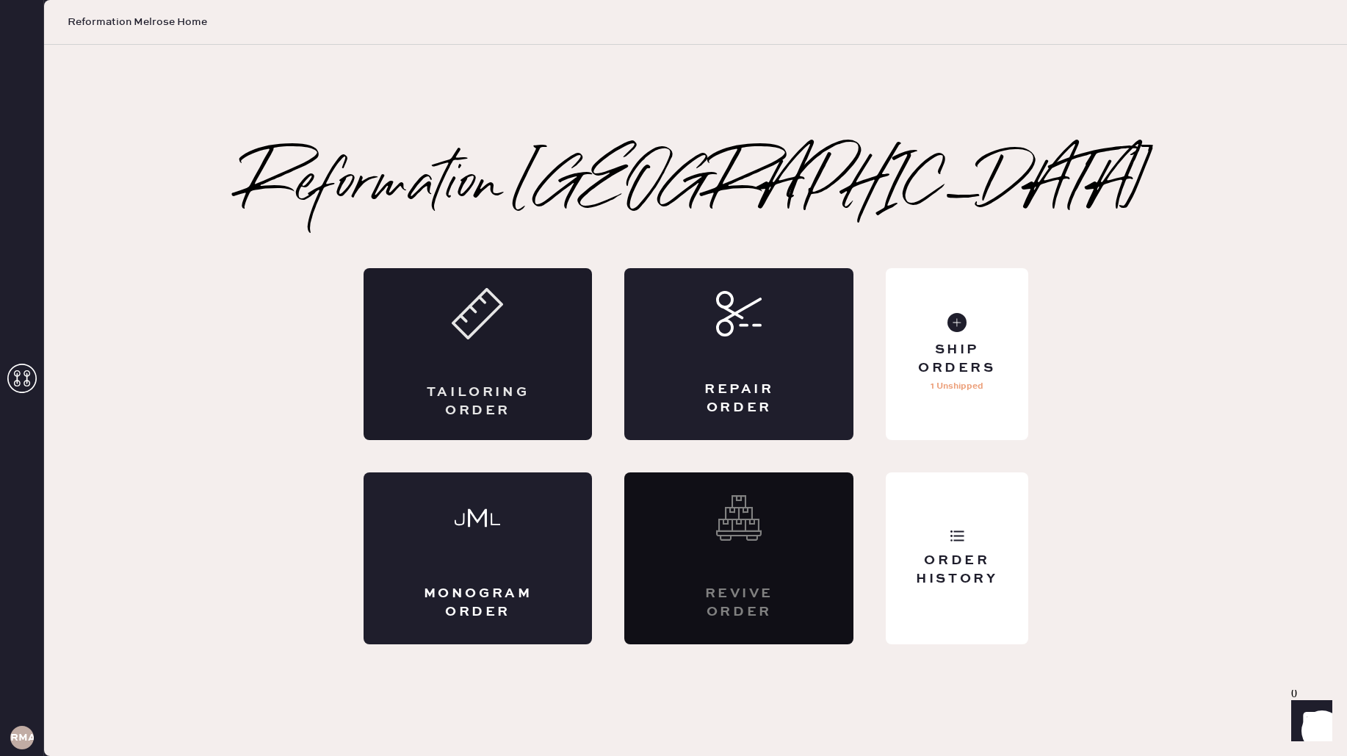
click at [519, 361] on div "Tailoring Order" at bounding box center [478, 354] width 229 height 172
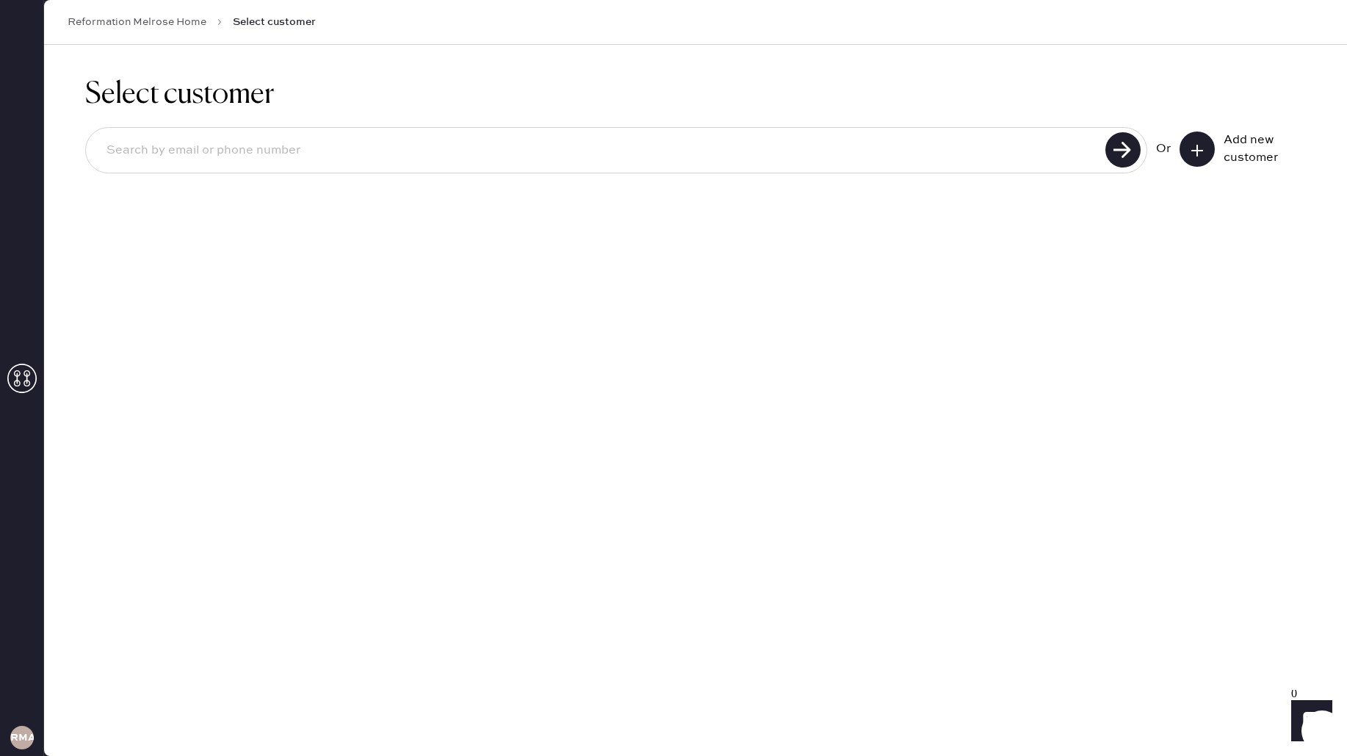
click at [498, 151] on input at bounding box center [598, 151] width 1006 height 34
click at [496, 142] on input "[EMAIL_ADDRESS][DOMAIN_NAME]" at bounding box center [598, 151] width 1006 height 34
click at [517, 145] on input "[EMAIL_ADDRESS][DOMAIN_NAME]" at bounding box center [598, 151] width 1006 height 34
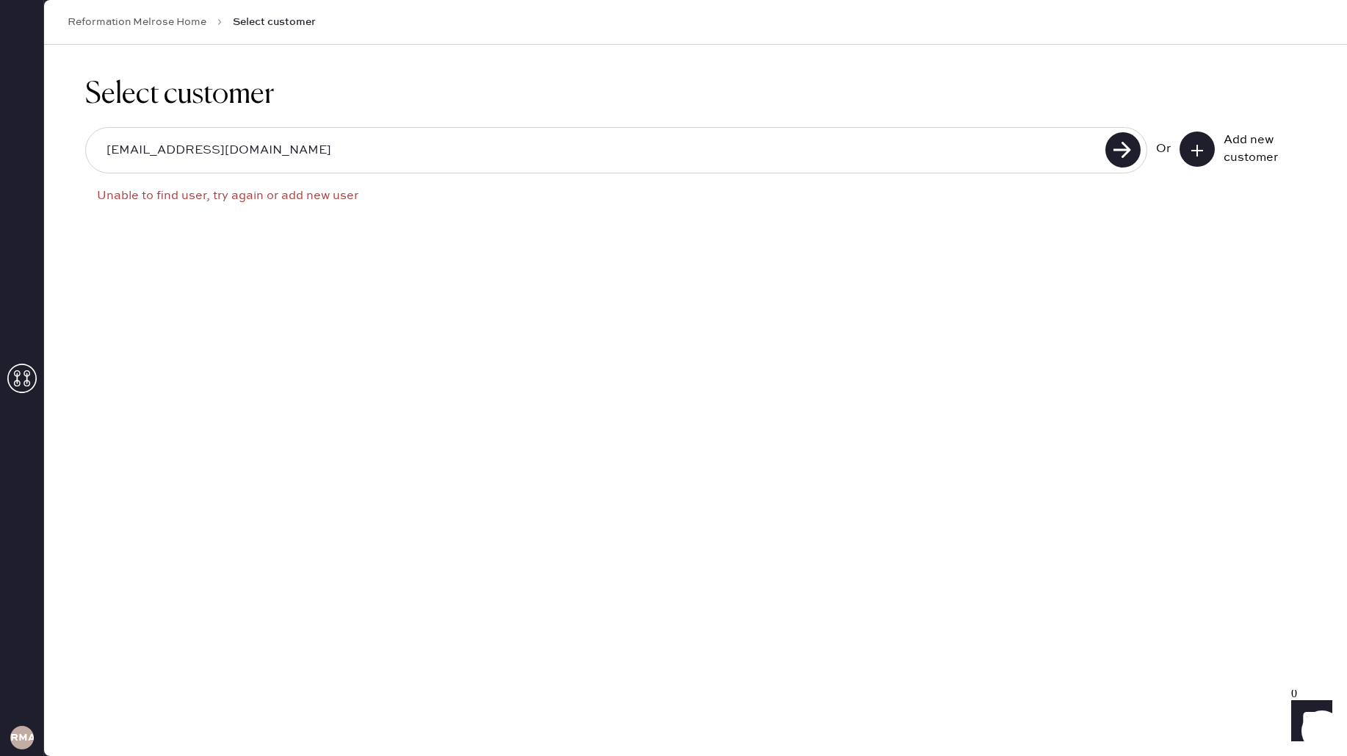
click at [517, 145] on input "[EMAIL_ADDRESS][DOMAIN_NAME]" at bounding box center [598, 151] width 1006 height 34
click at [153, 146] on input "[EMAIL_ADDRESS][DOMAIN_NAME]" at bounding box center [598, 151] width 1006 height 34
click at [159, 146] on input "[EMAIL_ADDRESS][DOMAIN_NAME]" at bounding box center [598, 151] width 1006 height 34
click at [163, 147] on input "[EMAIL_ADDRESS][DOMAIN_NAME]" at bounding box center [598, 151] width 1006 height 34
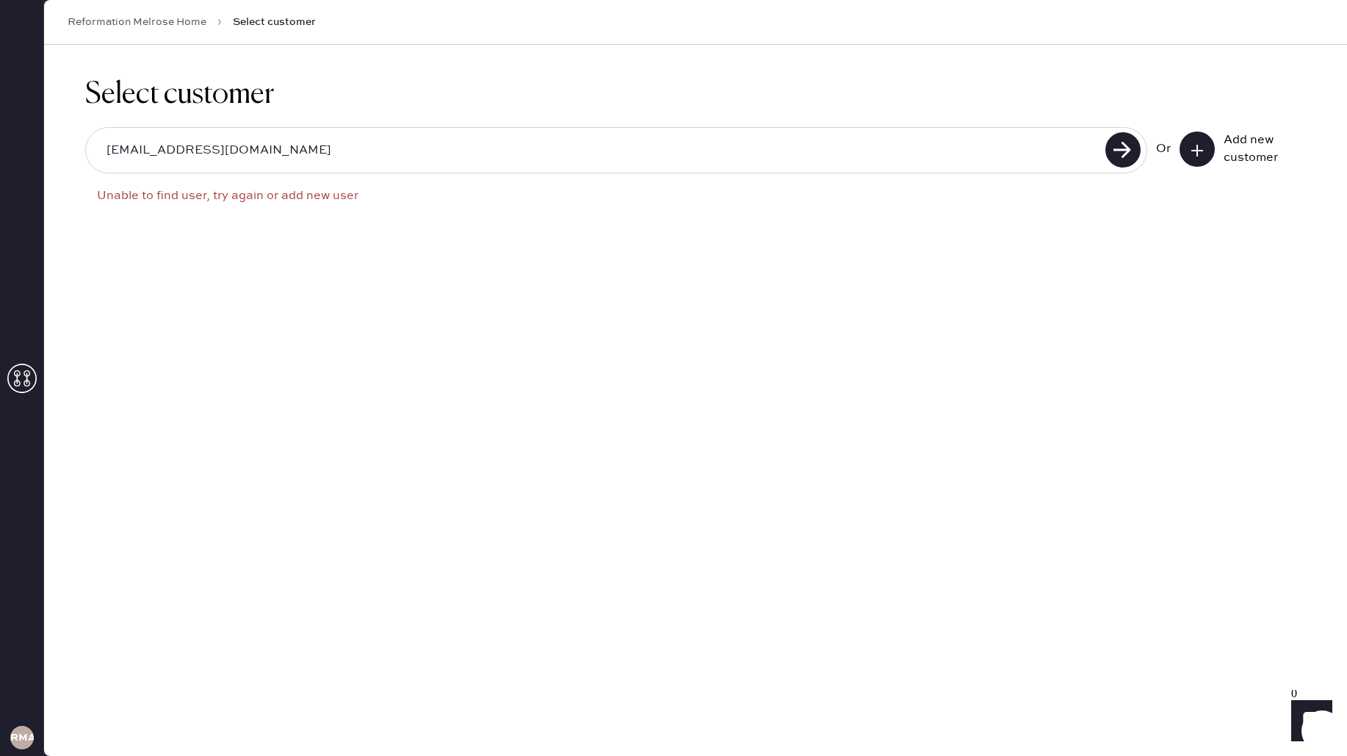
click at [170, 150] on input "[EMAIL_ADDRESS][DOMAIN_NAME]" at bounding box center [598, 151] width 1006 height 34
drag, startPoint x: 246, startPoint y: 152, endPoint x: 233, endPoint y: 153, distance: 13.3
click at [246, 152] on input "[EMAIL_ADDRESS][DOMAIN_NAME]" at bounding box center [598, 151] width 1006 height 34
drag, startPoint x: 161, startPoint y: 149, endPoint x: 202, endPoint y: 148, distance: 41.1
click at [161, 149] on input "[EMAIL_ADDRESS][DOMAIN_NAME]" at bounding box center [598, 151] width 1006 height 34
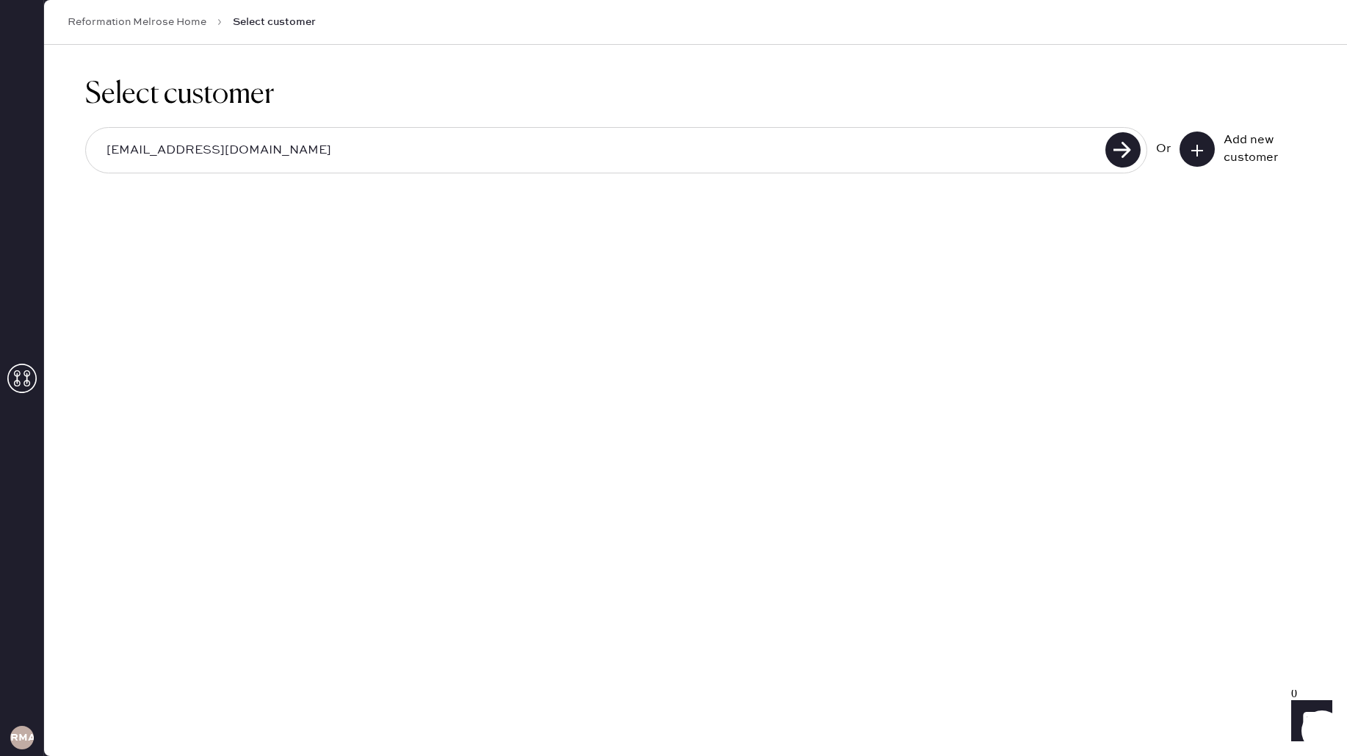
type input "[EMAIL_ADDRESS][DOMAIN_NAME]"
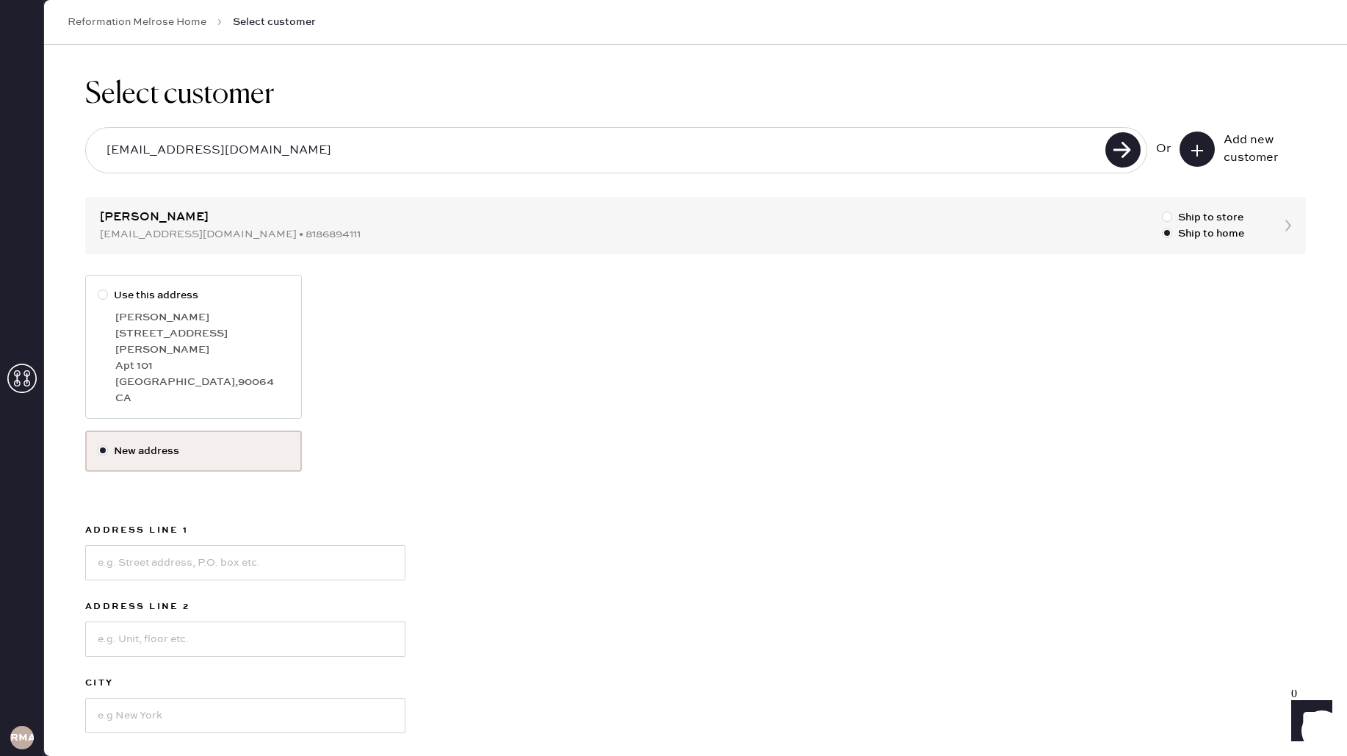
click at [180, 358] on div "Apt 101" at bounding box center [202, 366] width 174 height 16
click at [98, 288] on input "Use this address" at bounding box center [98, 287] width 1 height 1
radio input "true"
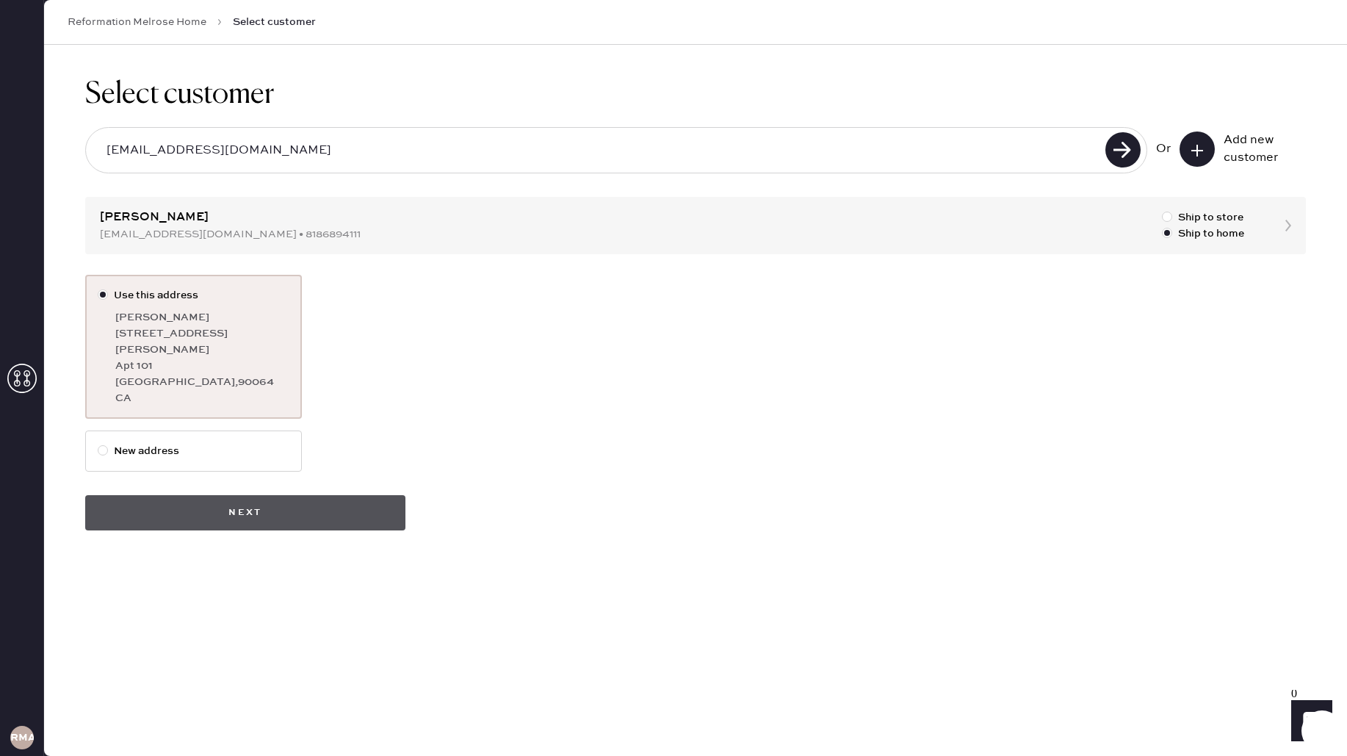
click at [237, 497] on button "Next" at bounding box center [245, 512] width 320 height 35
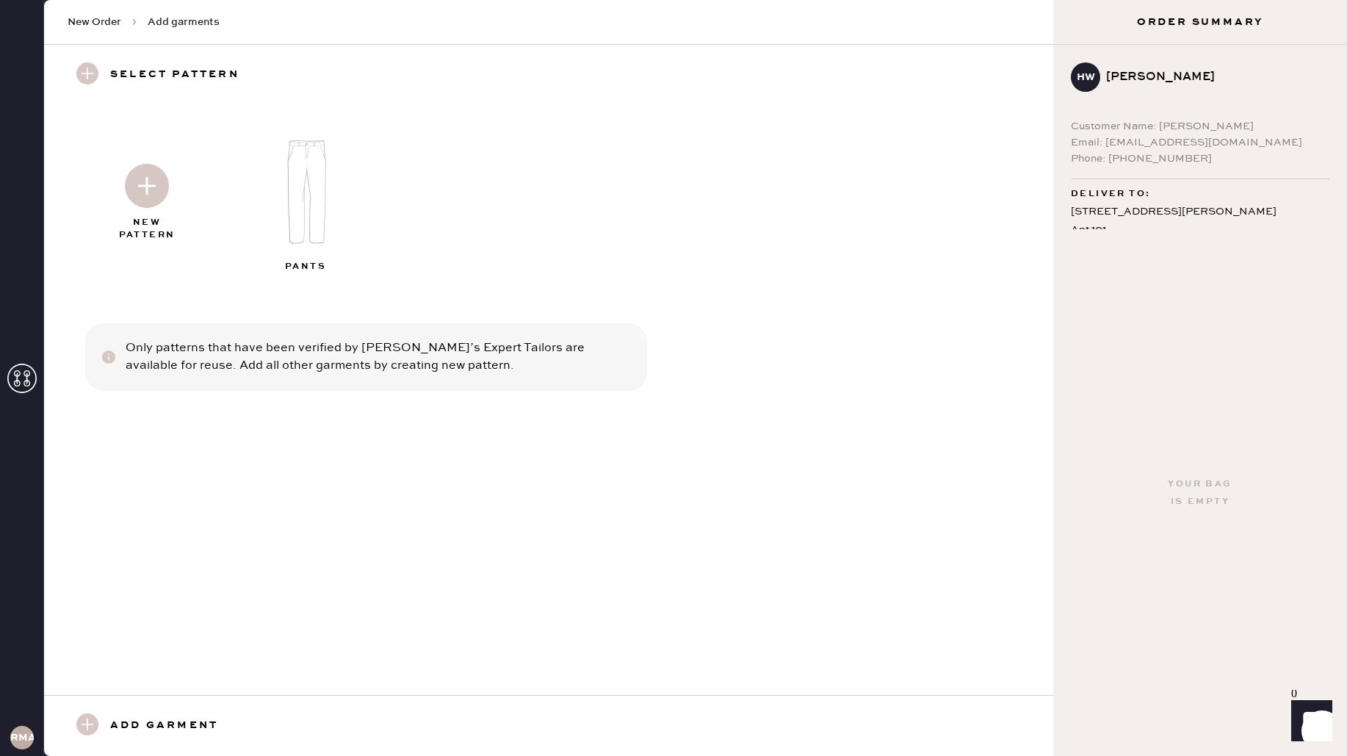
click at [139, 184] on img at bounding box center [147, 186] width 44 height 44
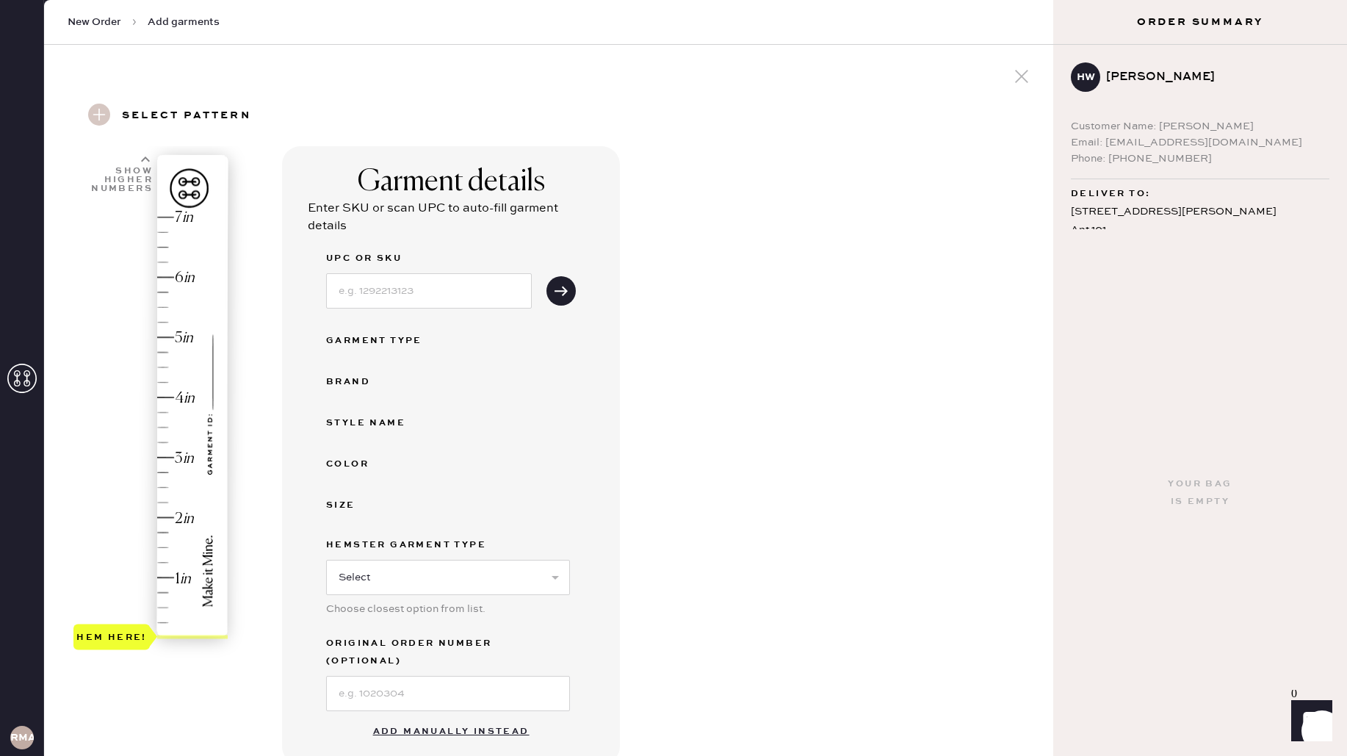
click at [449, 717] on button "Add manually instead" at bounding box center [451, 731] width 174 height 29
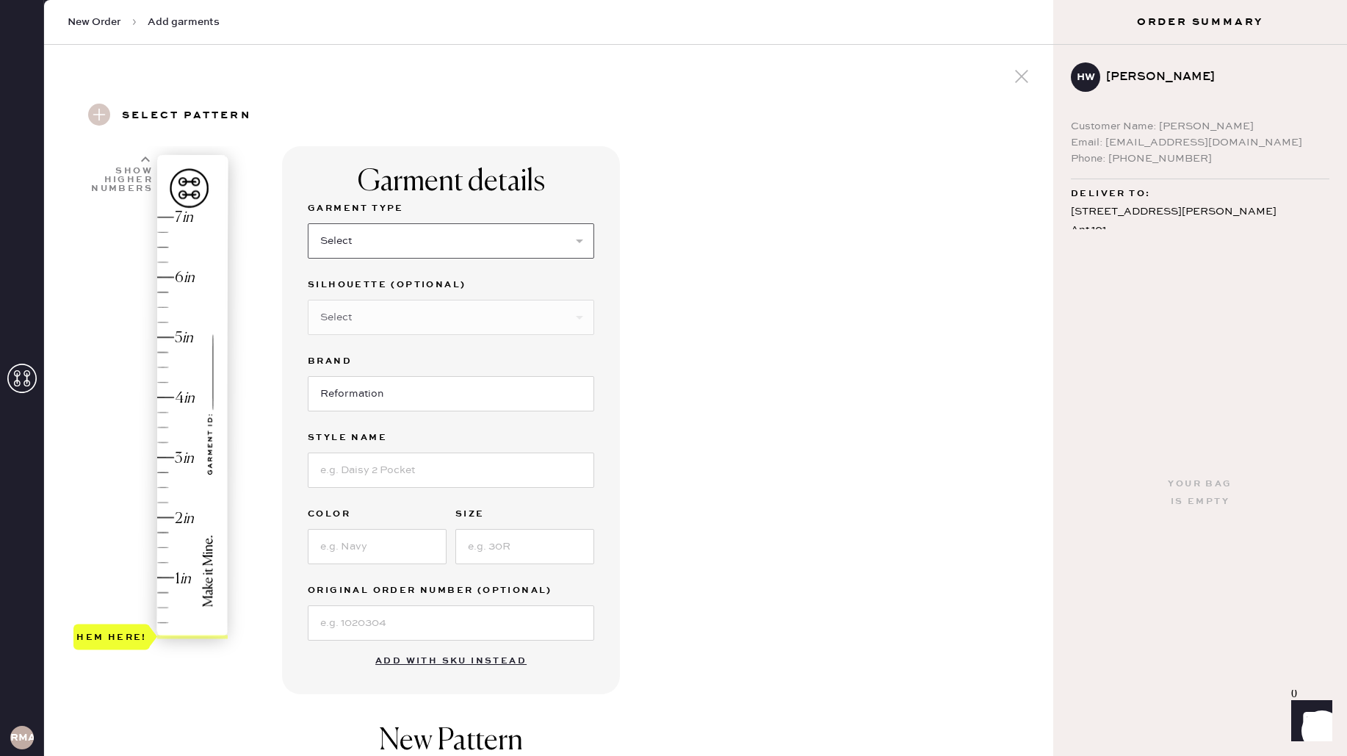
click at [333, 242] on select "Select Basic Skirt Jeans Leggings Pants Shorts Basic Sleeved Dress Basic Sleeve…" at bounding box center [451, 240] width 286 height 35
select select "2"
click at [407, 463] on input at bounding box center [451, 469] width 286 height 35
type input "[PERSON_NAME] low rise wide leg jeans"
type input "ondine"
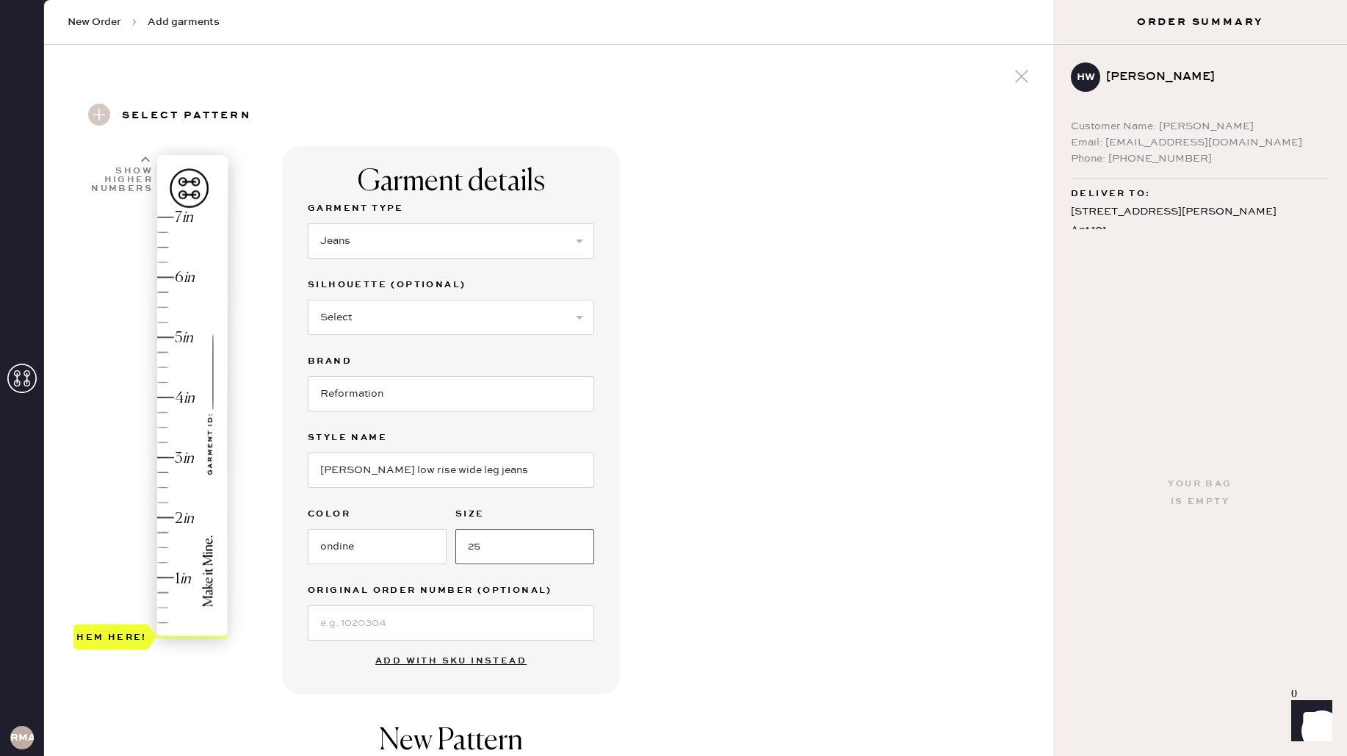
type input "25"
type input "2.5"
drag, startPoint x: 129, startPoint y: 626, endPoint x: 162, endPoint y: 485, distance: 145.7
click at [150, 485] on div "Hem here!" at bounding box center [111, 487] width 76 height 26
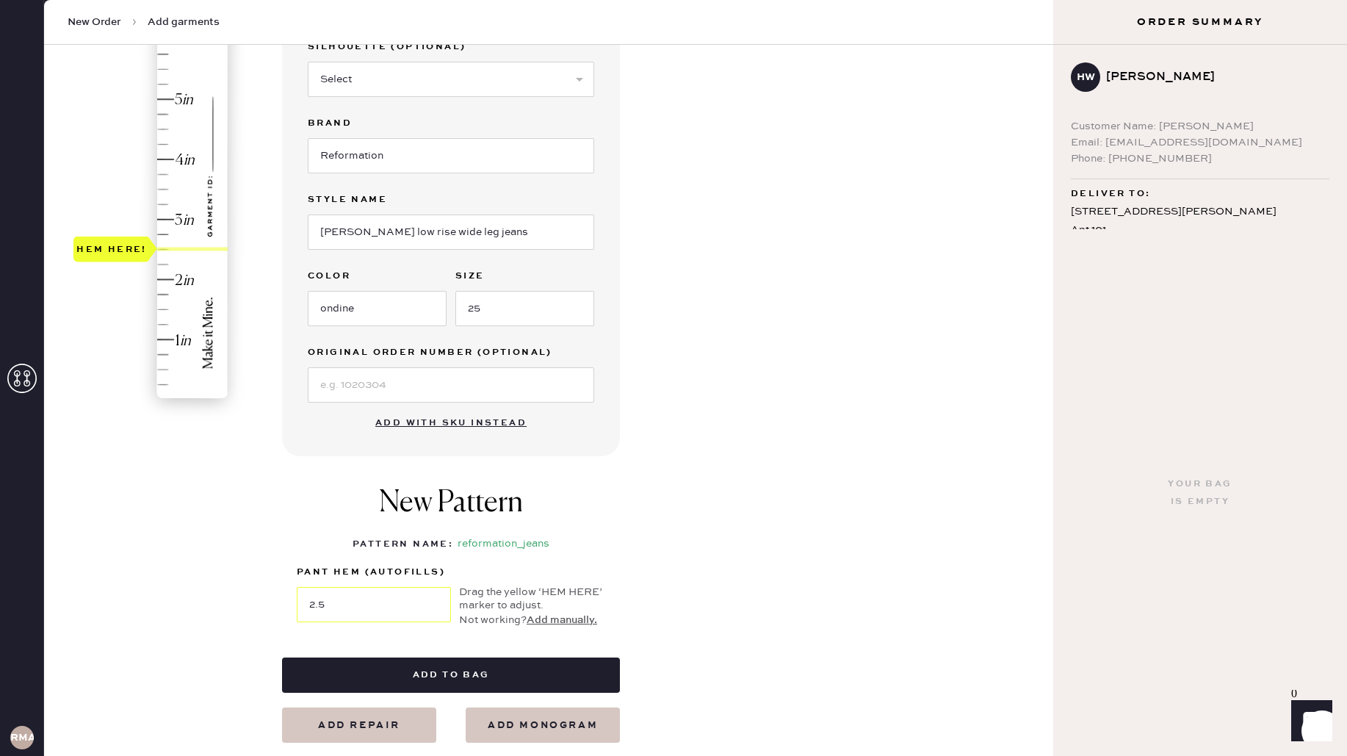
scroll to position [259, 0]
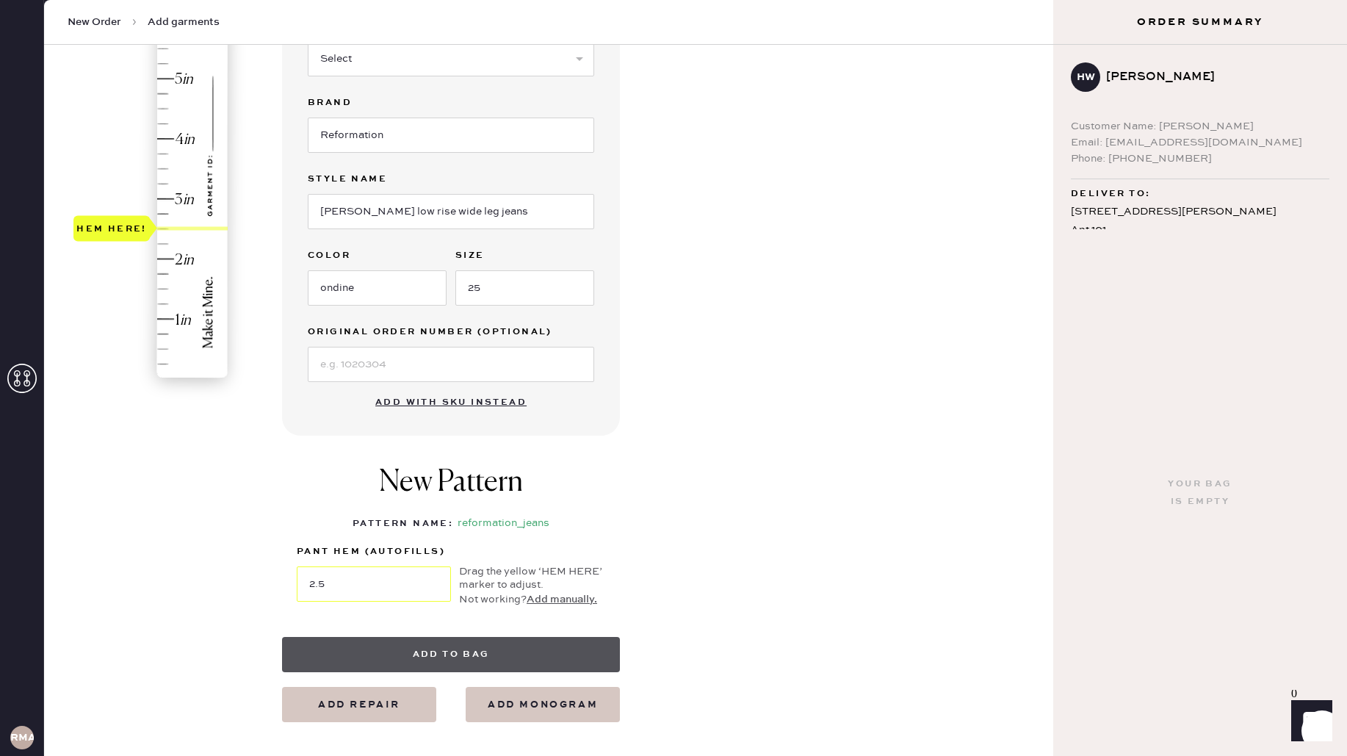
click at [434, 653] on button "Add to bag" at bounding box center [451, 654] width 338 height 35
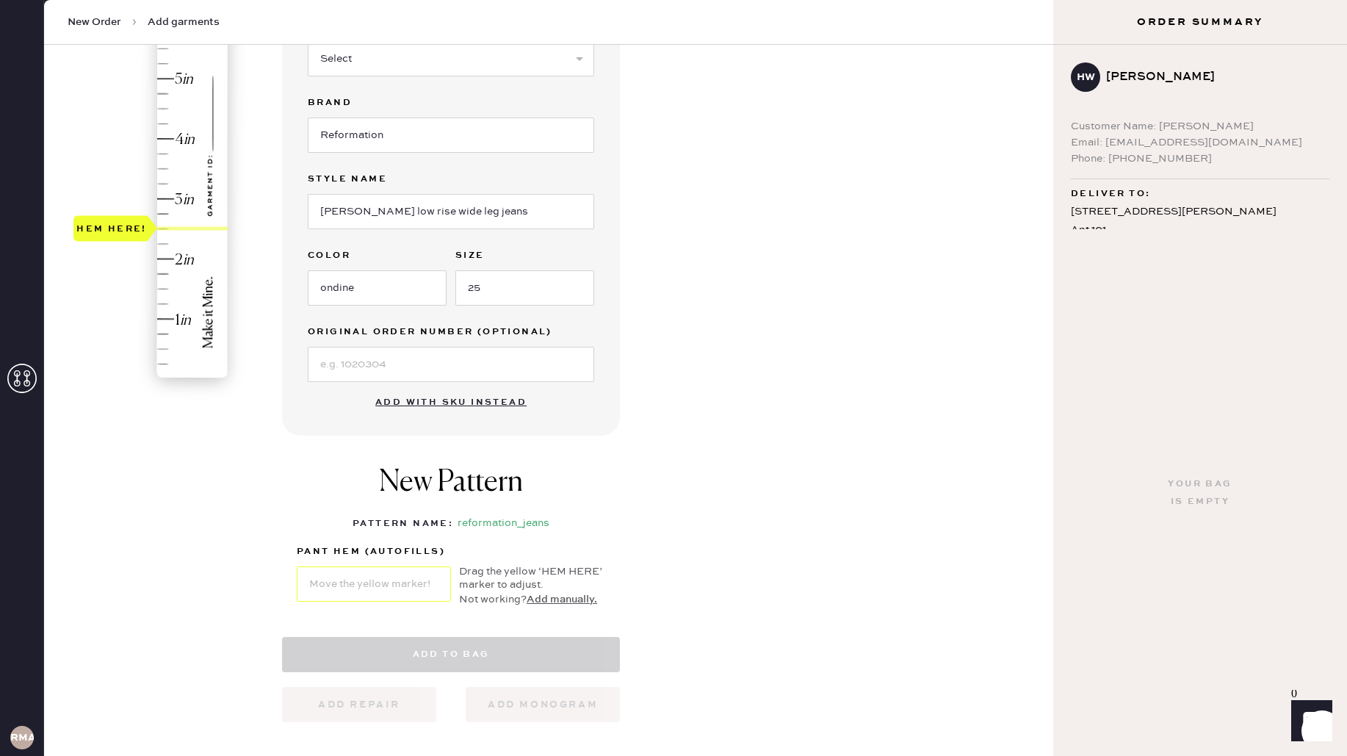
select select "2"
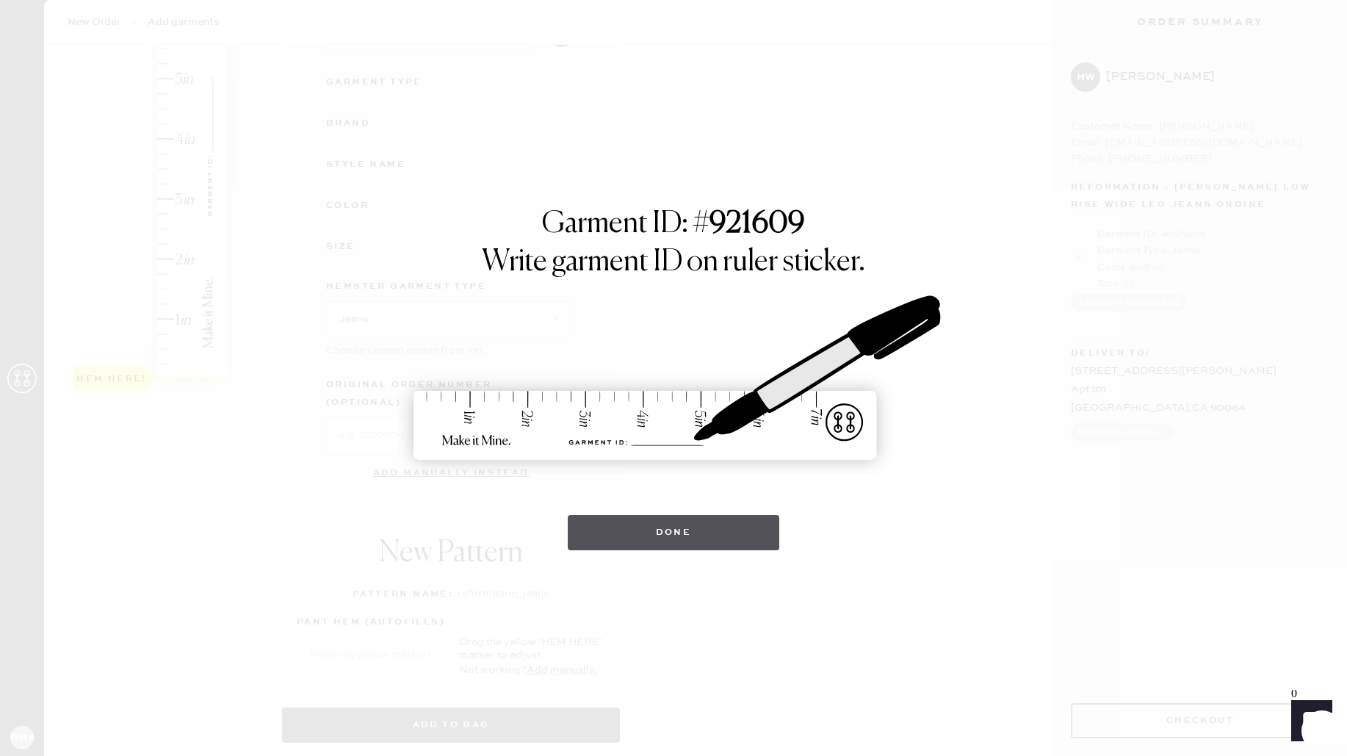
click at [599, 548] on button "Done" at bounding box center [674, 532] width 212 height 35
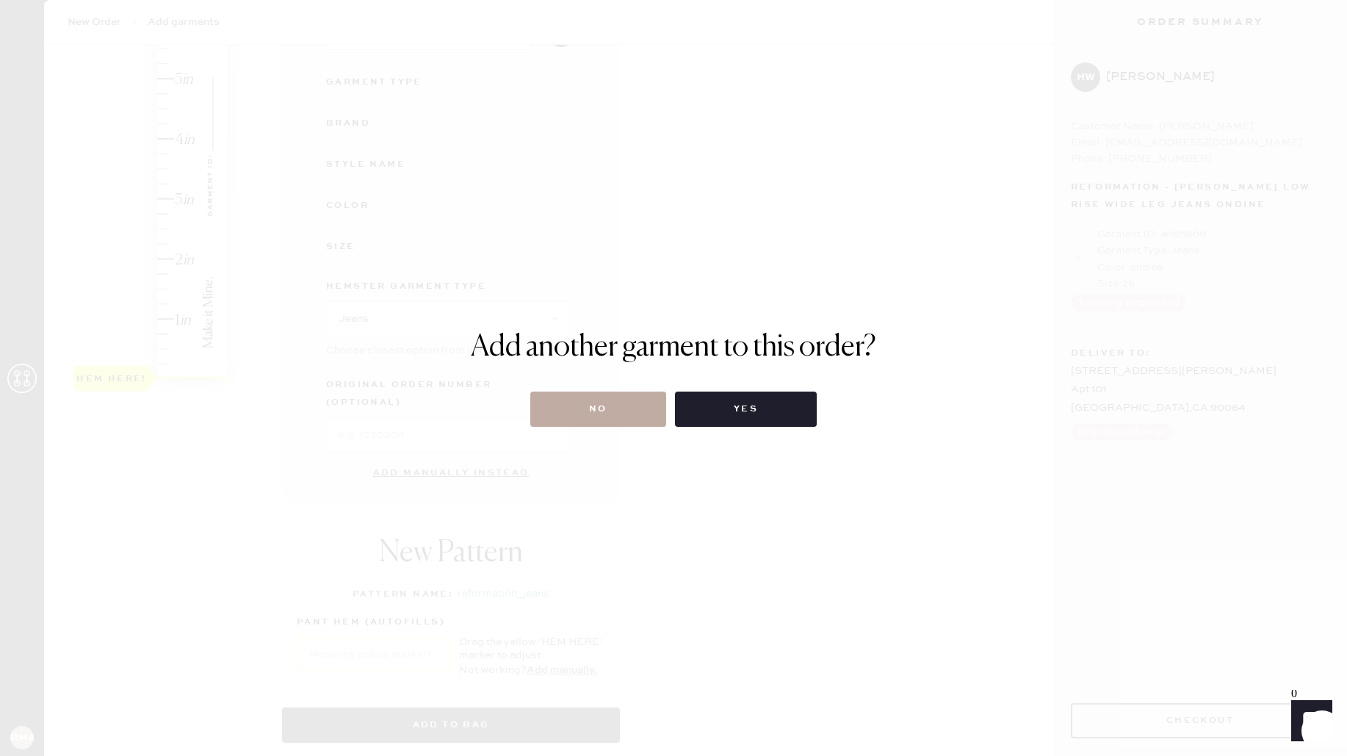
click at [621, 405] on button "No" at bounding box center [598, 408] width 136 height 35
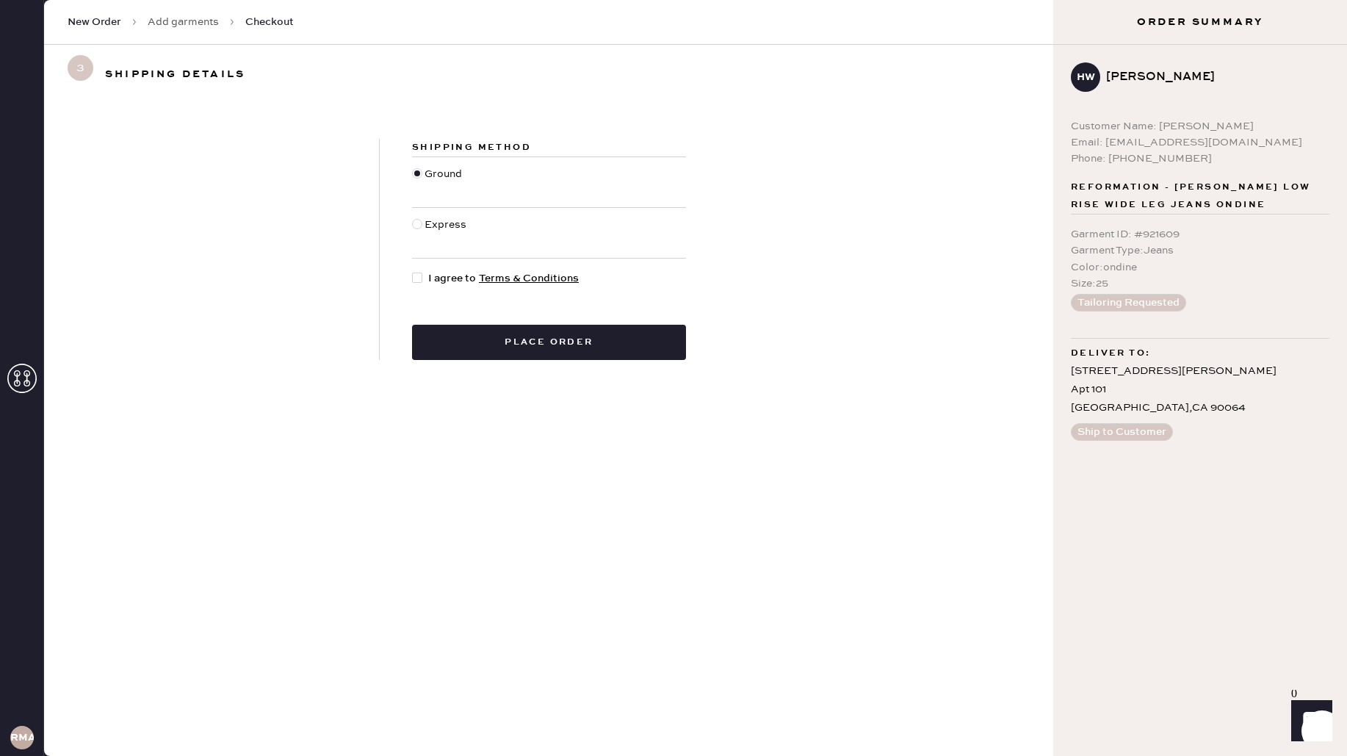
click at [413, 276] on div at bounding box center [417, 277] width 10 height 10
click at [413, 271] on input "I agree to Terms & Conditions" at bounding box center [412, 270] width 1 height 1
checkbox input "true"
click at [497, 346] on button "Place order" at bounding box center [549, 342] width 274 height 35
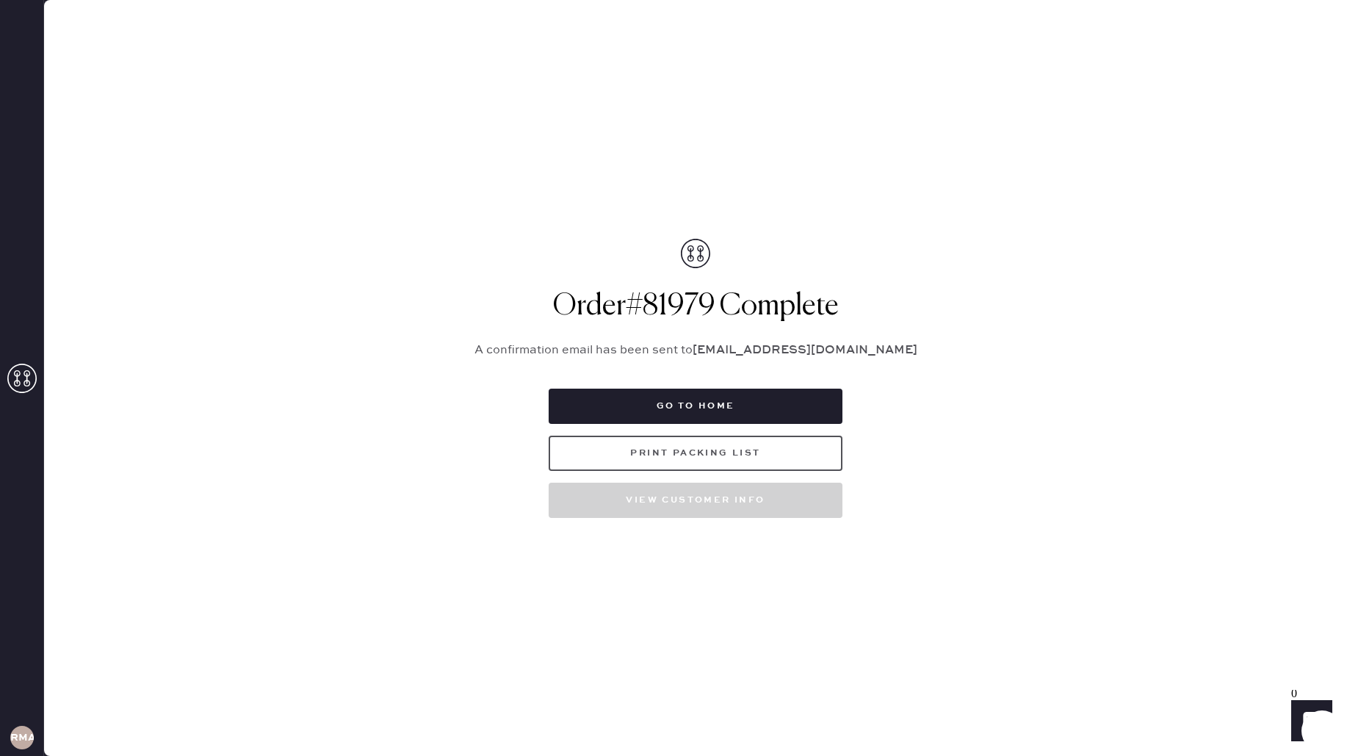
click at [775, 463] on button "Print Packing List" at bounding box center [696, 453] width 294 height 35
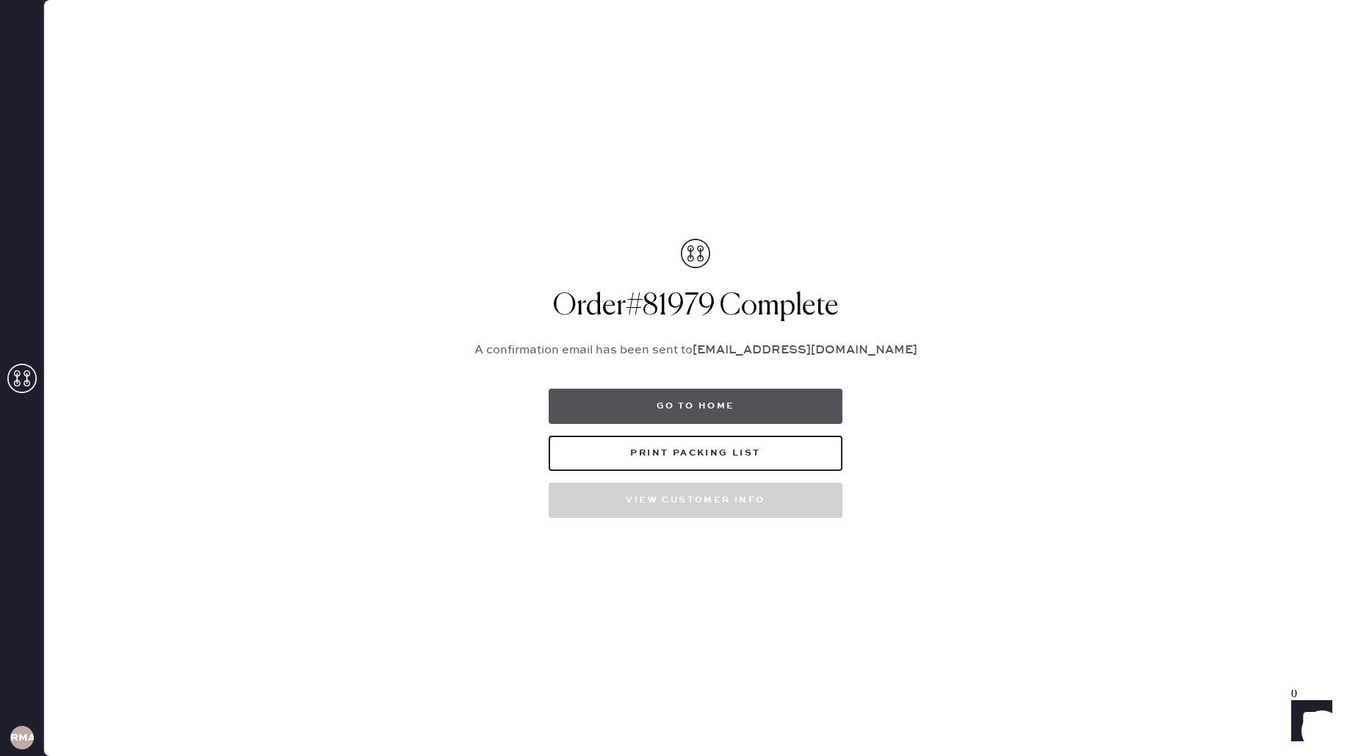
click at [698, 408] on button "Go to home" at bounding box center [696, 406] width 294 height 35
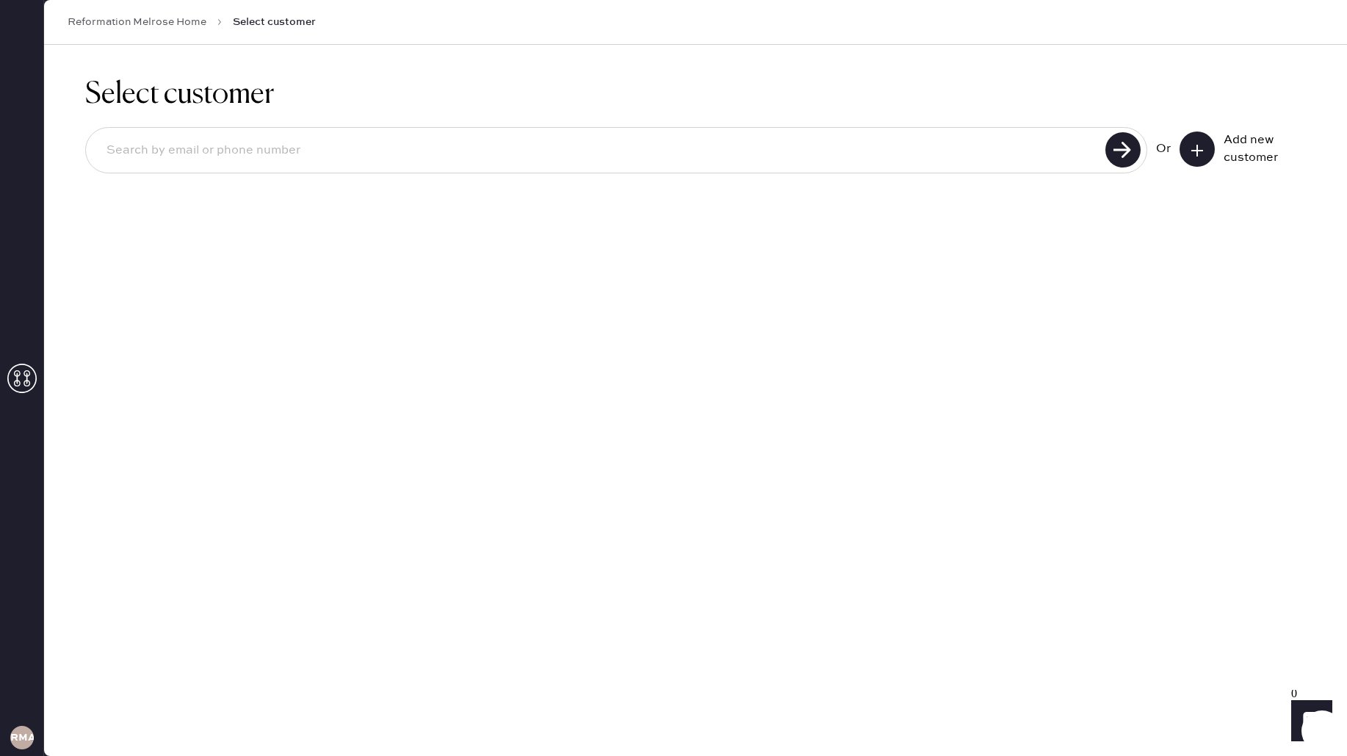
click at [16, 391] on use at bounding box center [21, 378] width 29 height 29
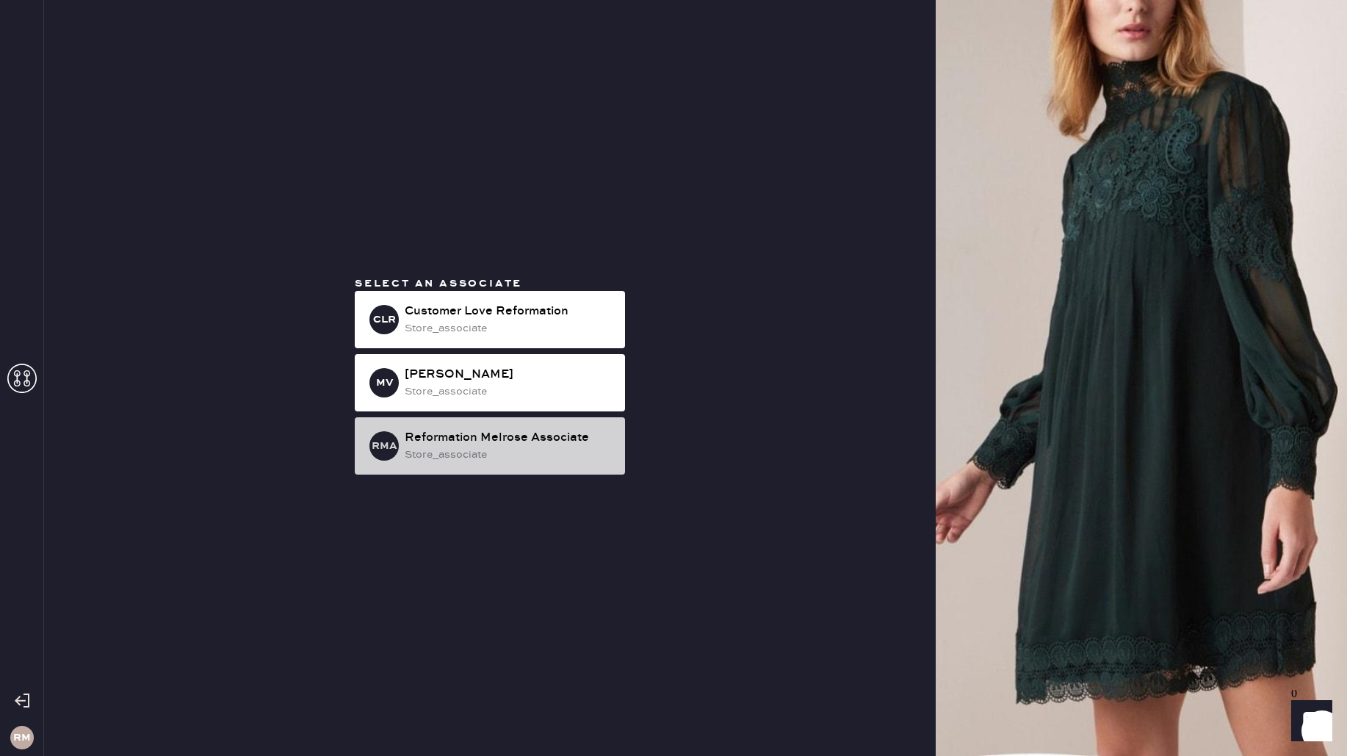
click at [496, 456] on div "store_associate" at bounding box center [509, 455] width 209 height 16
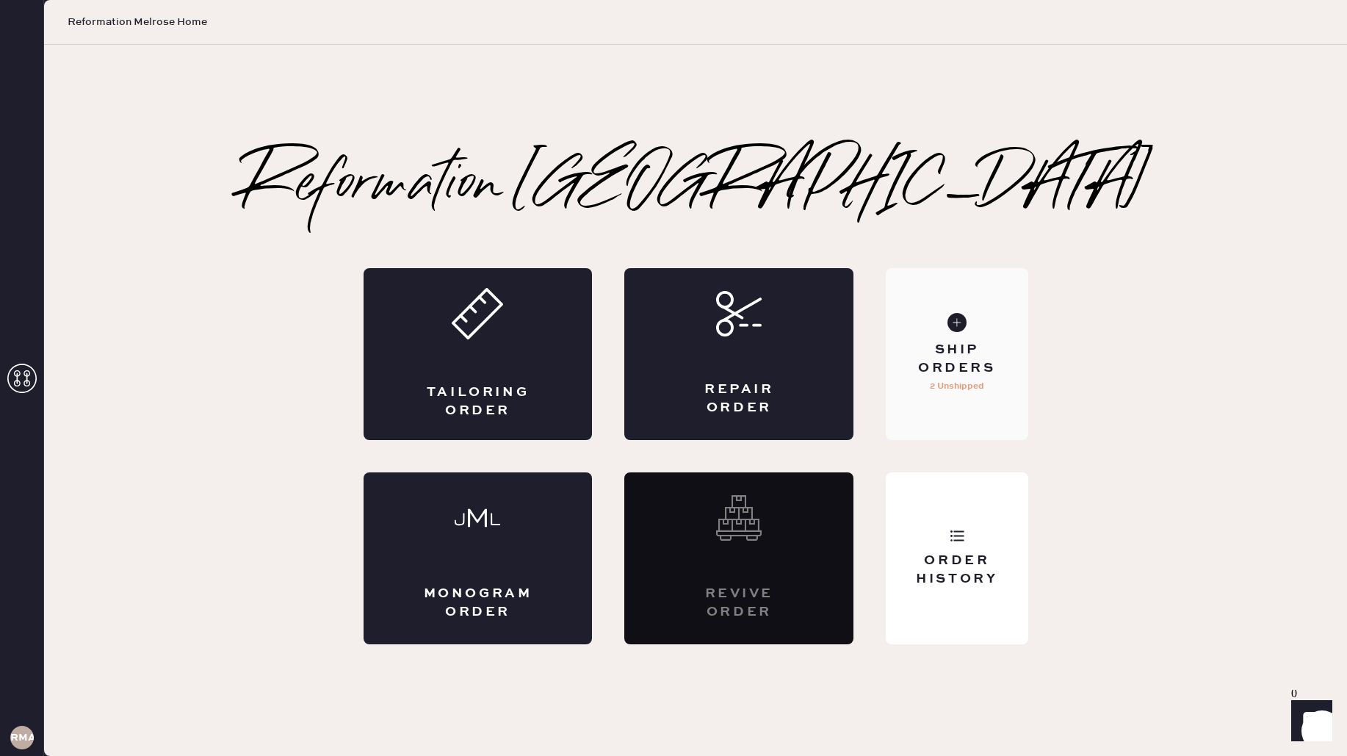
click at [990, 396] on div "Ship Orders 2 Unshipped" at bounding box center [957, 354] width 142 height 172
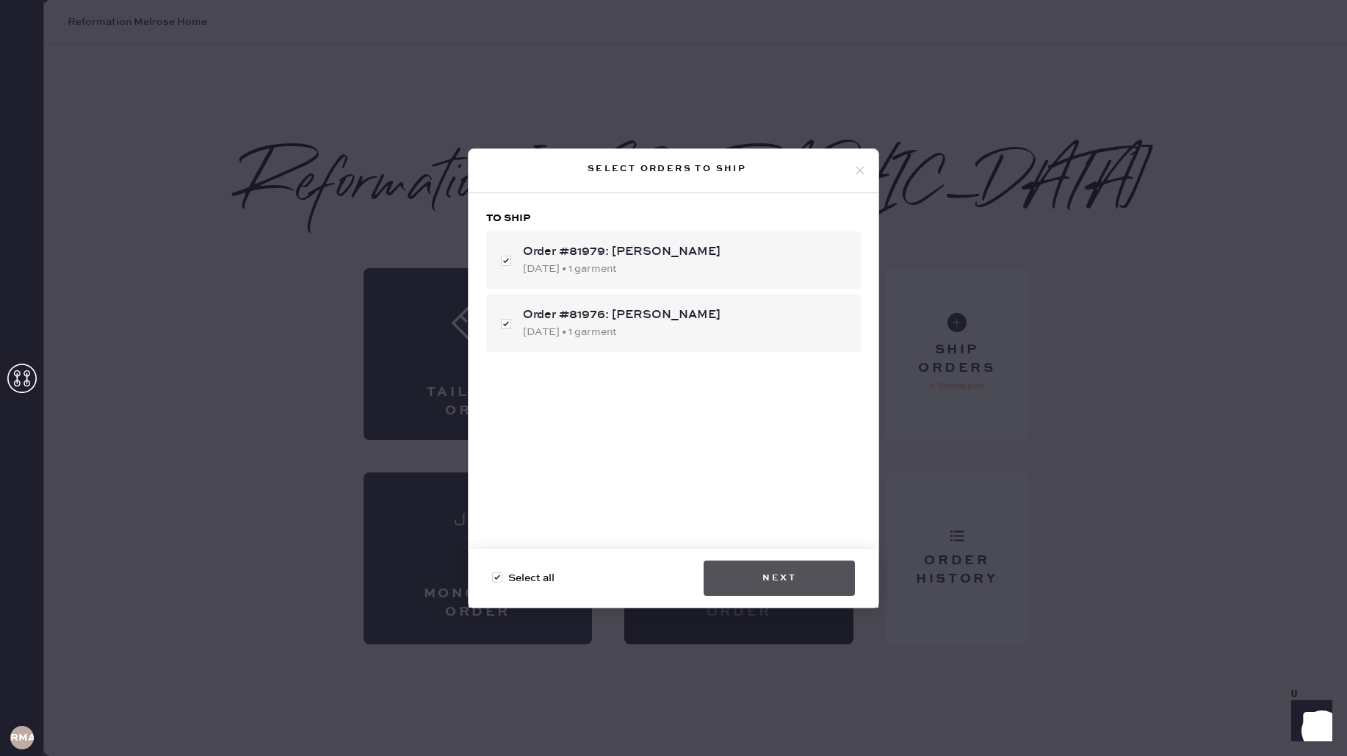
click at [824, 574] on button "Next" at bounding box center [779, 577] width 151 height 35
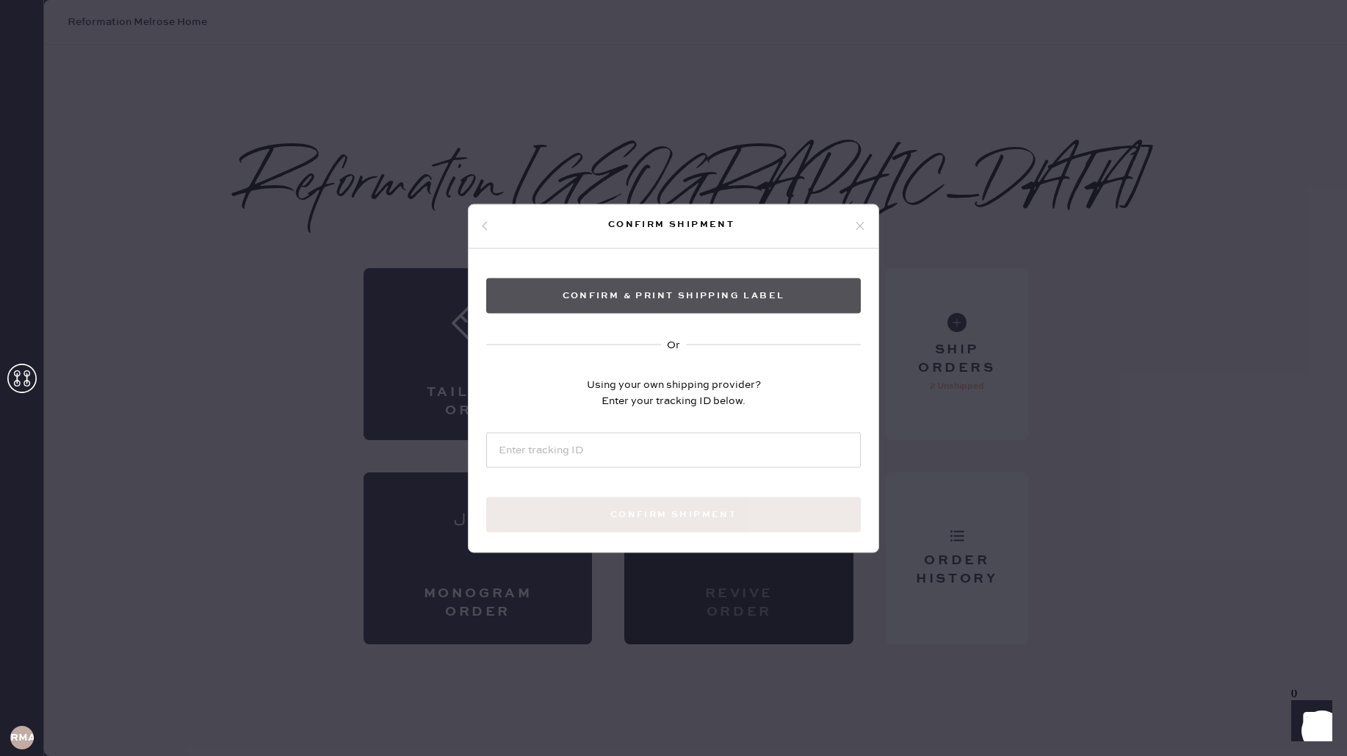
click at [666, 290] on button "Confirm & Print shipping label" at bounding box center [673, 295] width 375 height 35
